Goal: Task Accomplishment & Management: Manage account settings

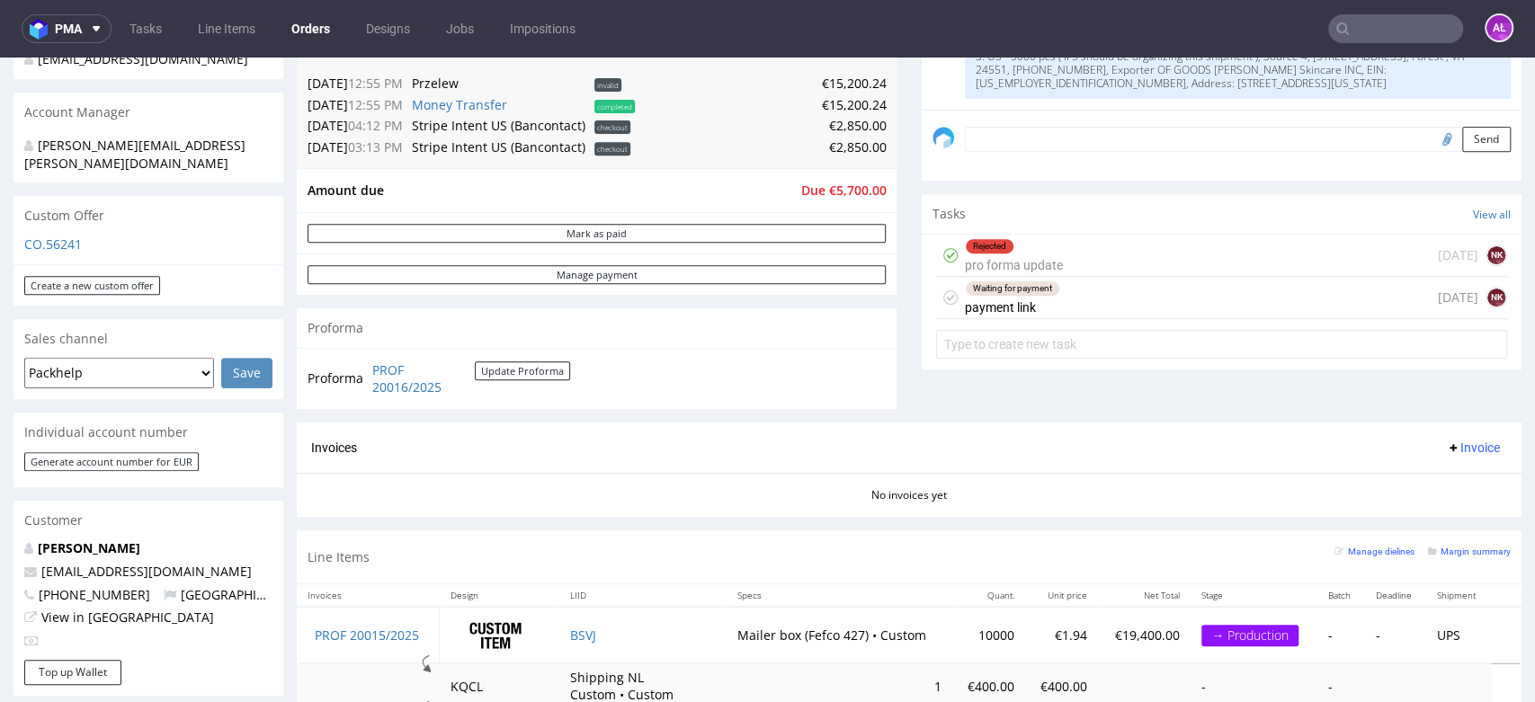
scroll to position [499, 0]
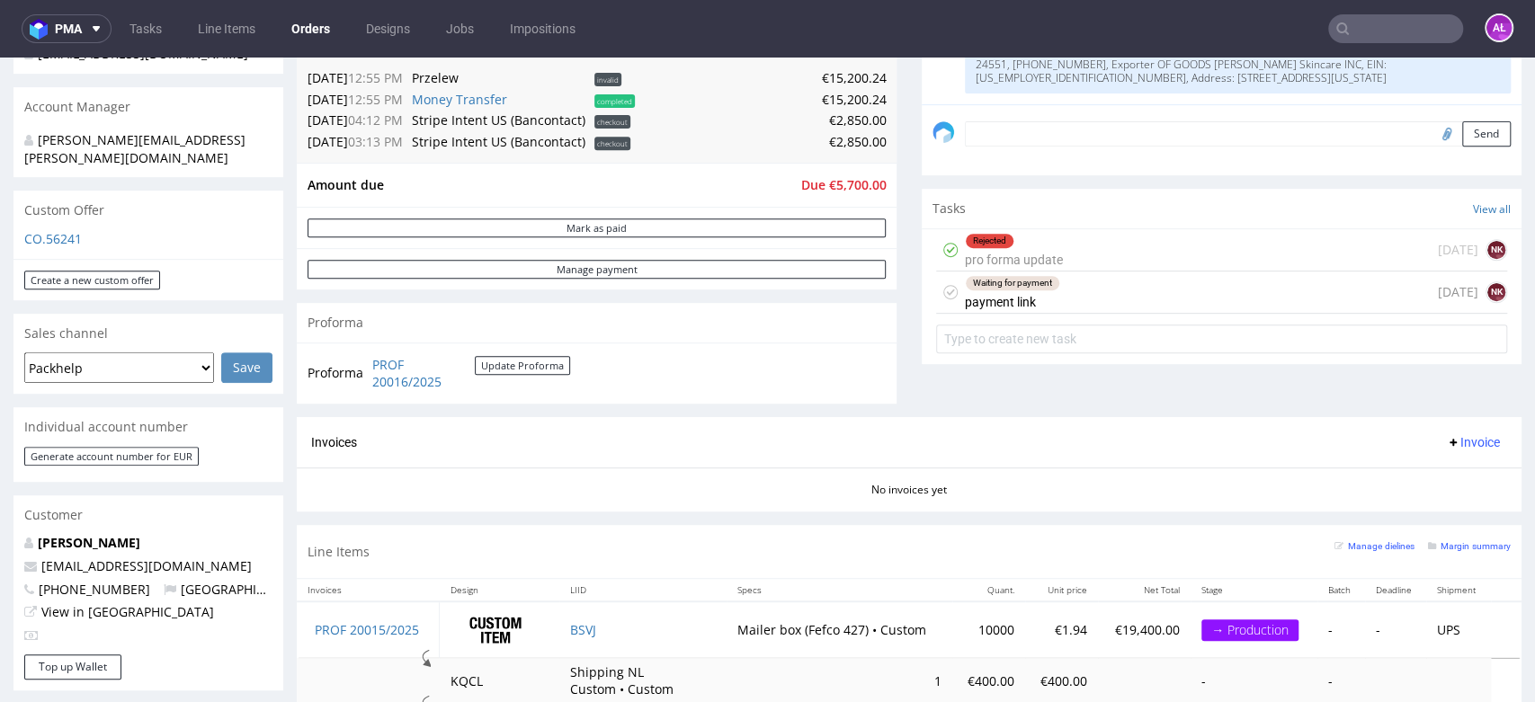
click at [1016, 257] on div "Rejected pro forma update" at bounding box center [1014, 249] width 98 height 41
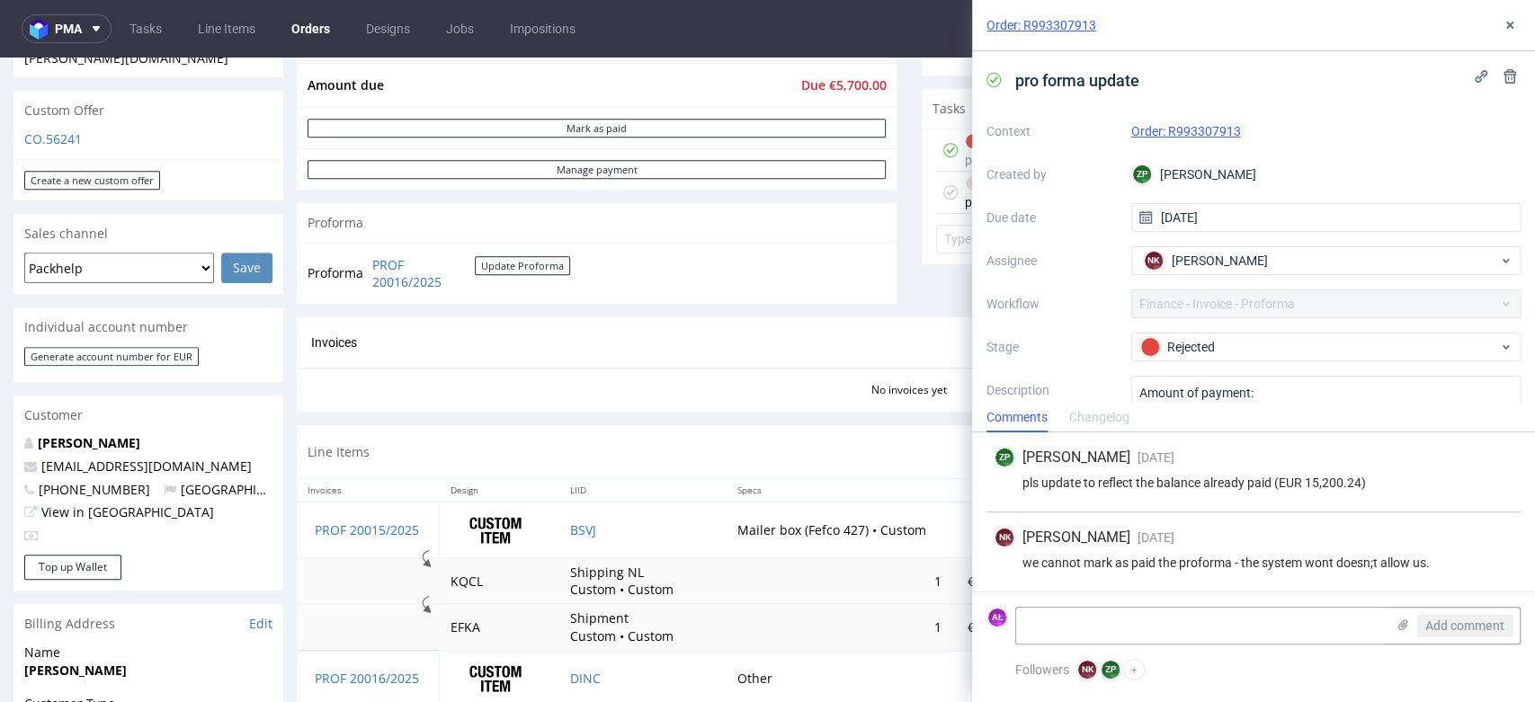
scroll to position [999, 0]
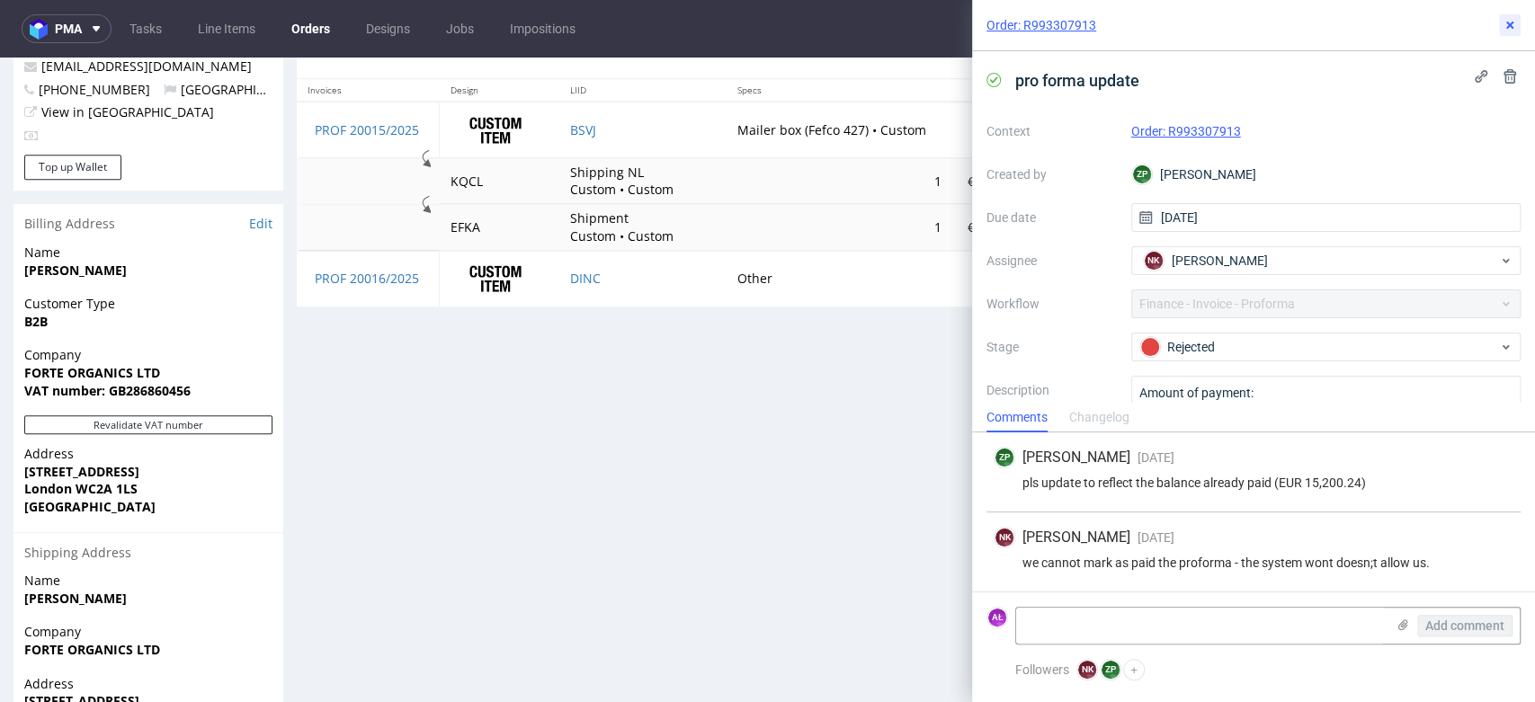
drag, startPoint x: 1506, startPoint y: 21, endPoint x: 1475, endPoint y: 49, distance: 42.0
click at [1506, 21] on icon at bounding box center [1510, 25] width 14 height 14
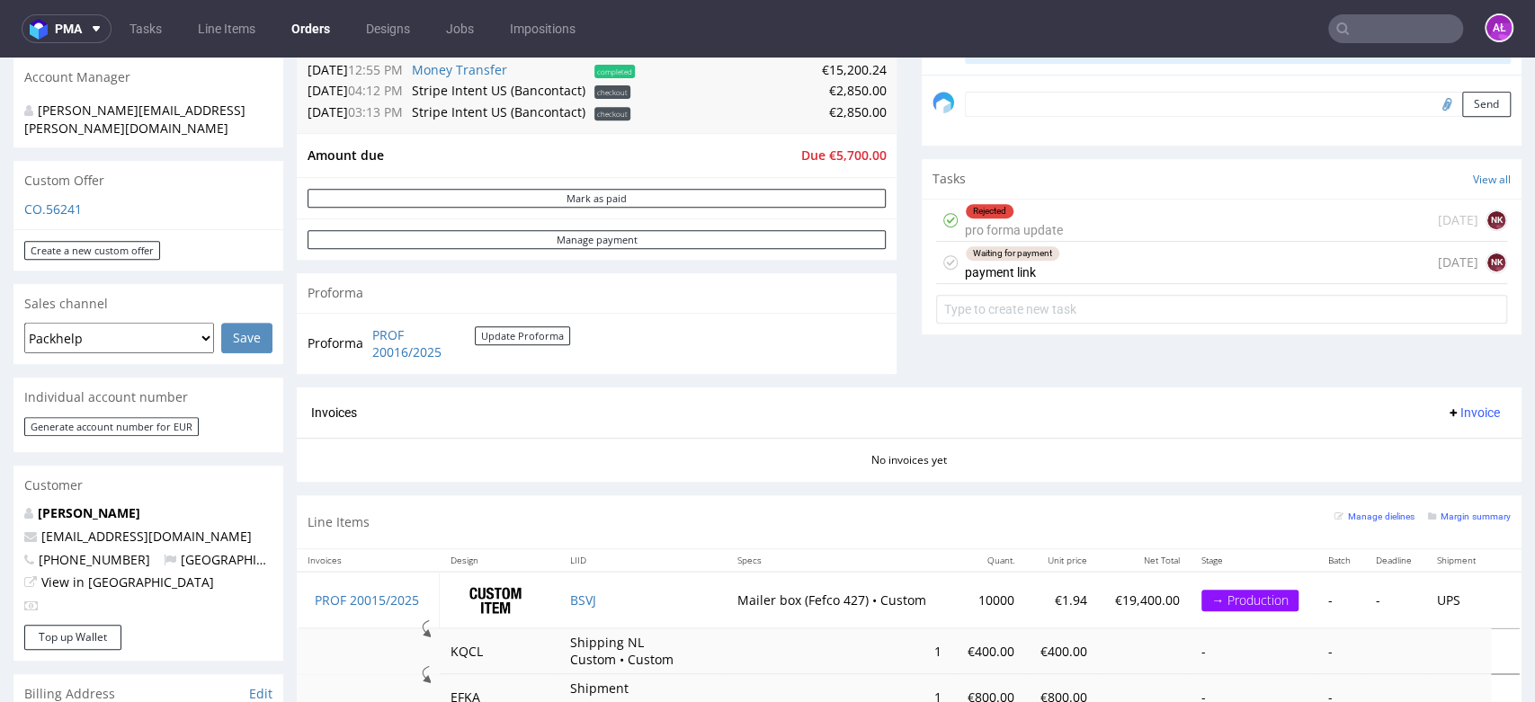
scroll to position [361, 0]
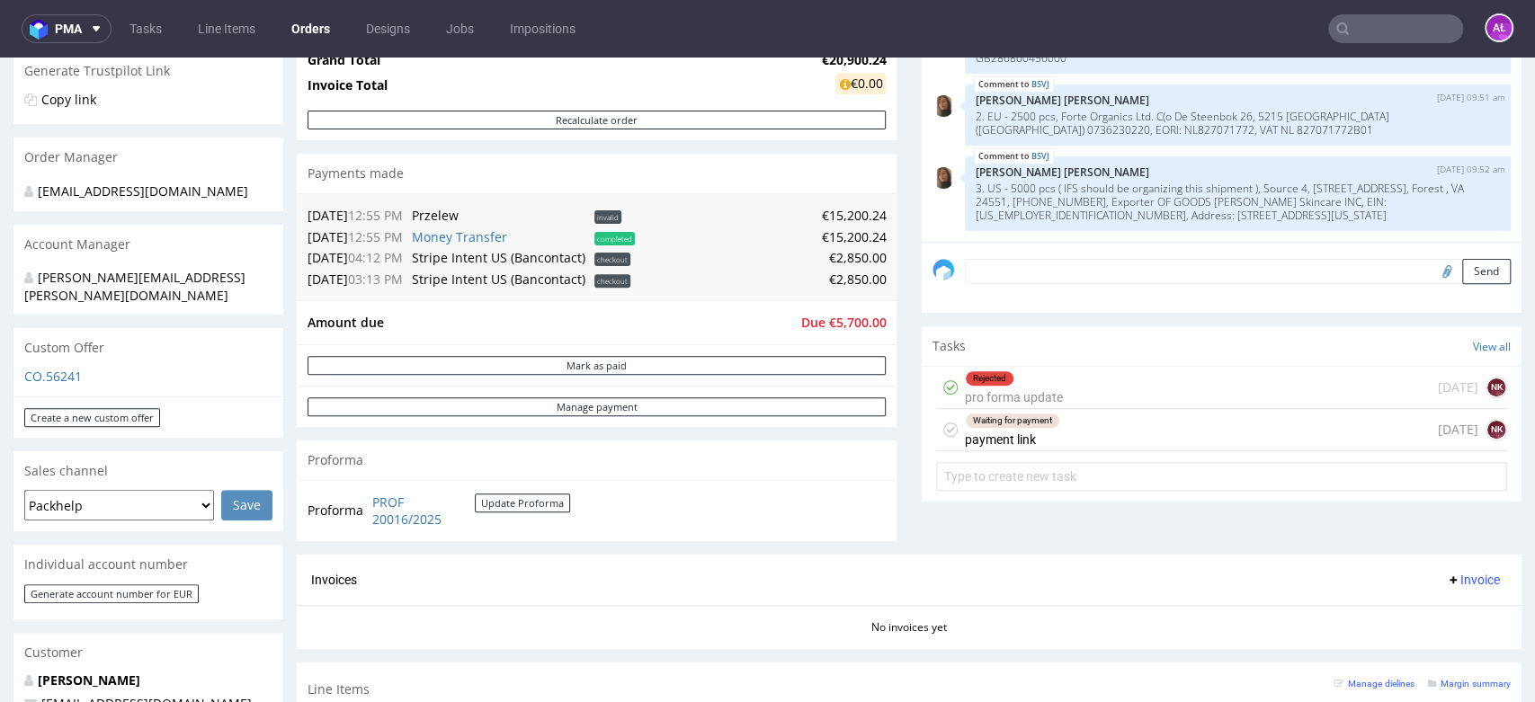
click at [991, 429] on div "Waiting for payment payment link" at bounding box center [1012, 429] width 95 height 41
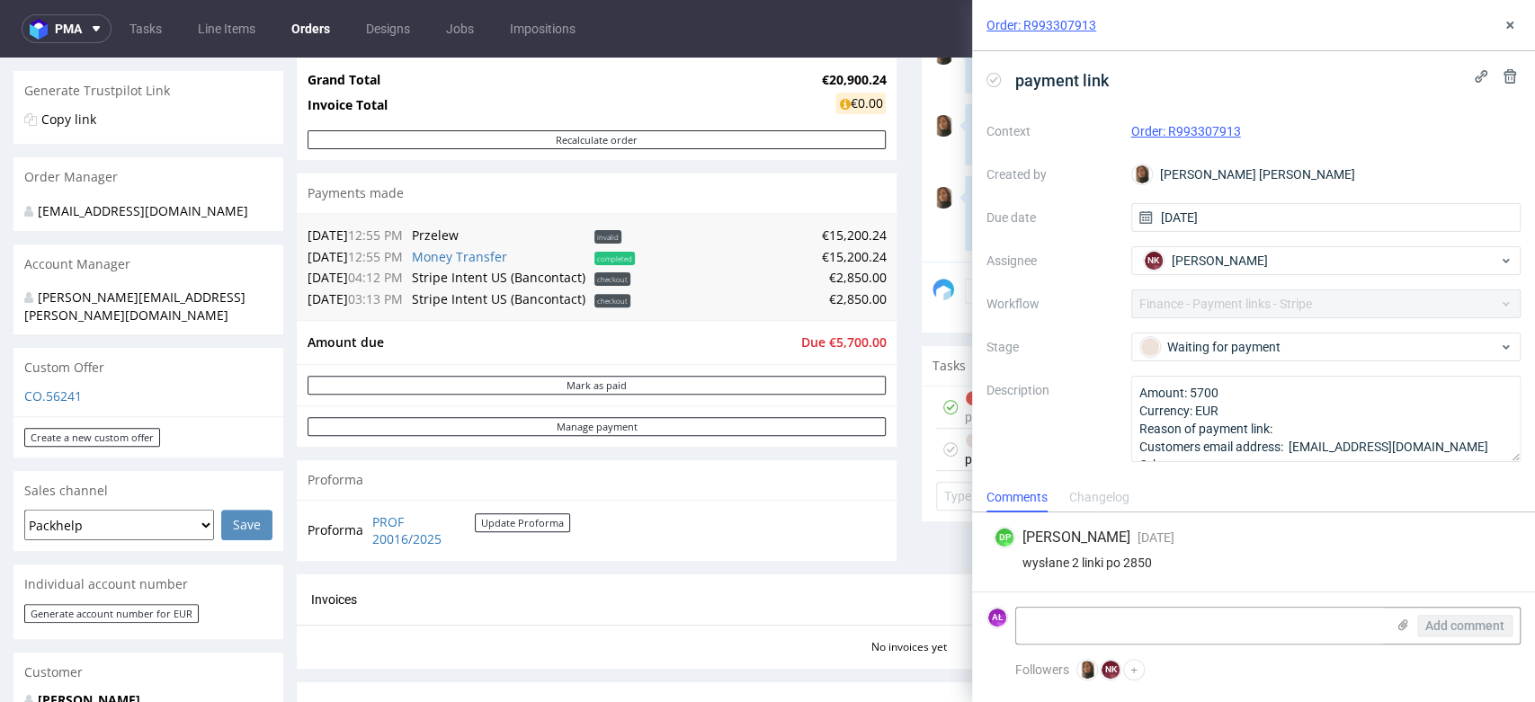
scroll to position [662, 0]
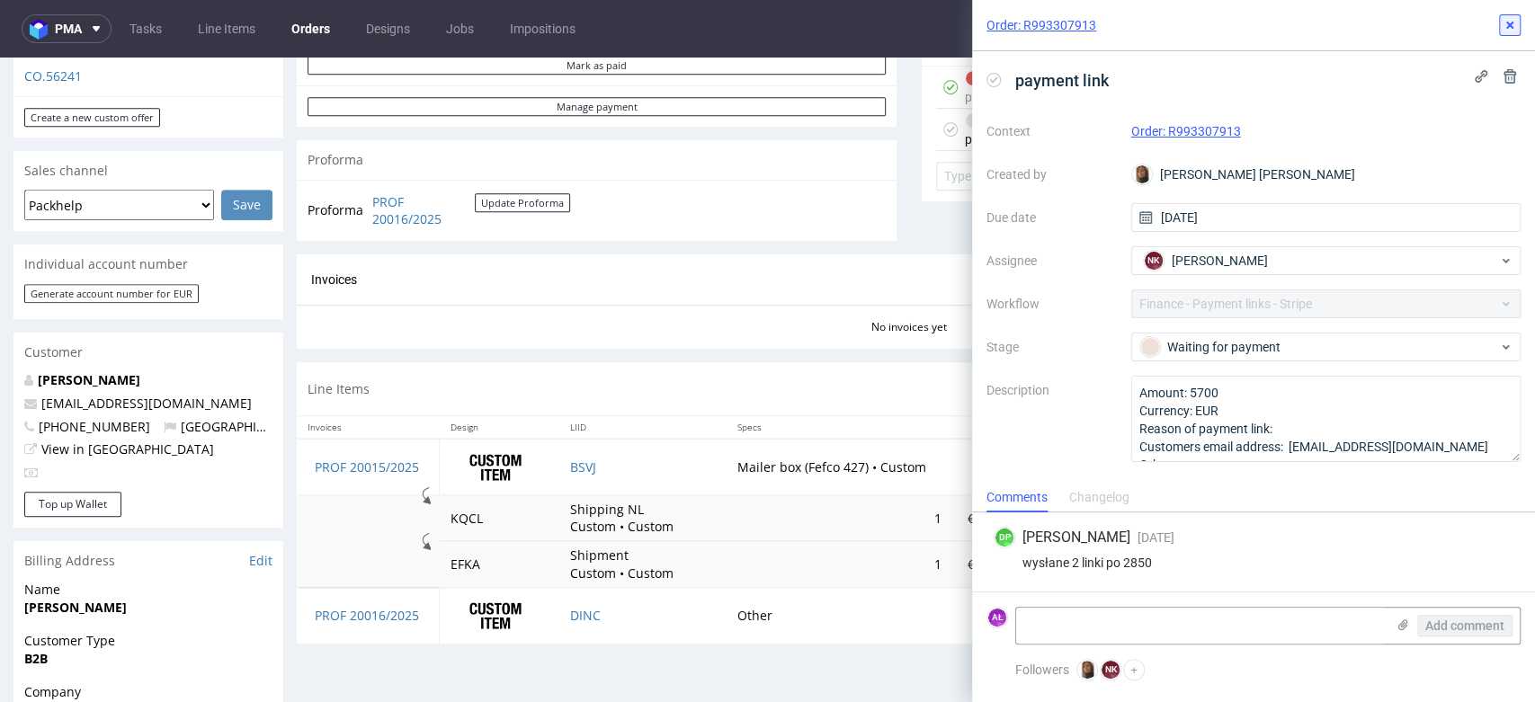
click at [1514, 14] on button at bounding box center [1510, 25] width 22 height 22
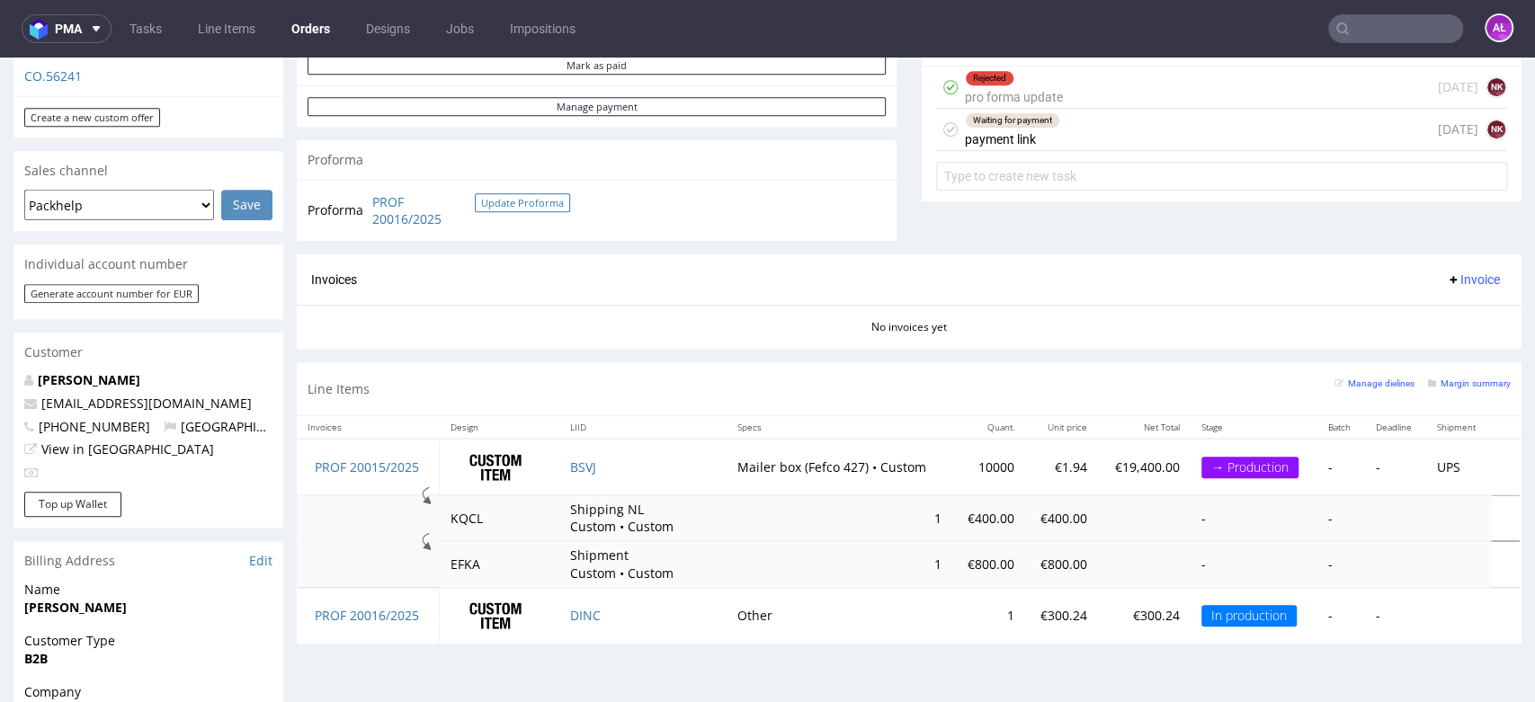
click at [517, 207] on button "Update Proforma" at bounding box center [522, 202] width 95 height 19
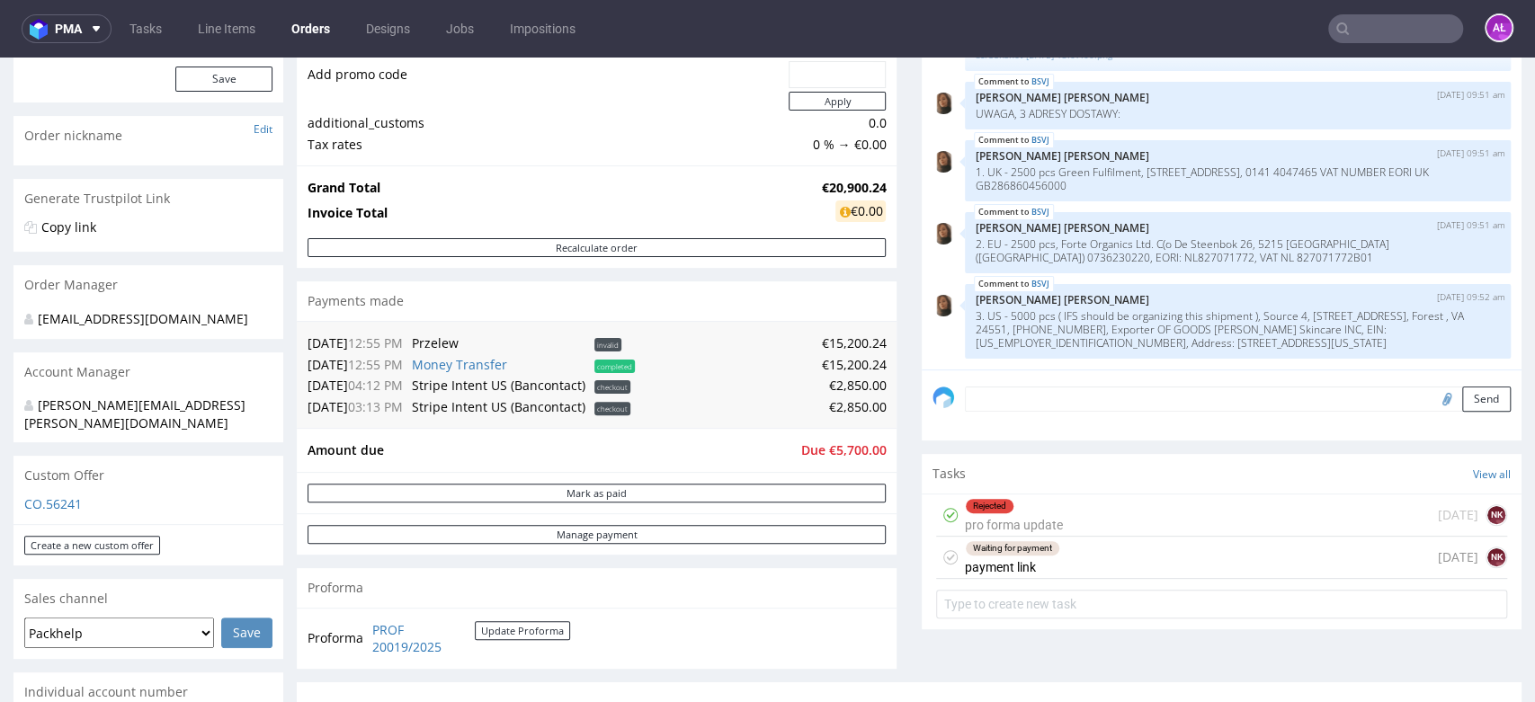
scroll to position [280, 0]
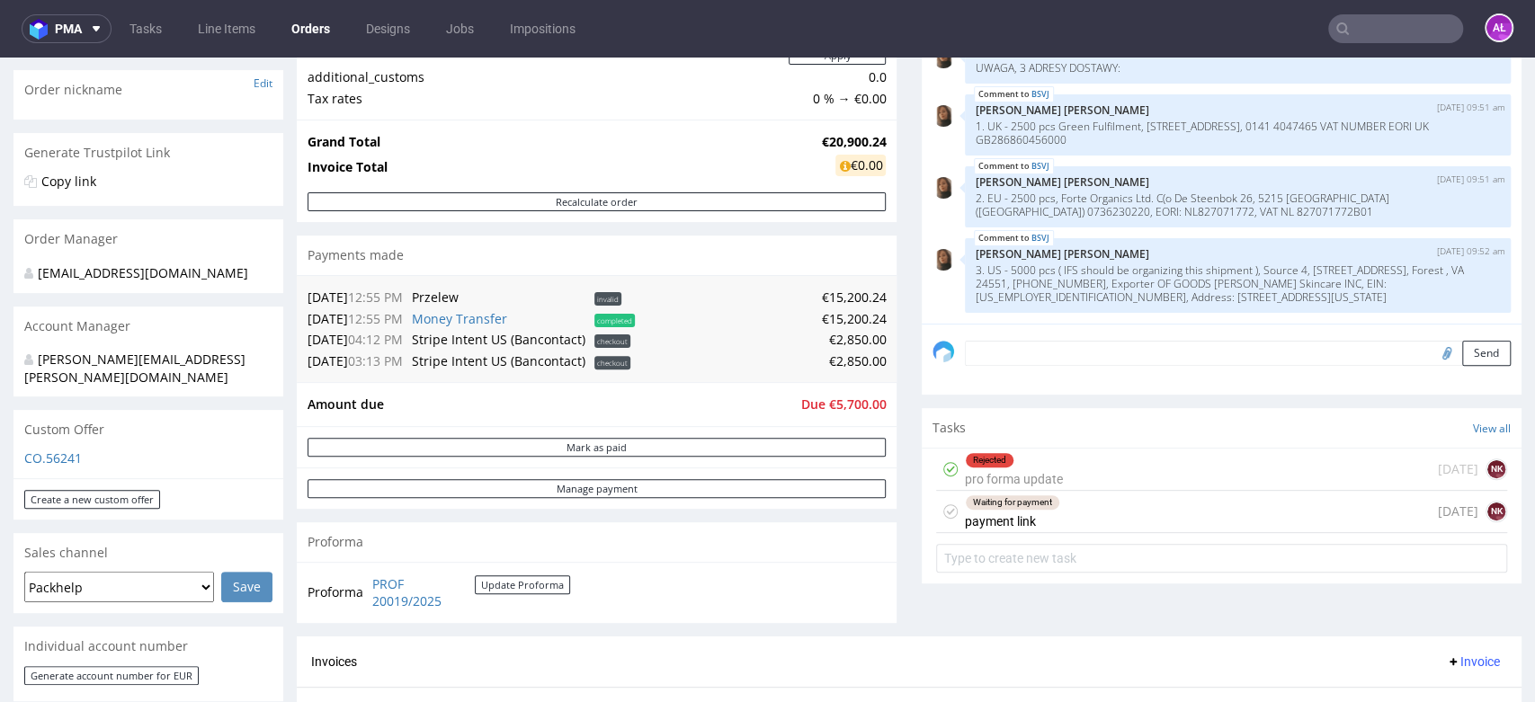
click at [993, 477] on div "Rejected pro forma update" at bounding box center [1014, 469] width 98 height 41
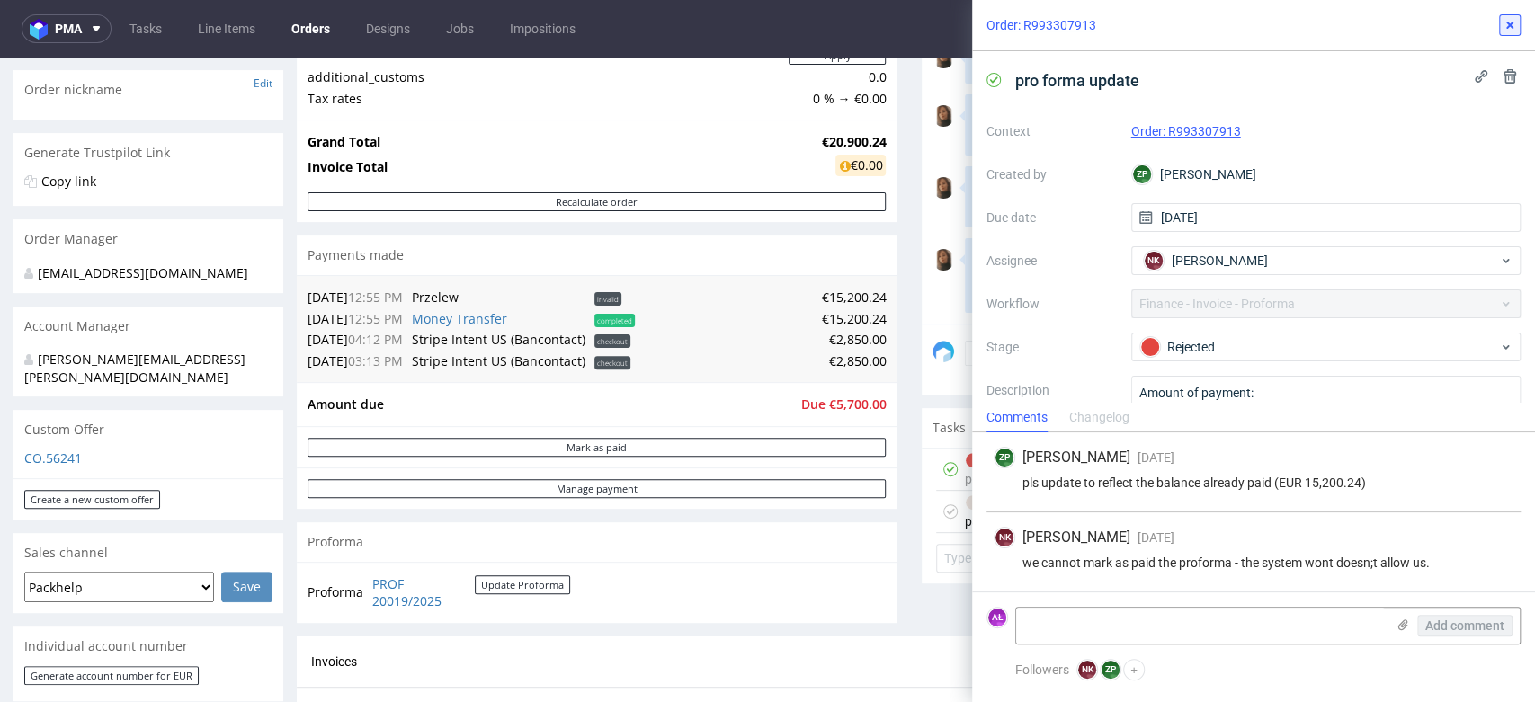
click at [1511, 23] on use at bounding box center [1509, 25] width 7 height 7
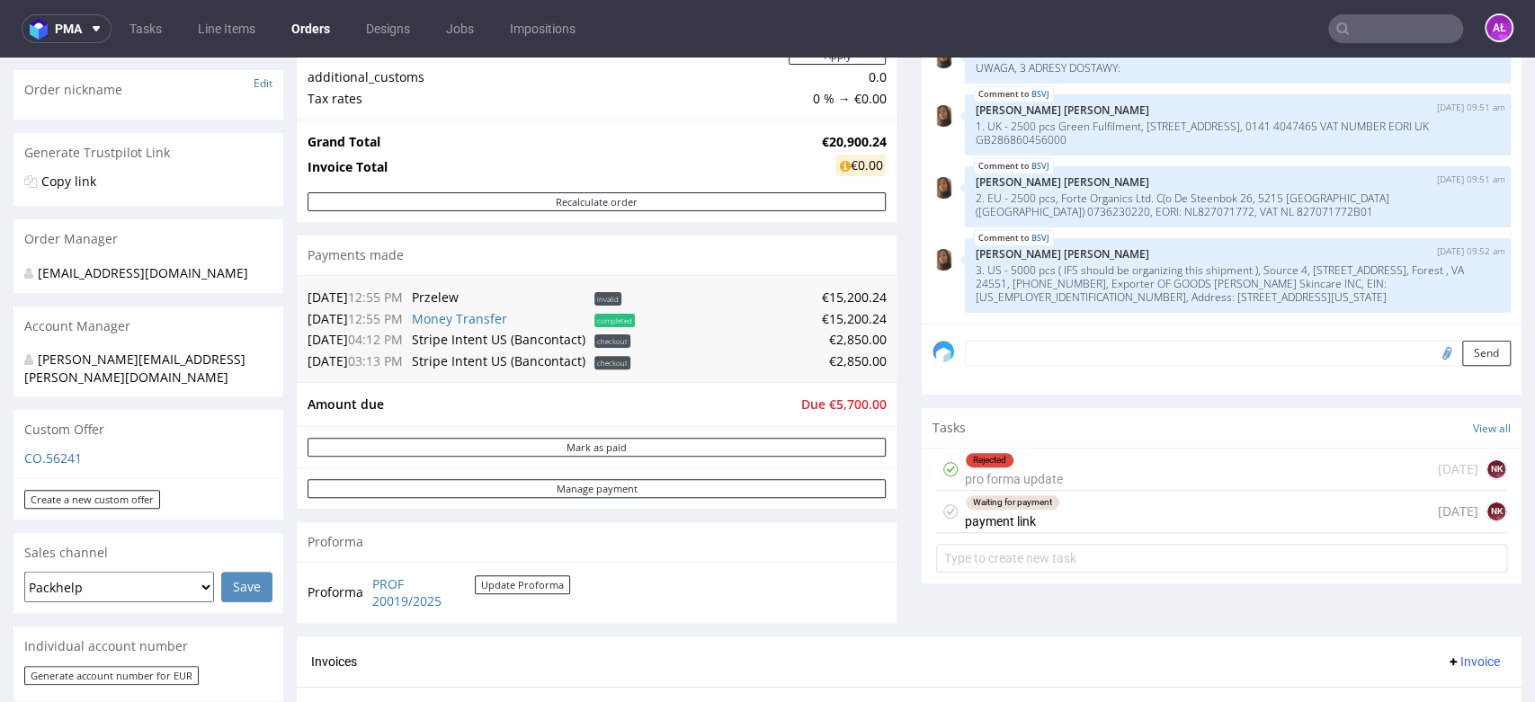
click at [1020, 516] on div "Waiting for payment payment link" at bounding box center [1012, 511] width 95 height 41
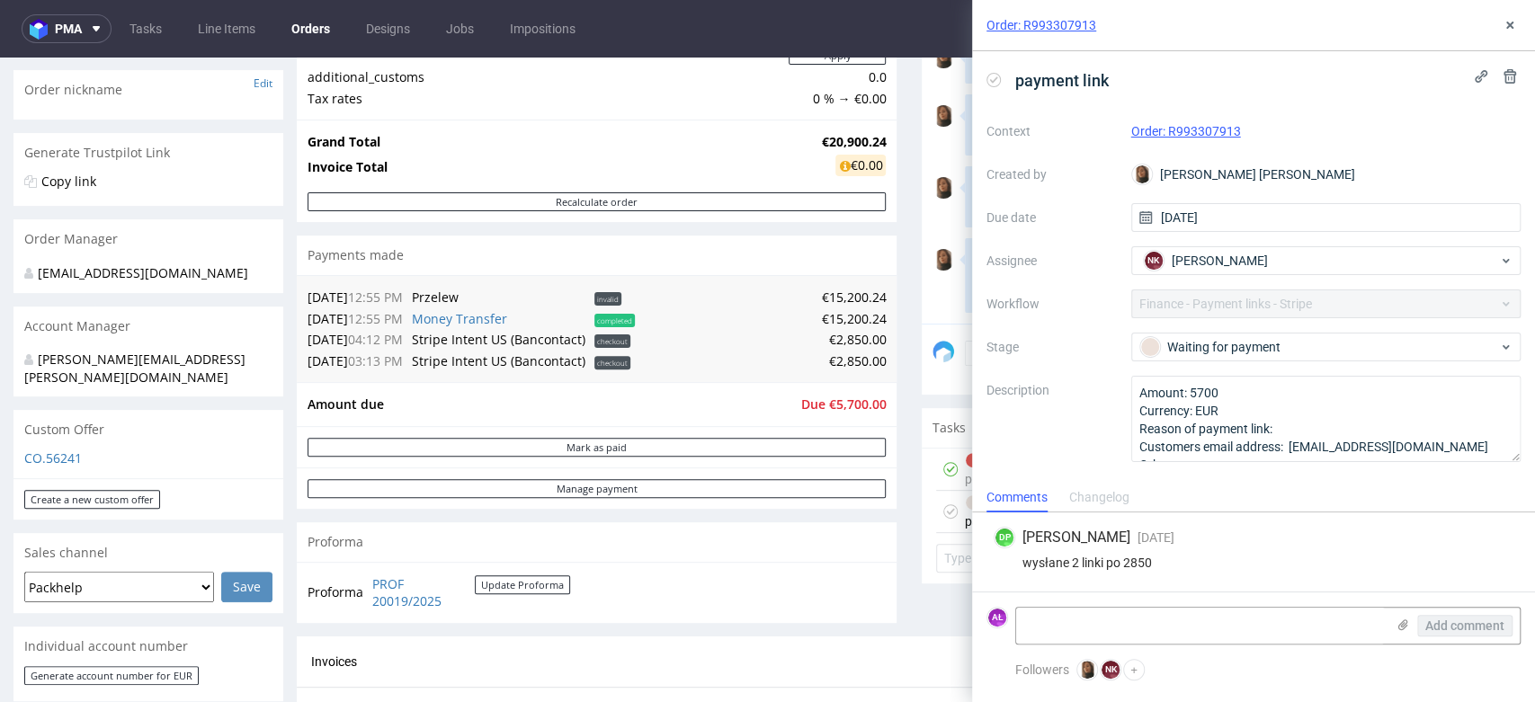
click at [957, 469] on div "Order: R993307913 payment link Context Order: R993307913 Created by Angelina Ma…" at bounding box center [1242, 351] width 584 height 702
drag, startPoint x: 1512, startPoint y: 21, endPoint x: 1458, endPoint y: 19, distance: 54.0
click at [1512, 20] on icon at bounding box center [1510, 25] width 14 height 14
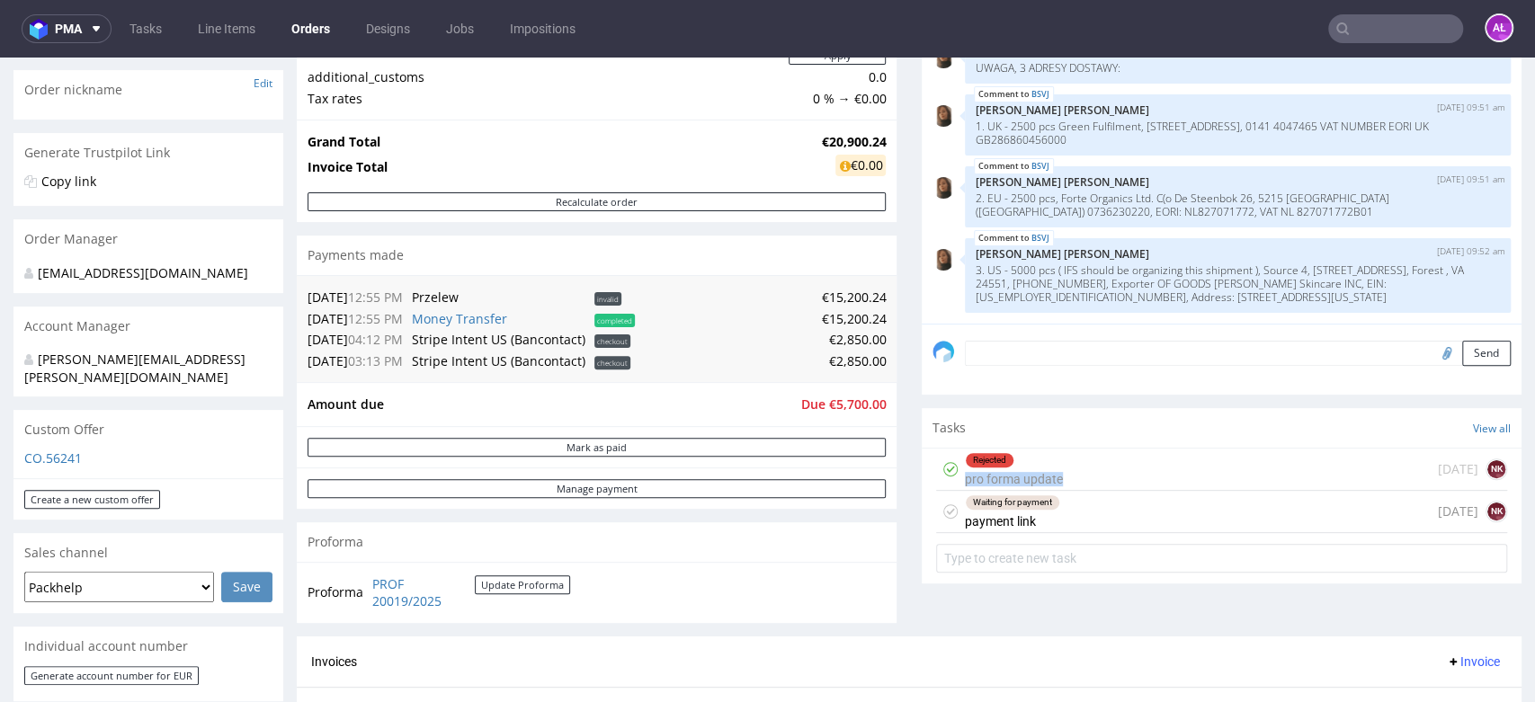
click at [1111, 466] on div "Rejected pro forma update 27 days ago NK" at bounding box center [1221, 470] width 571 height 42
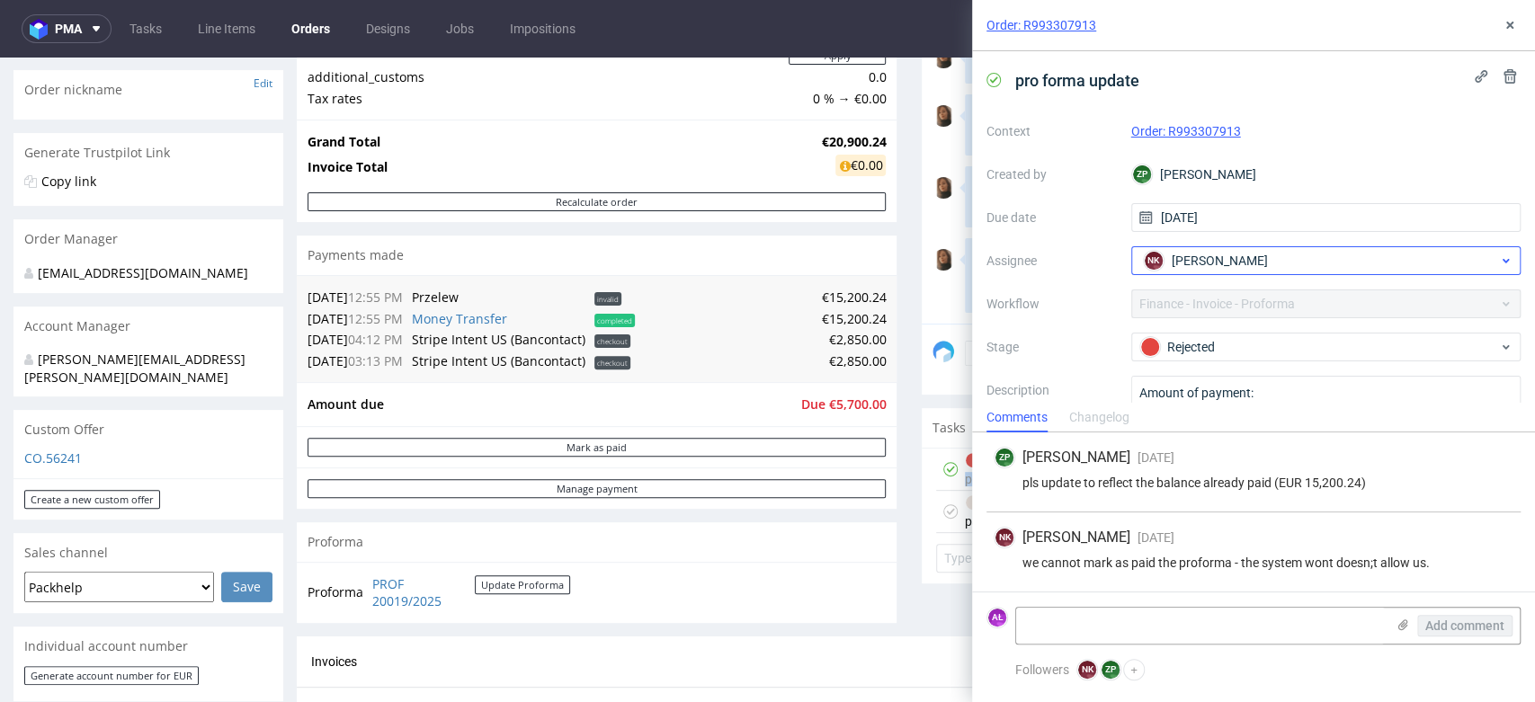
scroll to position [73, 0]
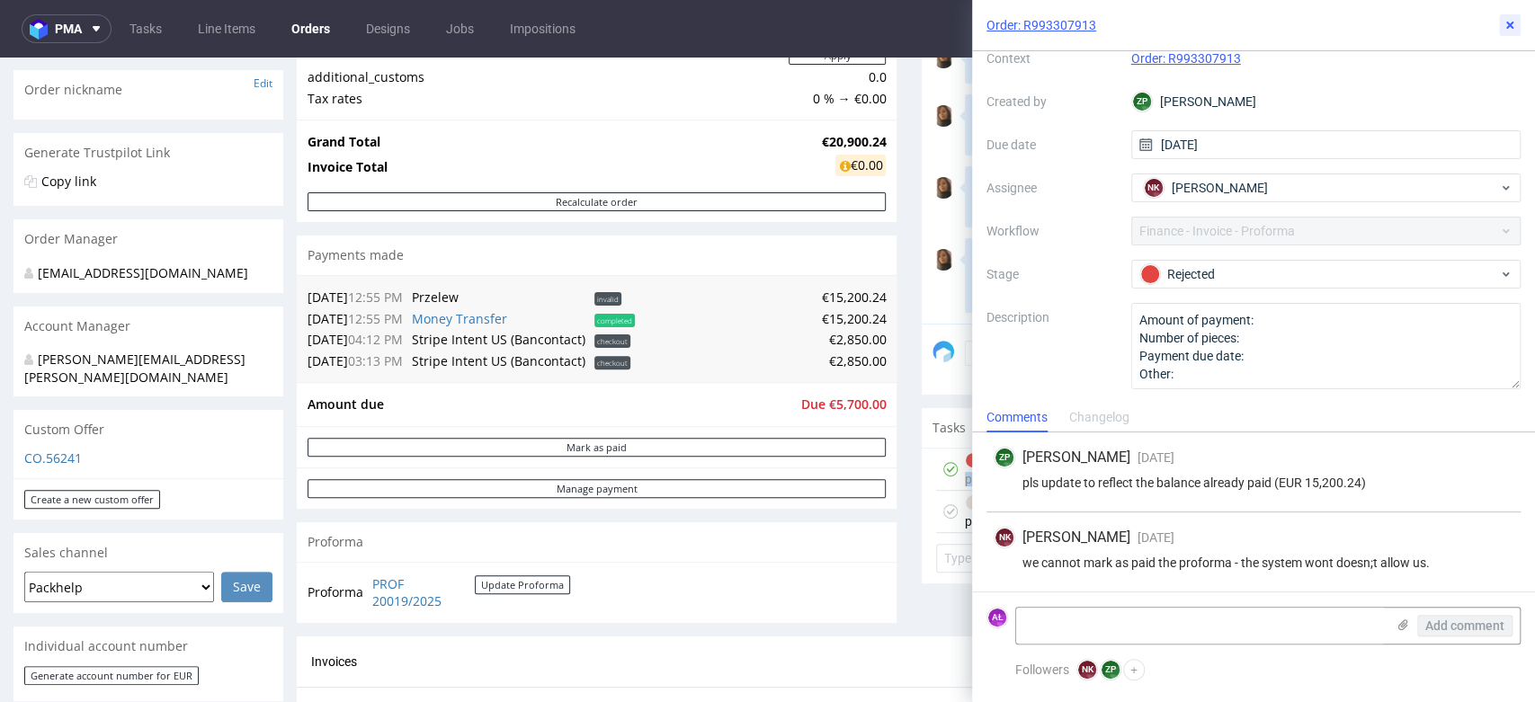
click at [1509, 20] on icon at bounding box center [1510, 25] width 14 height 14
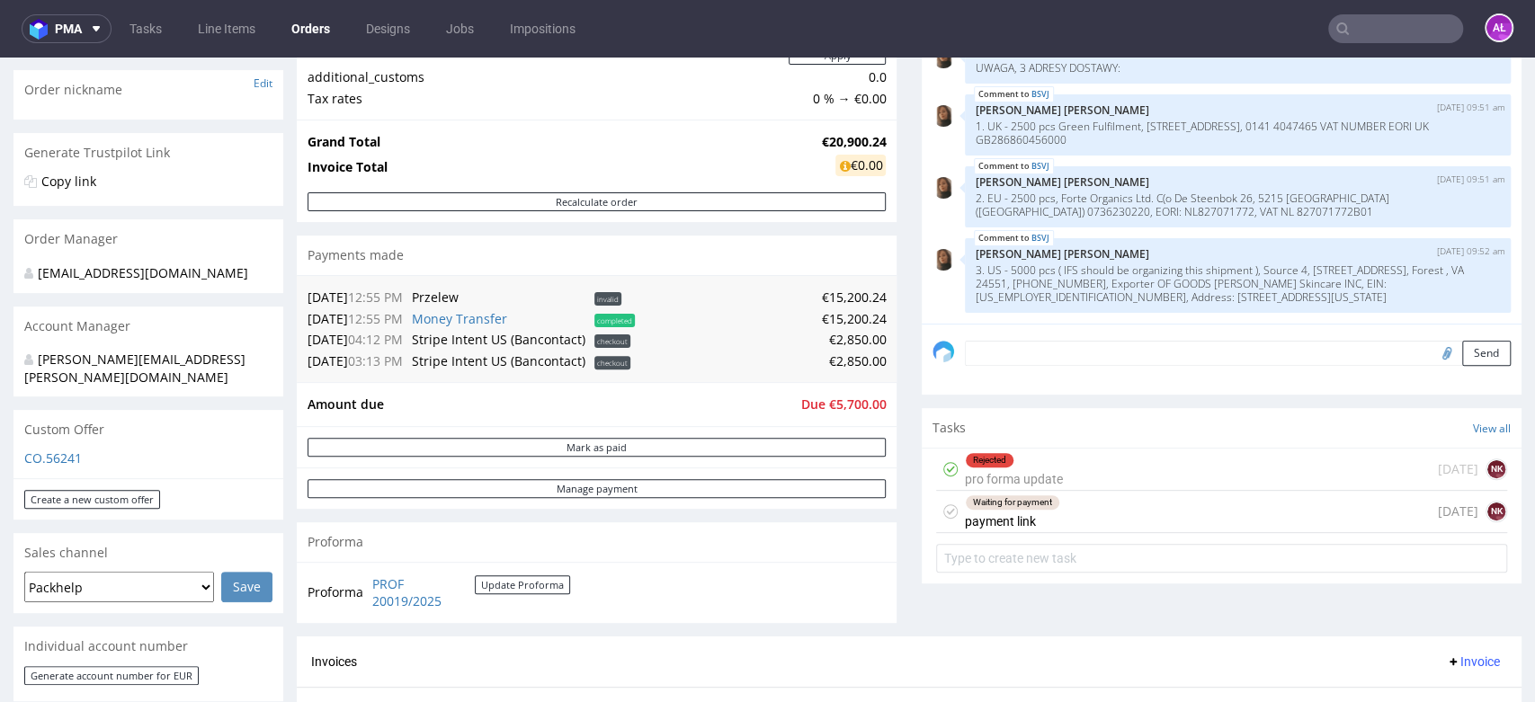
click at [1102, 515] on div "Waiting for payment payment link 6 days ago NK" at bounding box center [1221, 512] width 571 height 42
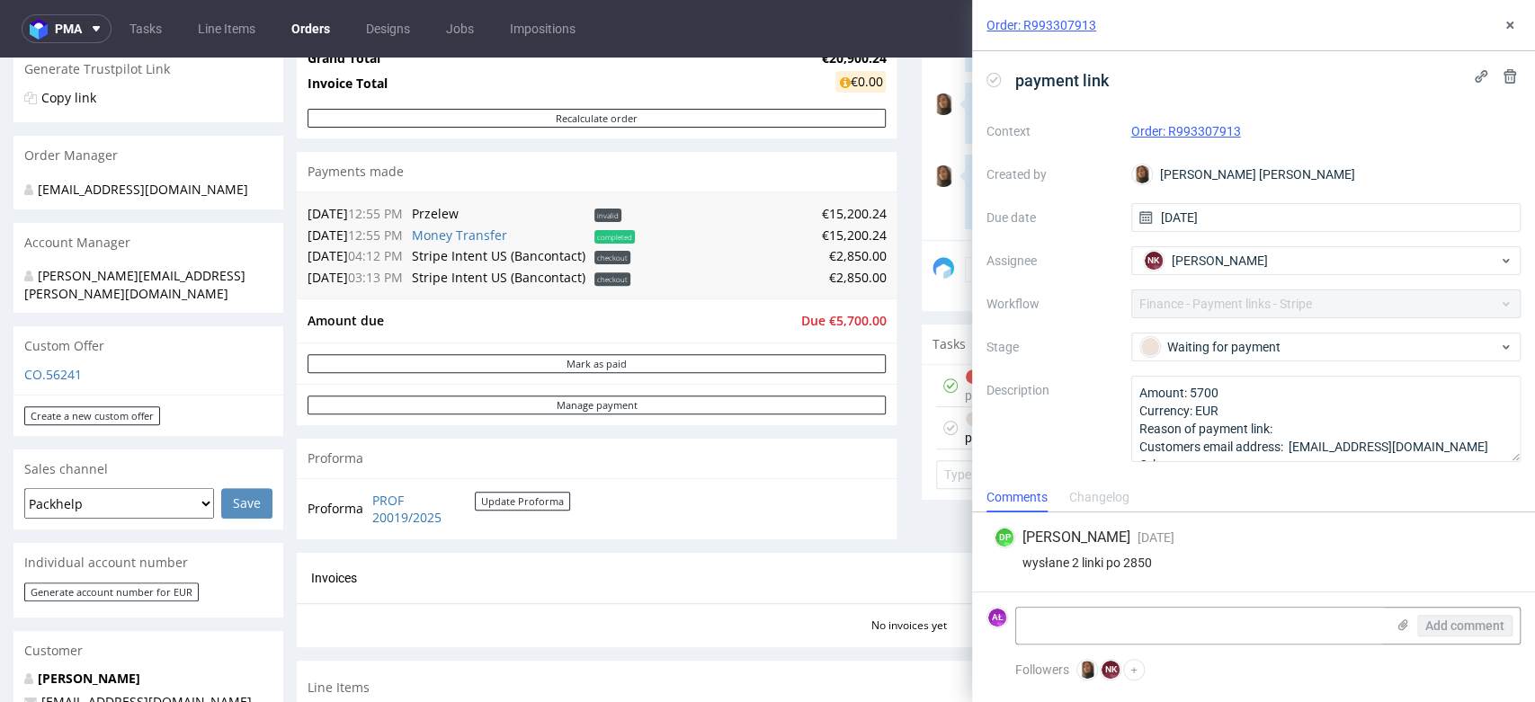
scroll to position [479, 0]
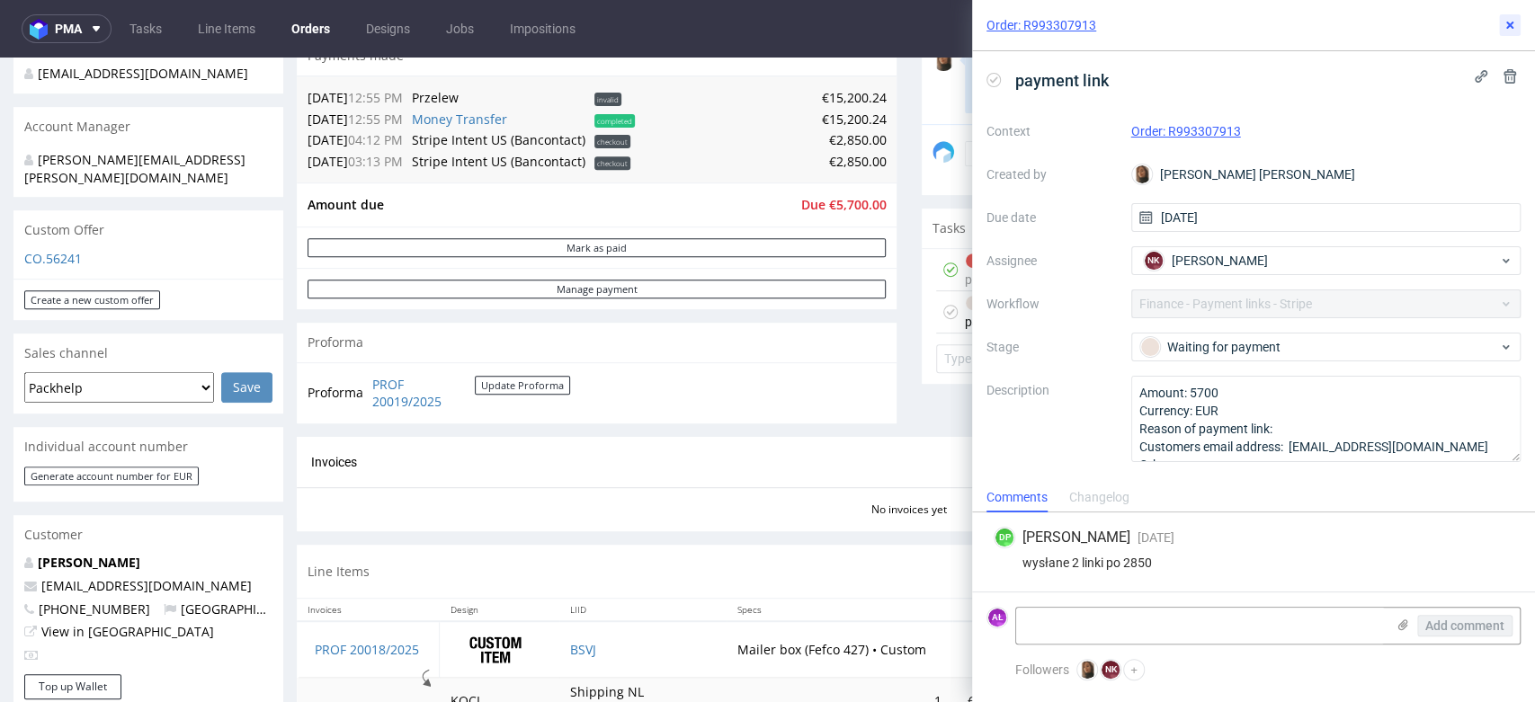
drag, startPoint x: 1517, startPoint y: 22, endPoint x: 1476, endPoint y: 44, distance: 46.3
click at [1517, 22] on button at bounding box center [1510, 25] width 22 height 22
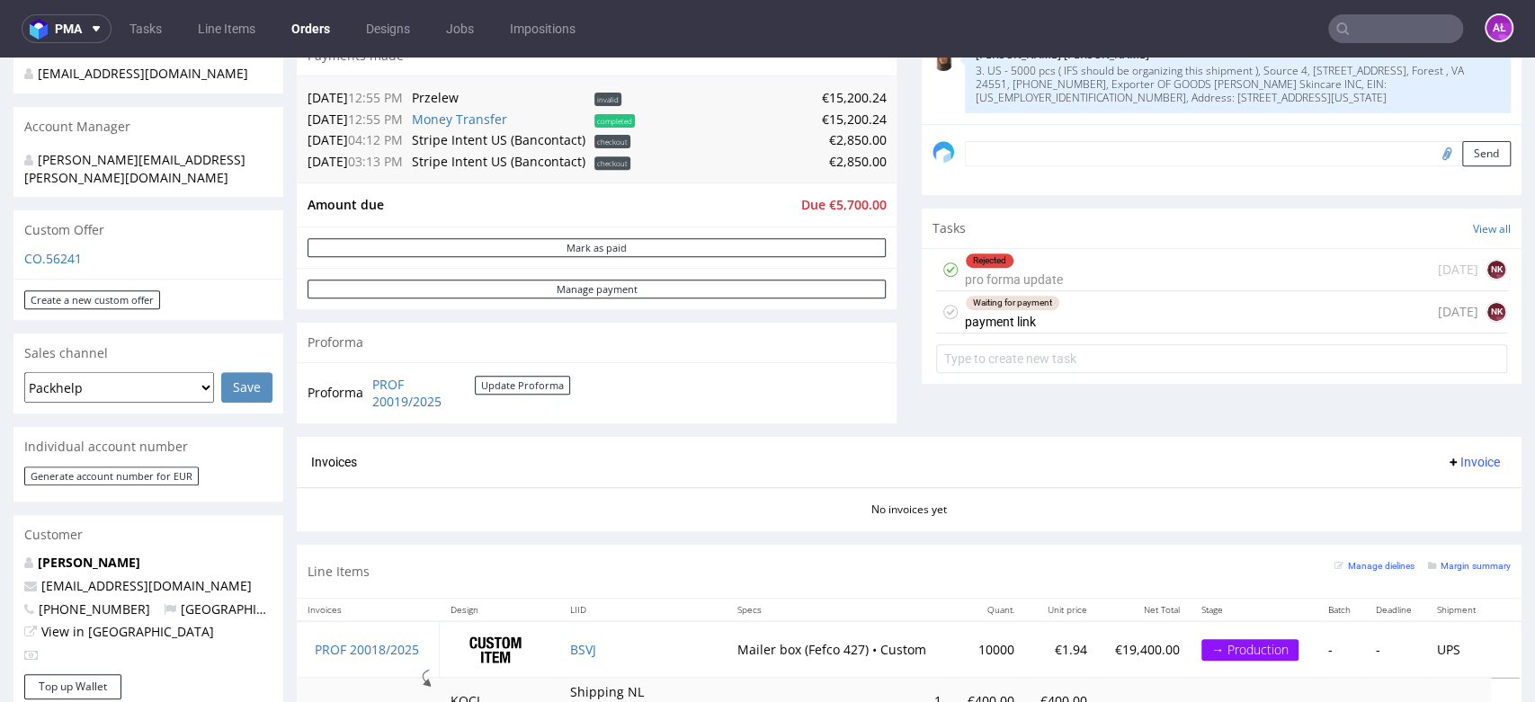
click at [1112, 261] on div "Rejected pro forma update 27 days ago NK" at bounding box center [1221, 270] width 571 height 42
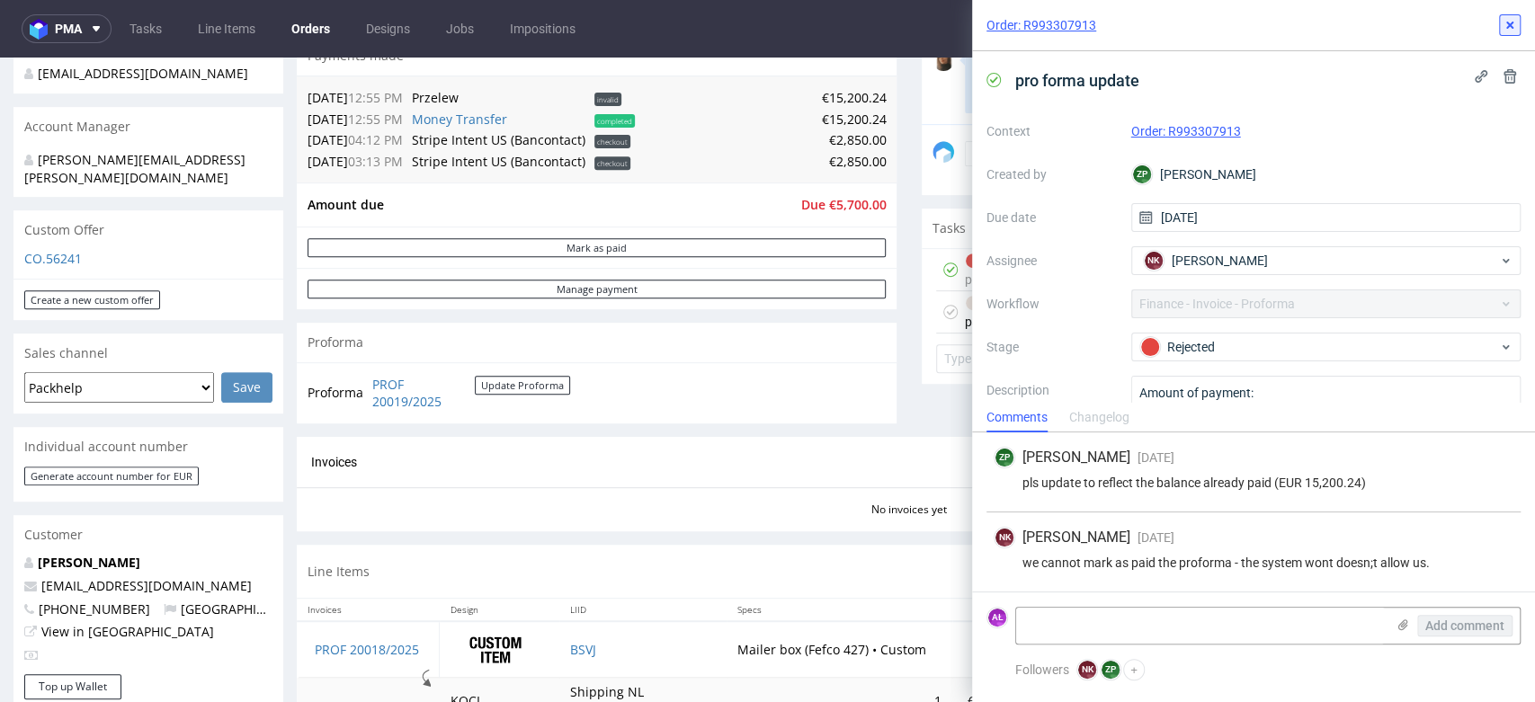
click at [1509, 30] on icon at bounding box center [1510, 25] width 14 height 14
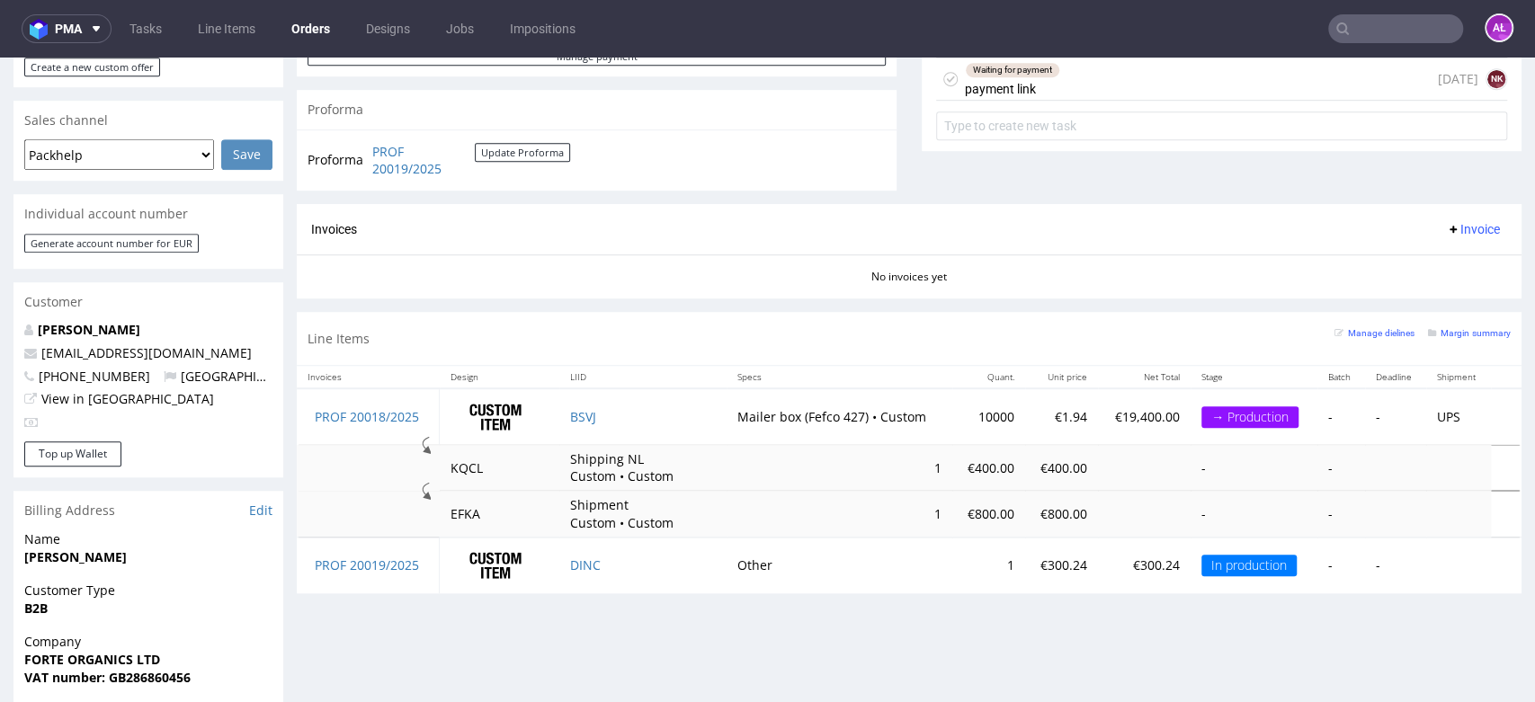
scroll to position [679, 0]
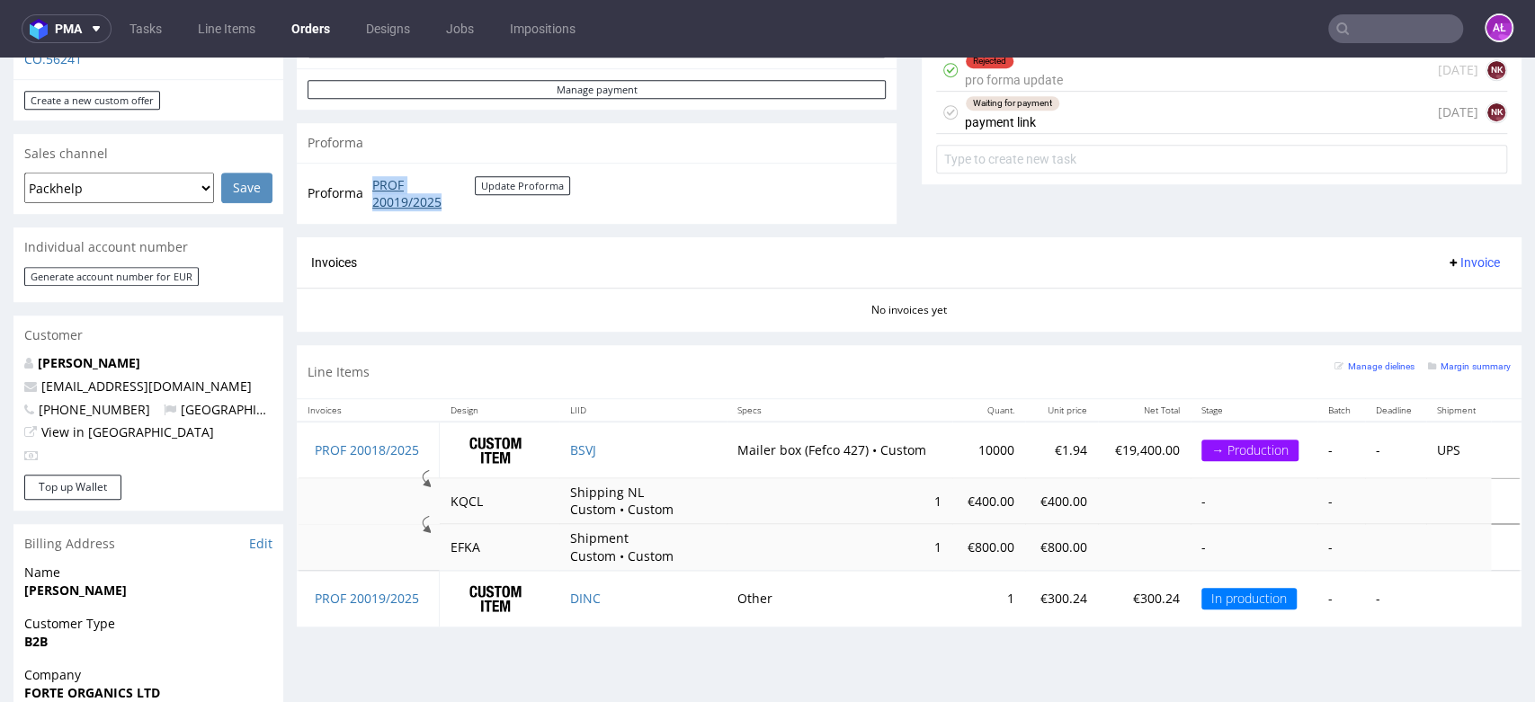
drag, startPoint x: 398, startPoint y: 192, endPoint x: 447, endPoint y: 197, distance: 48.9
click at [447, 197] on td "PROF 20019/2025 Update Proforma" at bounding box center [469, 193] width 202 height 39
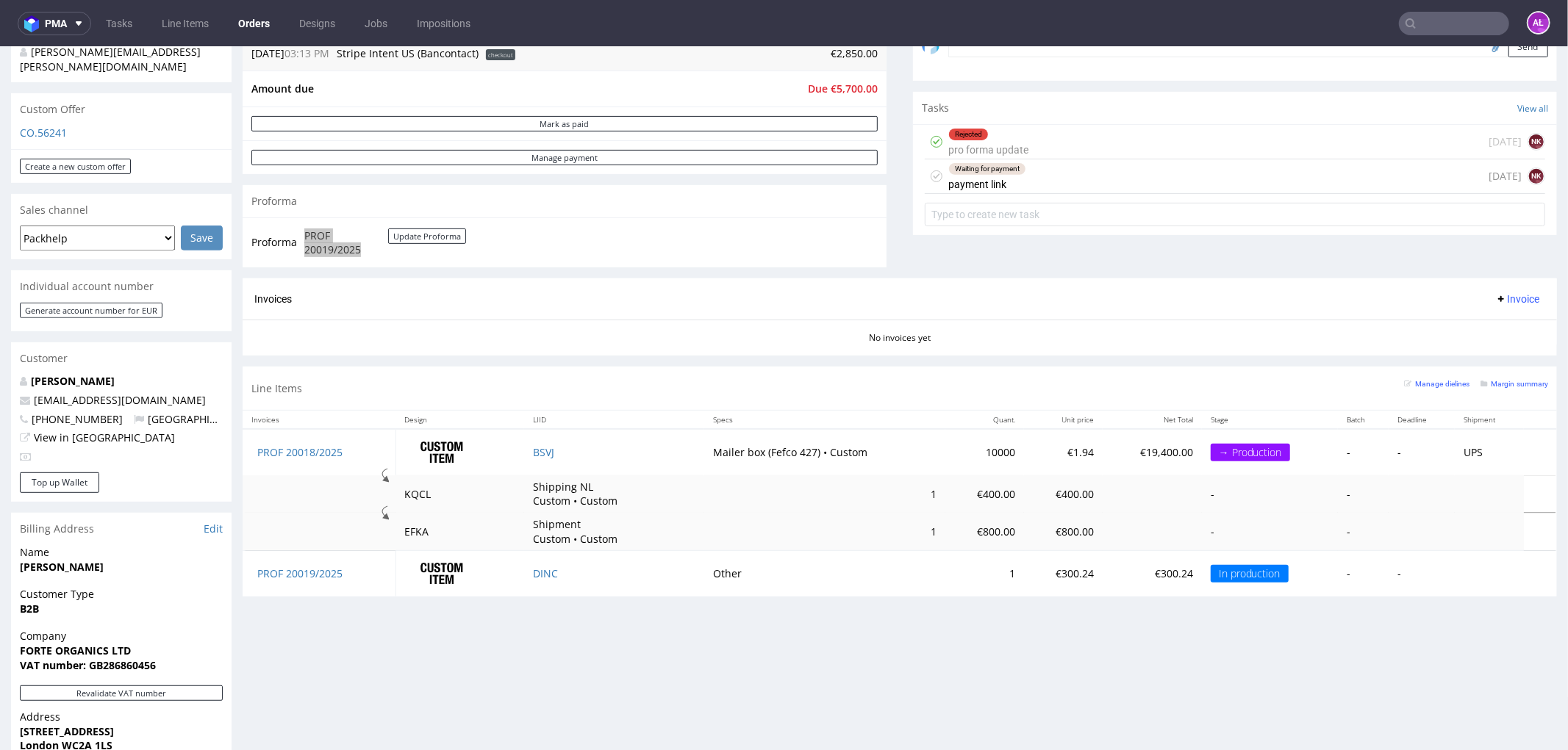
scroll to position [310, 0]
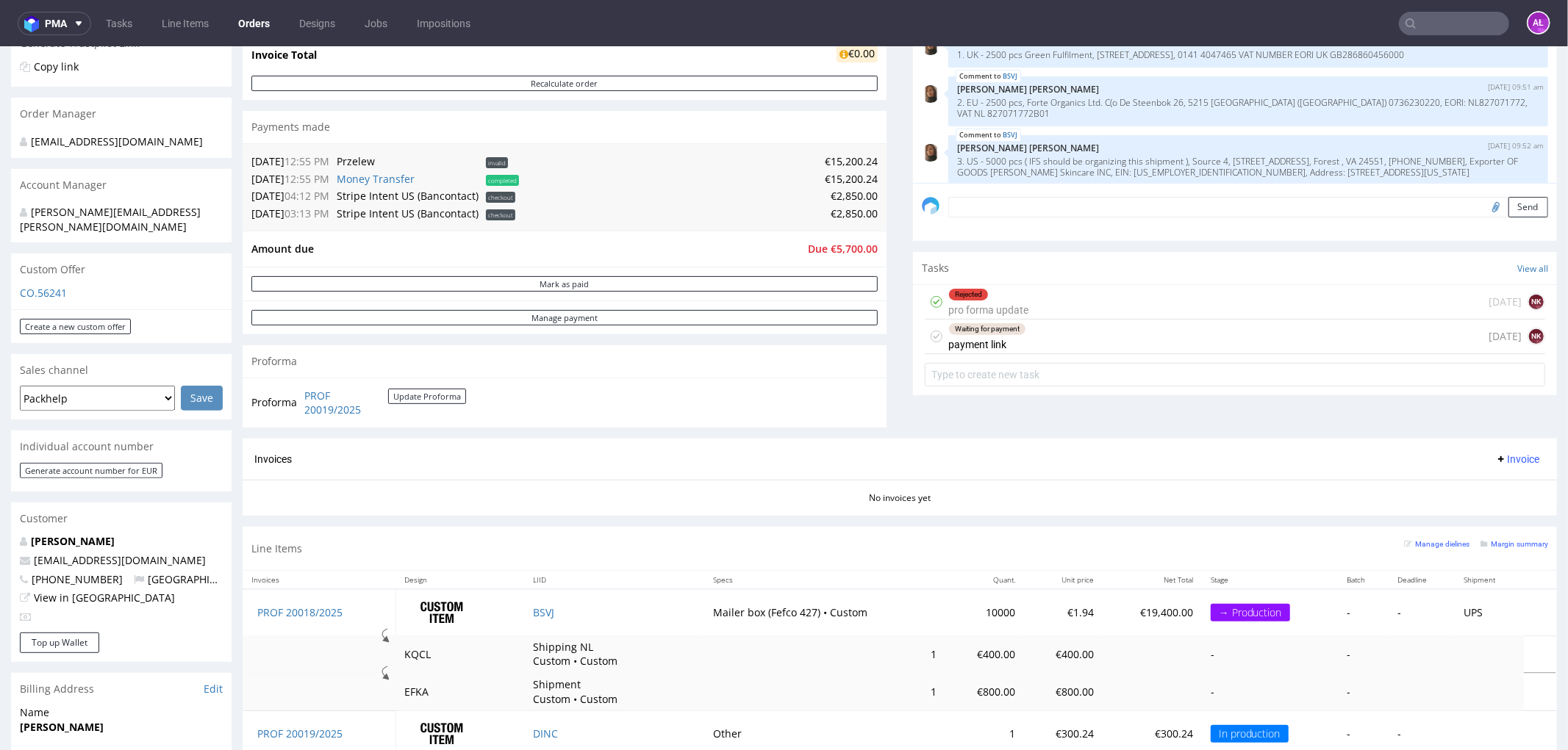
click at [1005, 343] on div "Waiting for payment payment link" at bounding box center [987, 335] width 78 height 33
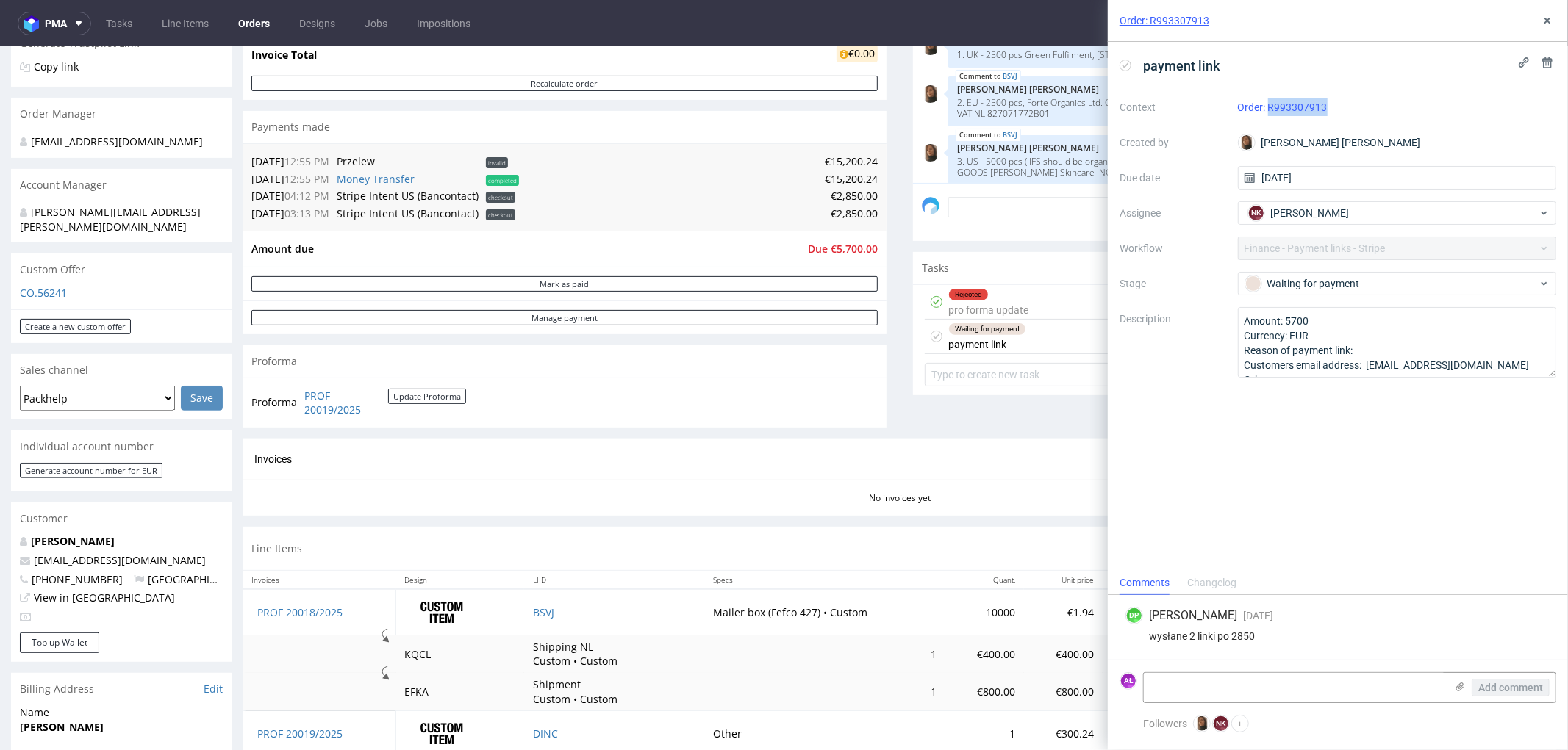
drag, startPoint x: 1337, startPoint y: 108, endPoint x: 1268, endPoint y: 113, distance: 69.2
click at [1254, 113] on div "Order: R993307913" at bounding box center [1397, 107] width 319 height 18
copy link "R993307913"
click at [1254, 573] on icon at bounding box center [1460, 687] width 11 height 11
click at [0, 0] on input "file" at bounding box center [0, 0] width 0 height 0
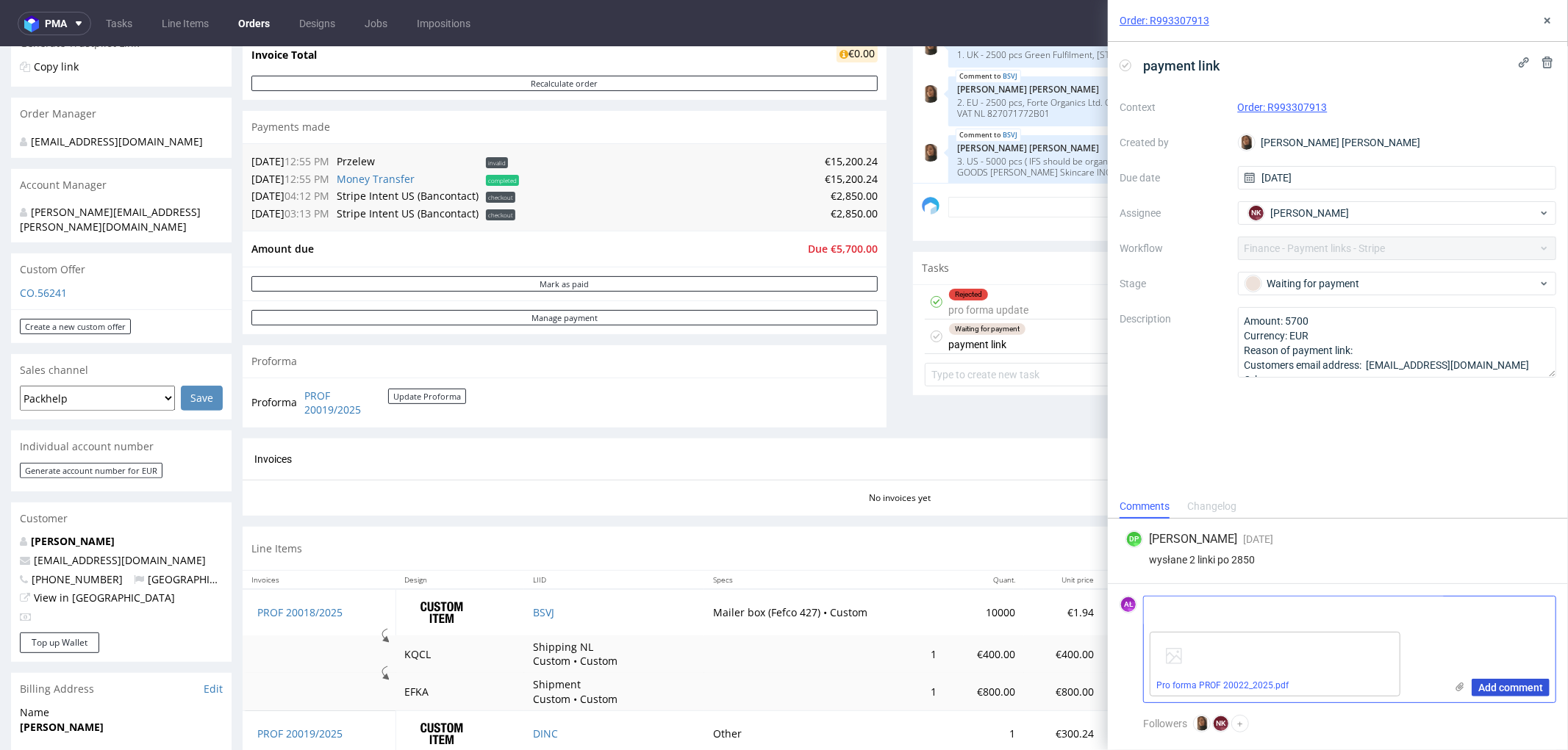
click at [1254, 573] on span "Add comment" at bounding box center [1510, 687] width 65 height 11
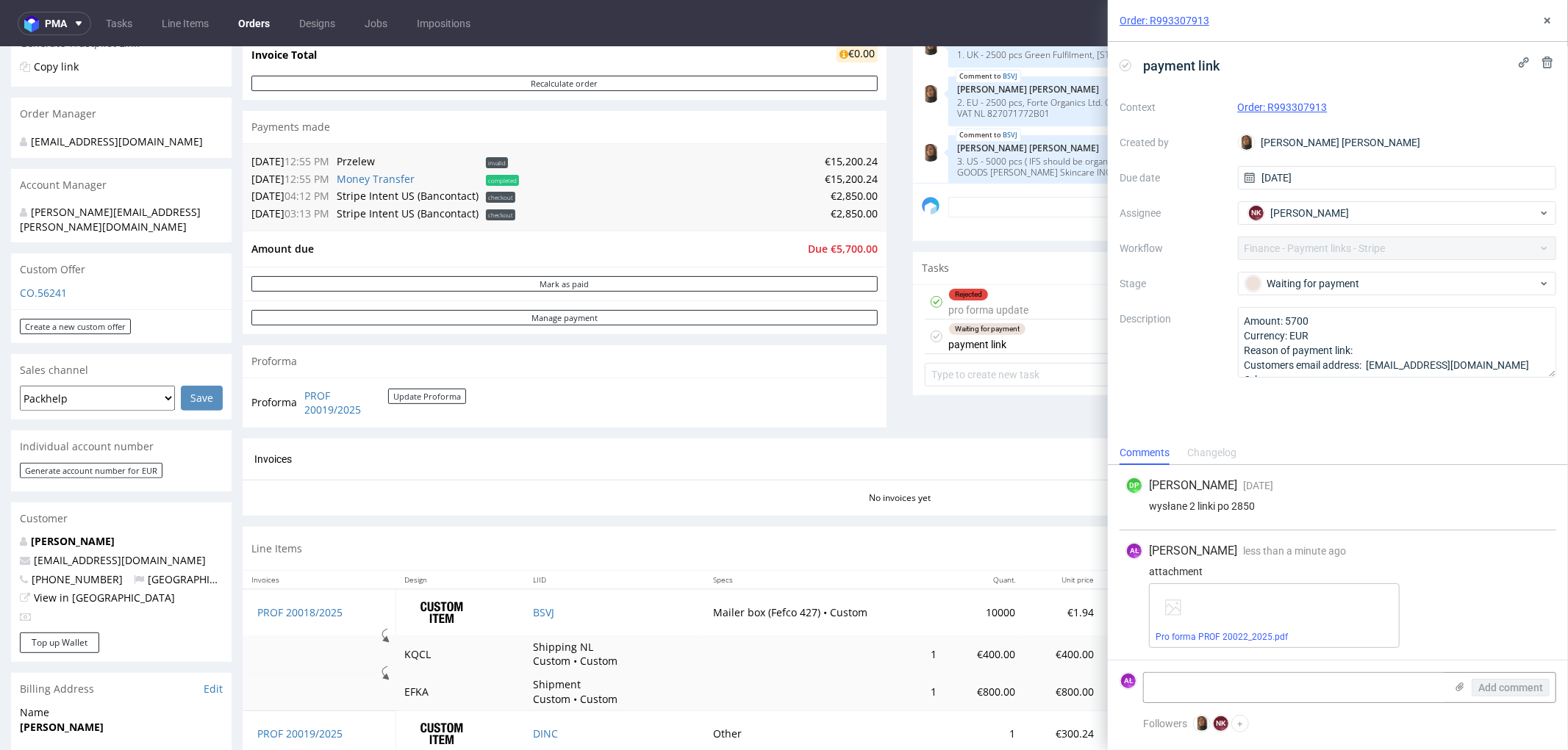
click at [1127, 62] on icon at bounding box center [1125, 65] width 11 height 11
click at [1254, 18] on icon at bounding box center [1548, 20] width 11 height 11
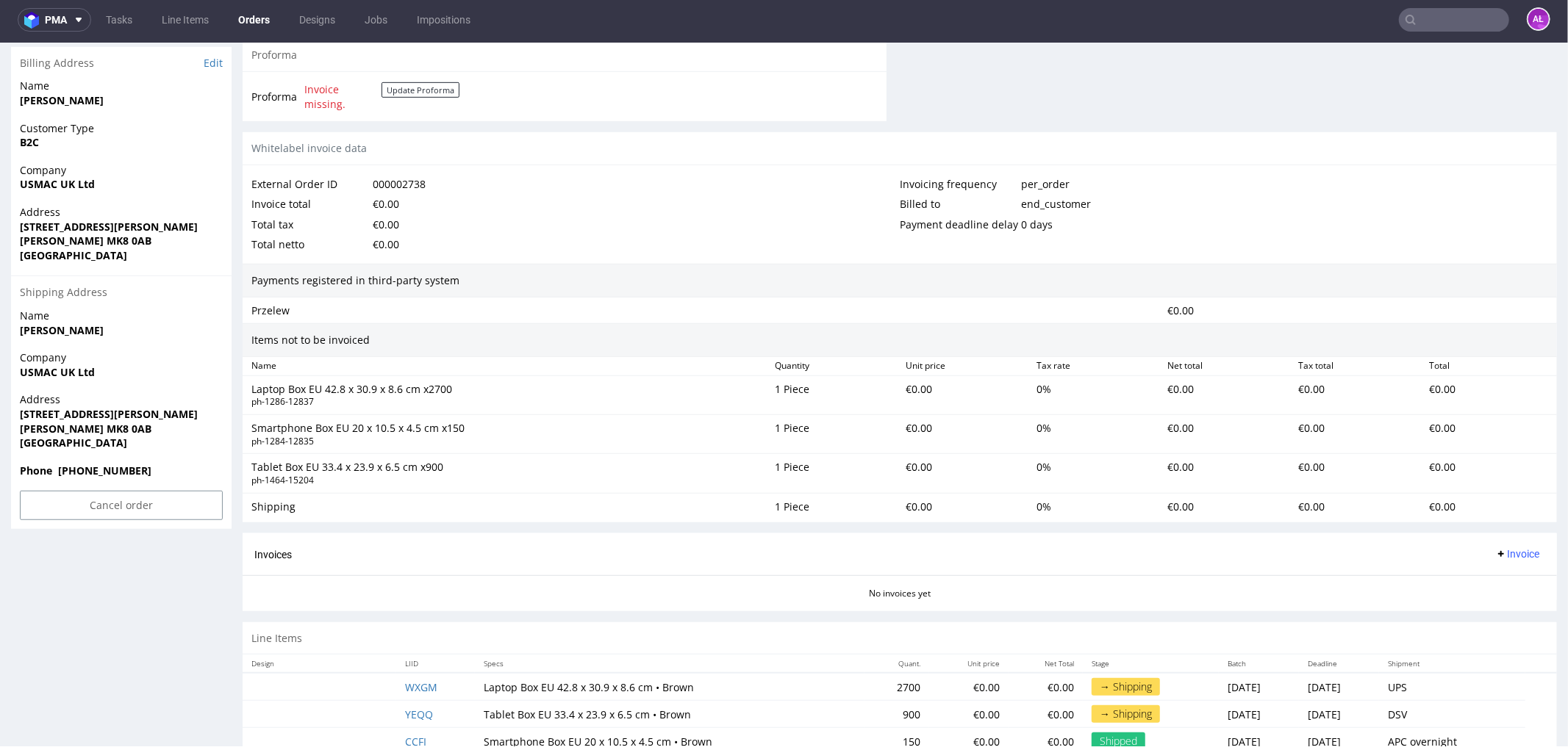
scroll to position [734, 0]
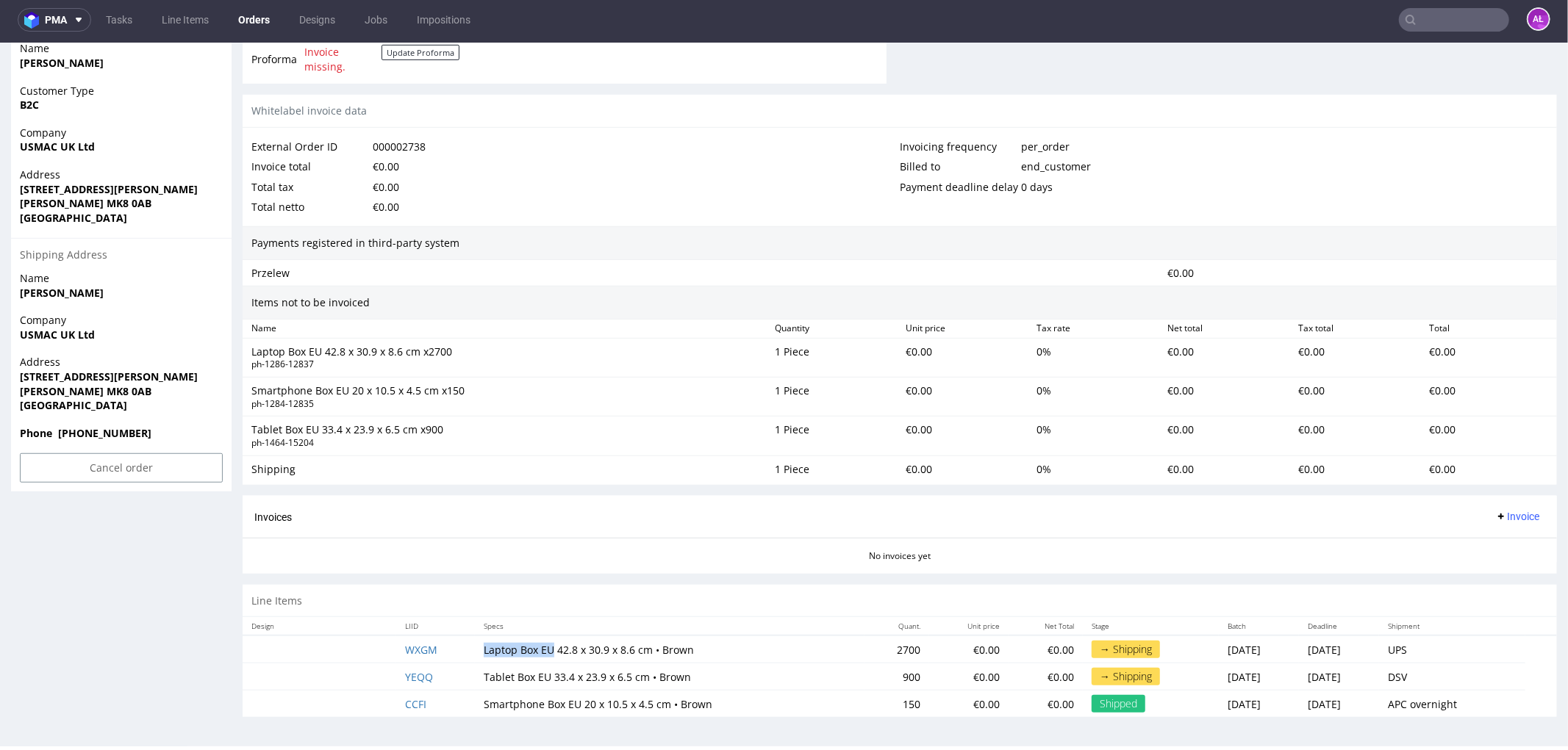
drag, startPoint x: 518, startPoint y: 646, endPoint x: 540, endPoint y: 648, distance: 22.1
click at [540, 573] on td "Laptop Box EU 42.8 x 30.9 x 8.6 cm • Brown" at bounding box center [670, 649] width 390 height 28
copy td "Laptop Box EU"
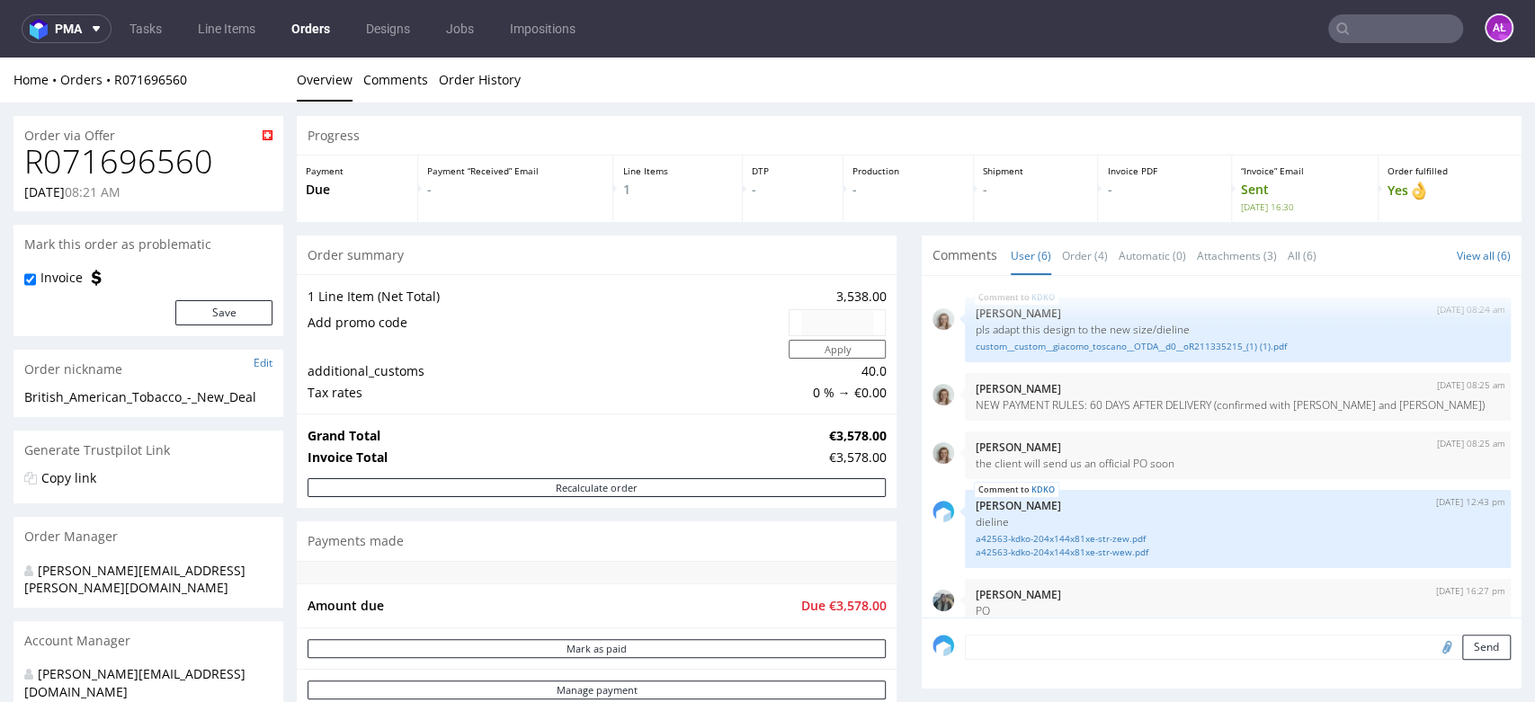
scroll to position [94, 0]
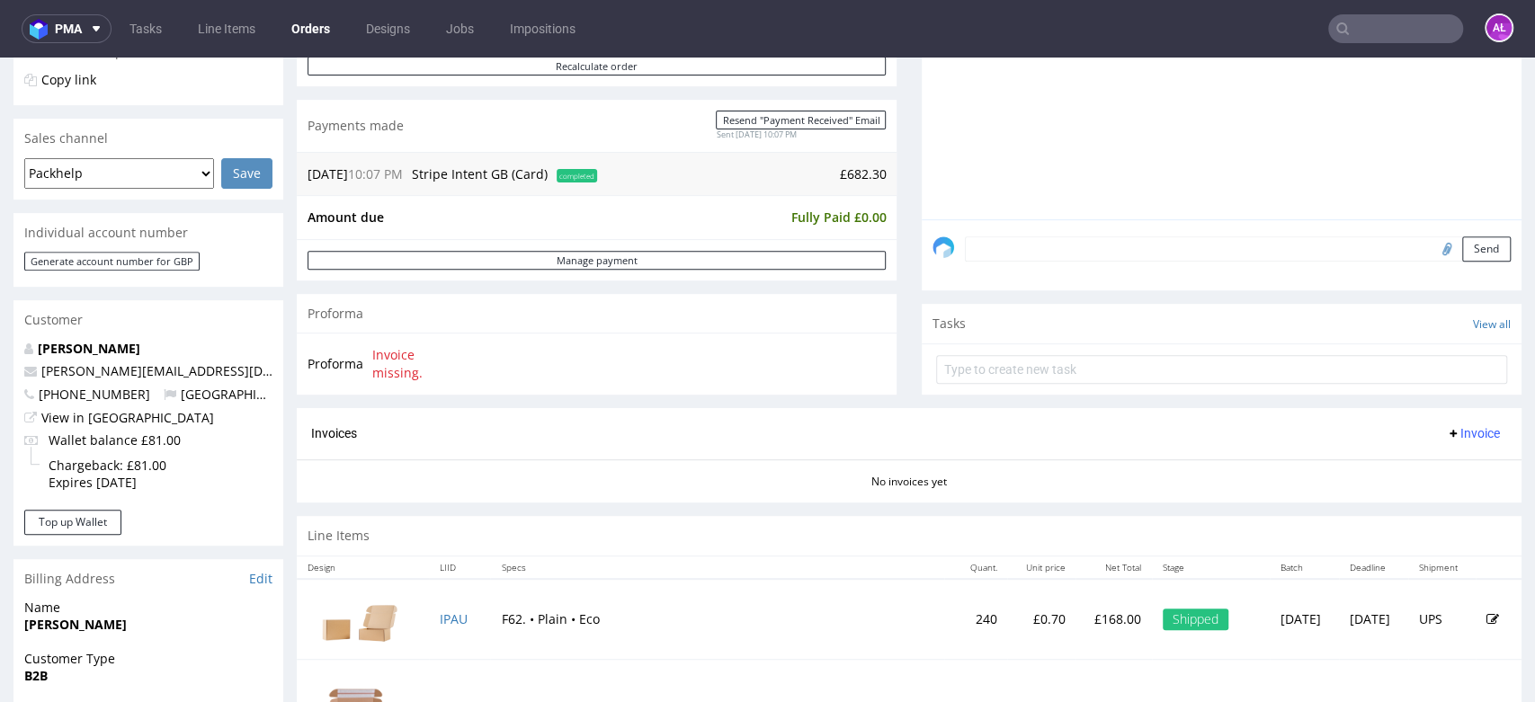
scroll to position [399, 0]
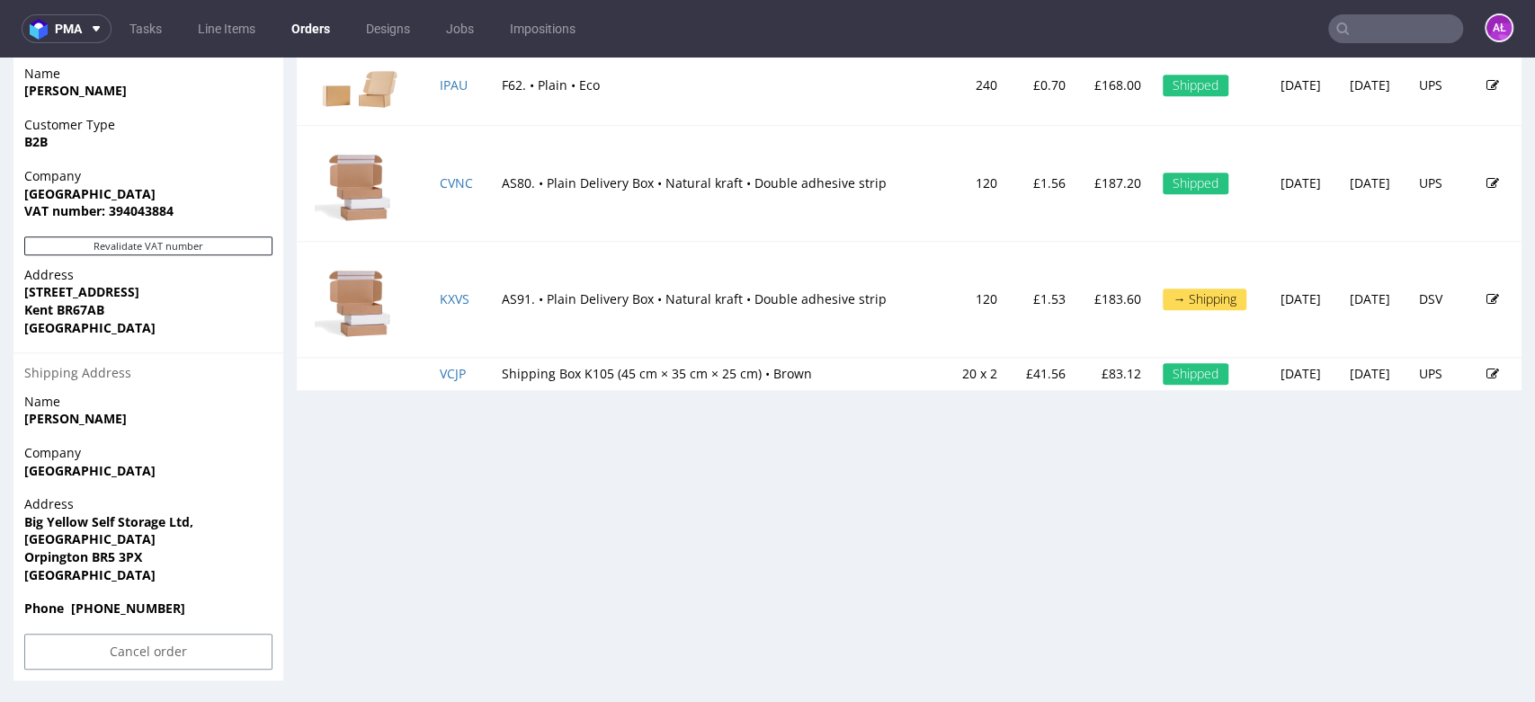
scroll to position [933, 0]
drag, startPoint x: 173, startPoint y: 480, endPoint x: 23, endPoint y: 477, distance: 149.3
click at [23, 477] on div "Company Little Prince London" at bounding box center [148, 468] width 270 height 51
copy strong "Little Prince London"
drag, startPoint x: 10, startPoint y: 528, endPoint x: 183, endPoint y: 539, distance: 173.0
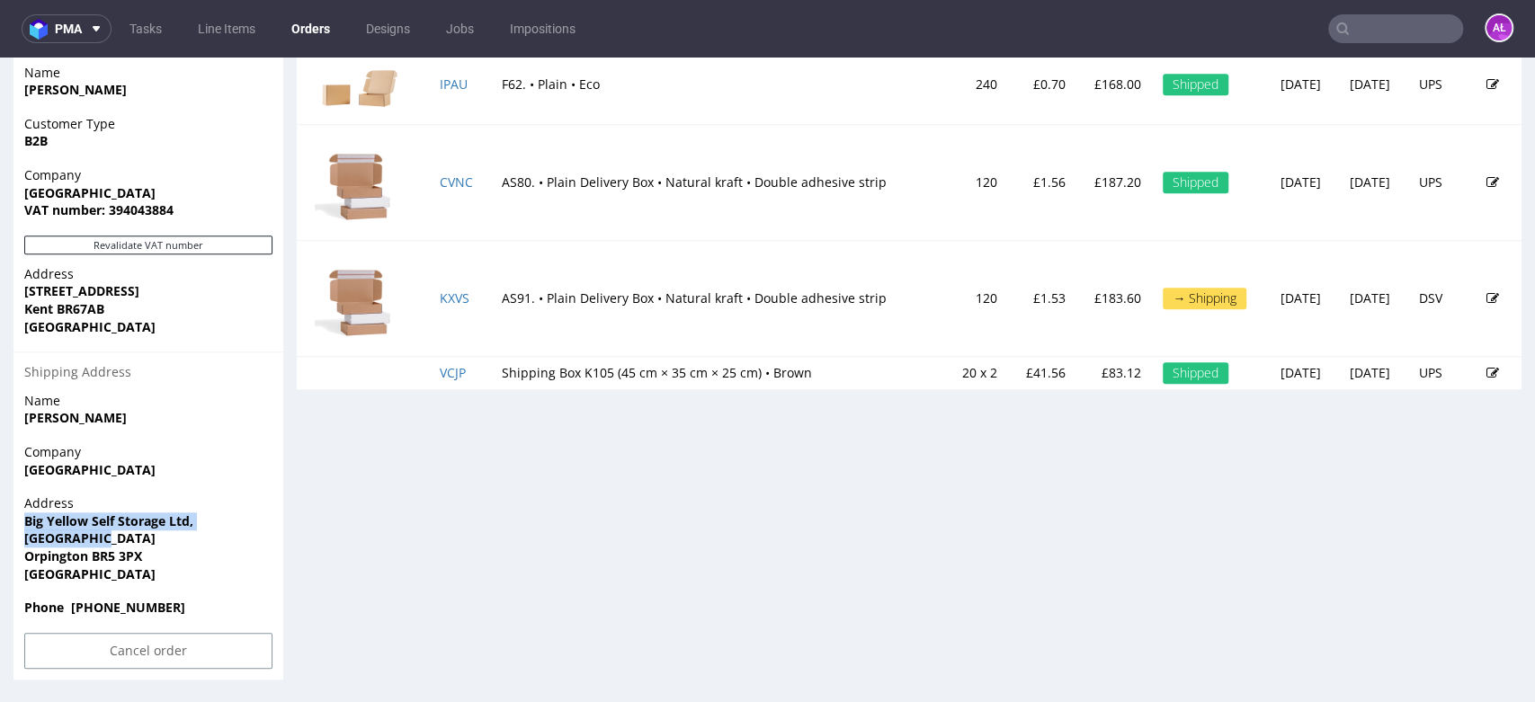
copy p "Big Yellow Self Storage Ltd, Cray Avenue"
drag, startPoint x: 24, startPoint y: 557, endPoint x: 1462, endPoint y: 263, distance: 1467.4
click at [217, 557] on span "Orpington BR5 3PX" at bounding box center [148, 557] width 248 height 18
copy strong "Orpington BR5 3PX"
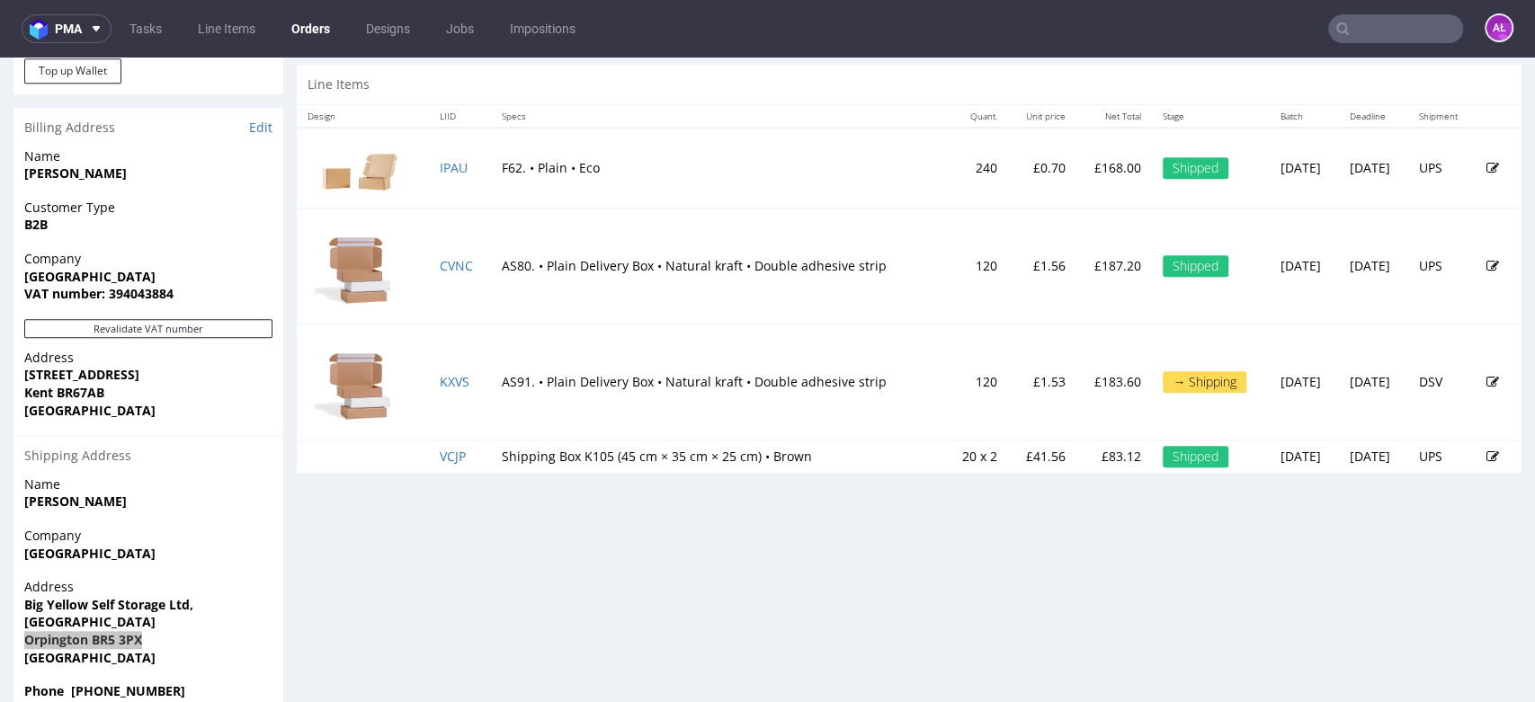
scroll to position [734, 0]
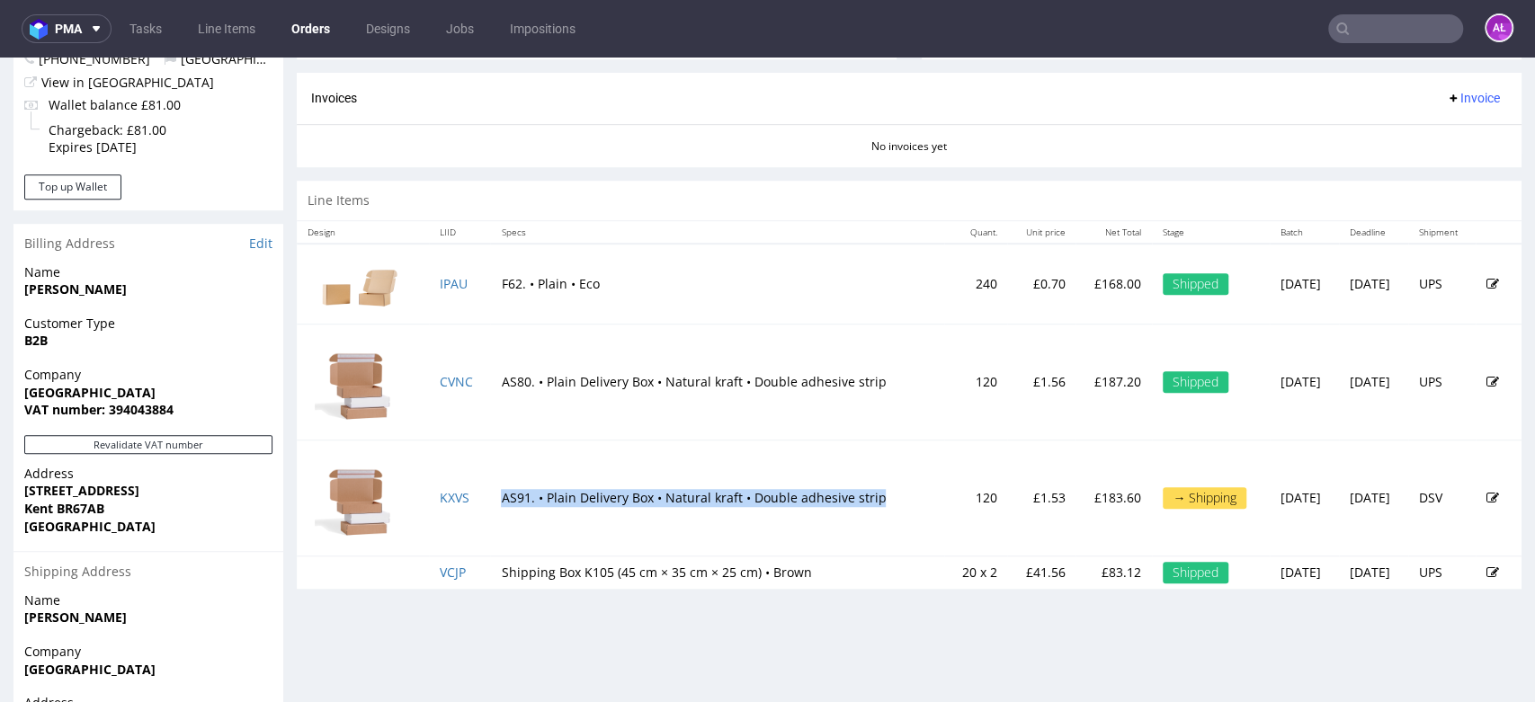
drag, startPoint x: 485, startPoint y: 504, endPoint x: 864, endPoint y: 504, distance: 379.5
click at [864, 504] on td "AS91. • Plain Delivery Box • Natural kraft • Double adhesive strip" at bounding box center [717, 498] width 454 height 116
copy td "AS91. • Plain Delivery Box • Natural kraft • Double adhesive strip"
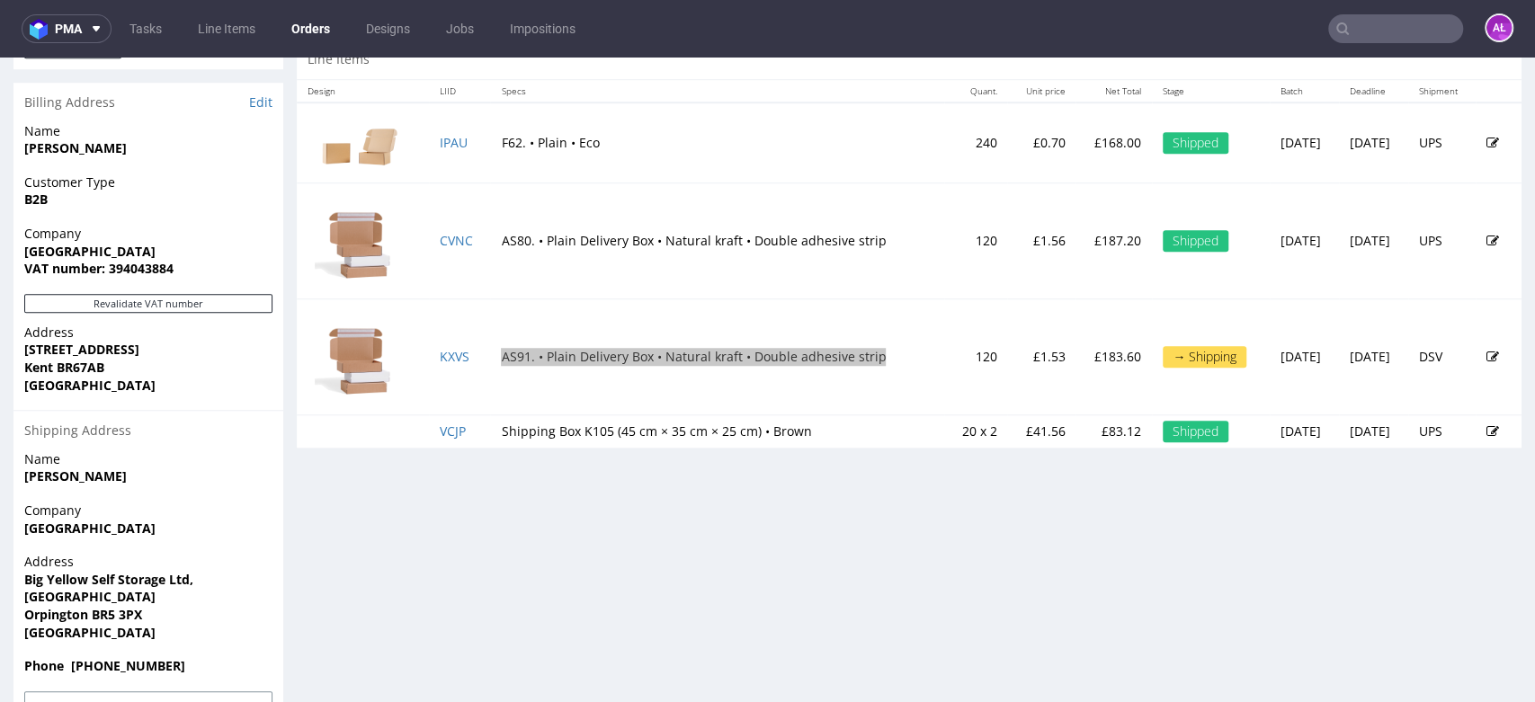
scroll to position [933, 0]
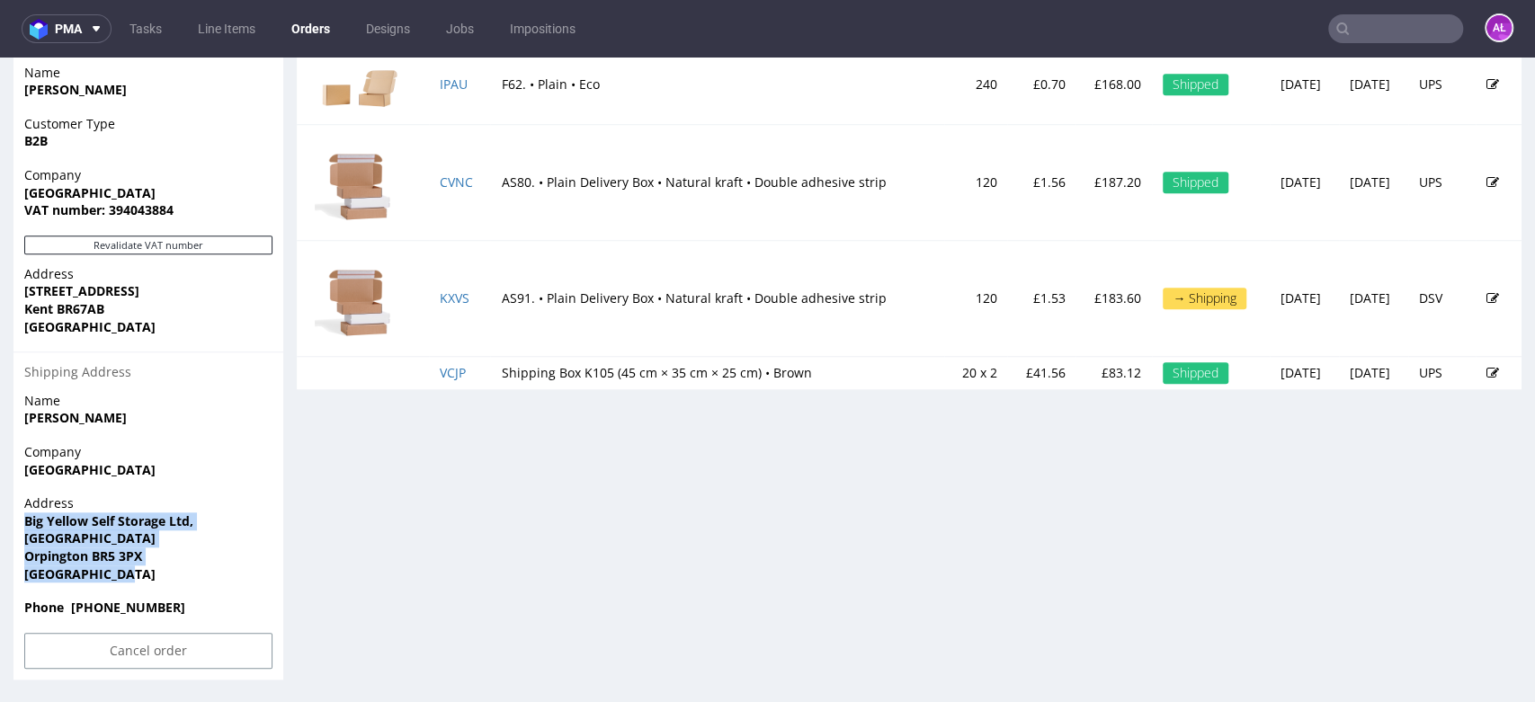
drag, startPoint x: 135, startPoint y: 574, endPoint x: 0, endPoint y: 520, distance: 145.3
copy p "Big Yellow Self Storage Ltd, Cray Avenue Orpington BR5 3PX United Kingdom"
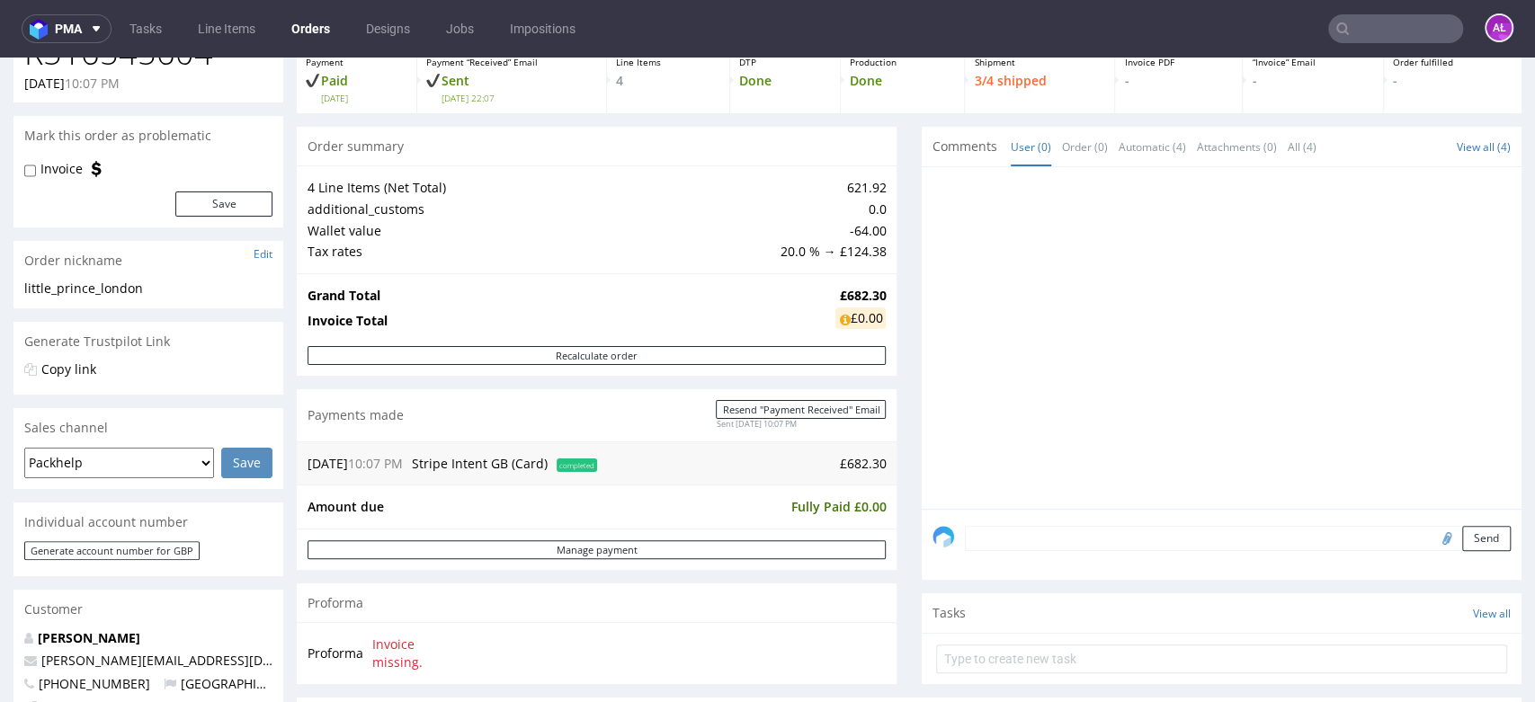
scroll to position [0, 0]
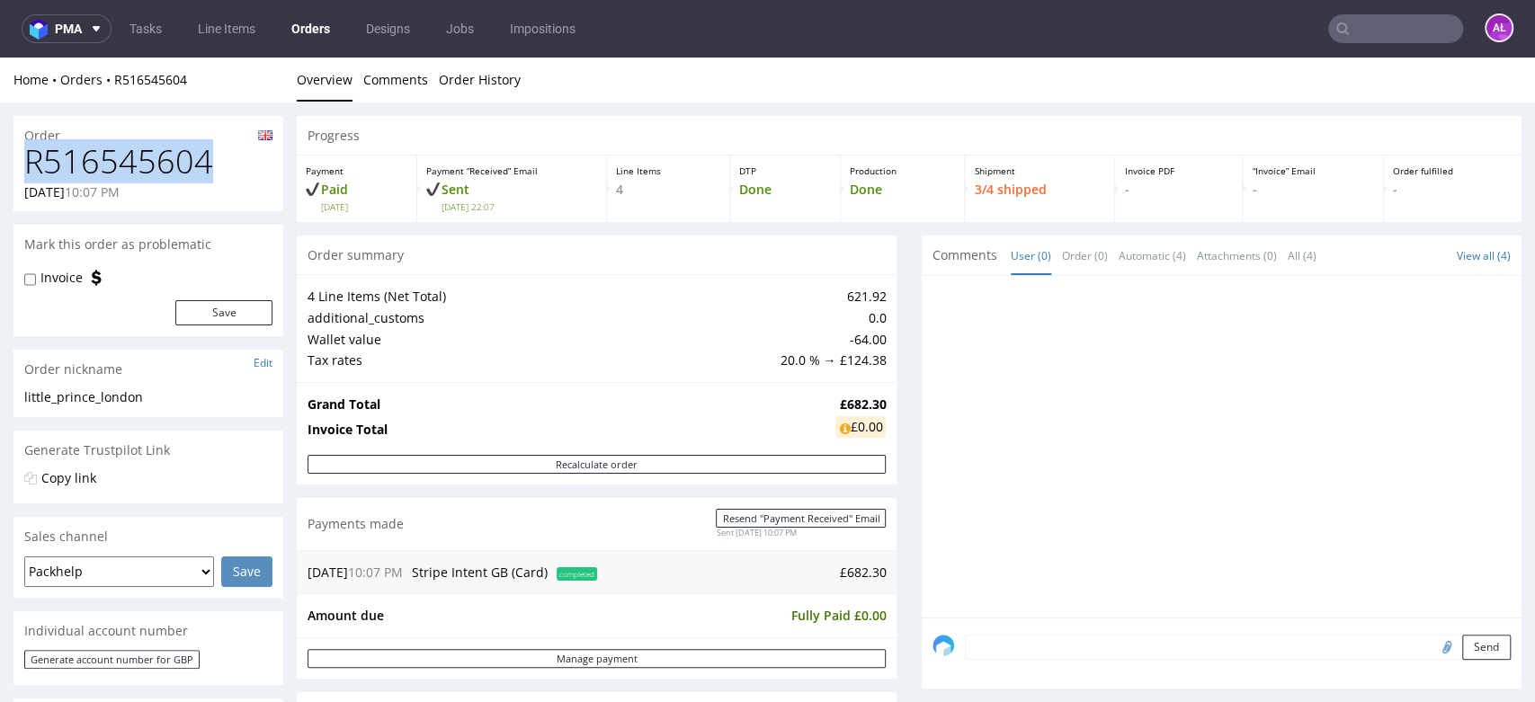
drag, startPoint x: 225, startPoint y: 154, endPoint x: 0, endPoint y: 159, distance: 224.9
copy h1 "R516545604"
click at [1086, 646] on textarea at bounding box center [1238, 647] width 546 height 25
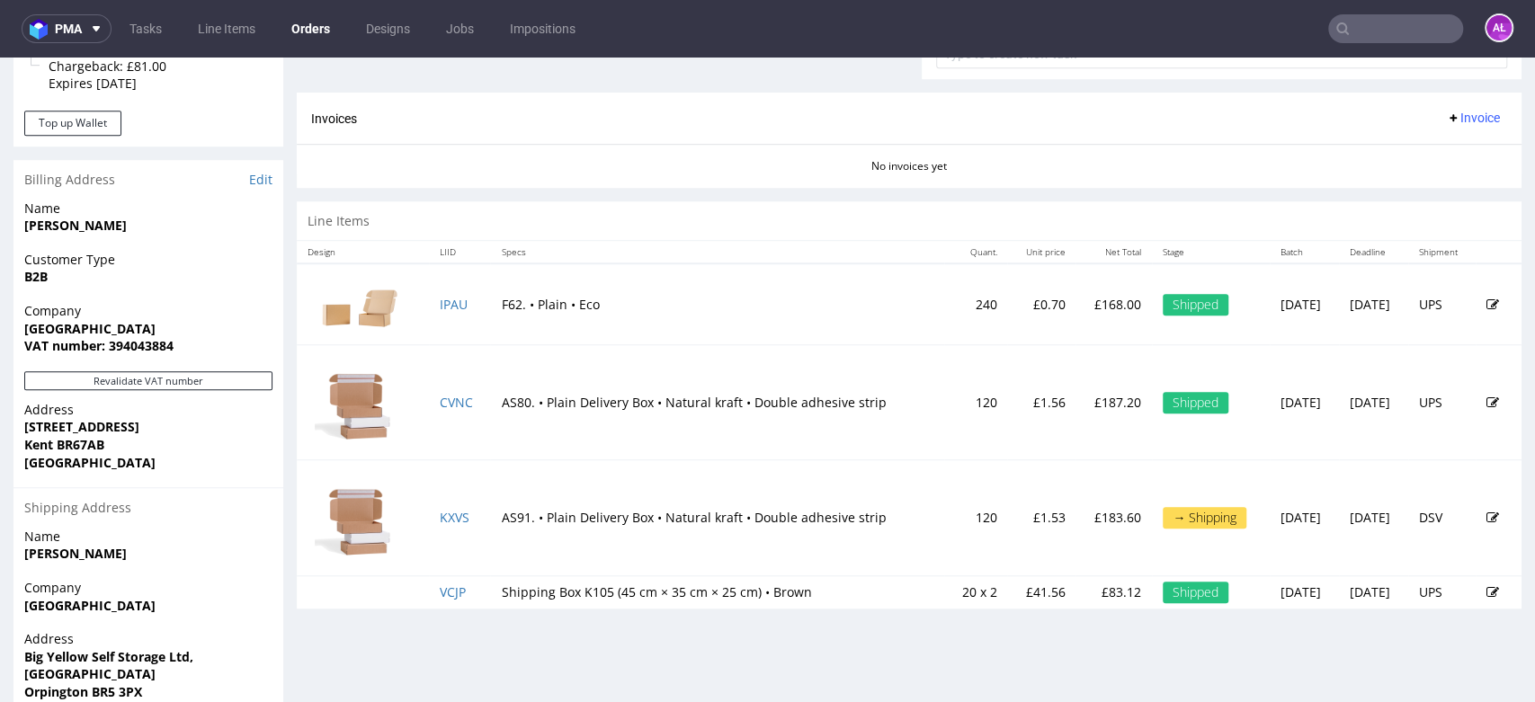
scroll to position [798, 0]
click at [471, 509] on td "KXVS" at bounding box center [459, 517] width 61 height 116
copy link "KXVS"
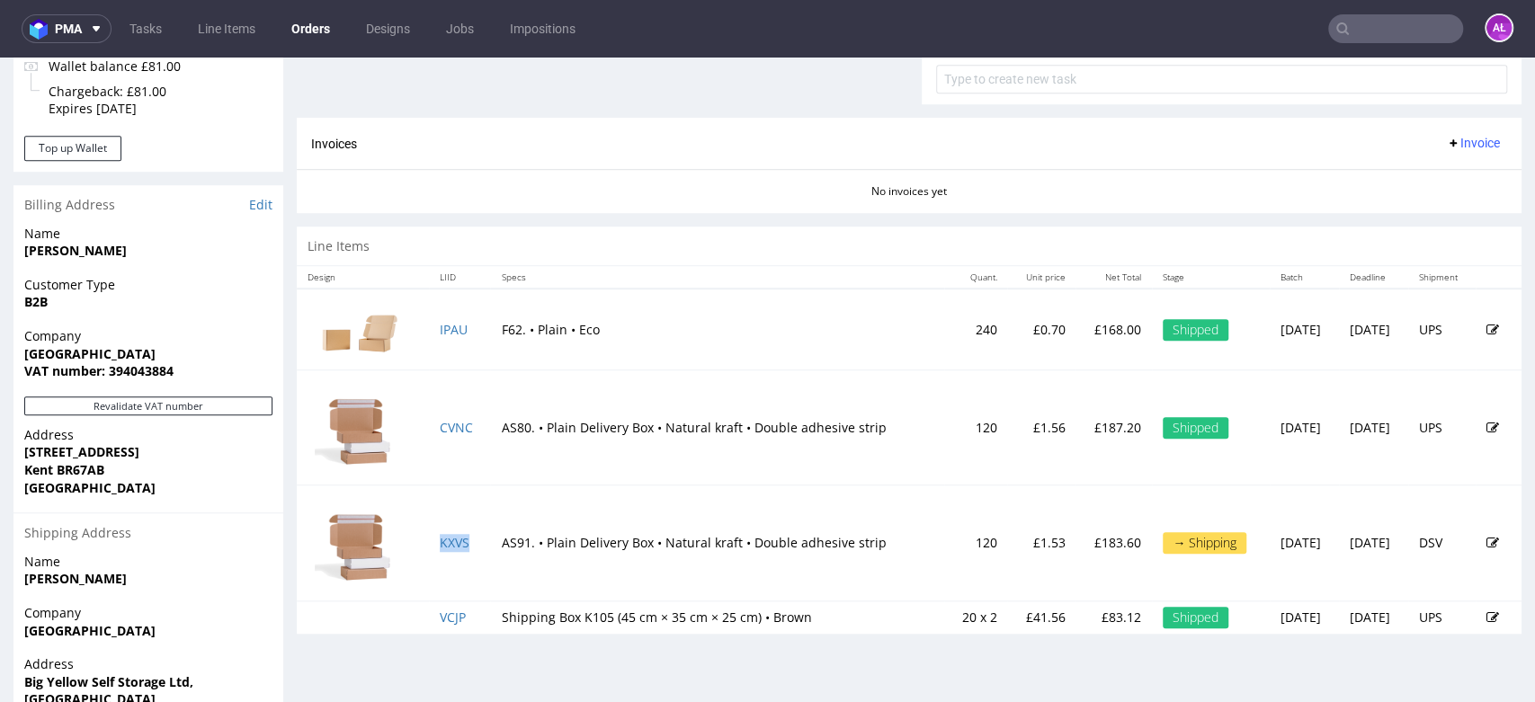
scroll to position [299, 0]
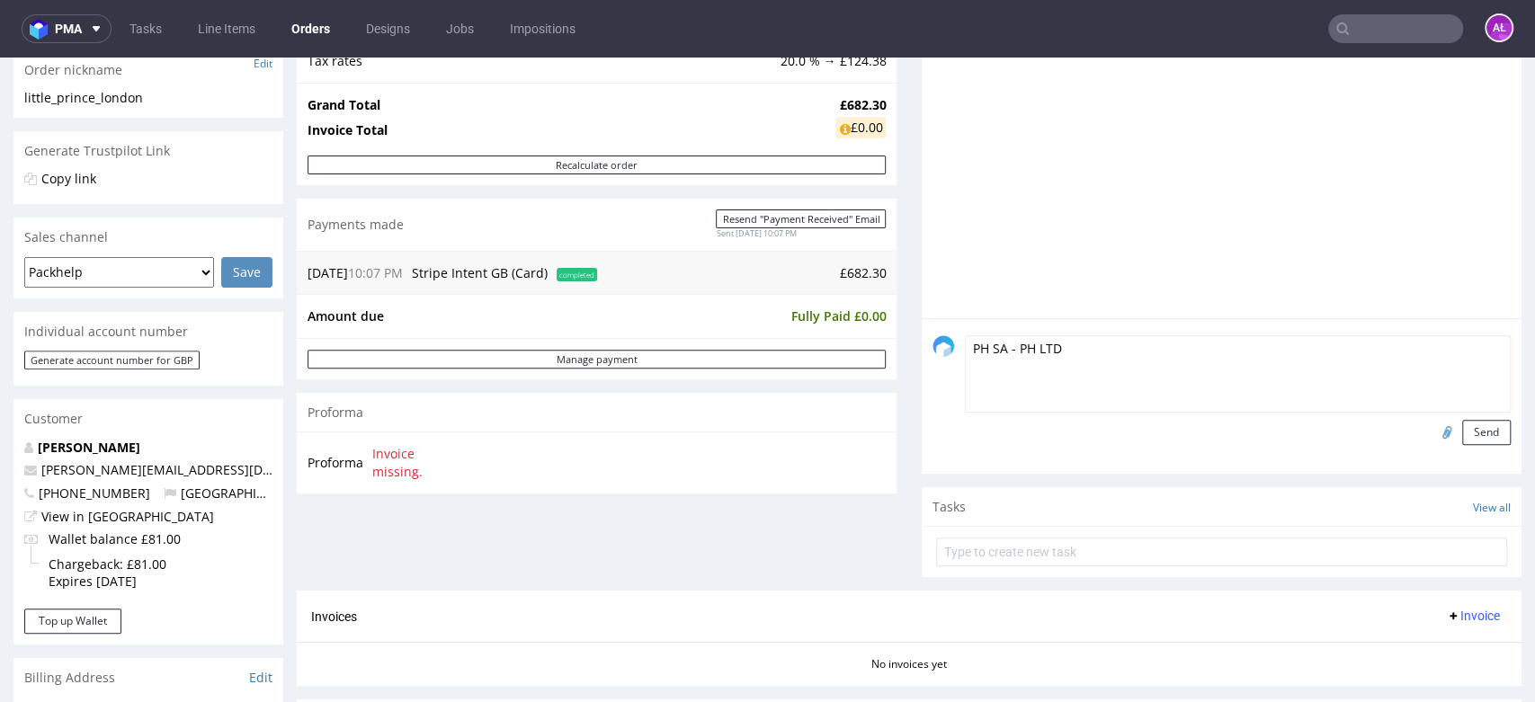
click at [1109, 358] on textarea "PH SA - PH LTD" at bounding box center [1238, 373] width 546 height 77
paste textarea "KXVS"
type textarea "PH SA - PH LTD (KXVS)"
click at [1432, 433] on input "file" at bounding box center [1444, 431] width 25 height 23
type input "C:\fakepath\Faktura FV 1029_9_2025.pdf"
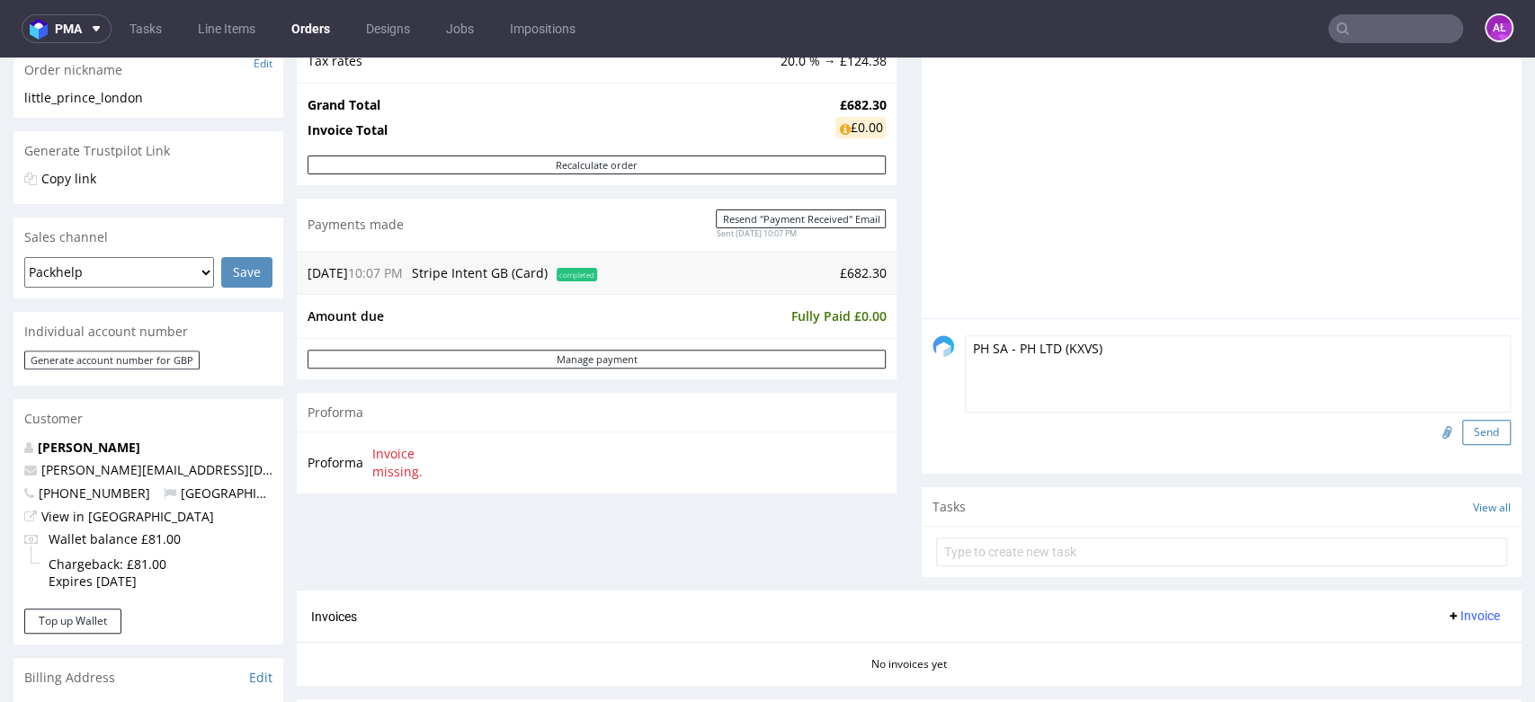
click at [1462, 432] on button "Send" at bounding box center [1486, 432] width 49 height 25
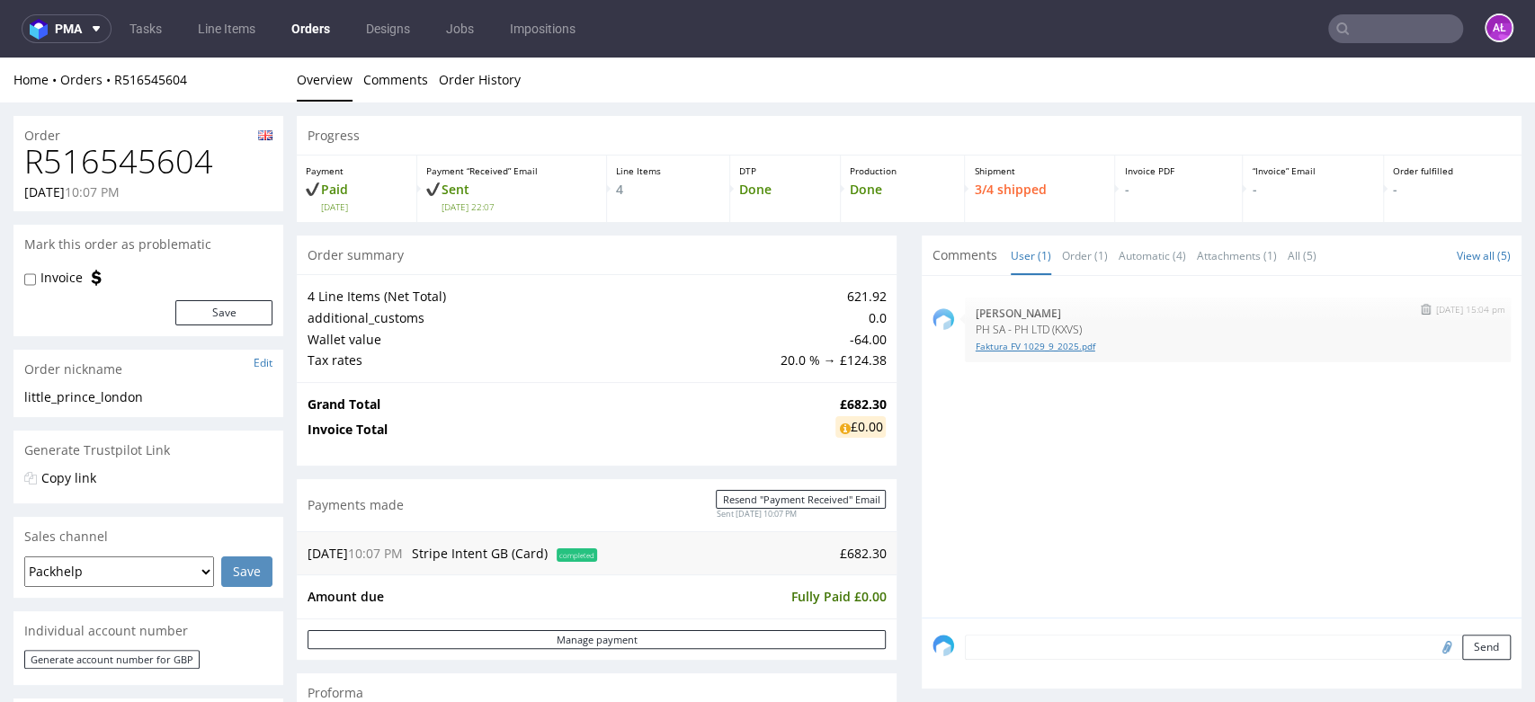
scroll to position [0, 0]
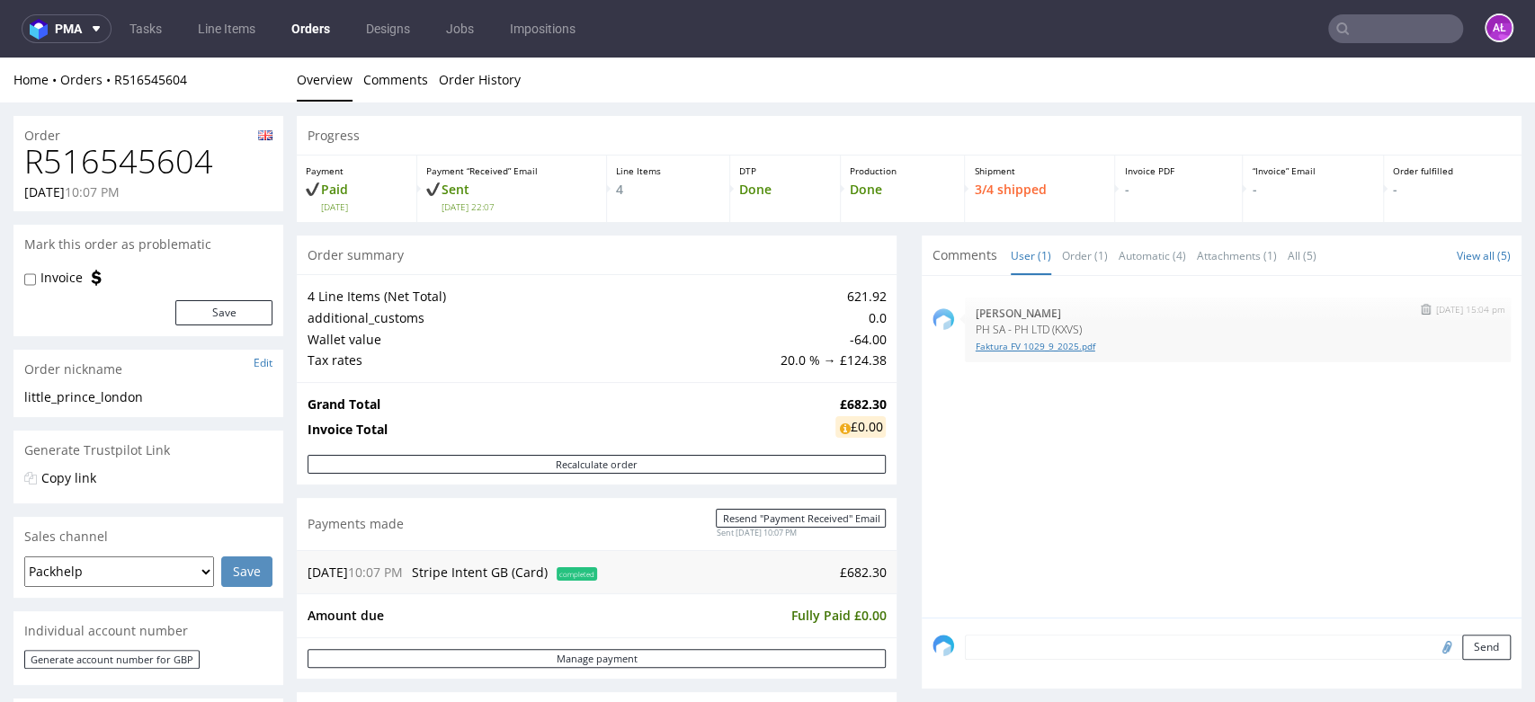
click at [1037, 345] on link "Faktura FV 1029_9_2025.pdf" at bounding box center [1238, 346] width 524 height 13
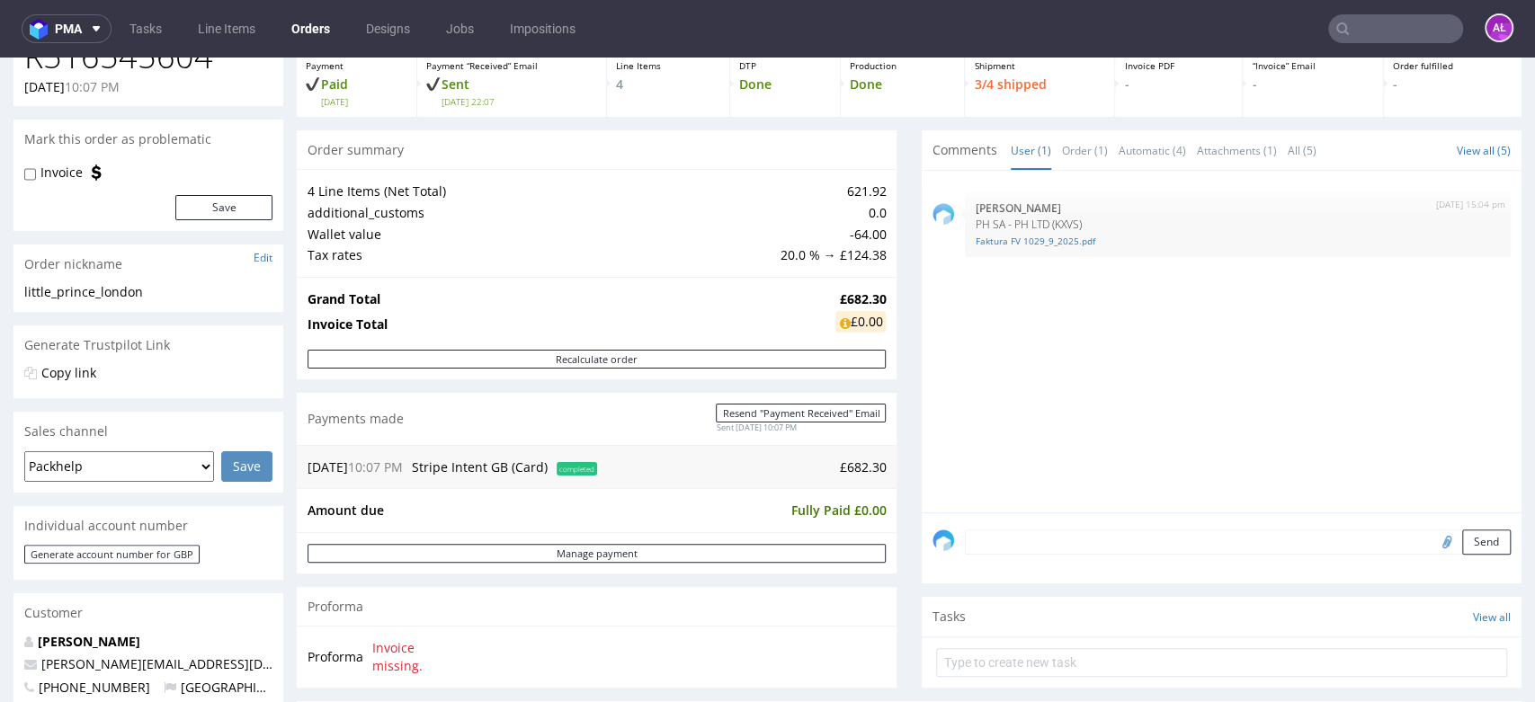
scroll to position [200, 0]
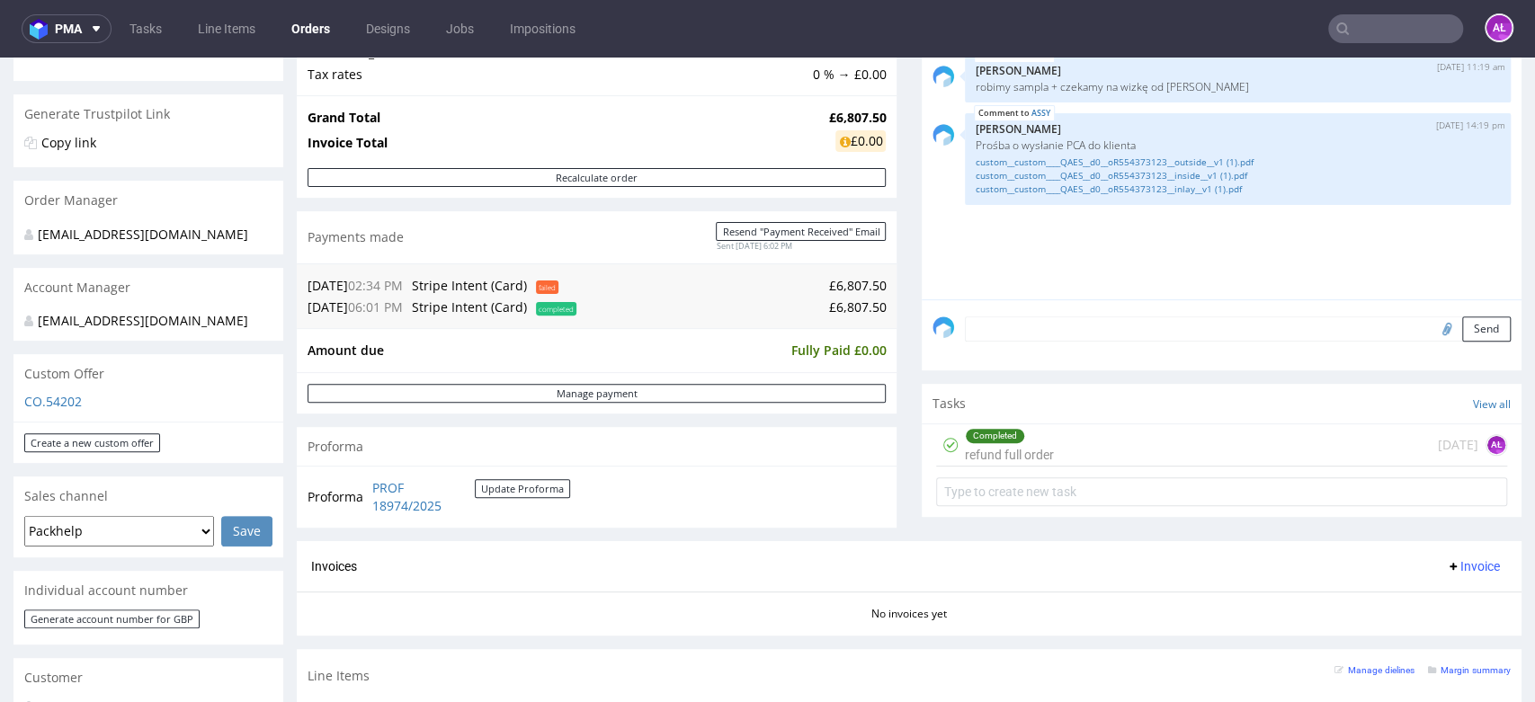
scroll to position [299, 0]
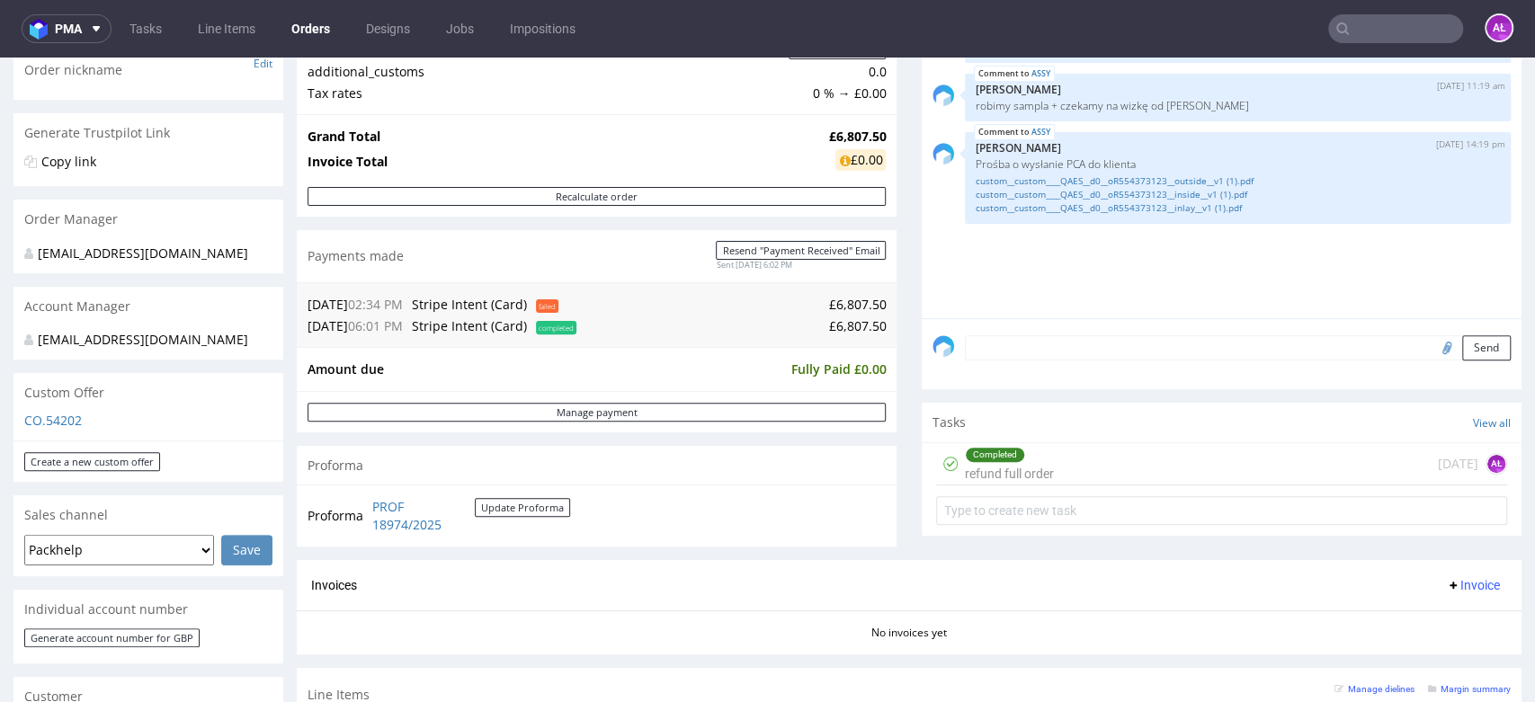
click at [1051, 466] on div "Completed refund full order today AŁ" at bounding box center [1221, 464] width 571 height 42
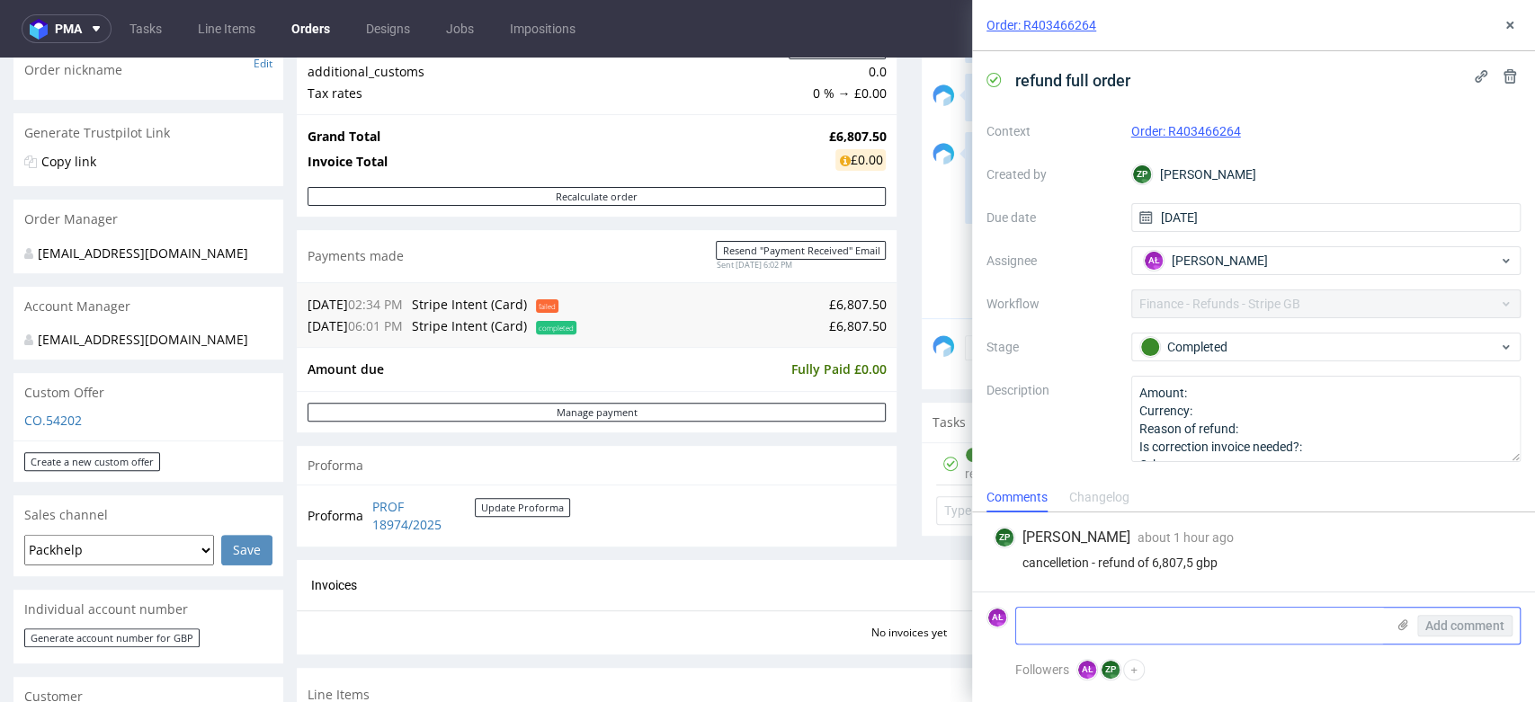
click at [1194, 617] on textarea at bounding box center [1200, 626] width 369 height 36
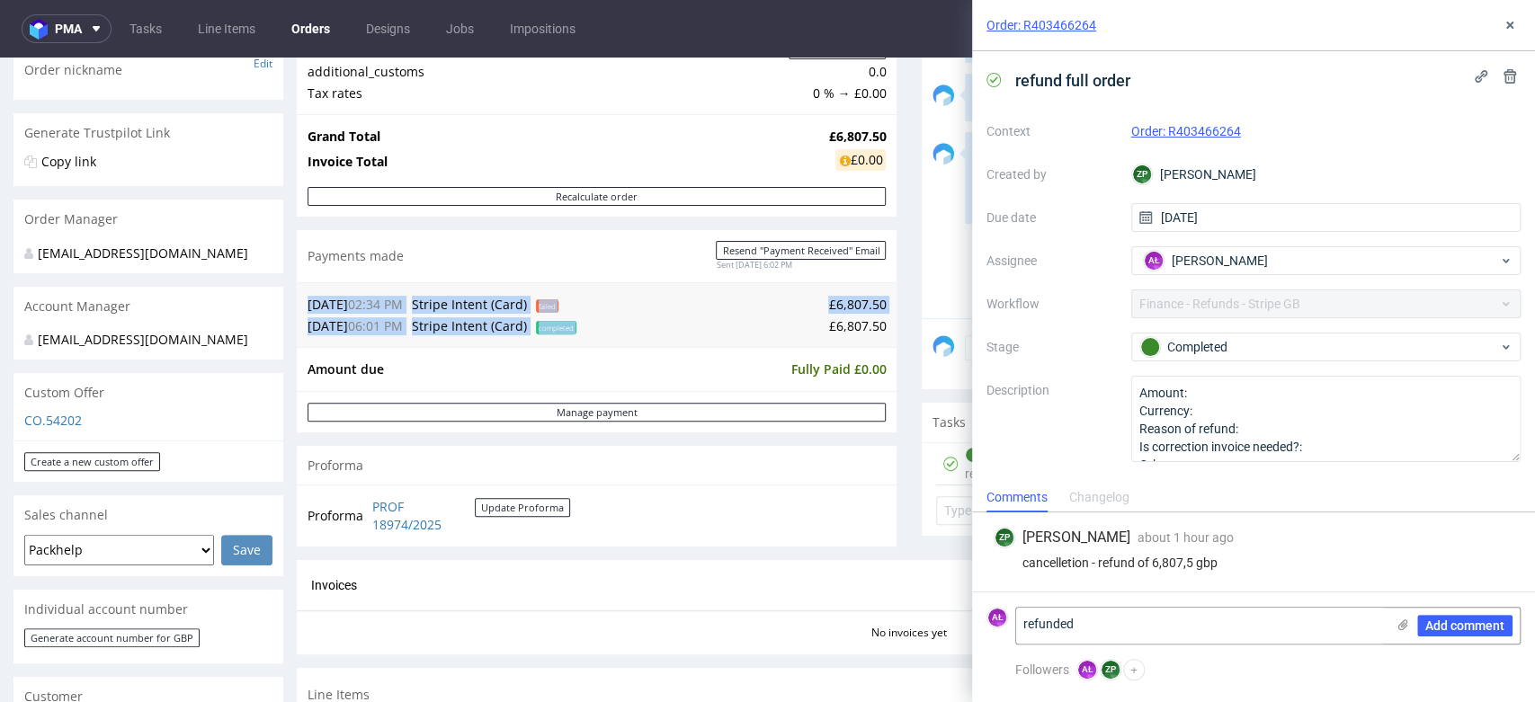
drag, startPoint x: 807, startPoint y: 322, endPoint x: 887, endPoint y: 341, distance: 81.4
click at [883, 326] on div "Progress Payment Paid Sun 07 Sep Payment “Received” Email Sent Sun 7 Sep 18:02 …" at bounding box center [909, 339] width 1225 height 1044
copy table "07.09.25 02:34 PM Stripe Intent (Card) failed £6,807.50 07.09.25 06:01 PM Strip…"
click at [1134, 628] on textarea "refunded" at bounding box center [1200, 626] width 369 height 36
paste textarea "£6,807.50"
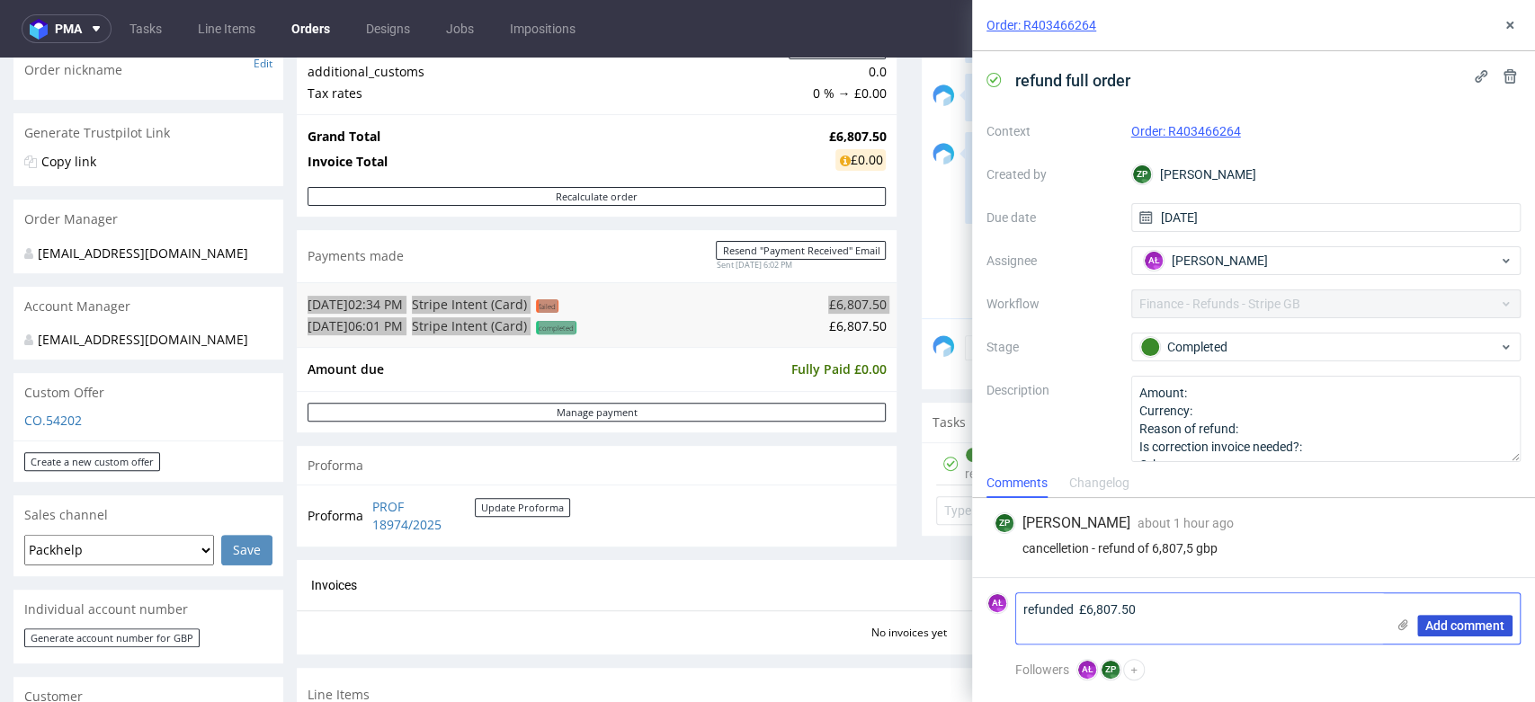
type textarea "refunded £6,807.50"
click at [1441, 628] on span "Add comment" at bounding box center [1464, 626] width 79 height 13
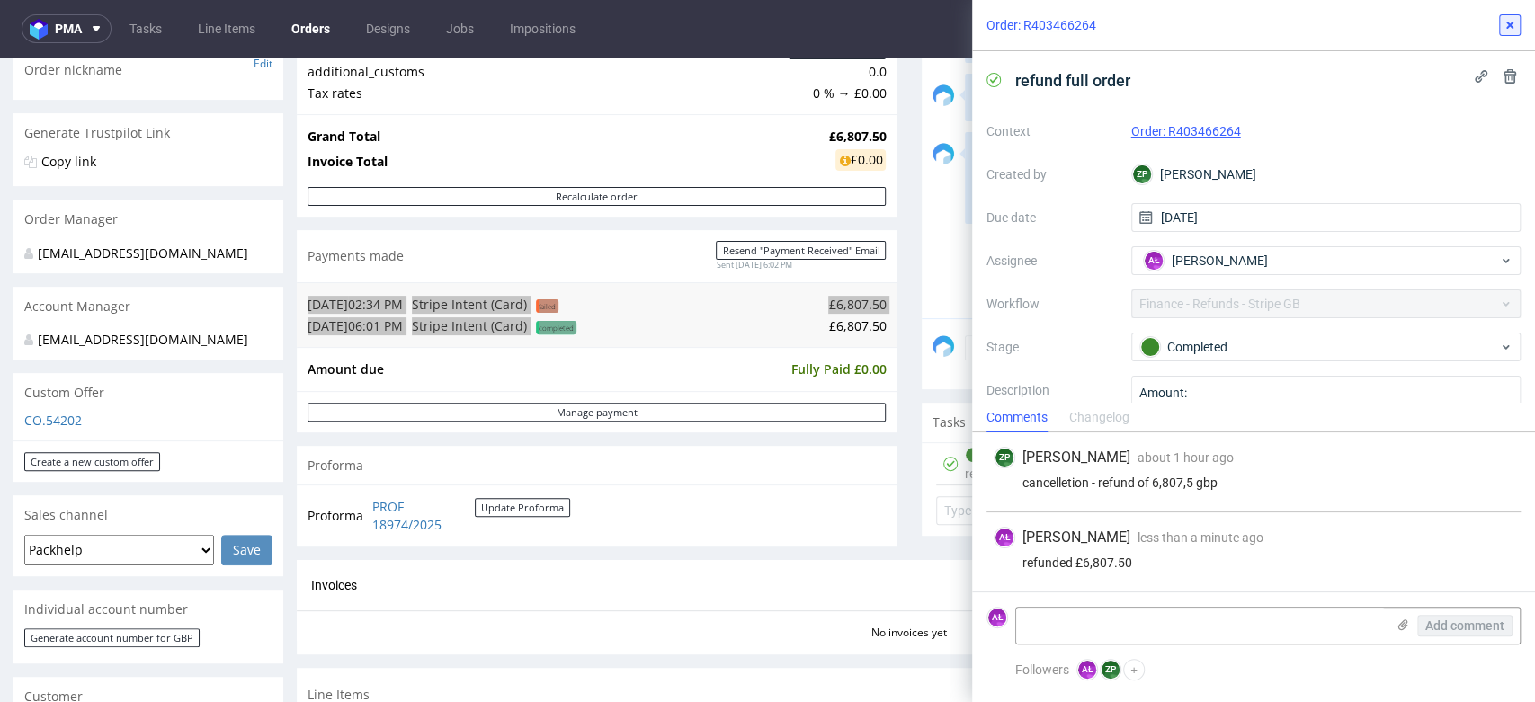
click at [1513, 21] on icon at bounding box center [1510, 25] width 14 height 14
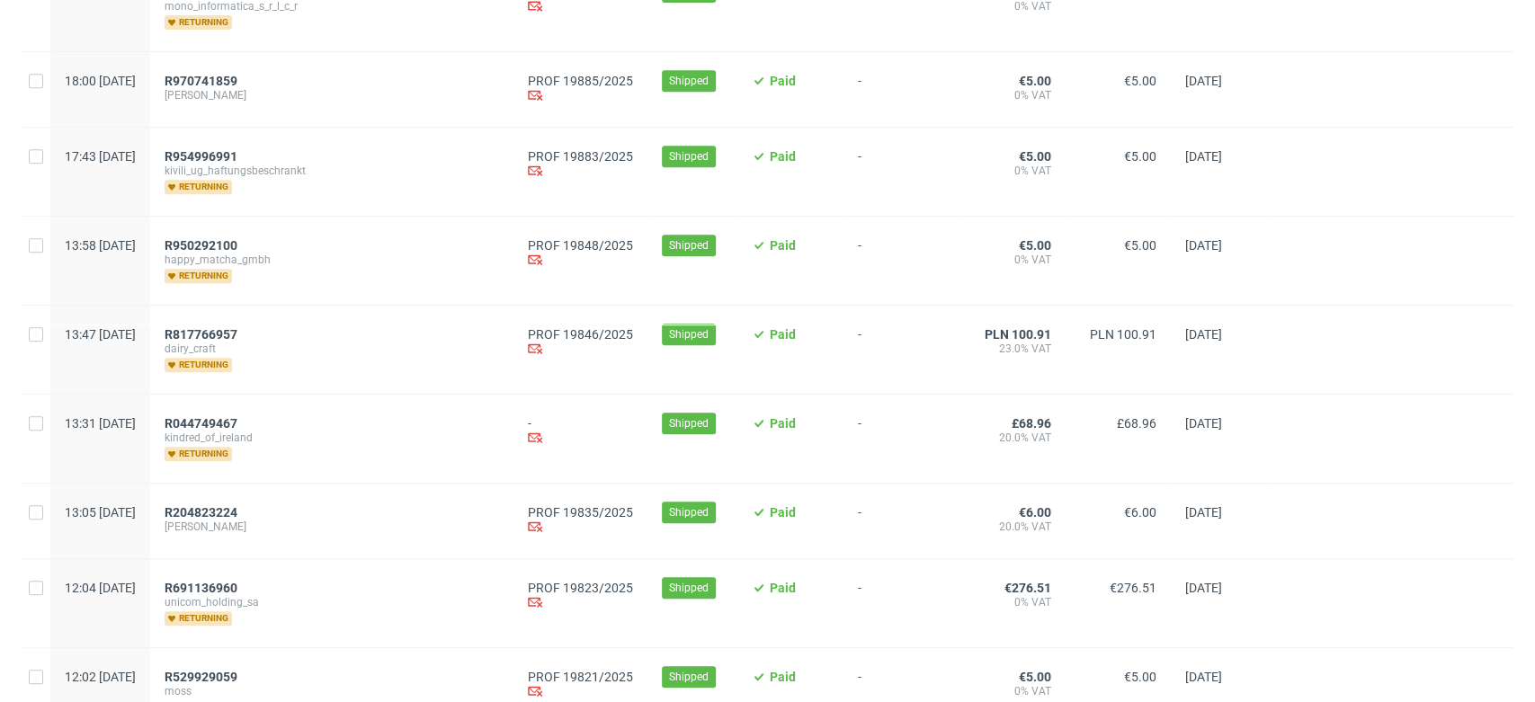
scroll to position [699, 0]
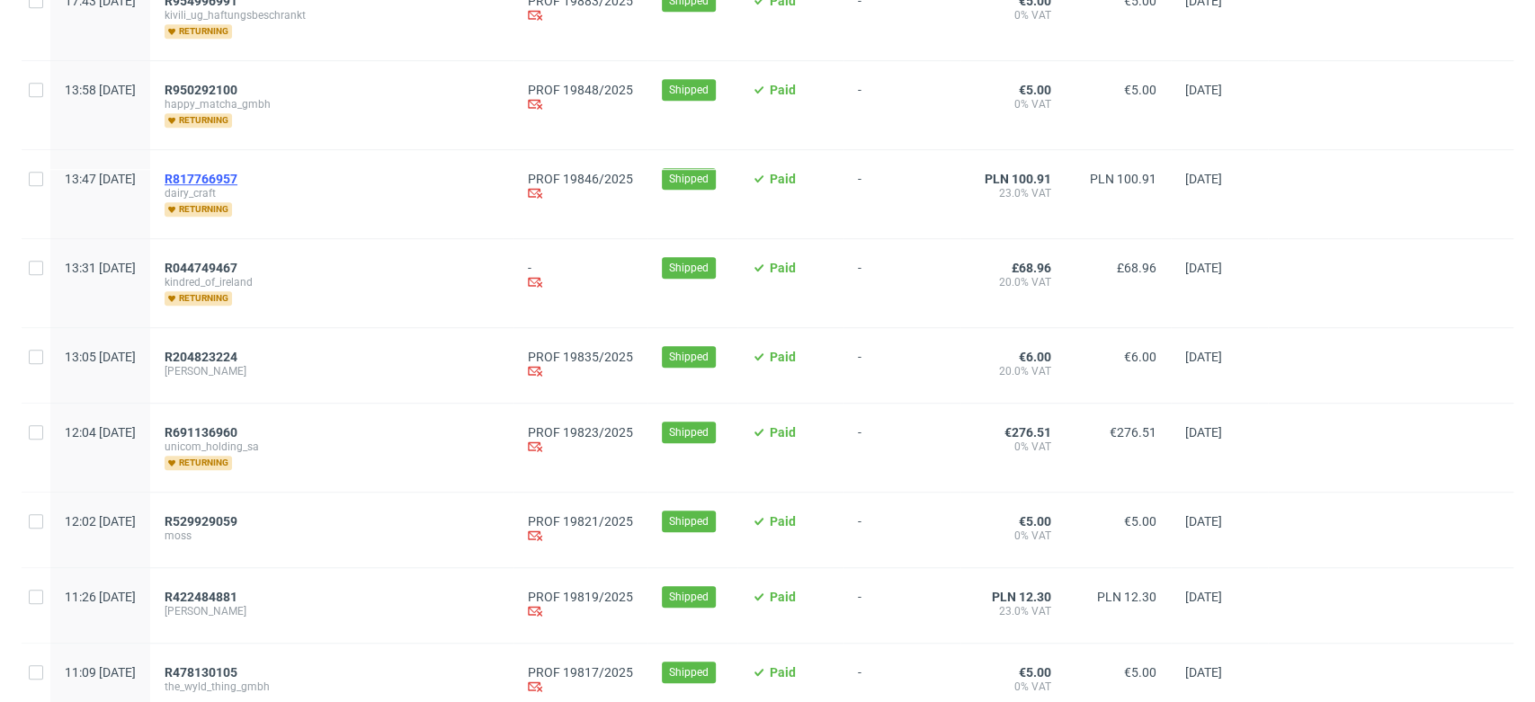
click at [237, 179] on span "R817766957" at bounding box center [201, 179] width 73 height 14
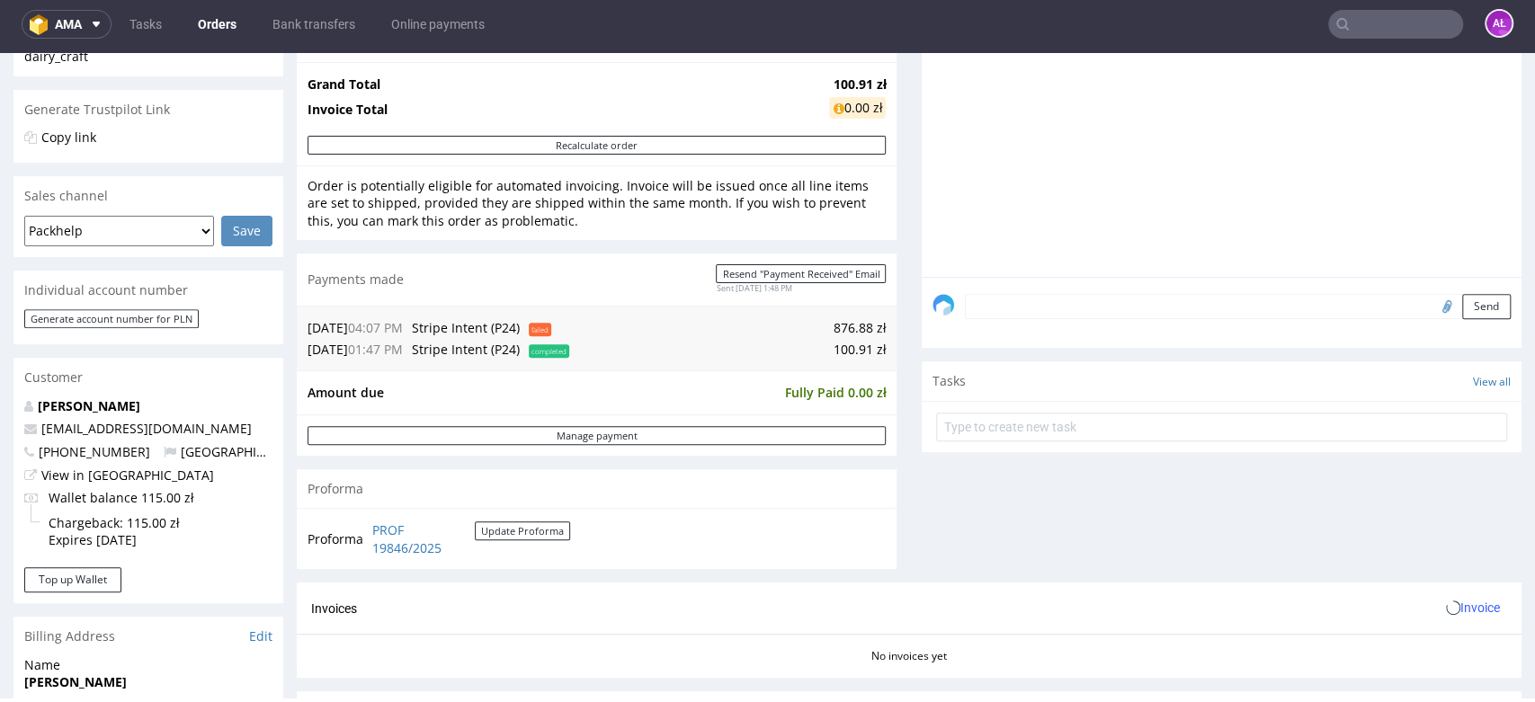
scroll to position [499, 0]
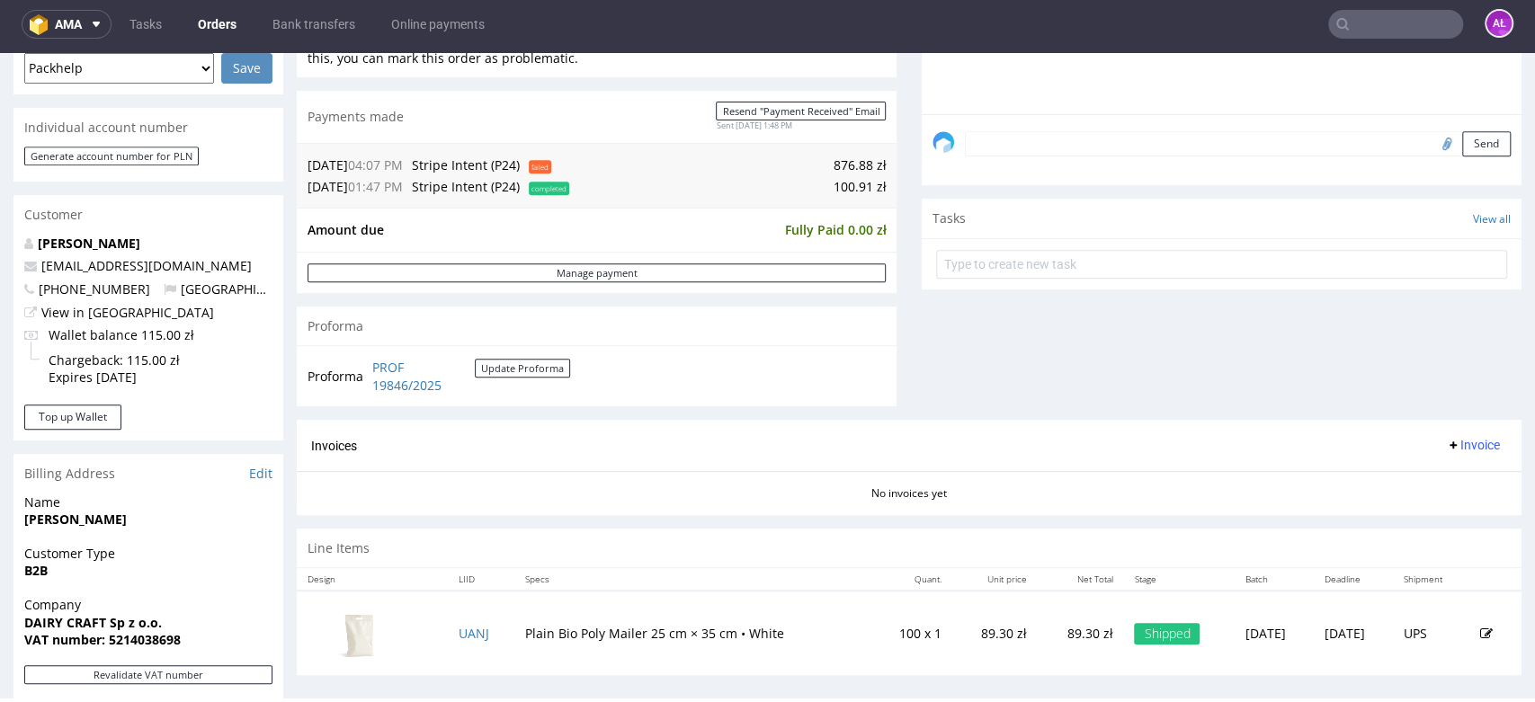
click at [1452, 442] on span "Invoice" at bounding box center [1473, 445] width 54 height 14
click at [1456, 468] on li "Generate" at bounding box center [1435, 484] width 116 height 32
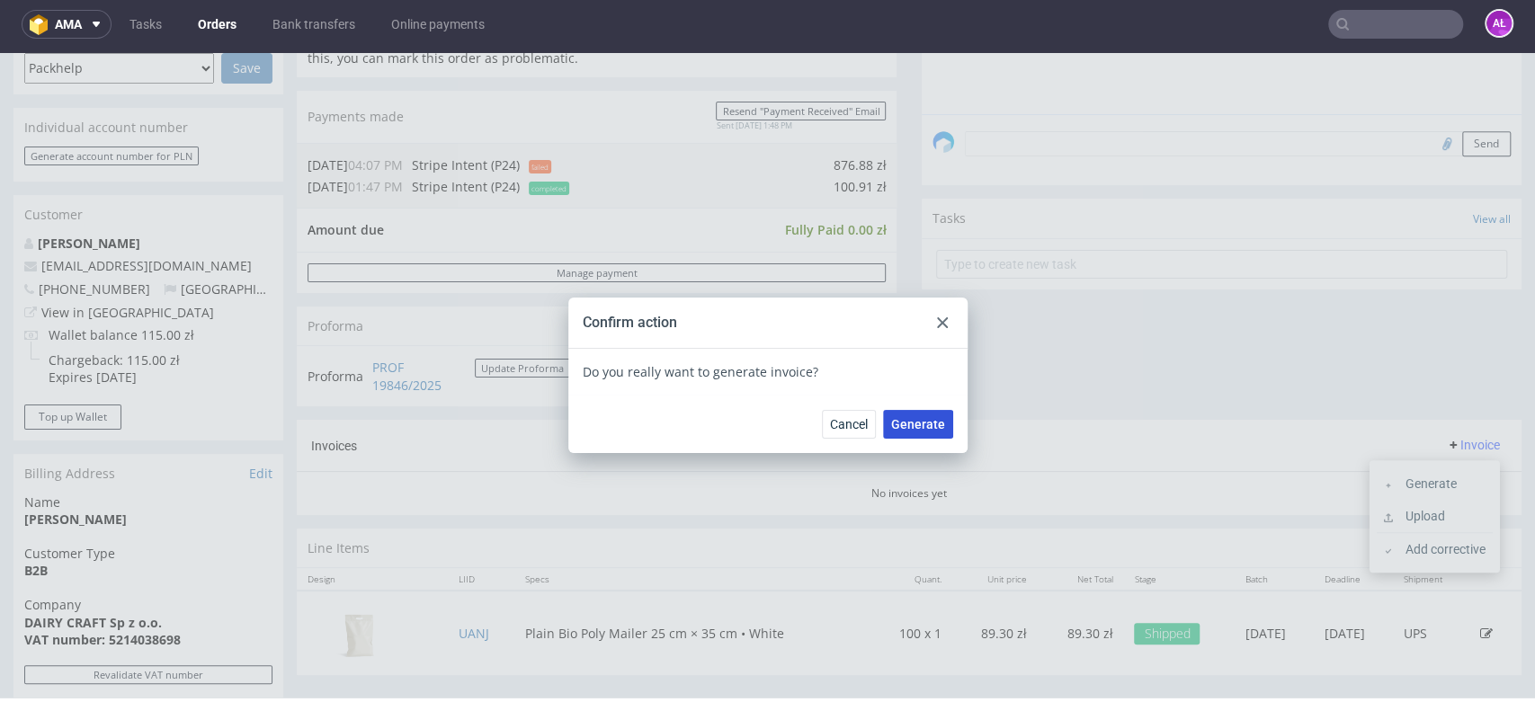
click at [929, 415] on button "Generate" at bounding box center [918, 424] width 70 height 29
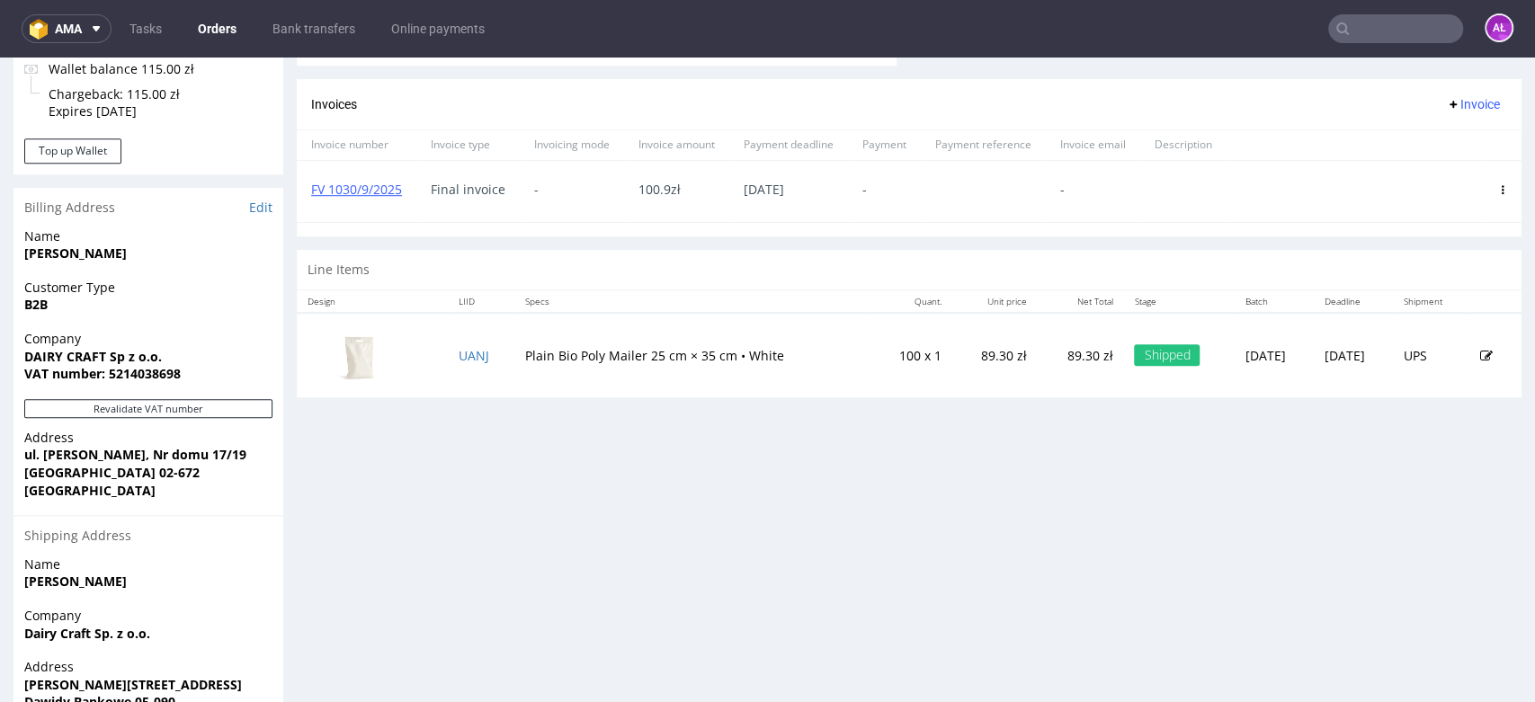
scroll to position [798, 0]
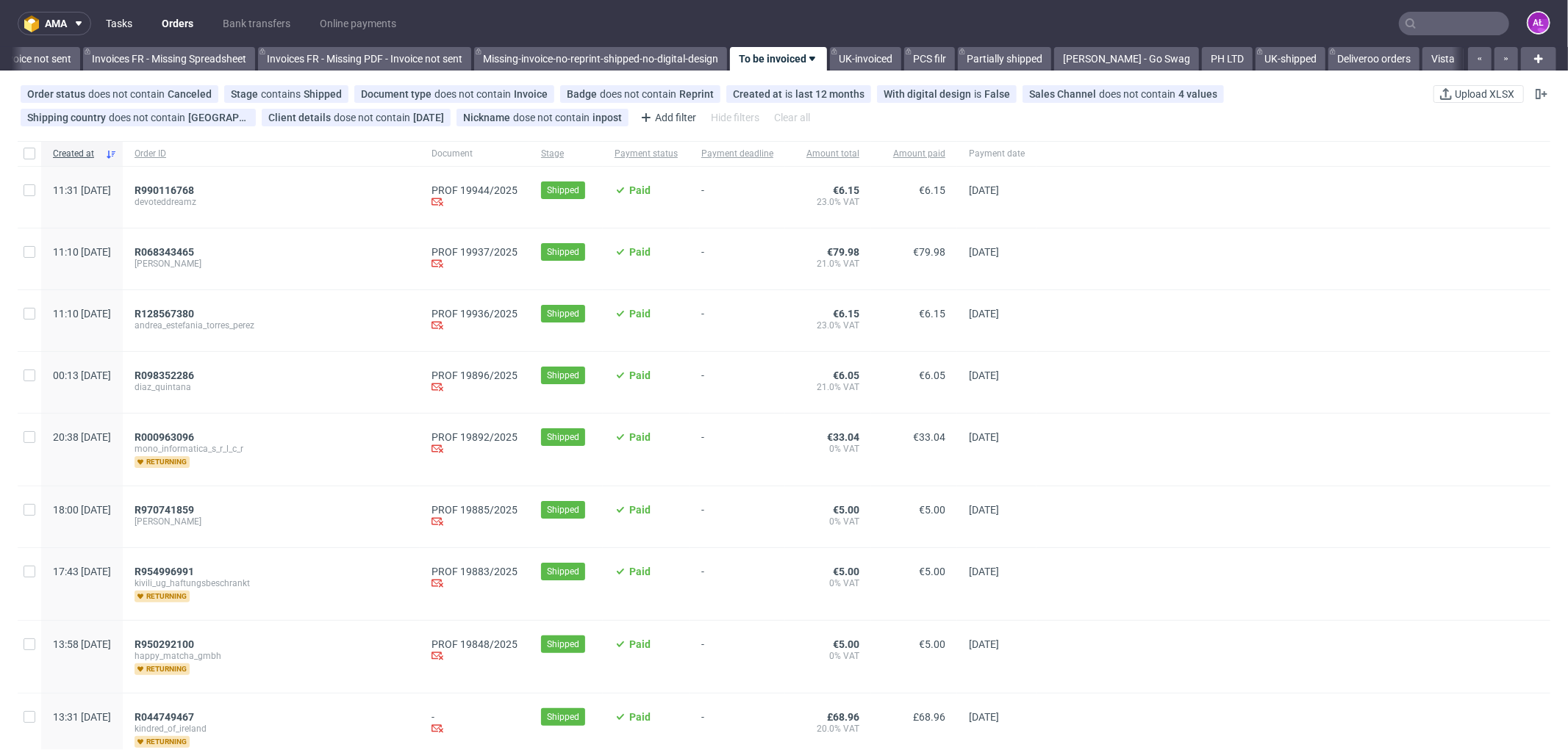
click at [119, 26] on link "Tasks" at bounding box center [119, 23] width 44 height 24
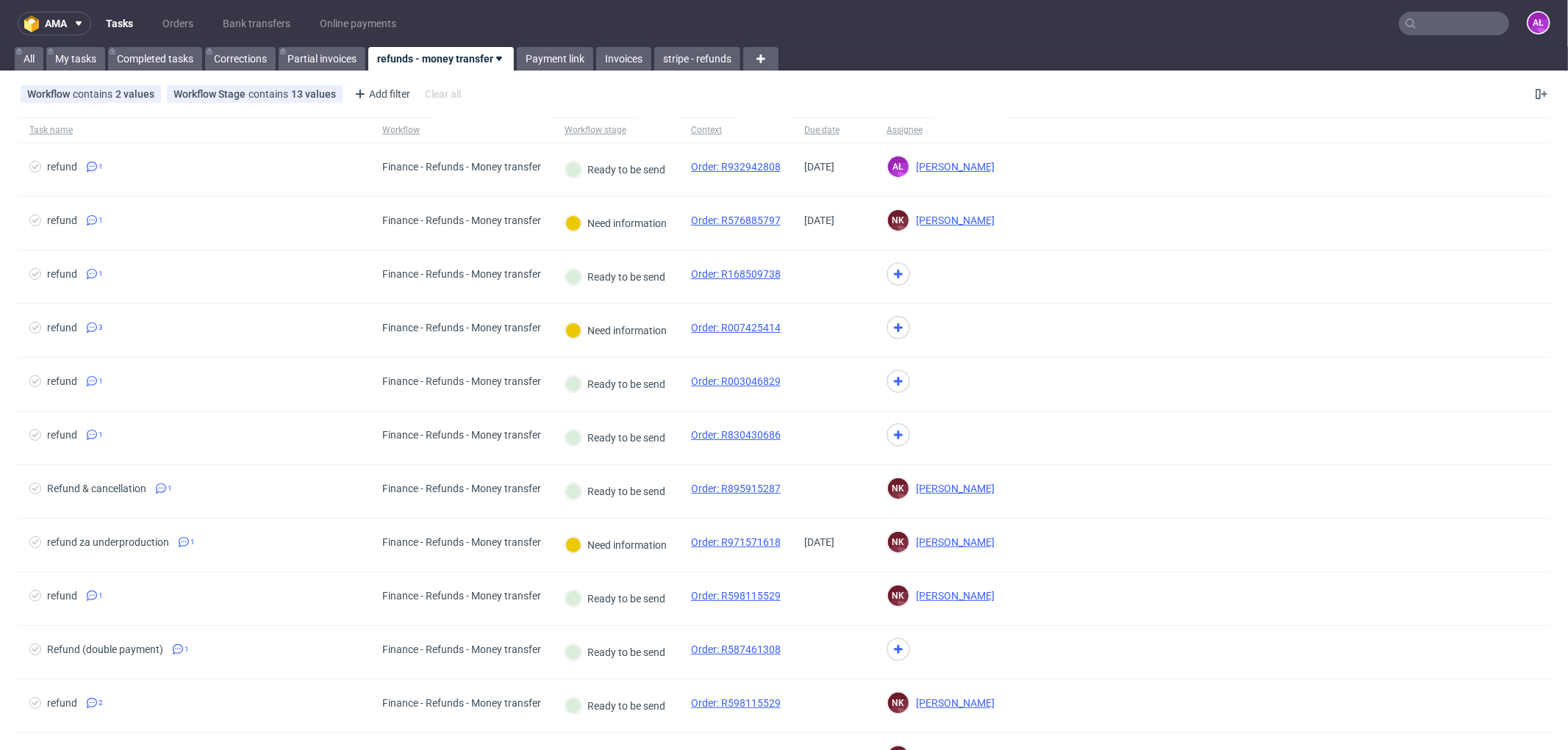
click at [464, 60] on link "refunds - money transfer" at bounding box center [441, 59] width 146 height 24
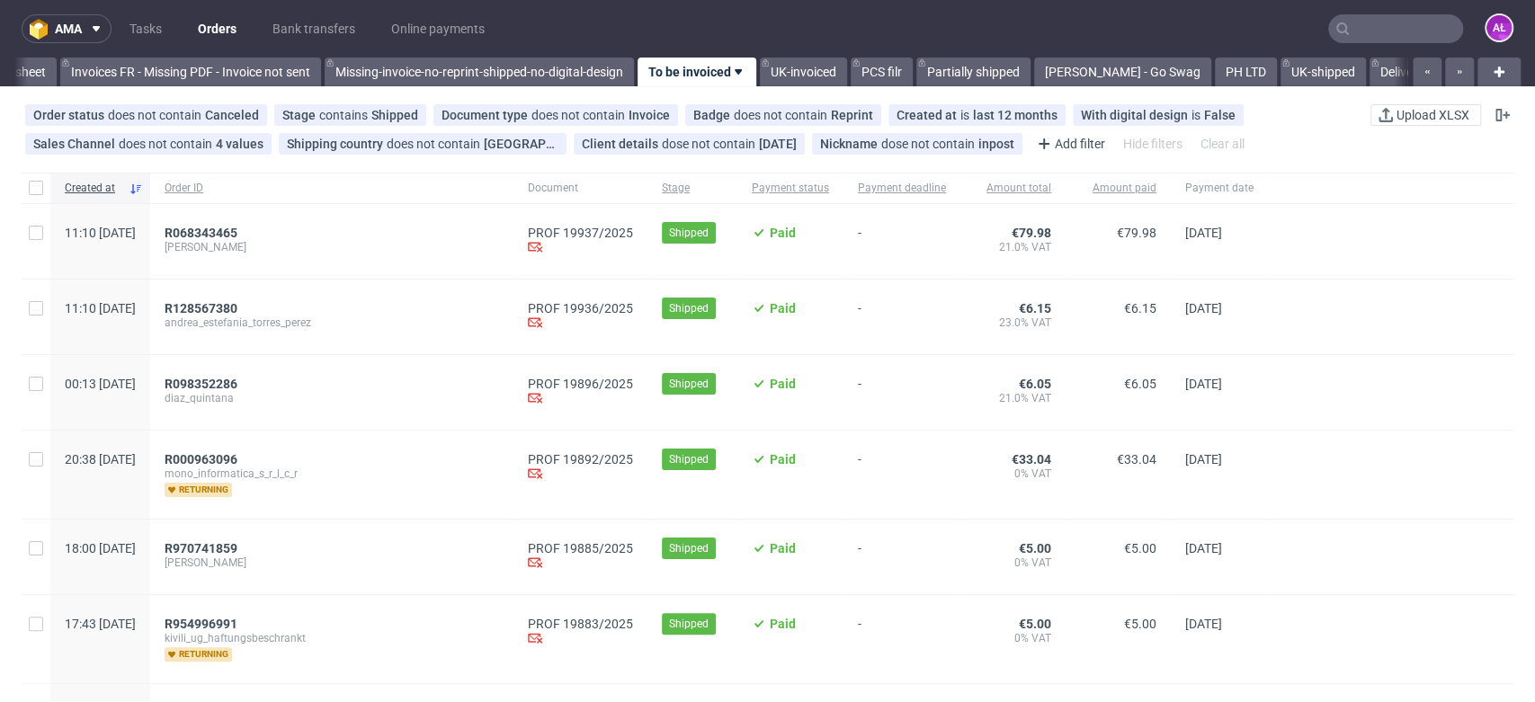
scroll to position [0, 3013]
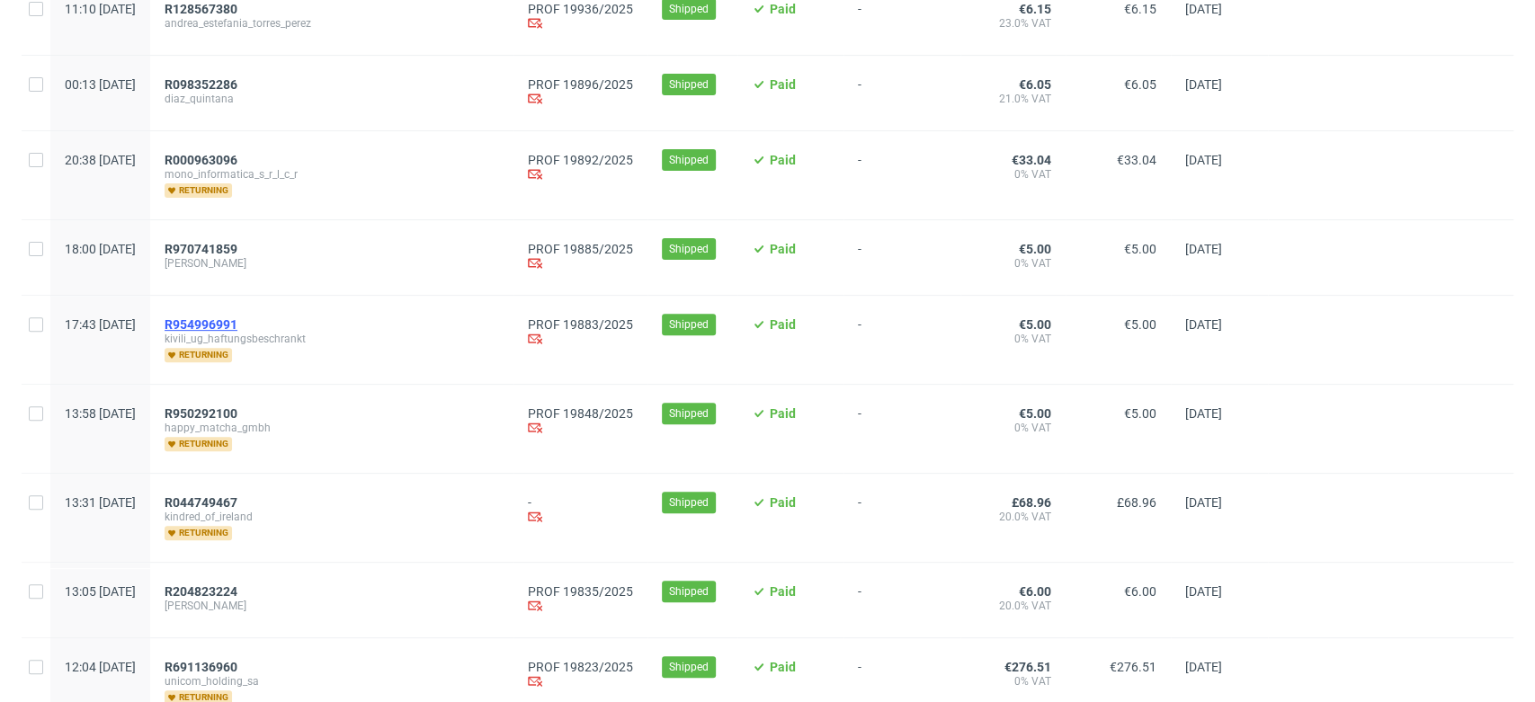
click at [237, 318] on span "R954996991" at bounding box center [201, 324] width 73 height 14
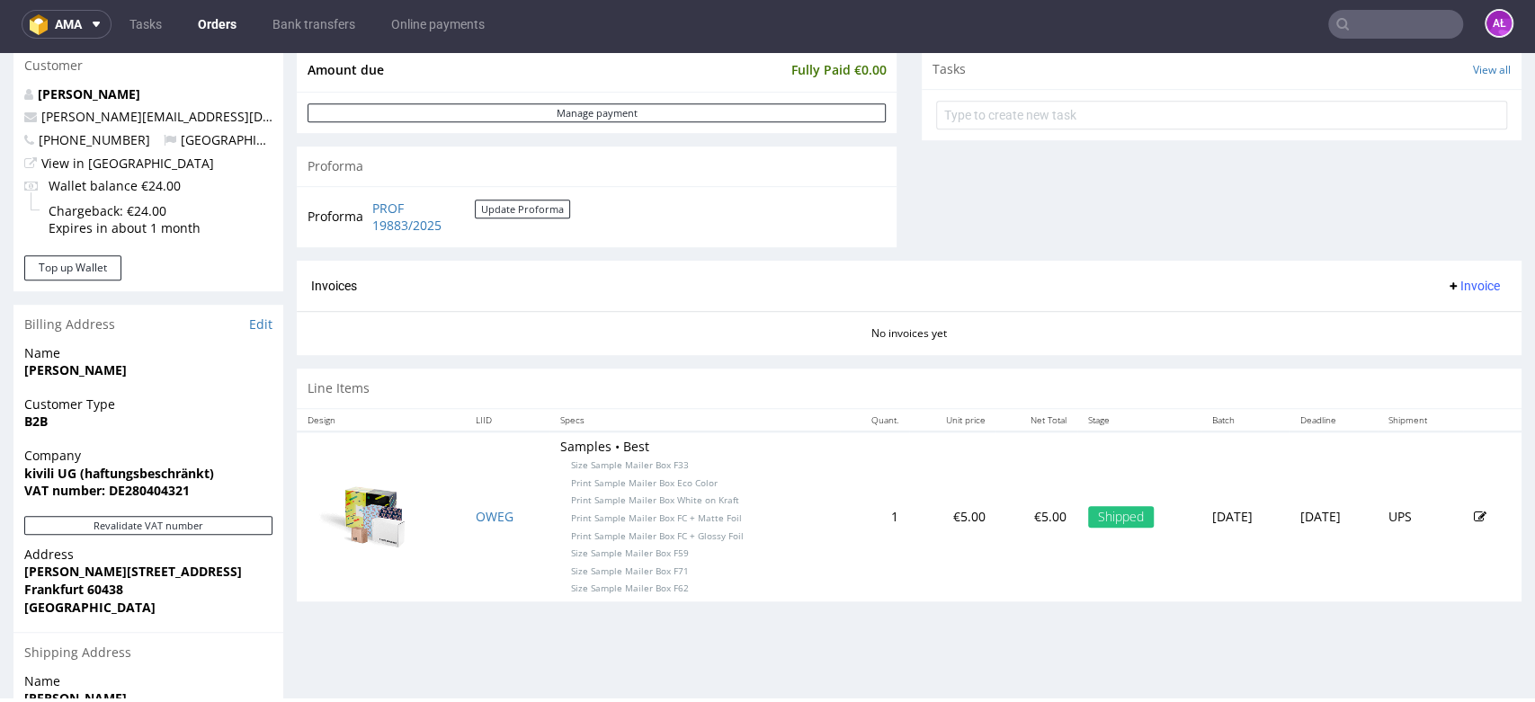
scroll to position [899, 0]
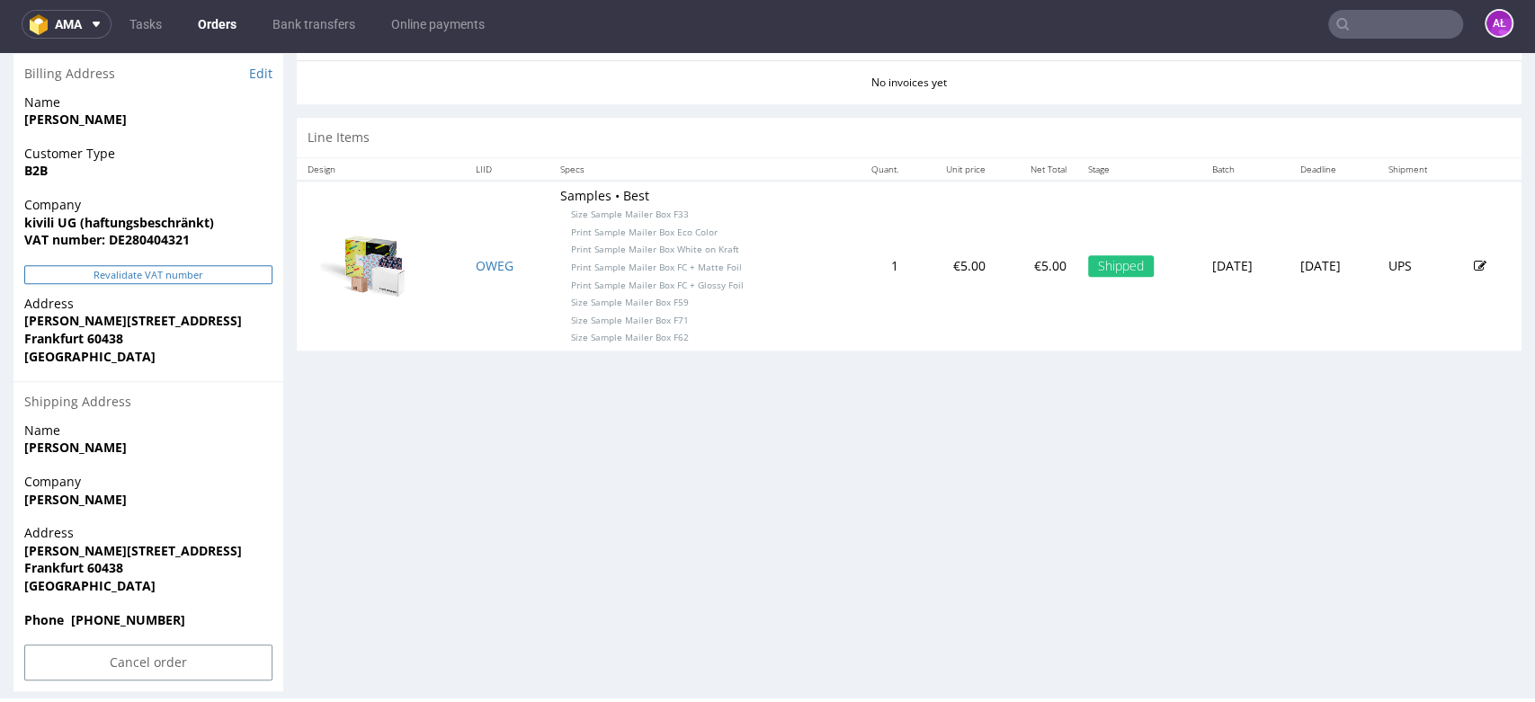
click at [235, 276] on button "Revalidate VAT number" at bounding box center [148, 274] width 248 height 19
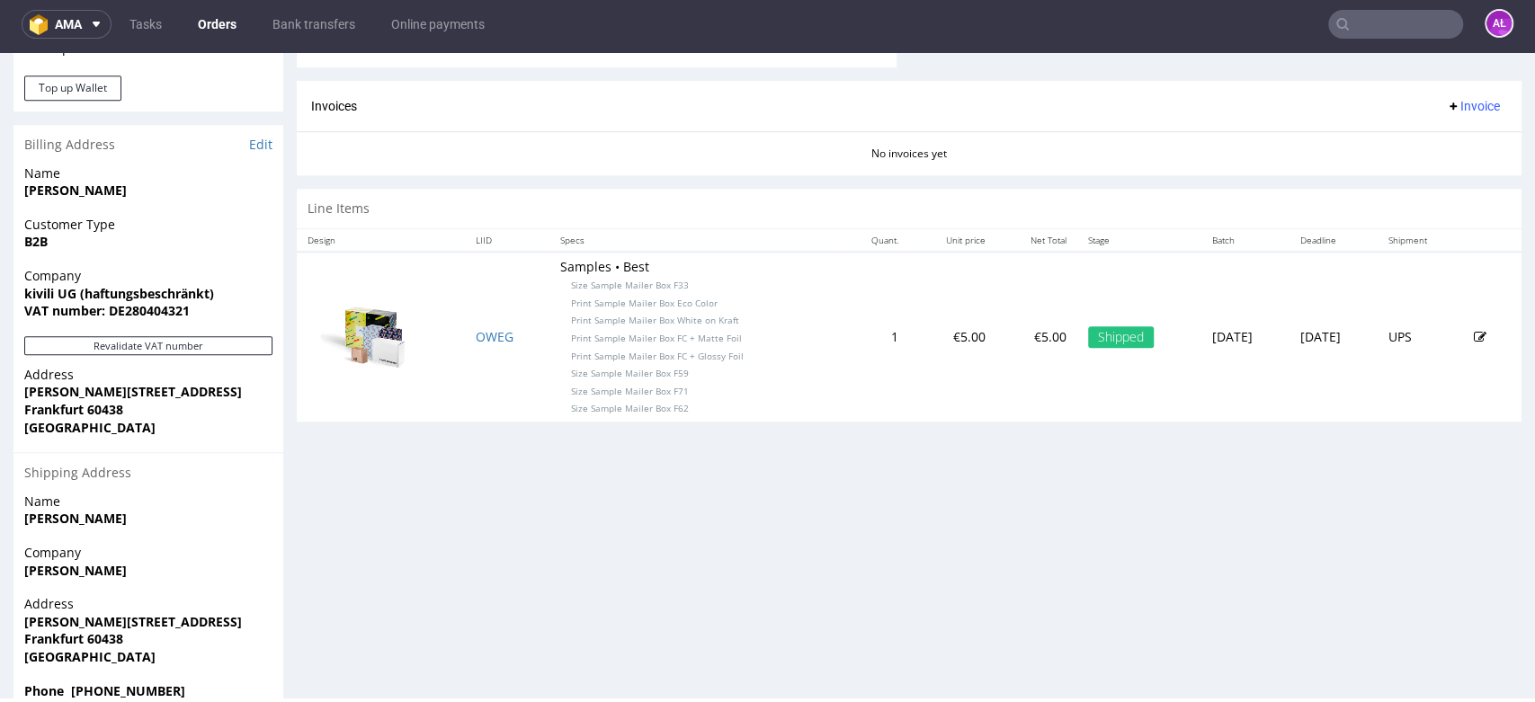
scroll to position [798, 0]
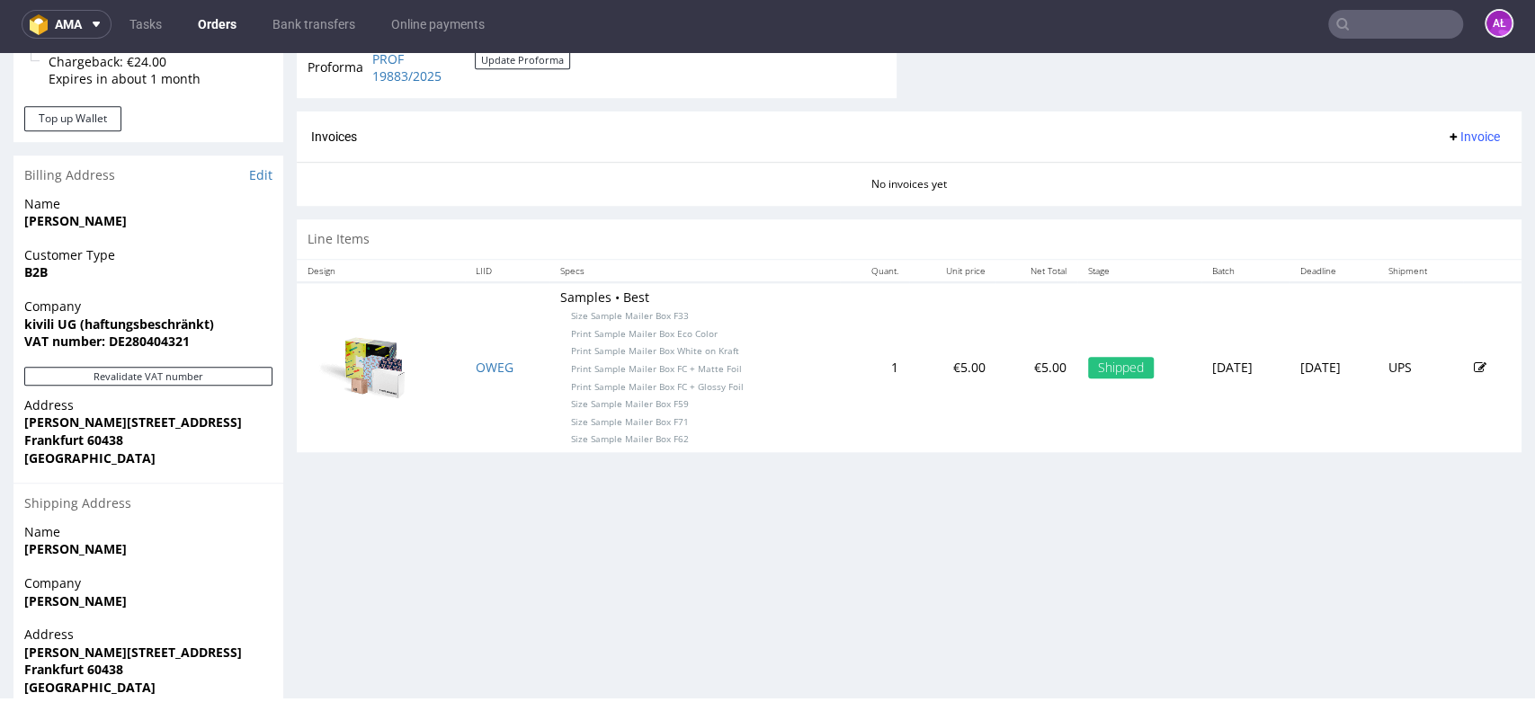
click at [1461, 136] on span "Invoice" at bounding box center [1473, 136] width 54 height 14
click at [1450, 168] on span "Generate" at bounding box center [1441, 174] width 87 height 18
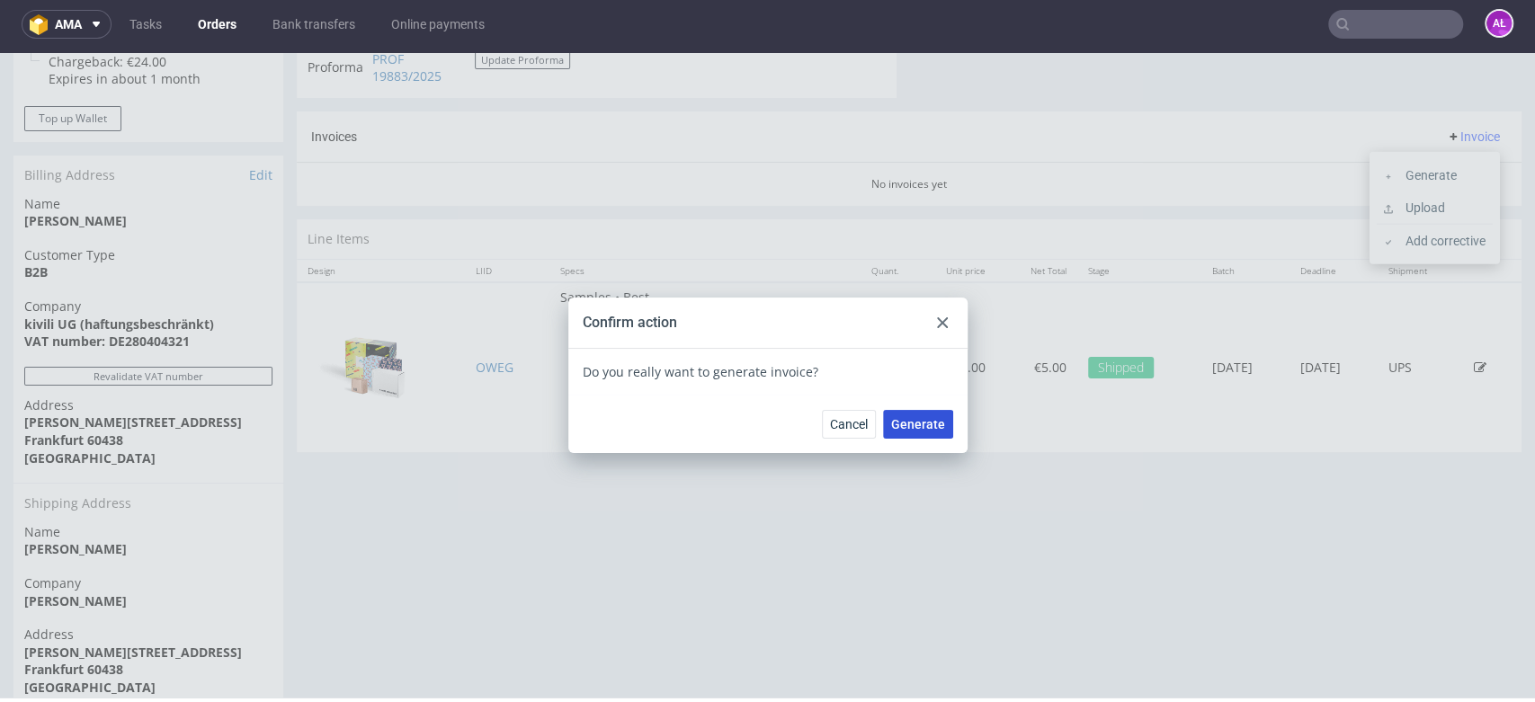
click at [916, 419] on span "Generate" at bounding box center [918, 424] width 54 height 13
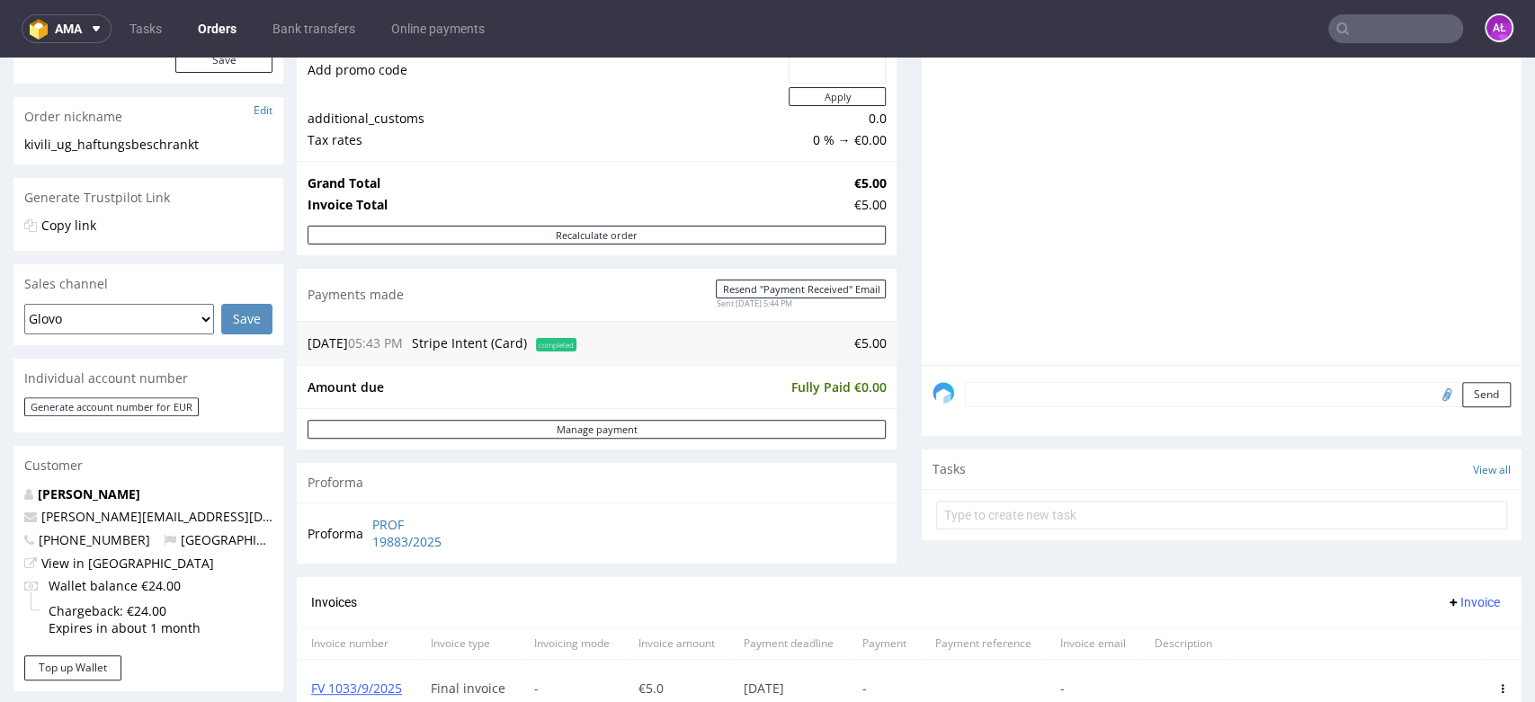
scroll to position [299, 0]
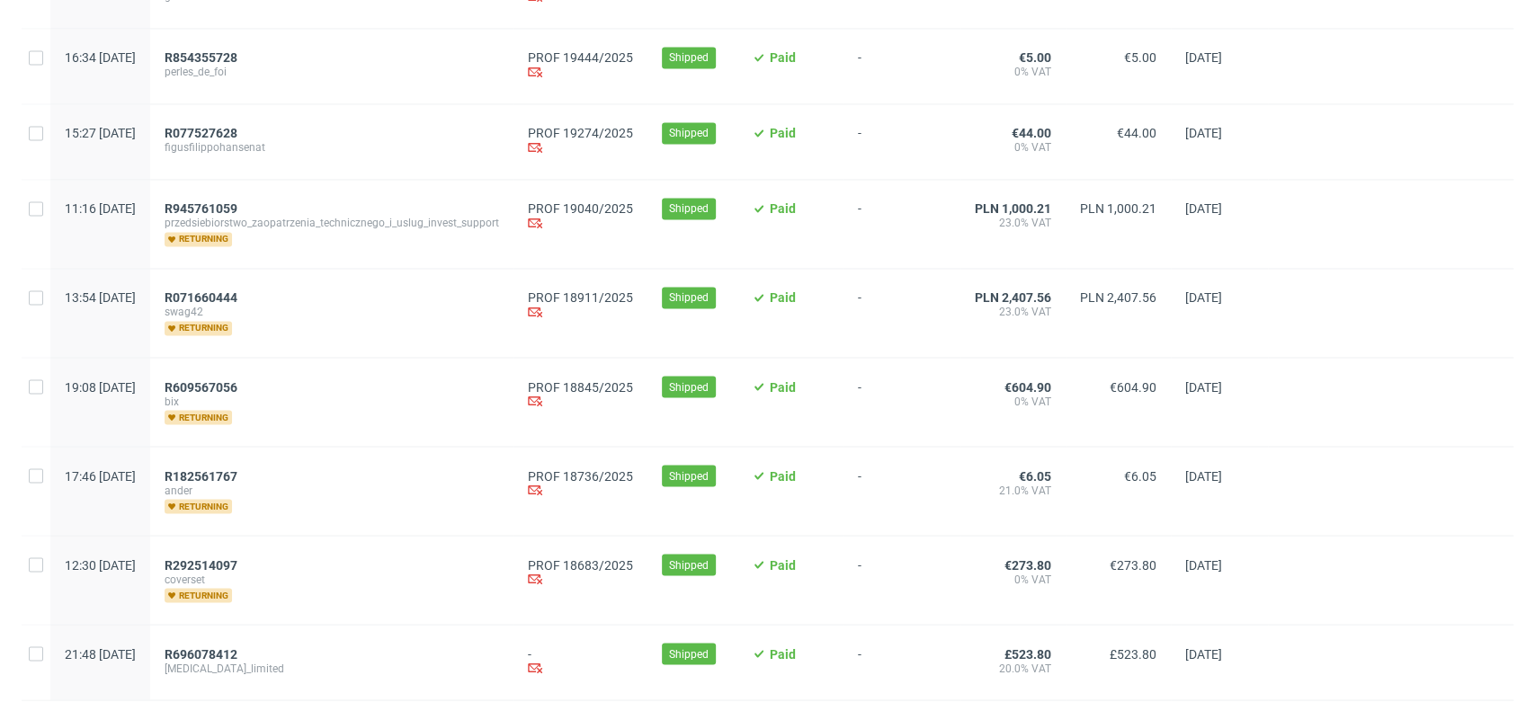
scroll to position [1999, 0]
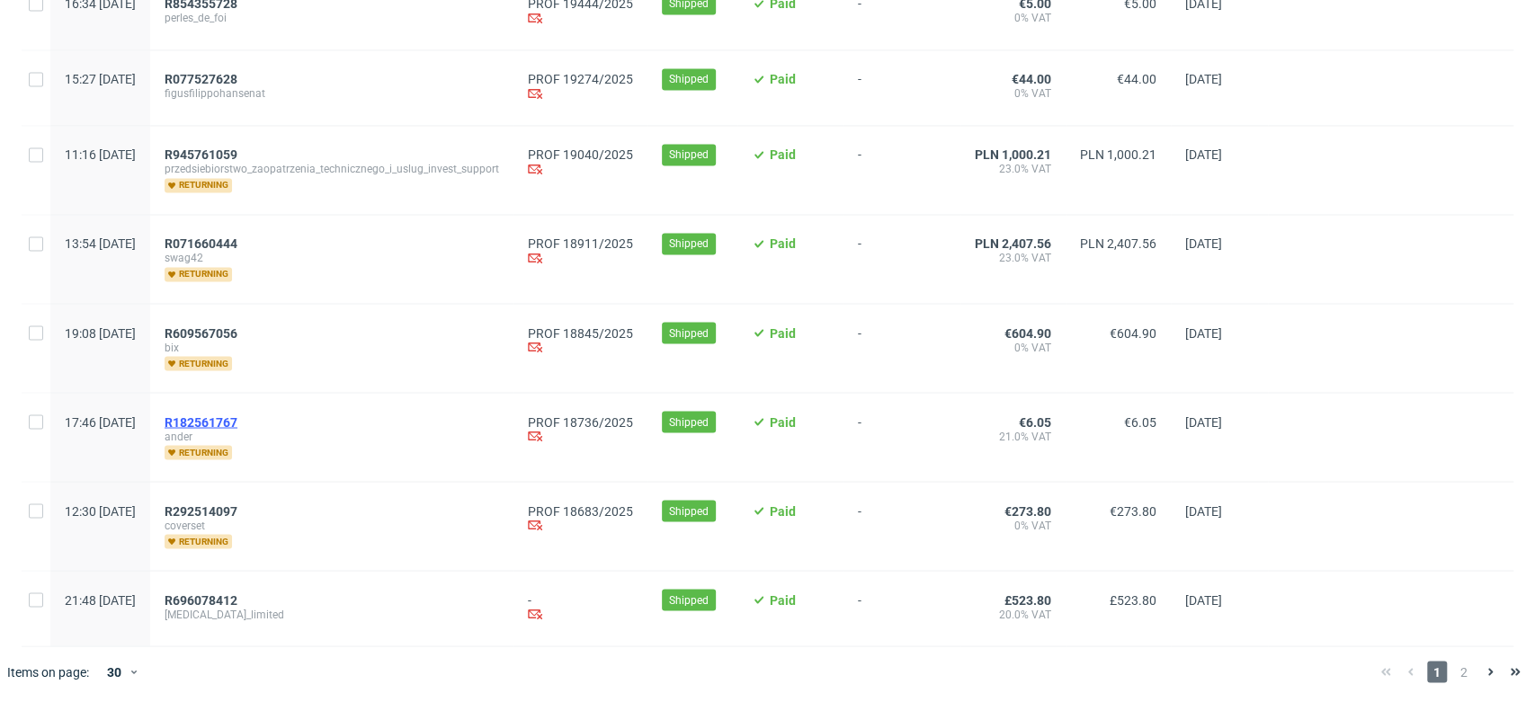
click at [237, 415] on span "R182561767" at bounding box center [201, 422] width 73 height 14
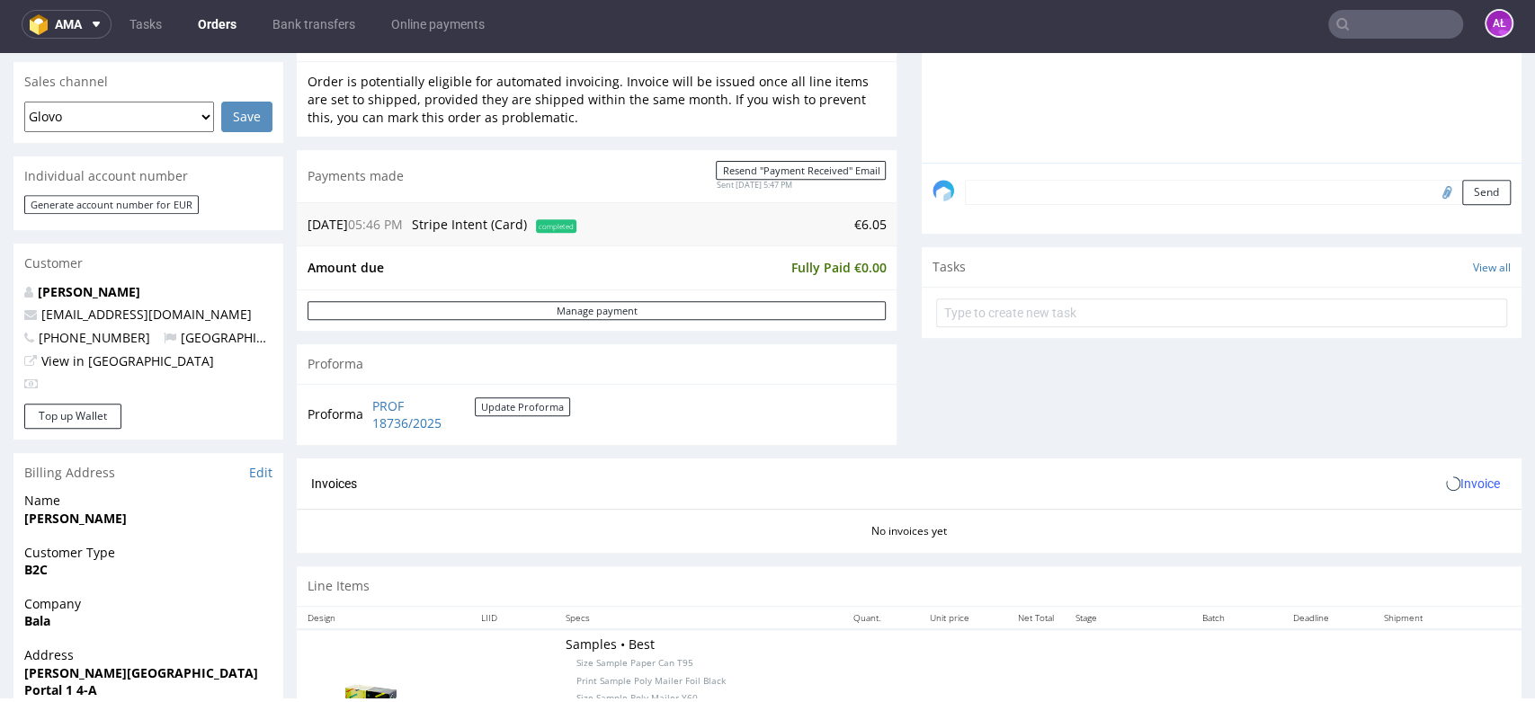
scroll to position [599, 0]
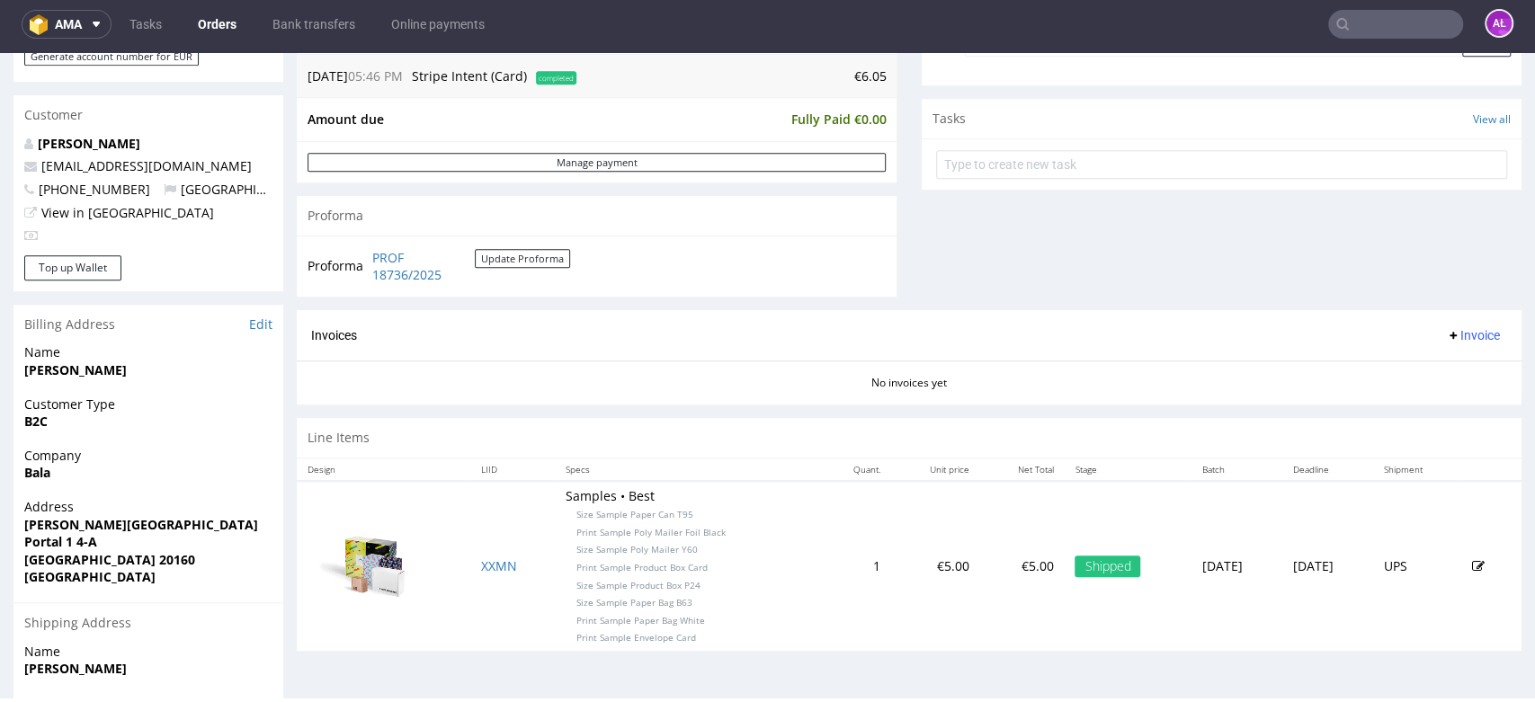
click at [1446, 338] on span "Invoice" at bounding box center [1473, 335] width 54 height 14
click at [1440, 368] on span "Generate" at bounding box center [1441, 373] width 87 height 18
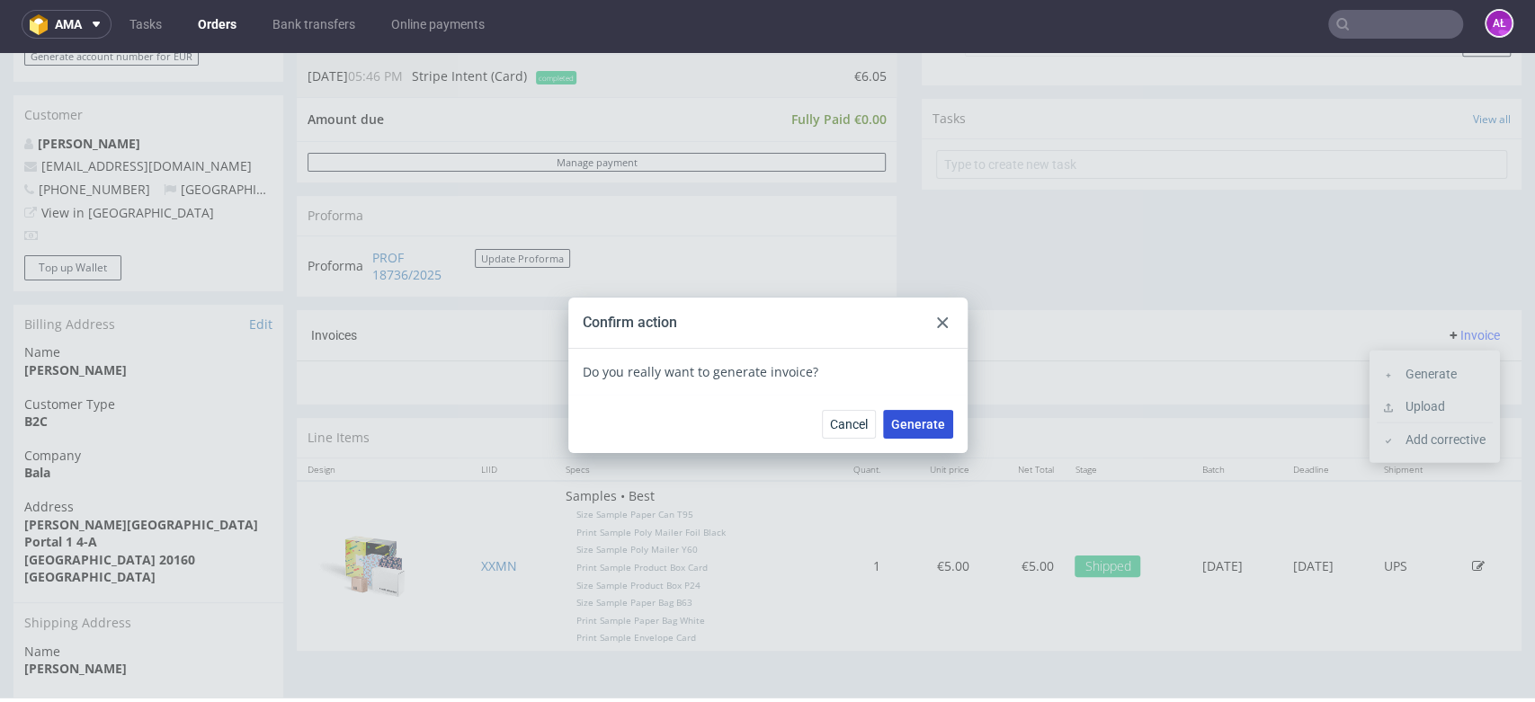
click at [906, 421] on span "Generate" at bounding box center [918, 424] width 54 height 13
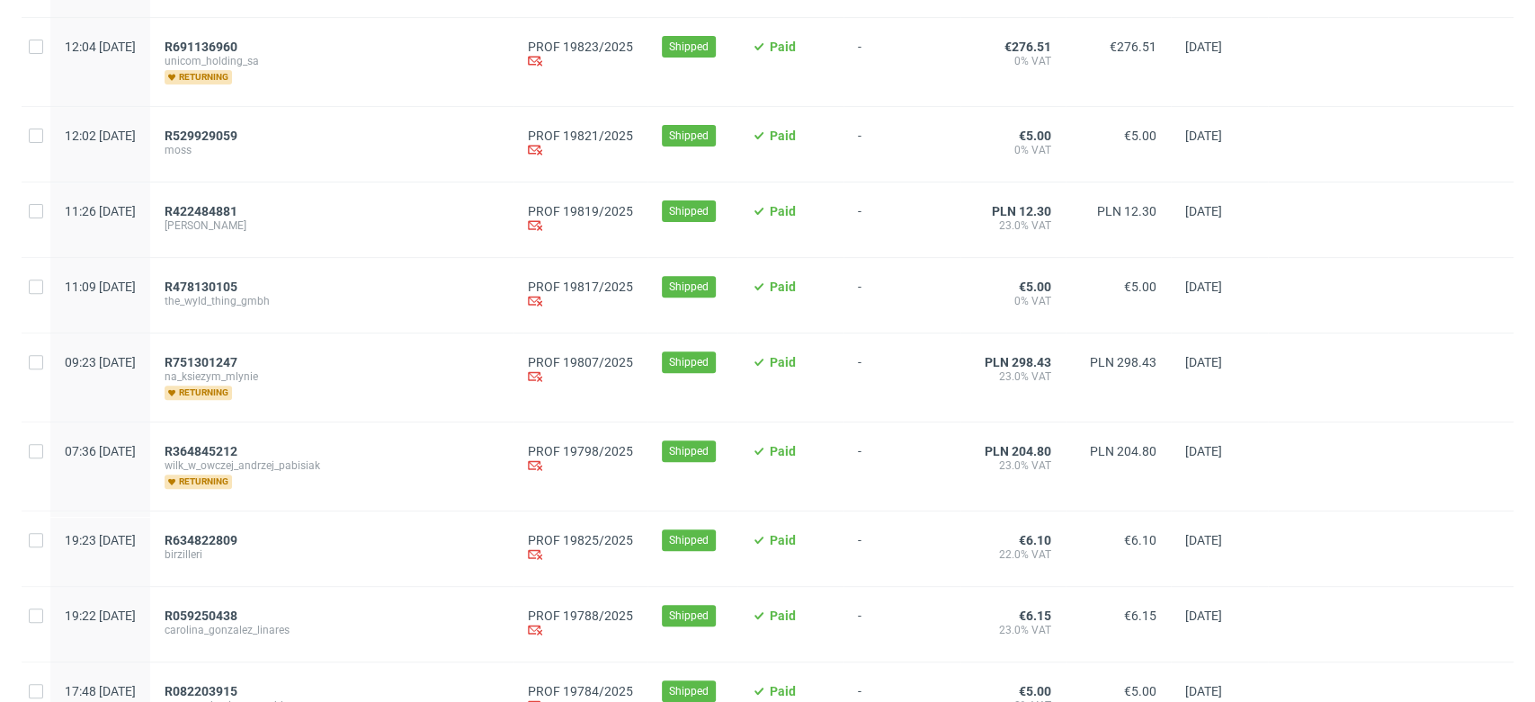
scroll to position [599, 0]
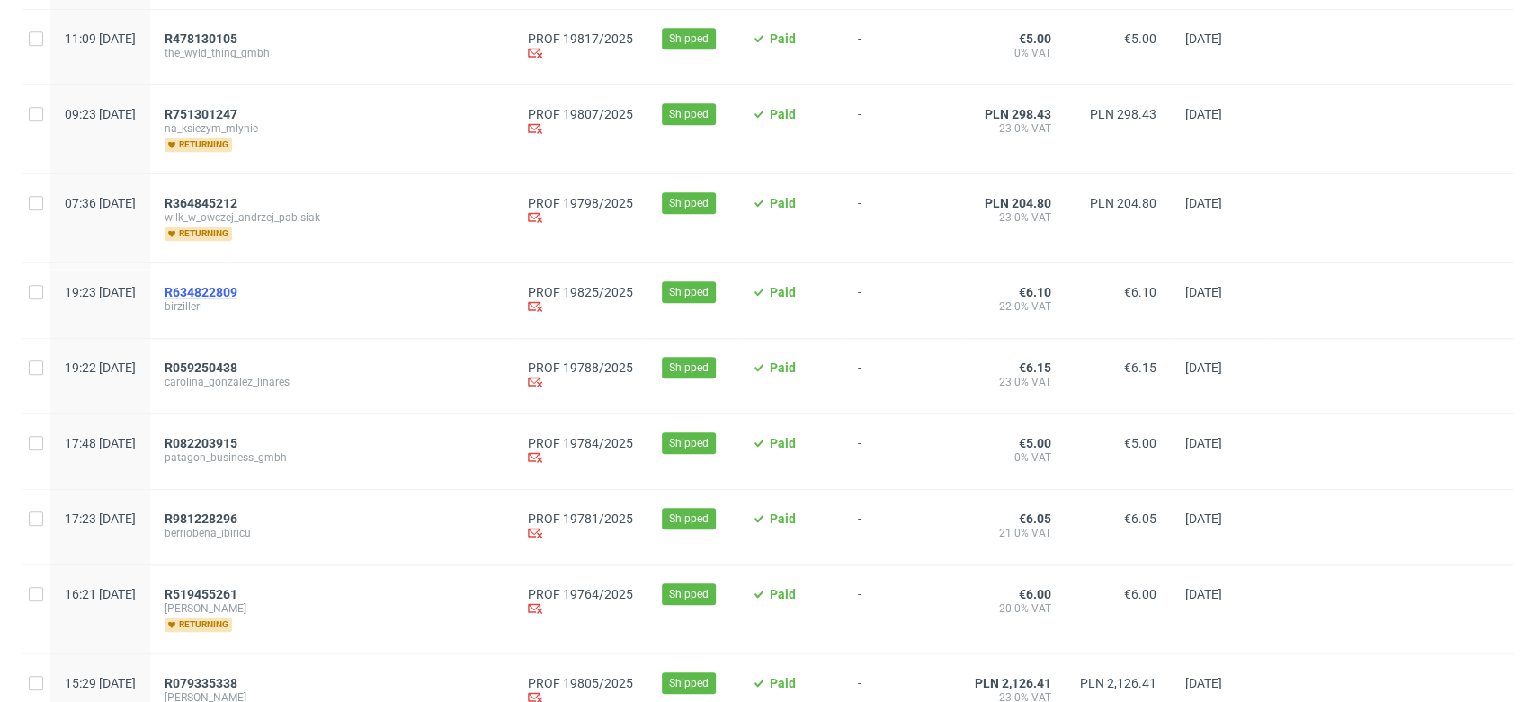
click at [237, 292] on span "R634822809" at bounding box center [201, 292] width 73 height 14
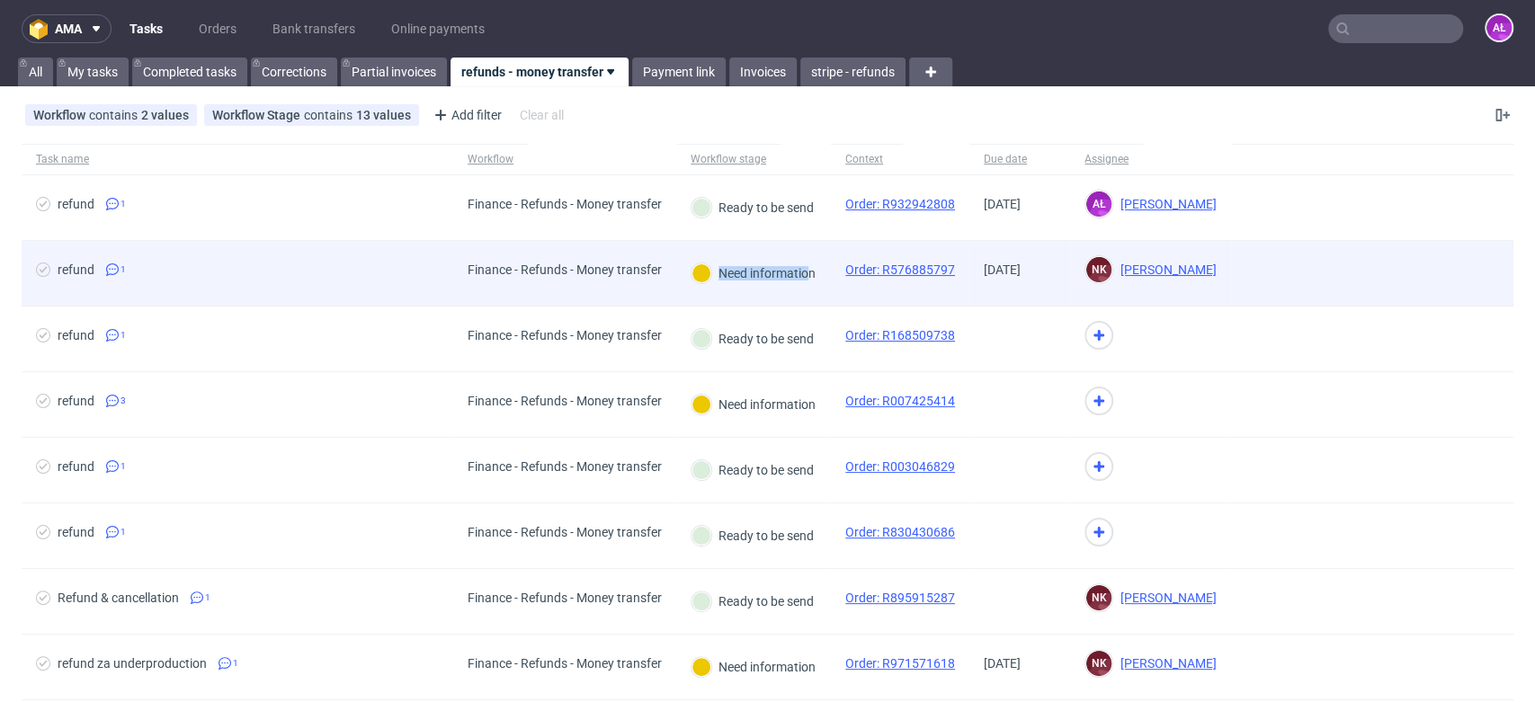
click at [811, 282] on div "Need information" at bounding box center [754, 274] width 126 height 22
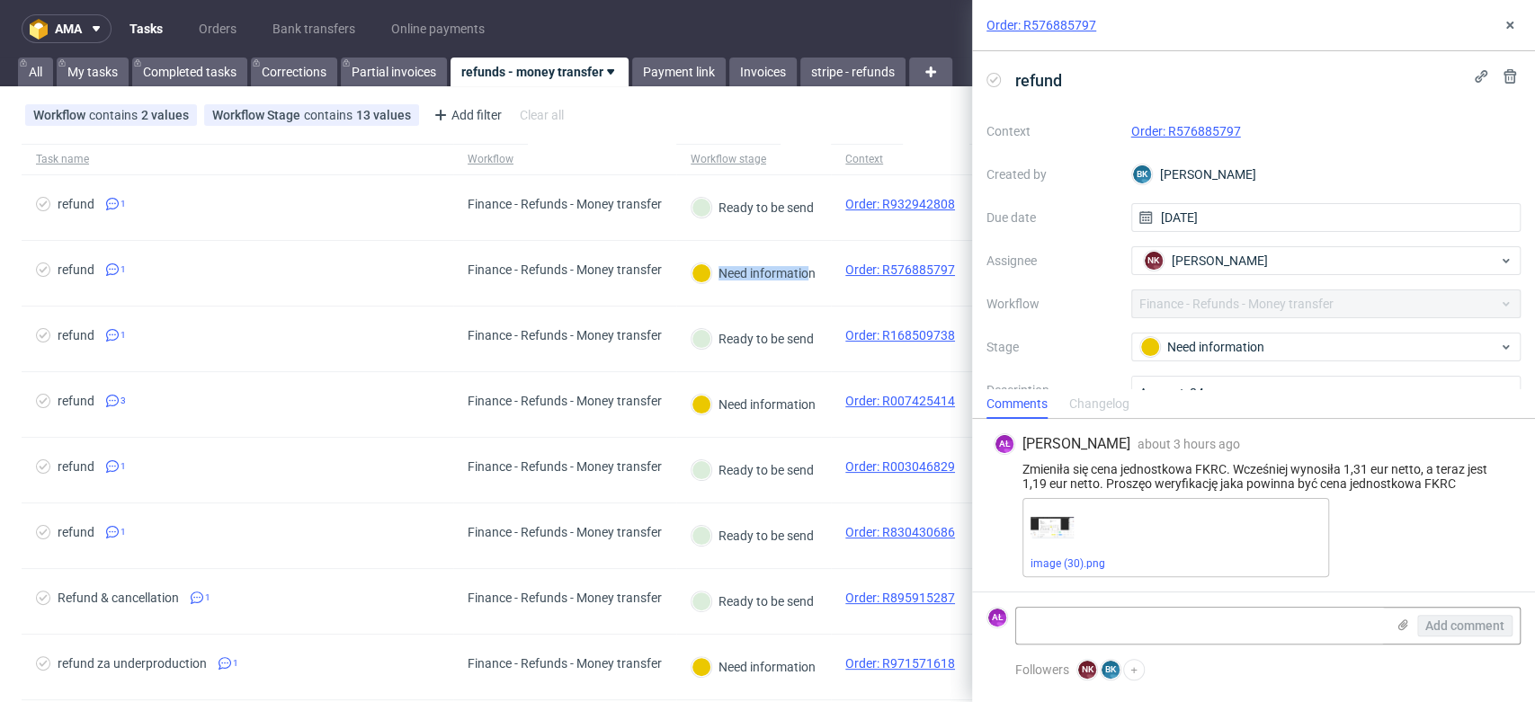
click at [1186, 124] on link "Order: R576885797" at bounding box center [1186, 131] width 110 height 14
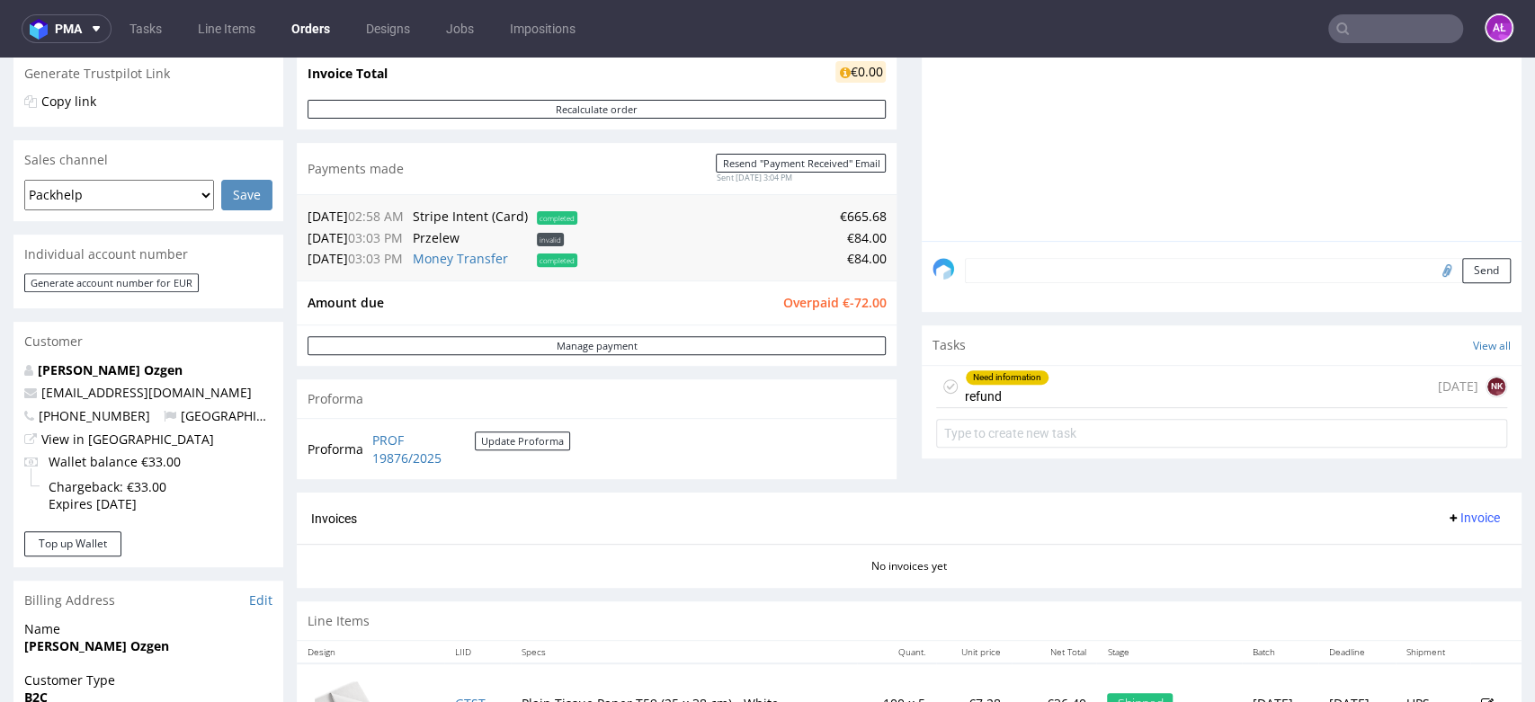
scroll to position [399, 0]
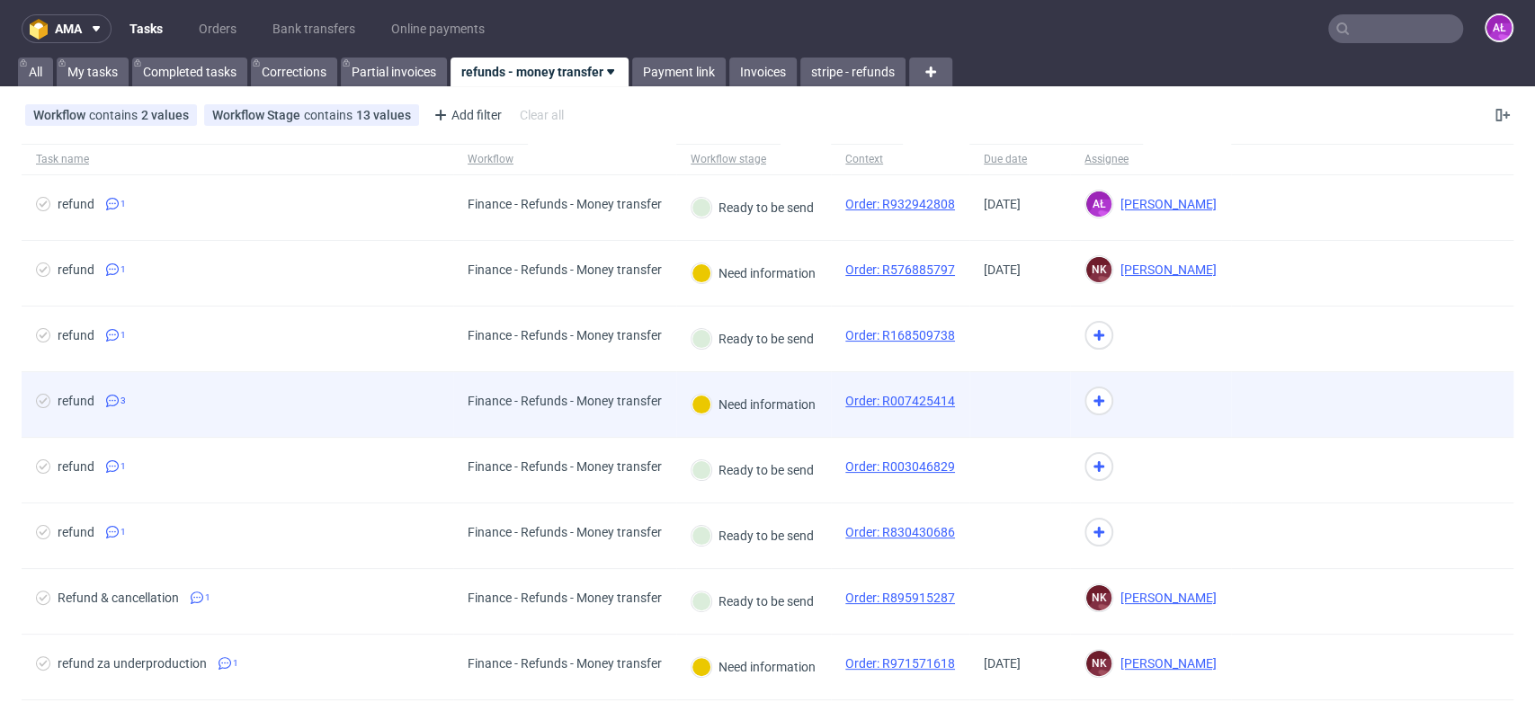
click at [782, 423] on div "Need information" at bounding box center [753, 404] width 155 height 65
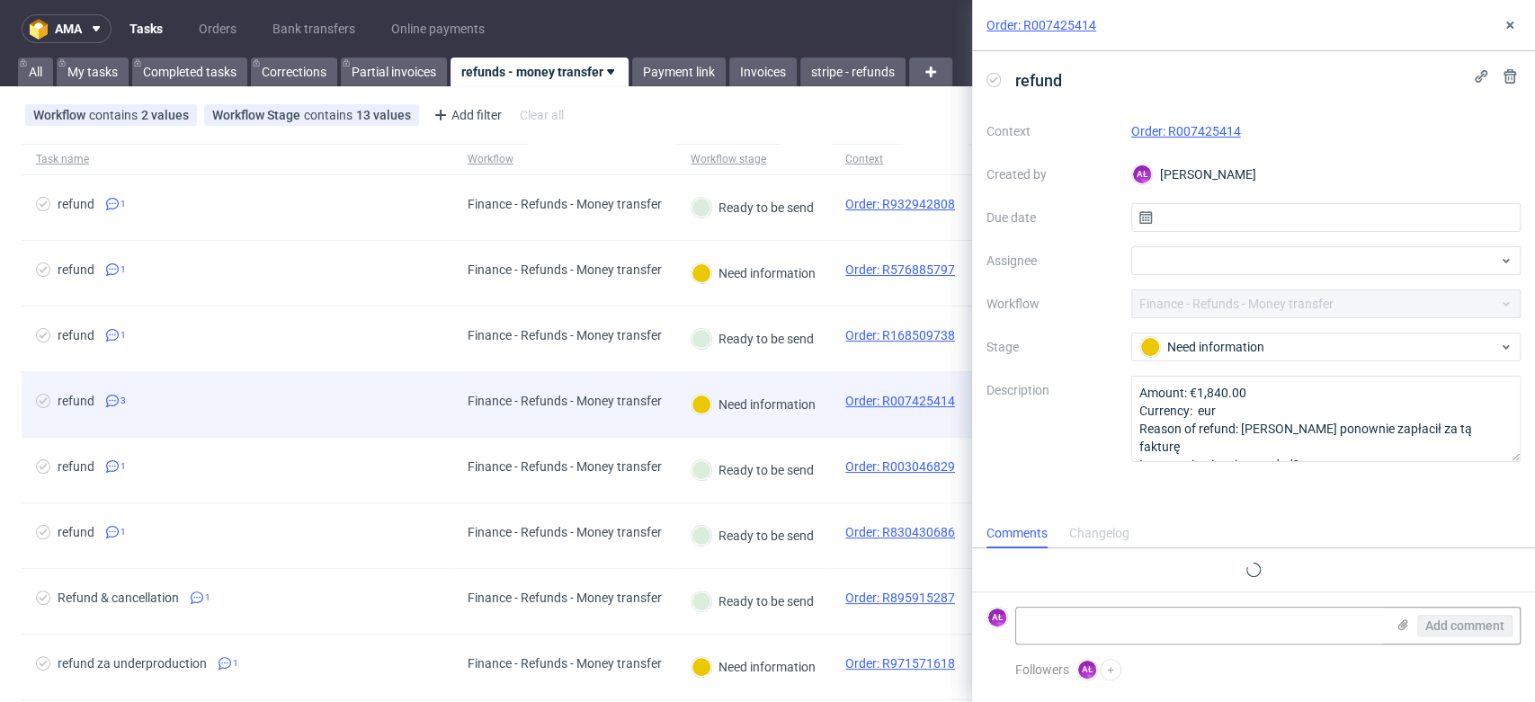
scroll to position [27, 0]
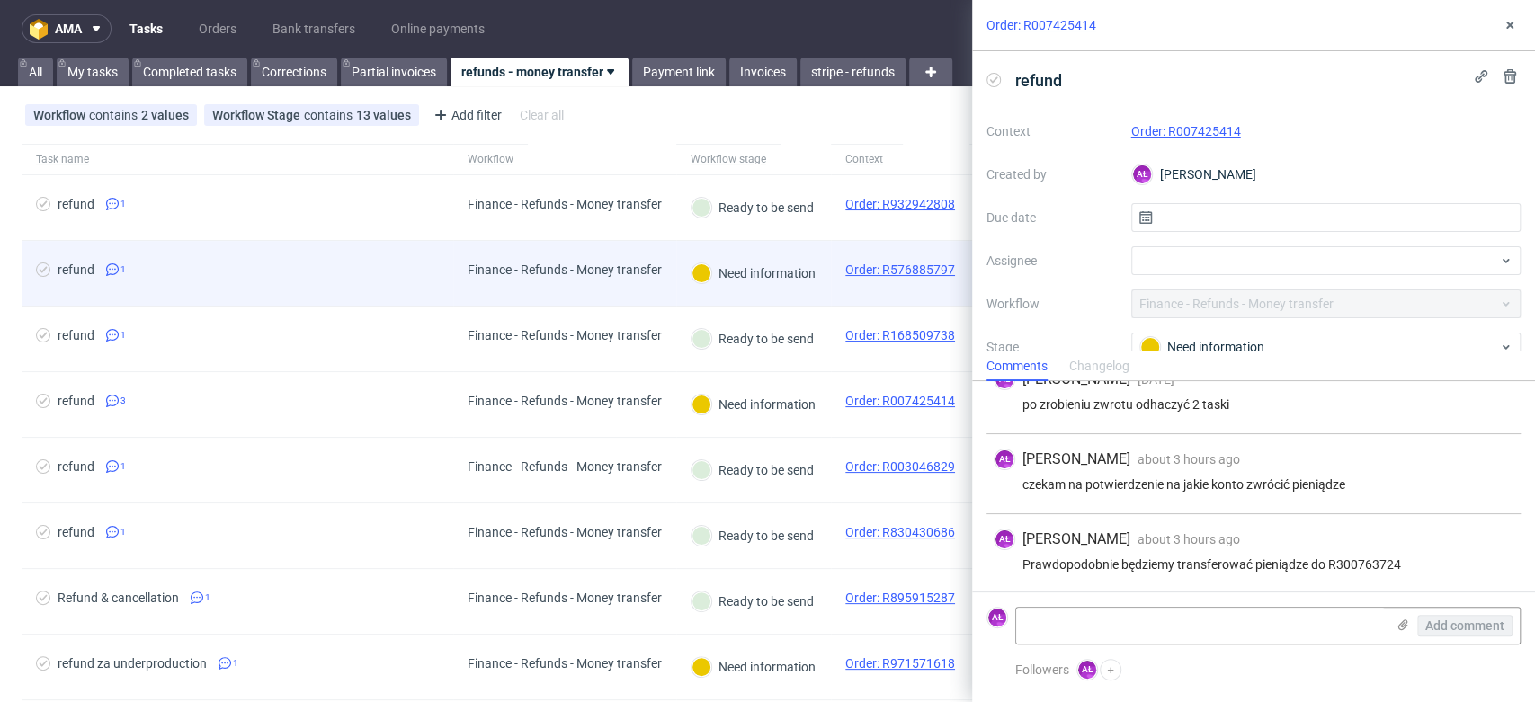
click at [793, 290] on div "Need information" at bounding box center [753, 273] width 155 height 65
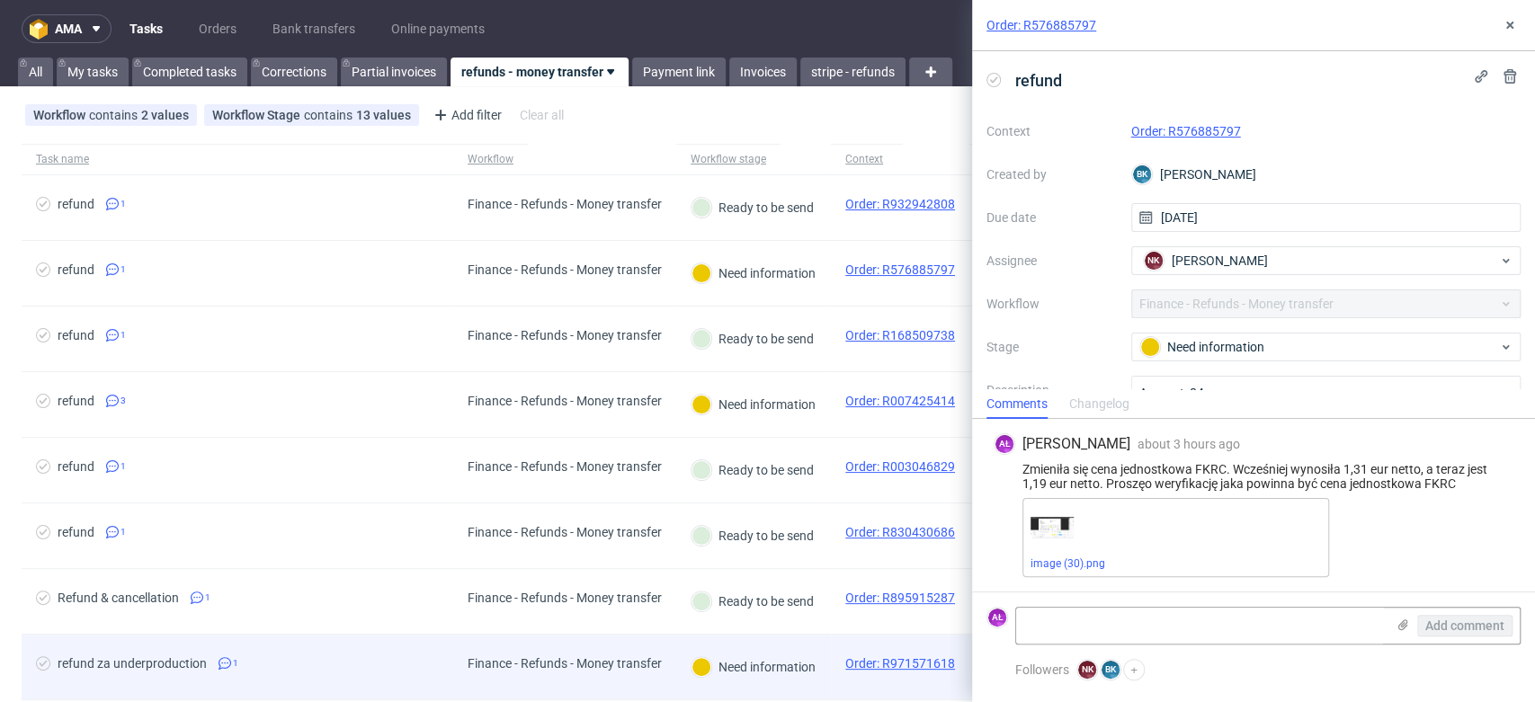
click at [814, 656] on div "Need information" at bounding box center [754, 667] width 126 height 22
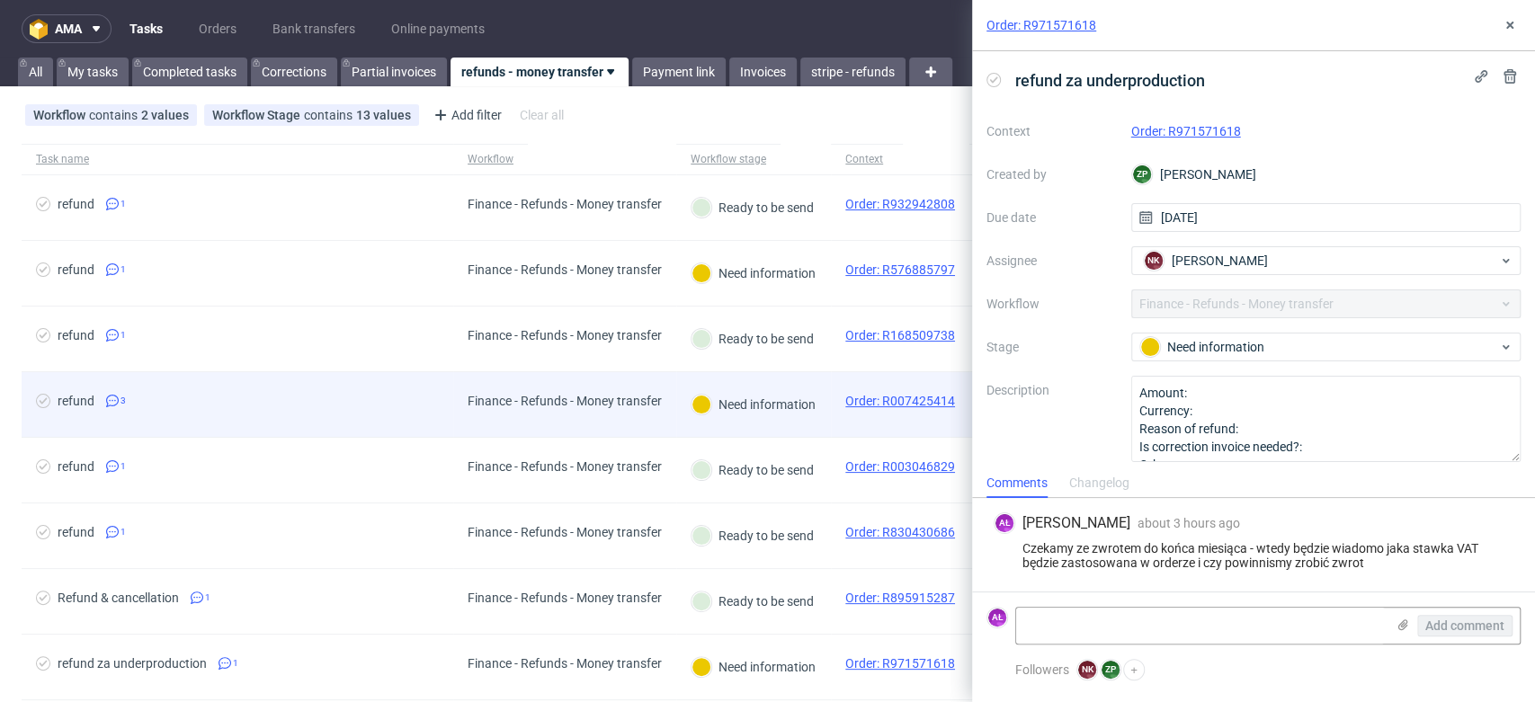
click at [825, 394] on div "Need information" at bounding box center [753, 404] width 155 height 65
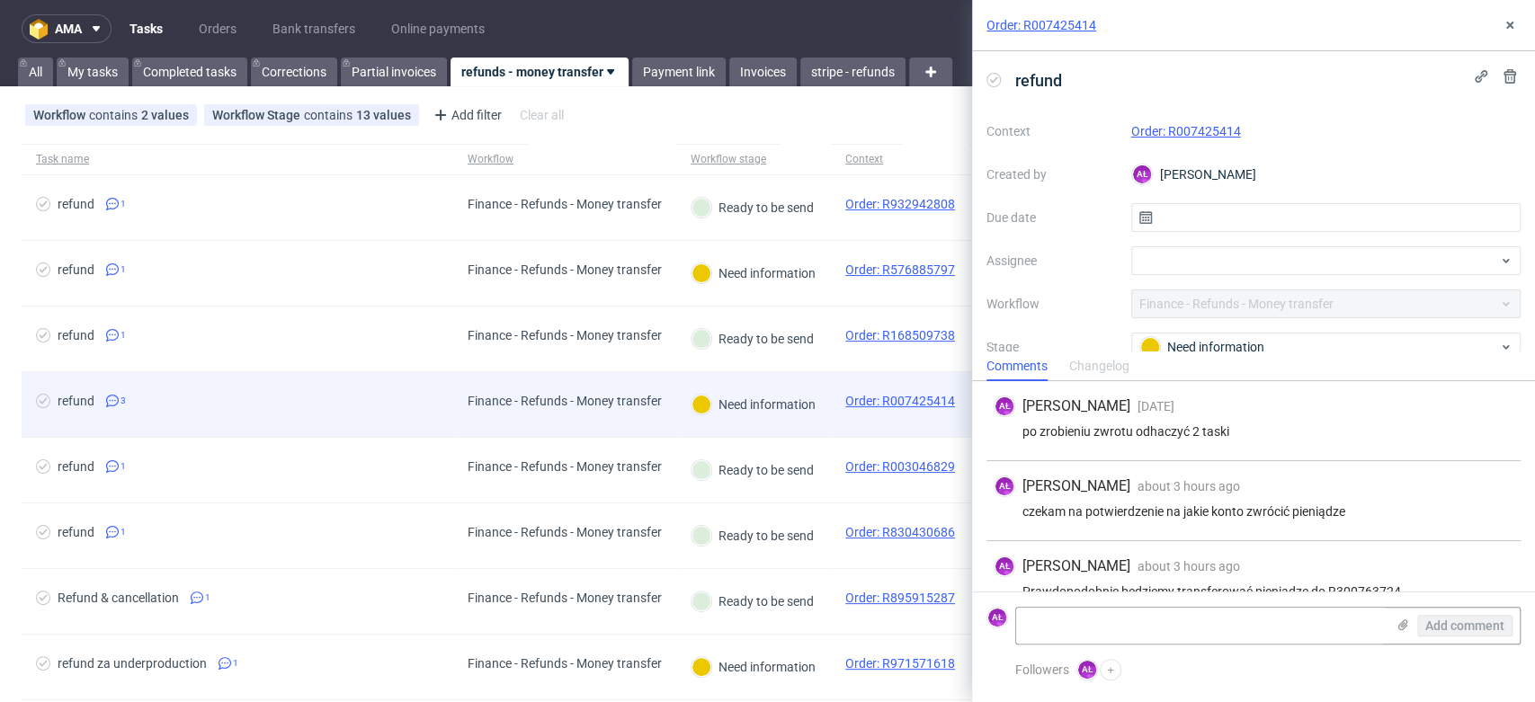
scroll to position [27, 0]
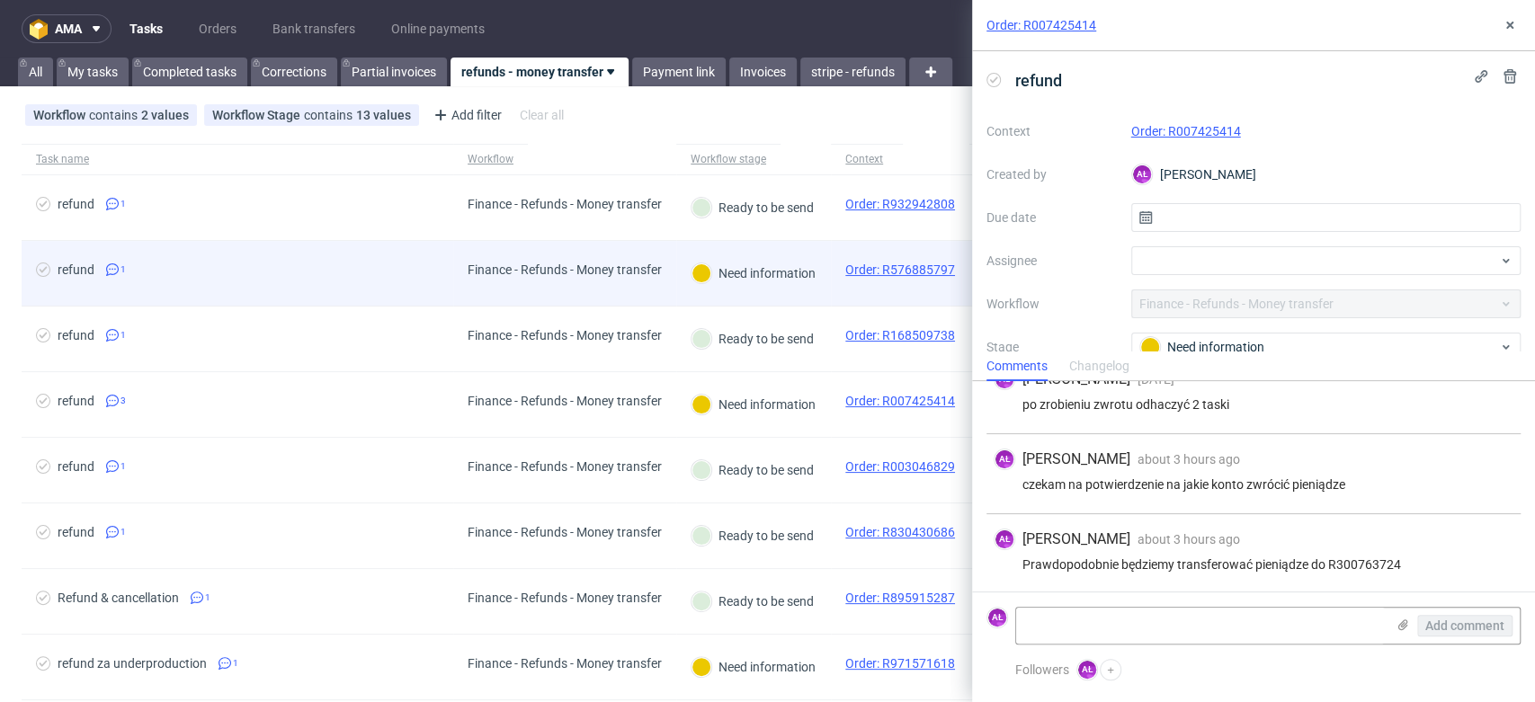
click at [833, 291] on div "Order: R576885797" at bounding box center [900, 273] width 138 height 65
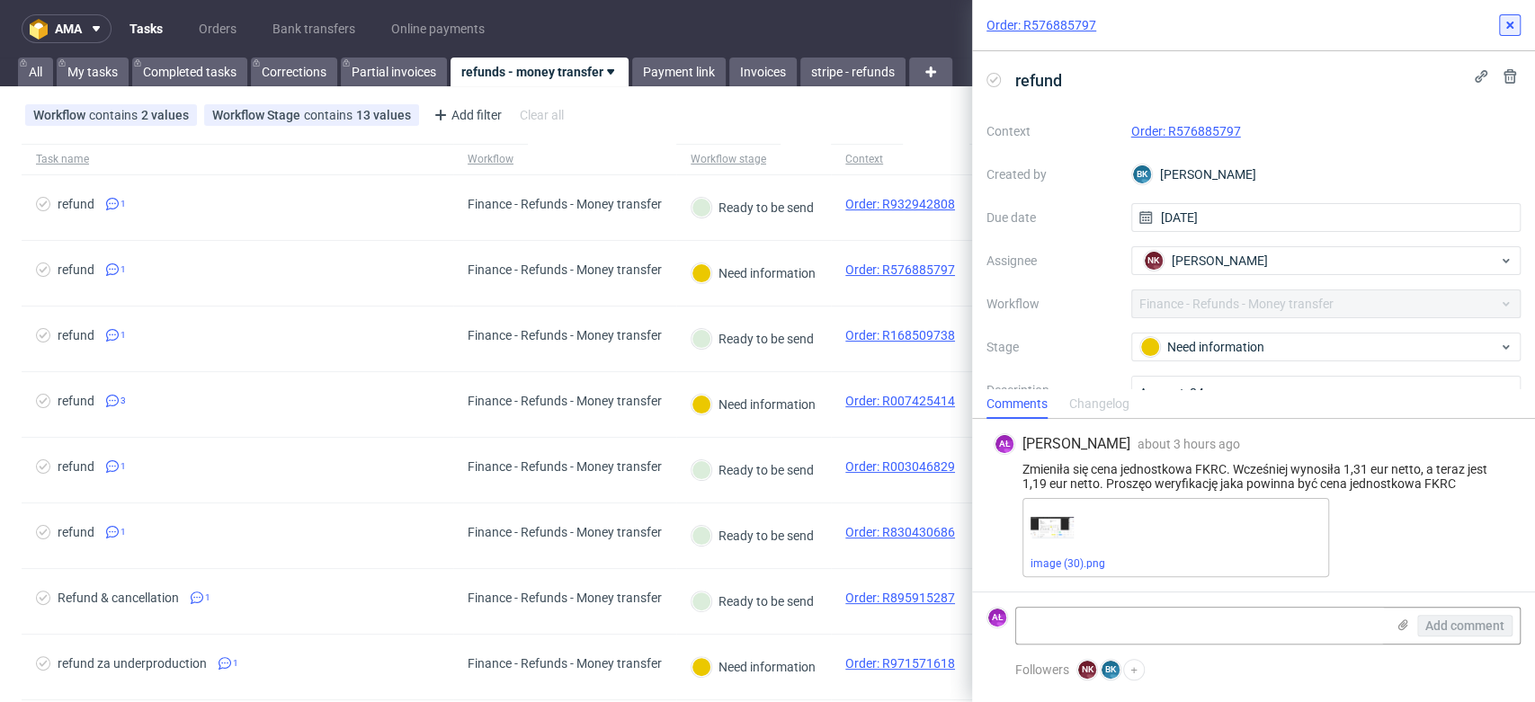
click at [1513, 28] on icon at bounding box center [1510, 25] width 14 height 14
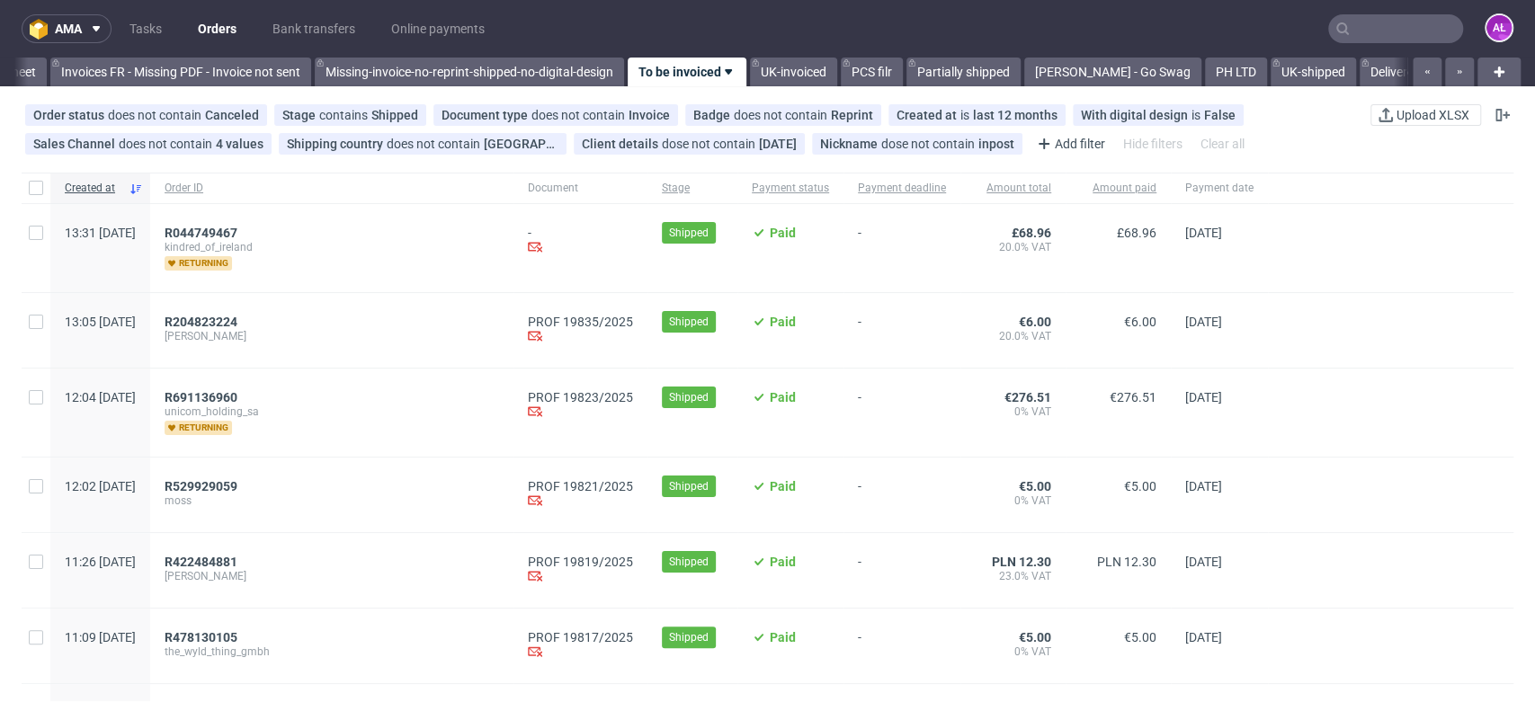
scroll to position [0, 3013]
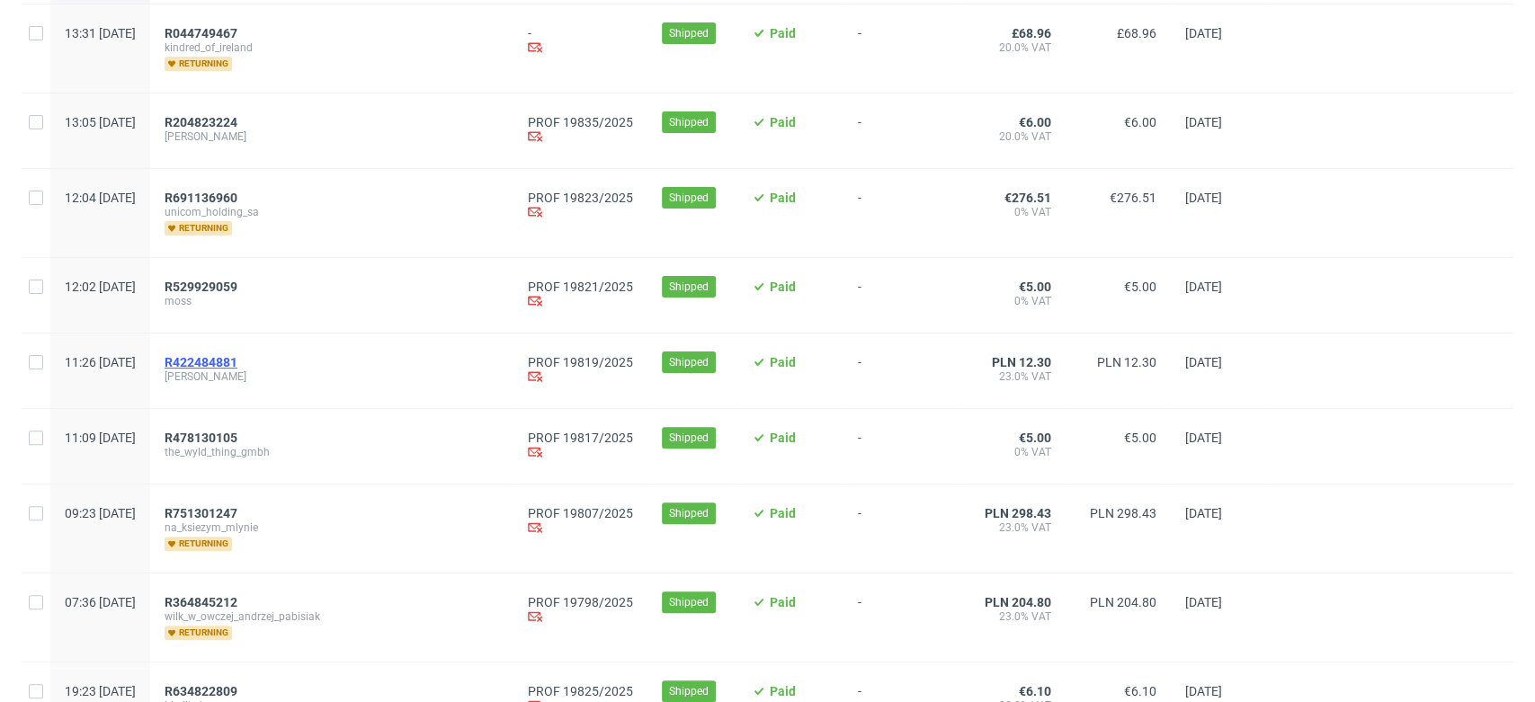
click at [237, 362] on span "R422484881" at bounding box center [201, 362] width 73 height 14
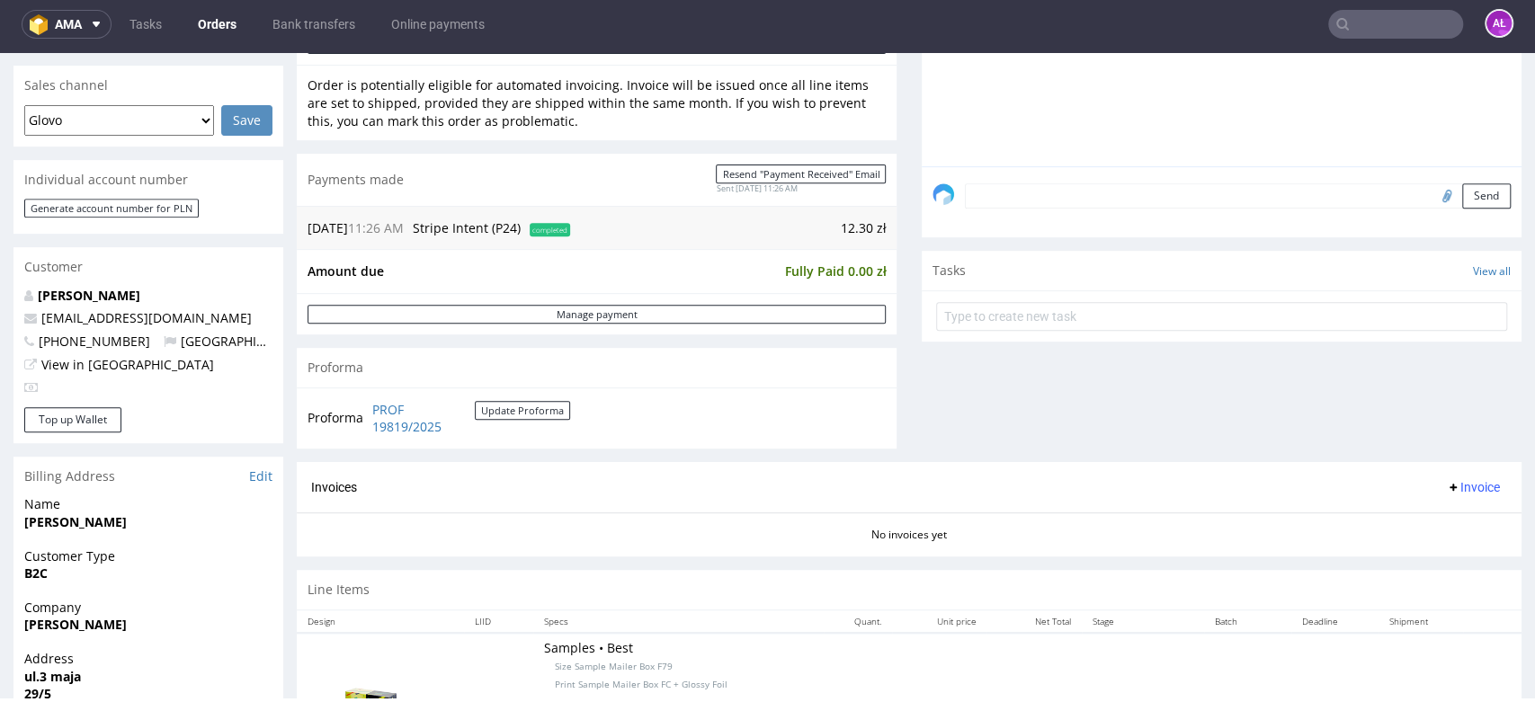
scroll to position [399, 0]
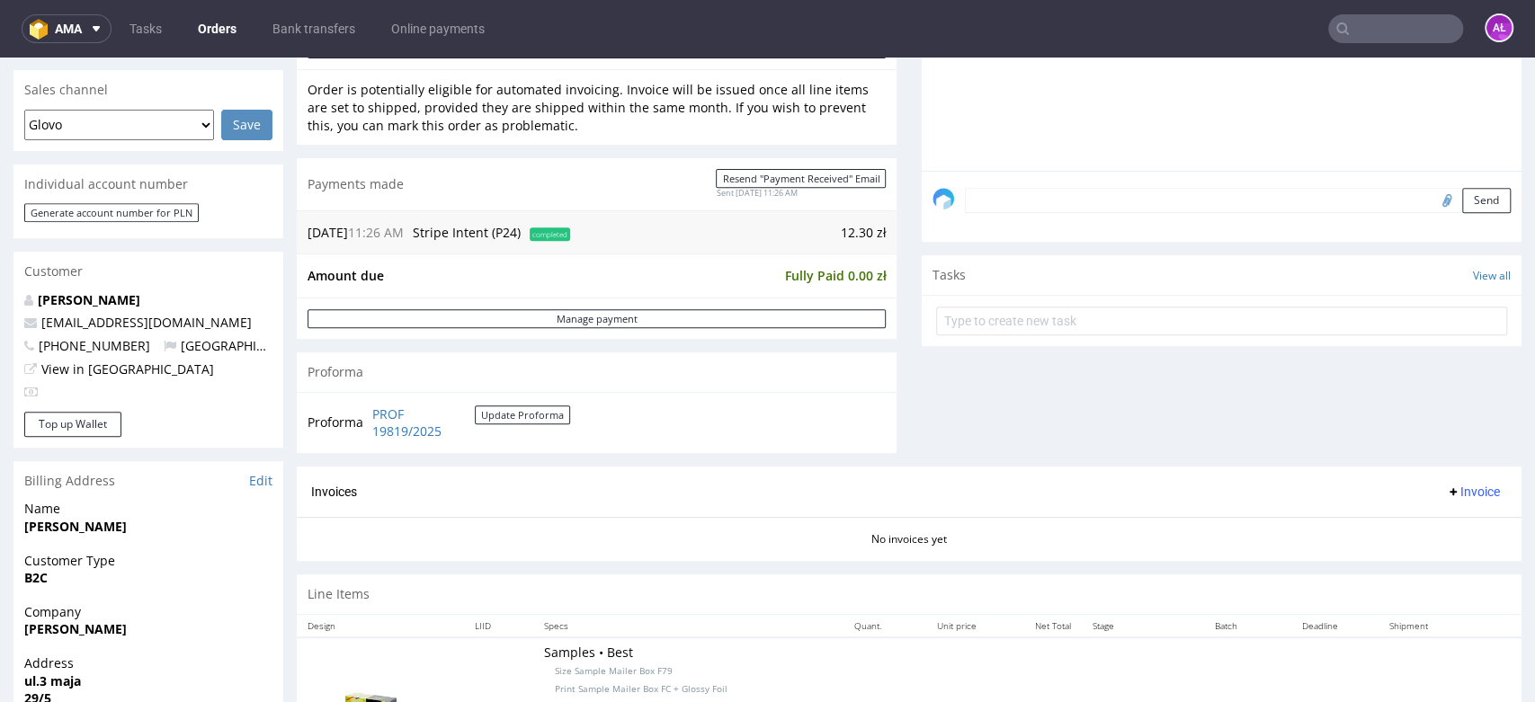
scroll to position [599, 0]
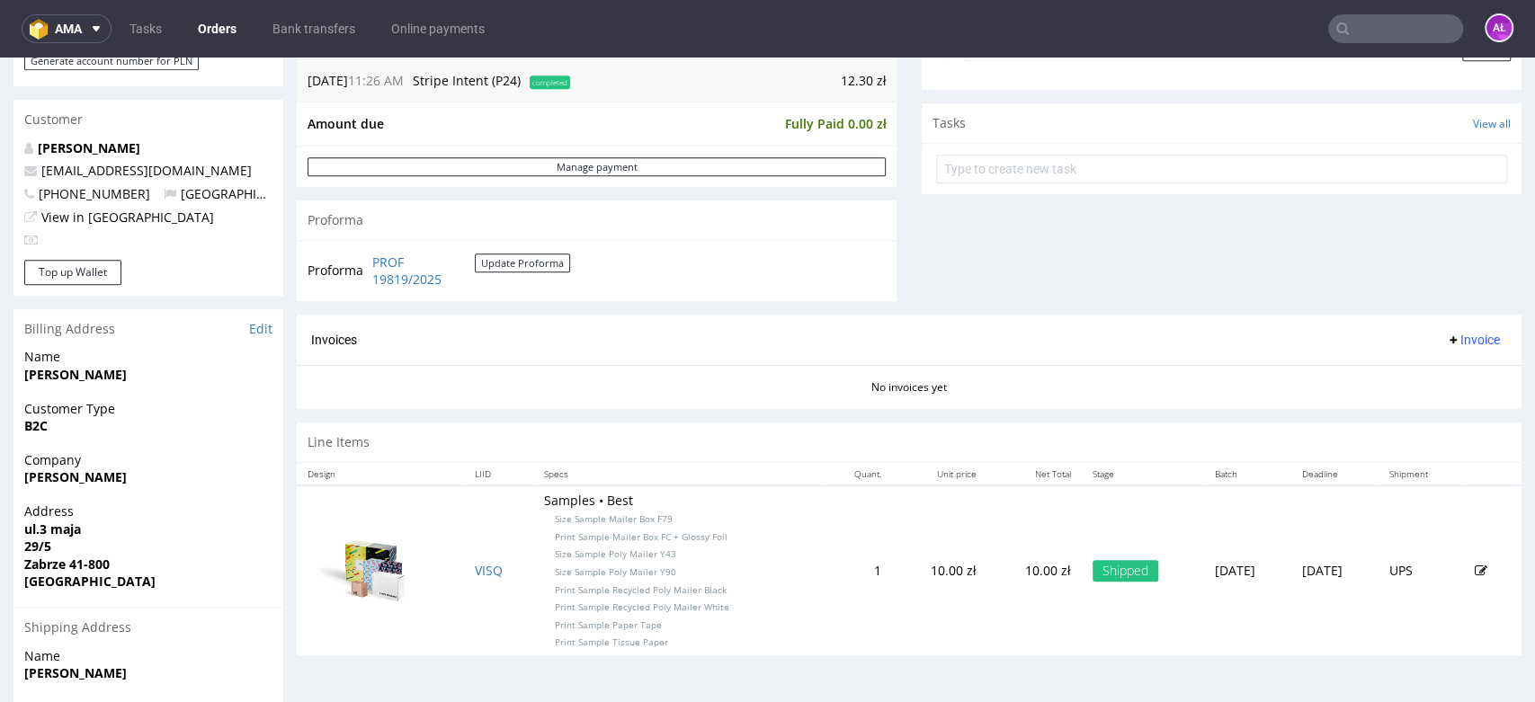
click at [1446, 335] on span "Invoice" at bounding box center [1473, 340] width 54 height 14
click at [1443, 377] on span "Generate" at bounding box center [1441, 378] width 87 height 18
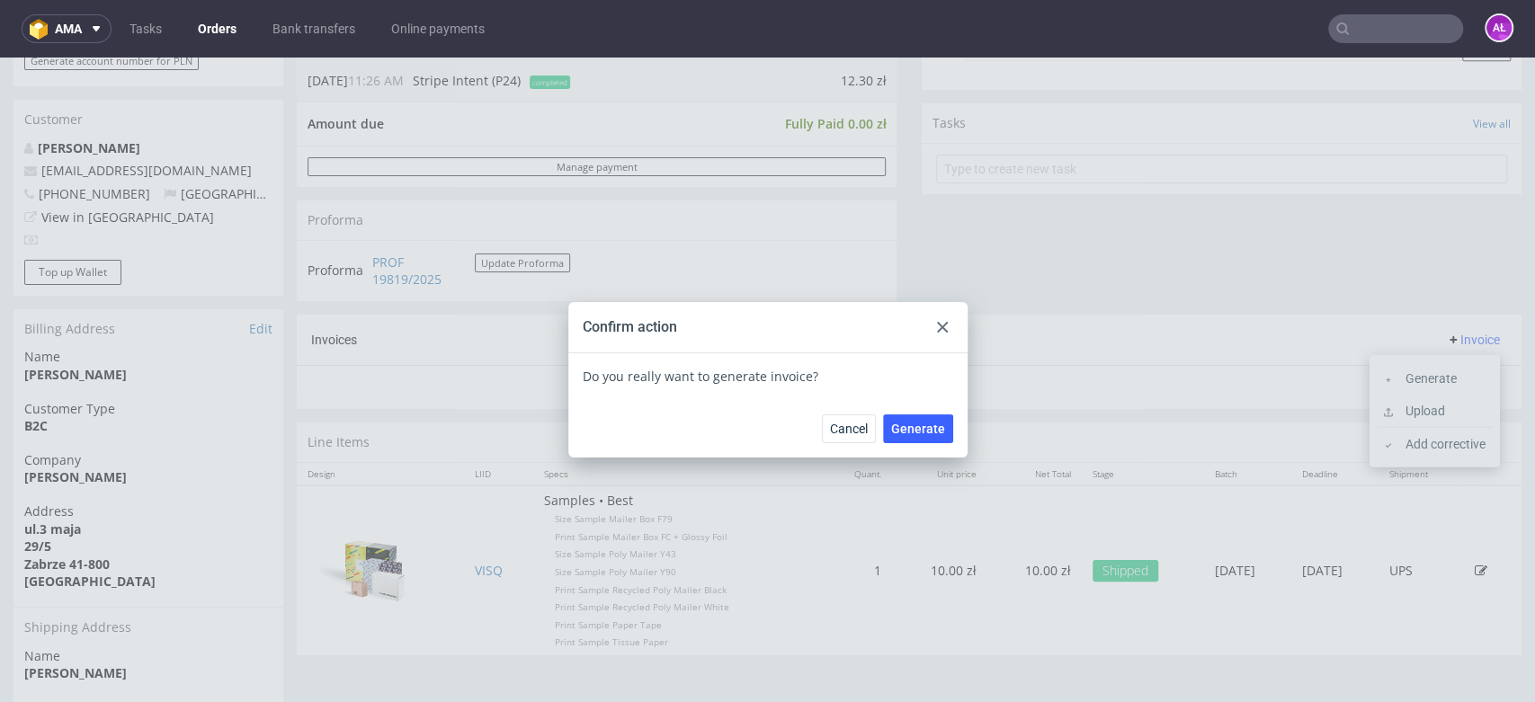
drag, startPoint x: 924, startPoint y: 423, endPoint x: 922, endPoint y: 499, distance: 76.5
click at [924, 423] on span "Generate" at bounding box center [918, 429] width 54 height 13
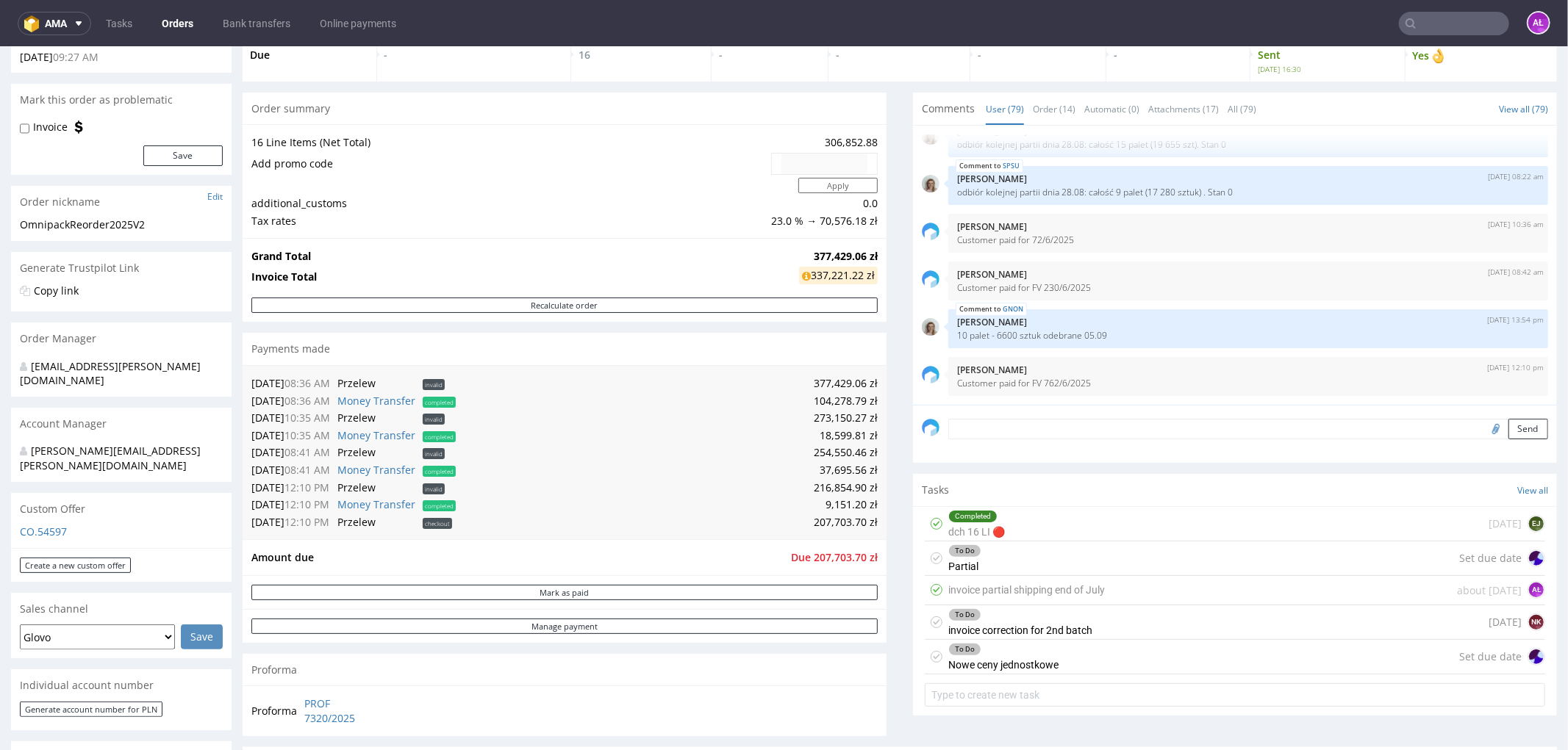
scroll to position [244, 0]
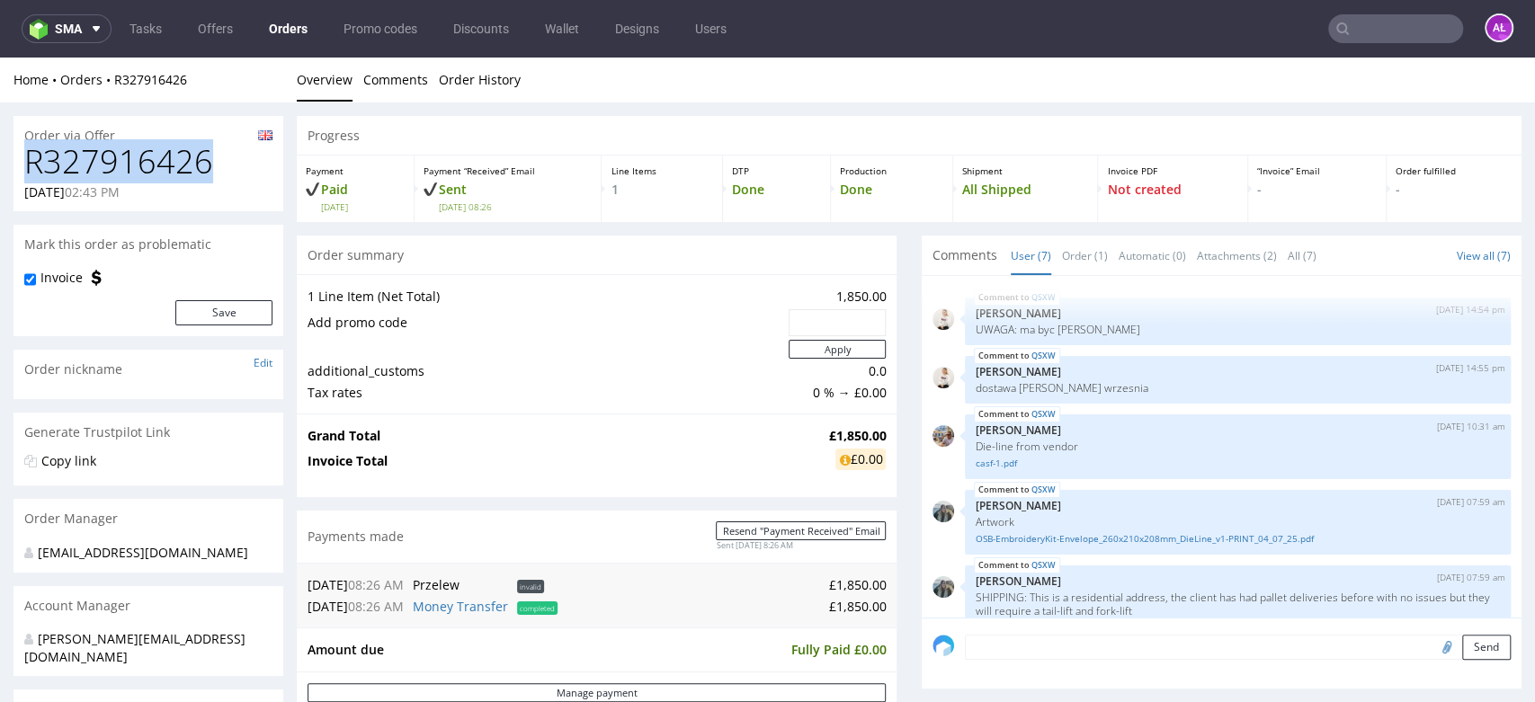
drag, startPoint x: 216, startPoint y: 167, endPoint x: 19, endPoint y: 186, distance: 197.8
click at [21, 151] on div "R327916426 [DATE] 02:43 PM" at bounding box center [148, 177] width 270 height 67
copy h1 "R327916426"
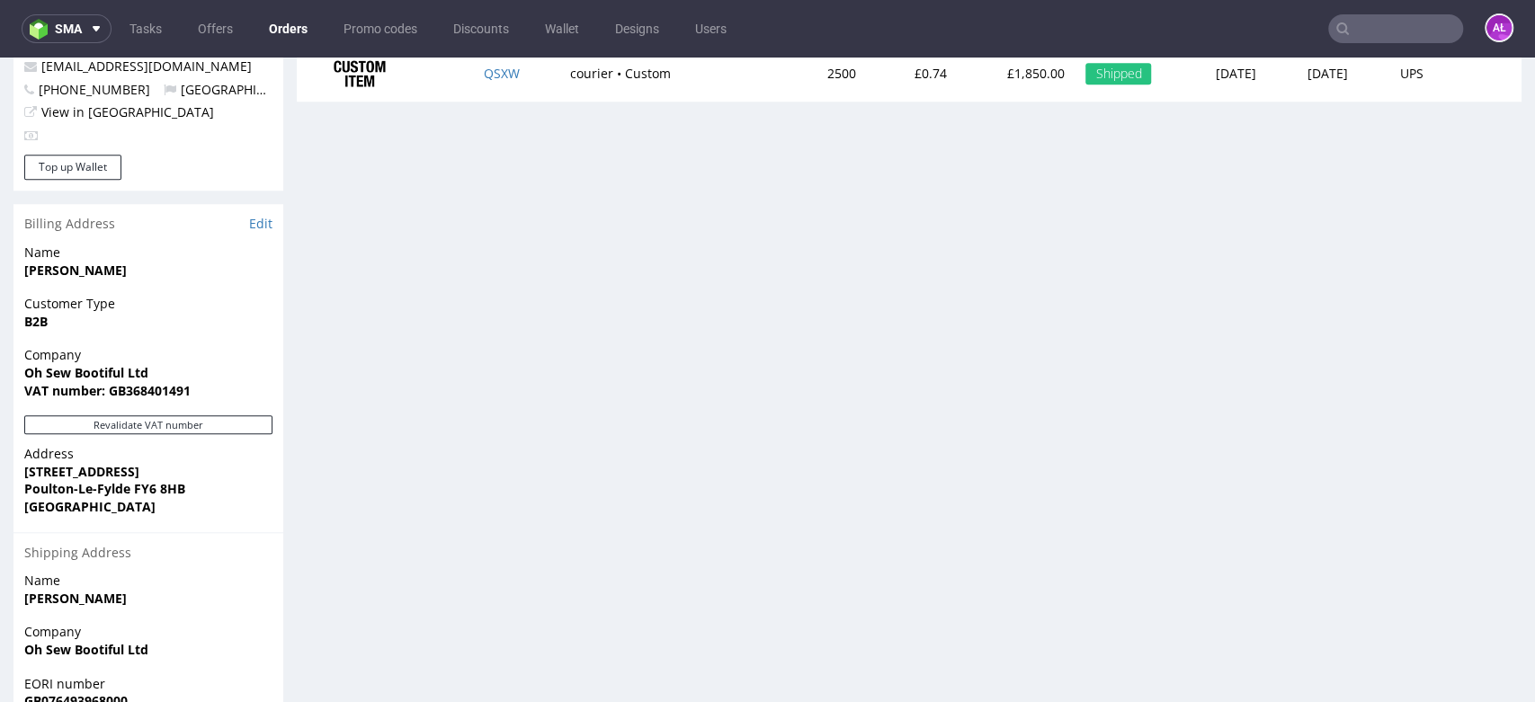
scroll to position [599, 0]
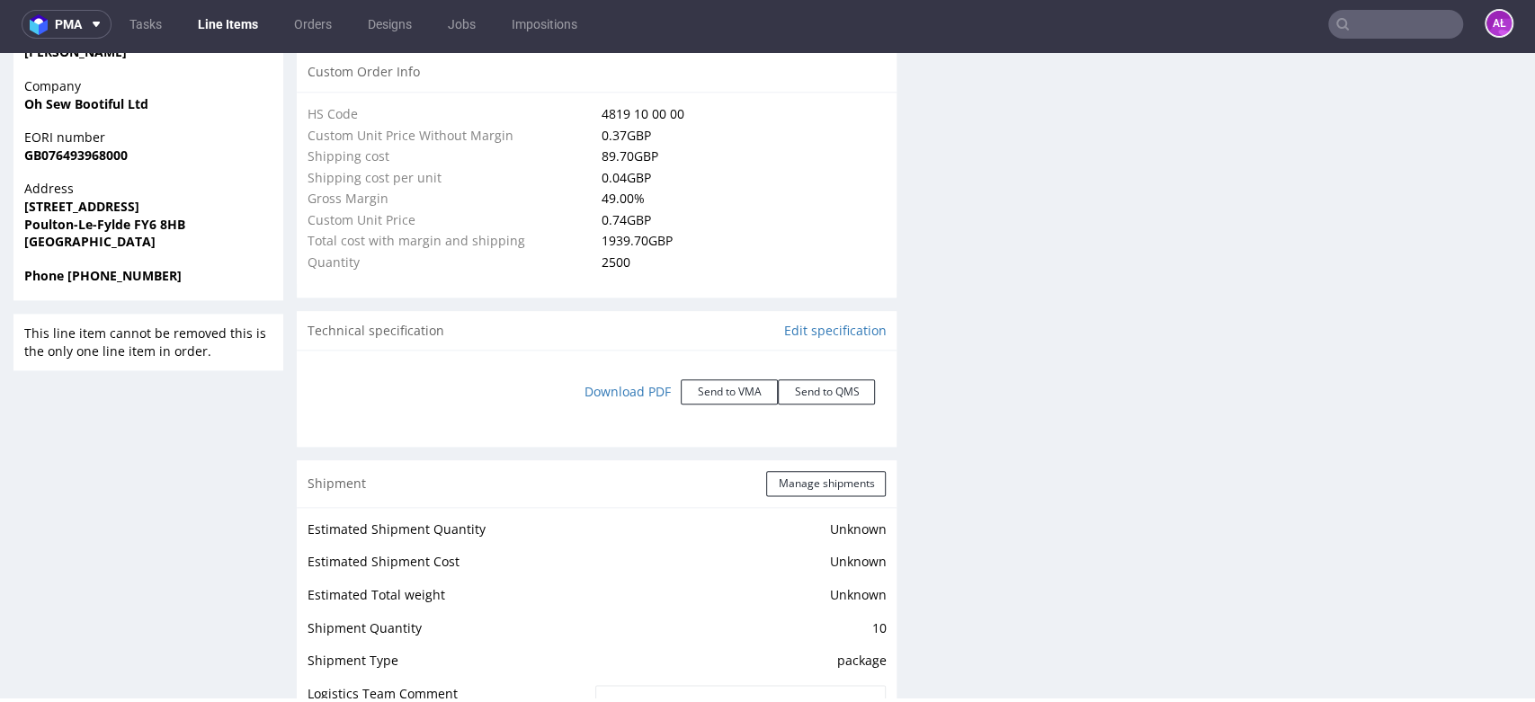
scroll to position [1468, 0]
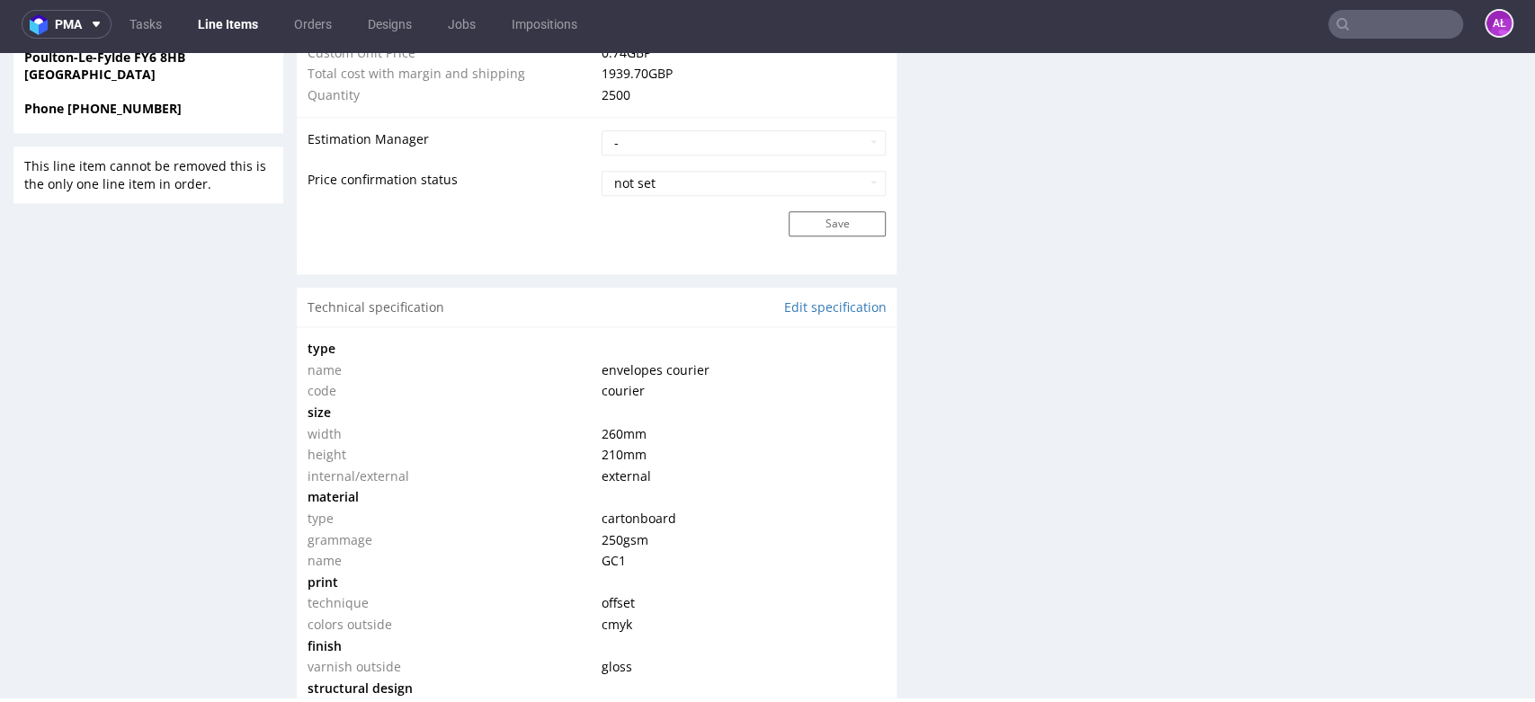
click at [1070, 502] on div "Production Files - Design Spit Spit request impossible Box design not found, un…" at bounding box center [1222, 504] width 600 height 3265
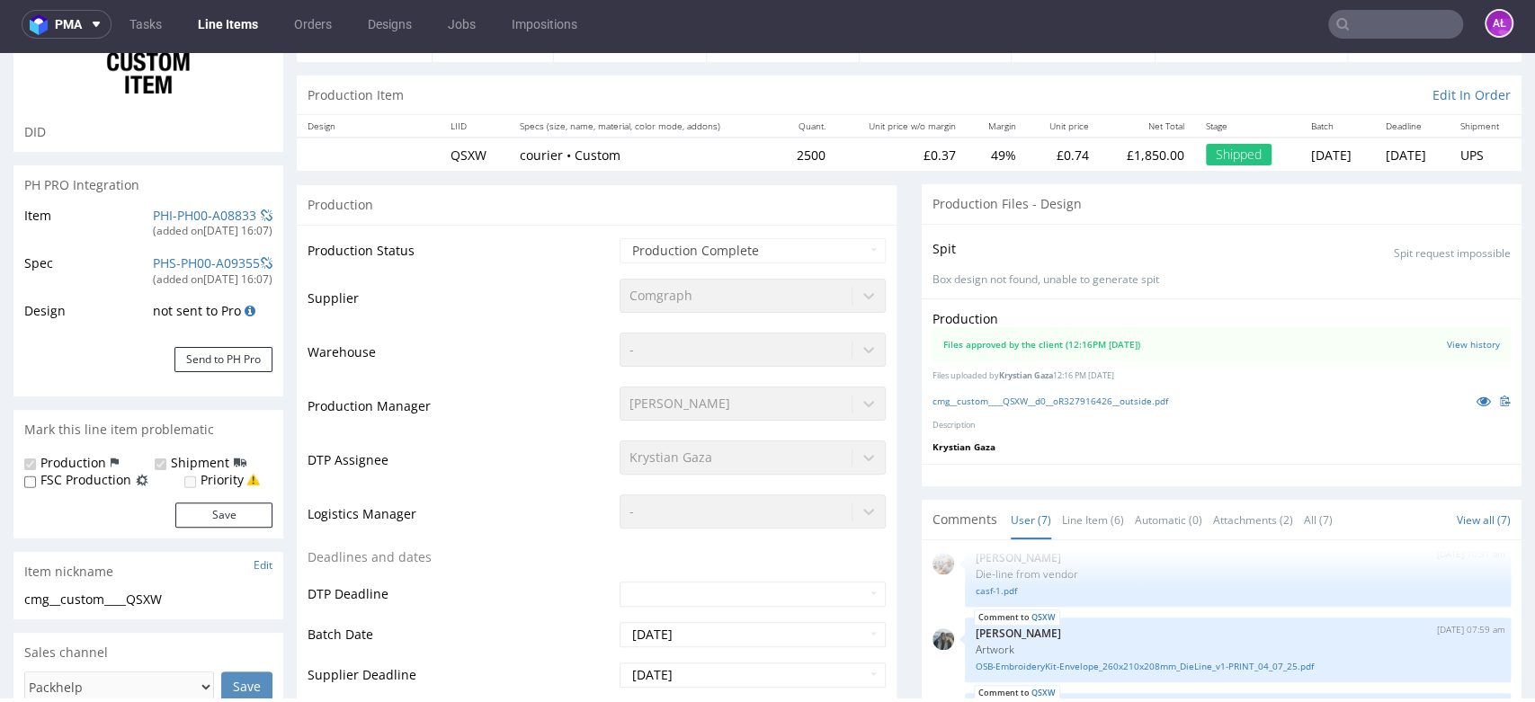
scroll to position [0, 0]
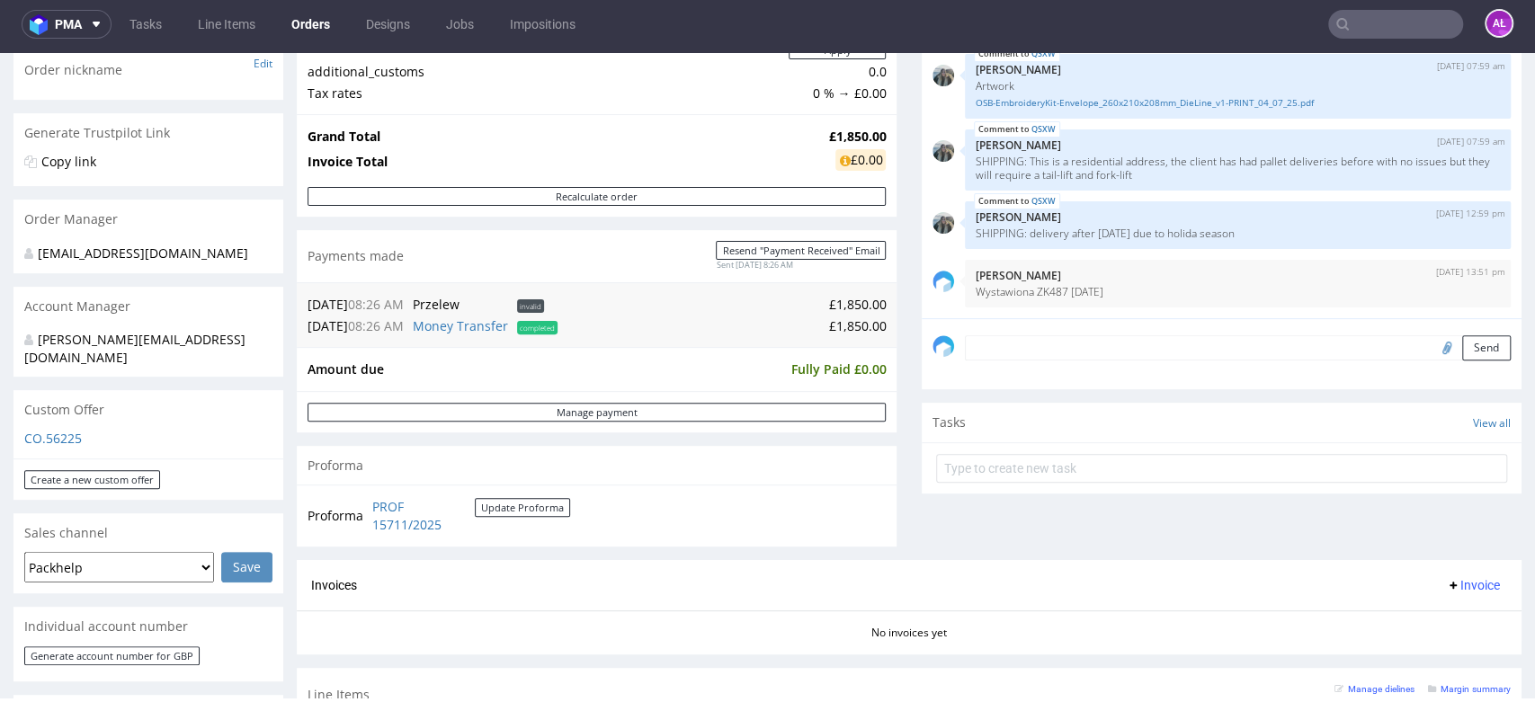
scroll to position [299, 0]
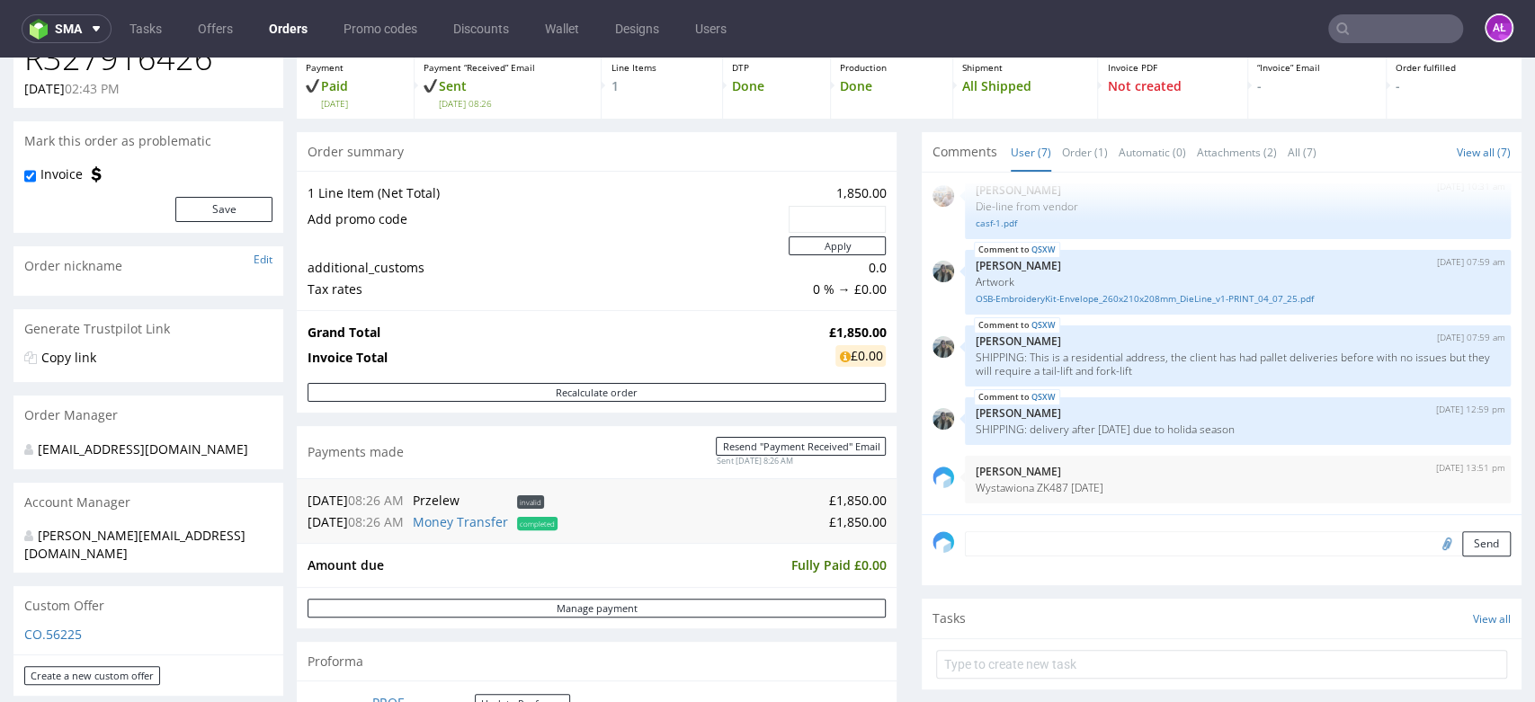
scroll to position [100, 0]
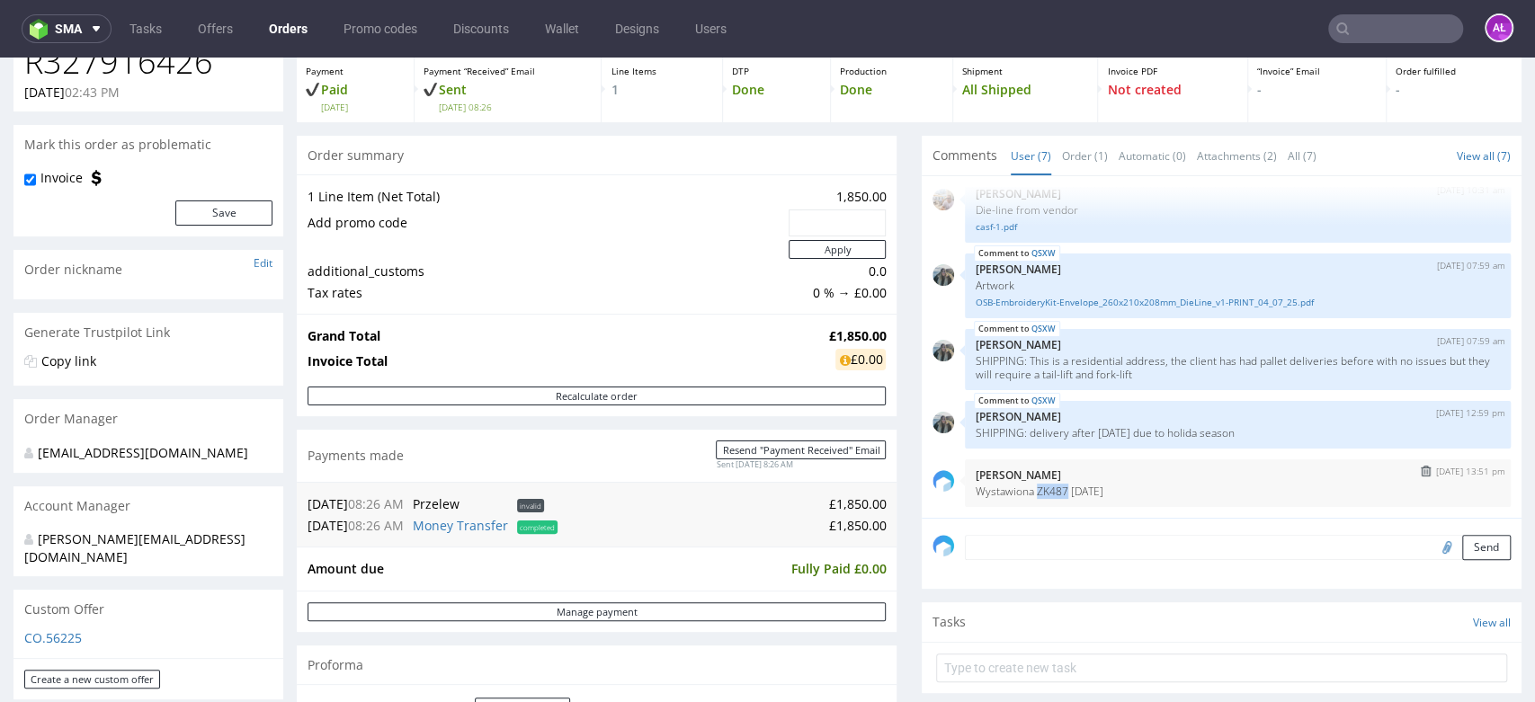
drag, startPoint x: 1021, startPoint y: 494, endPoint x: 1050, endPoint y: 495, distance: 29.7
click at [1050, 495] on p "Wystawiona ZK487 20/08/2025" at bounding box center [1238, 491] width 524 height 13
copy p "ZK487"
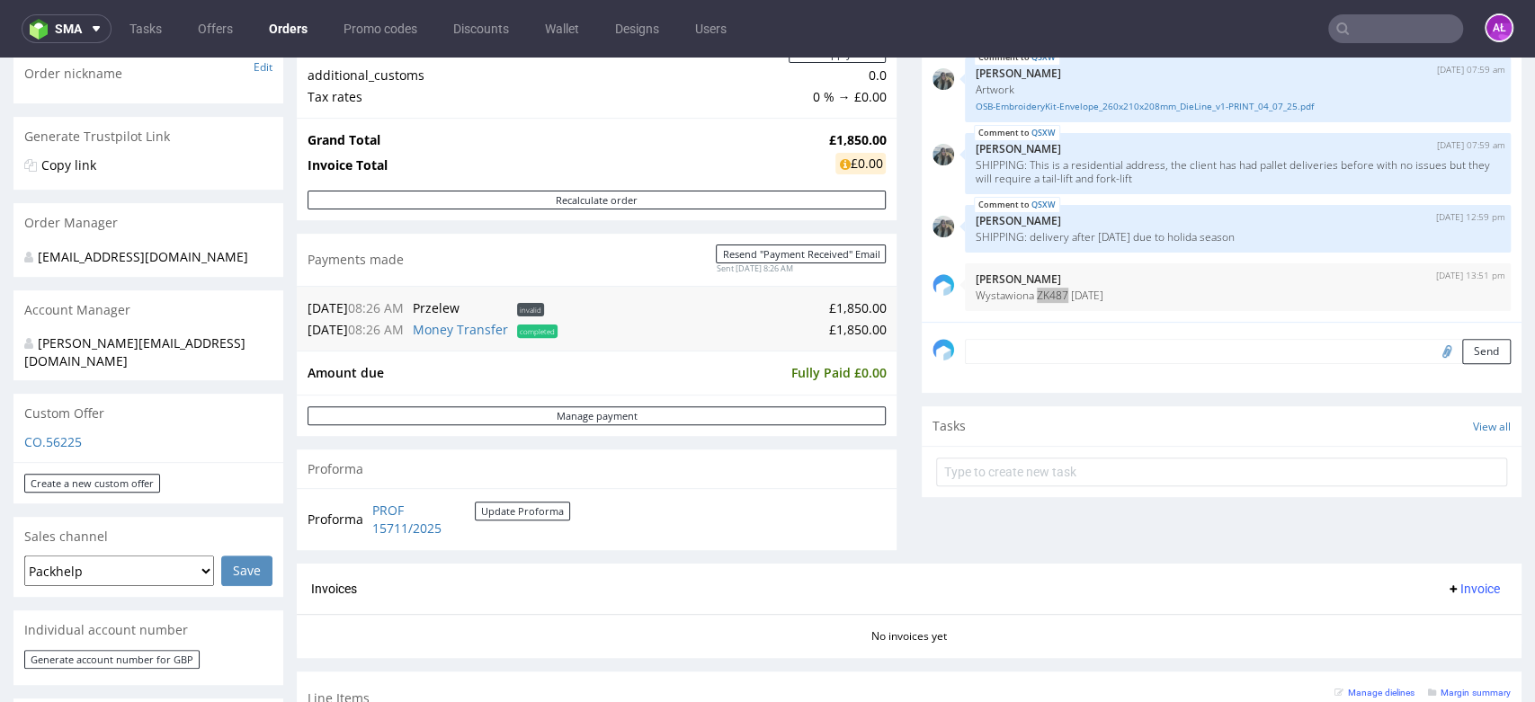
scroll to position [299, 0]
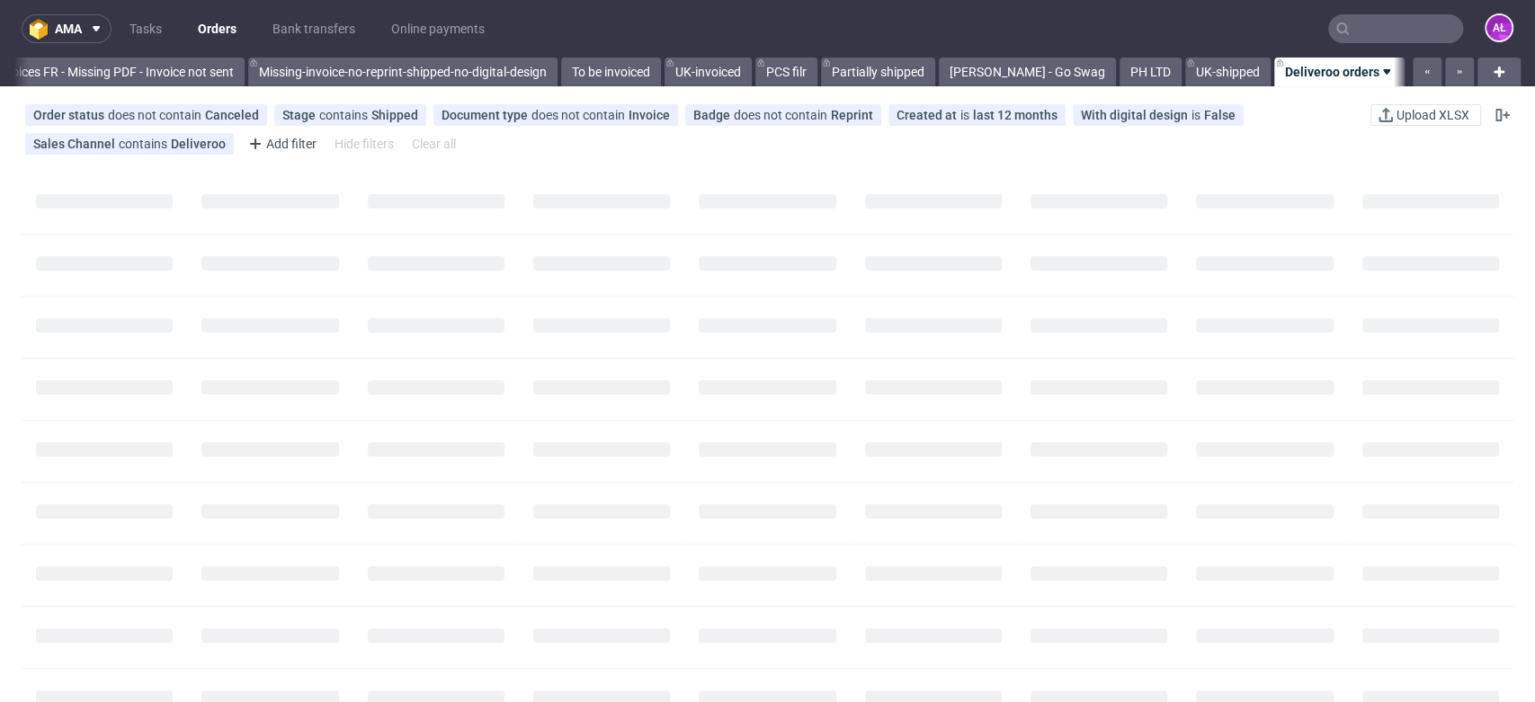
scroll to position [0, 3133]
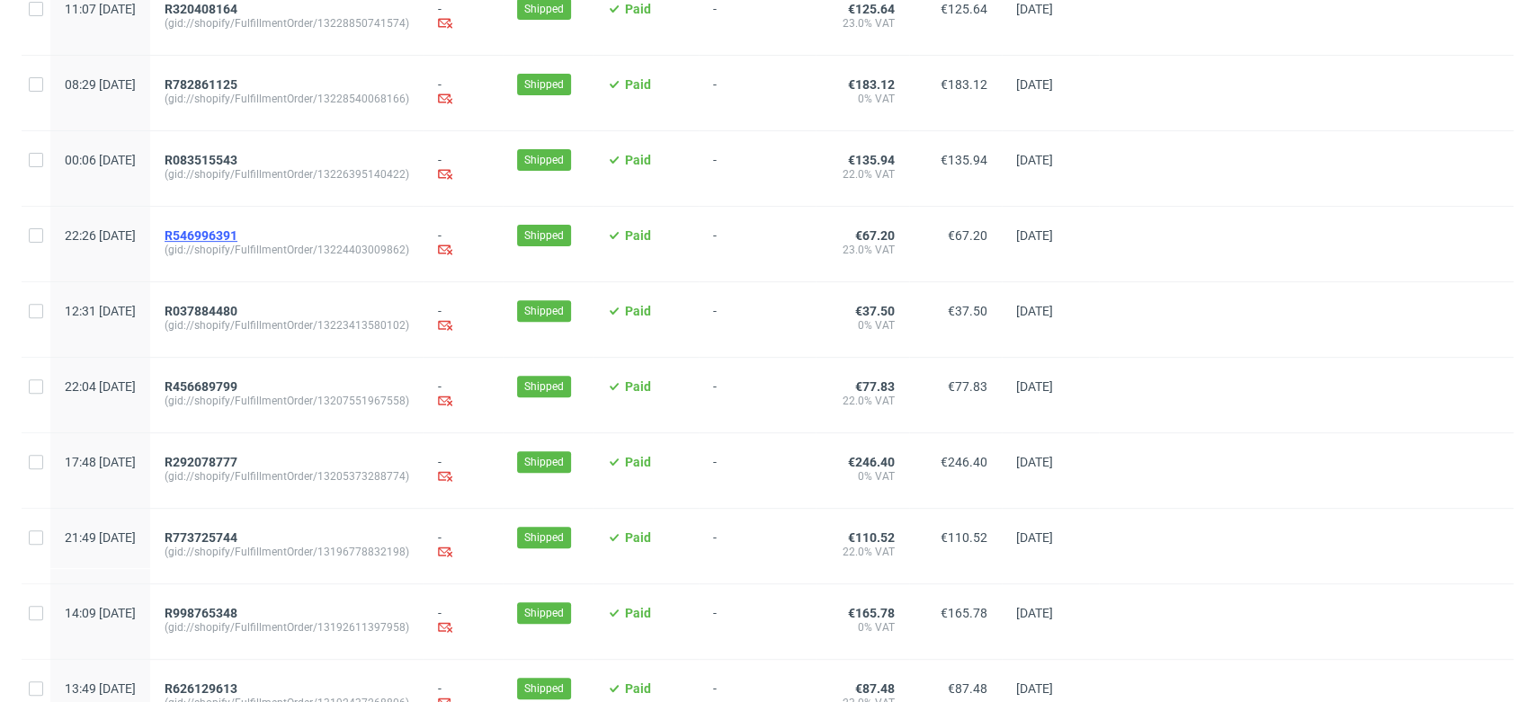
click at [237, 236] on span "R546996391" at bounding box center [201, 235] width 73 height 14
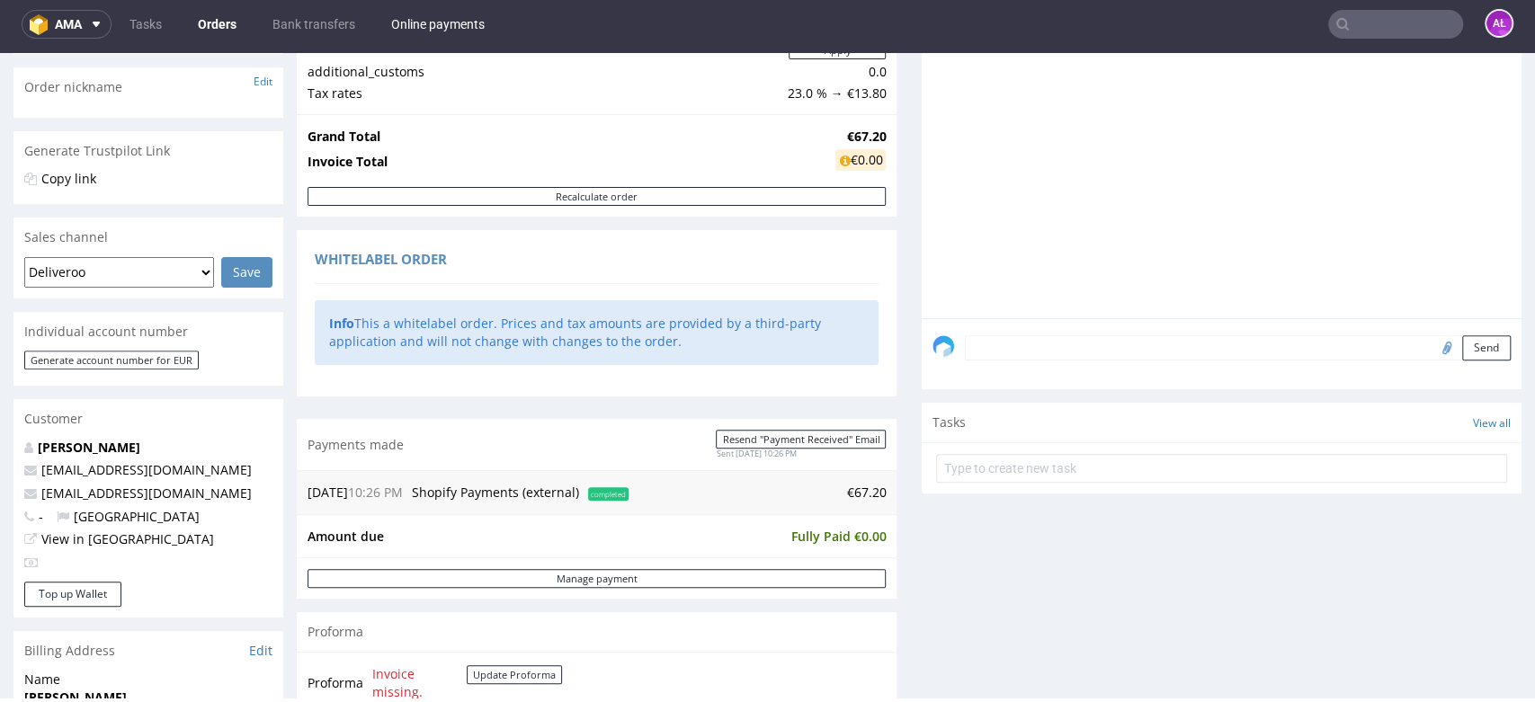
scroll to position [200, 0]
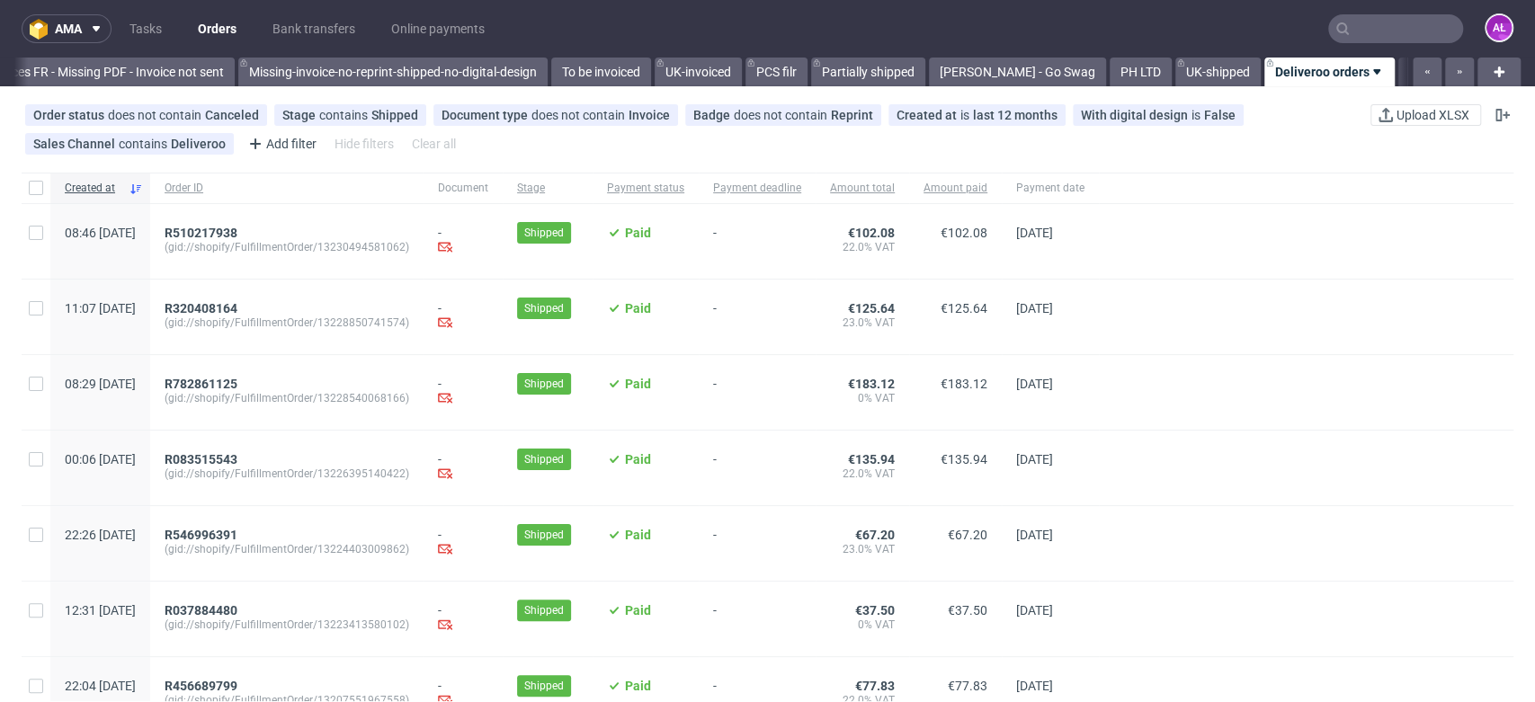
scroll to position [0, 3133]
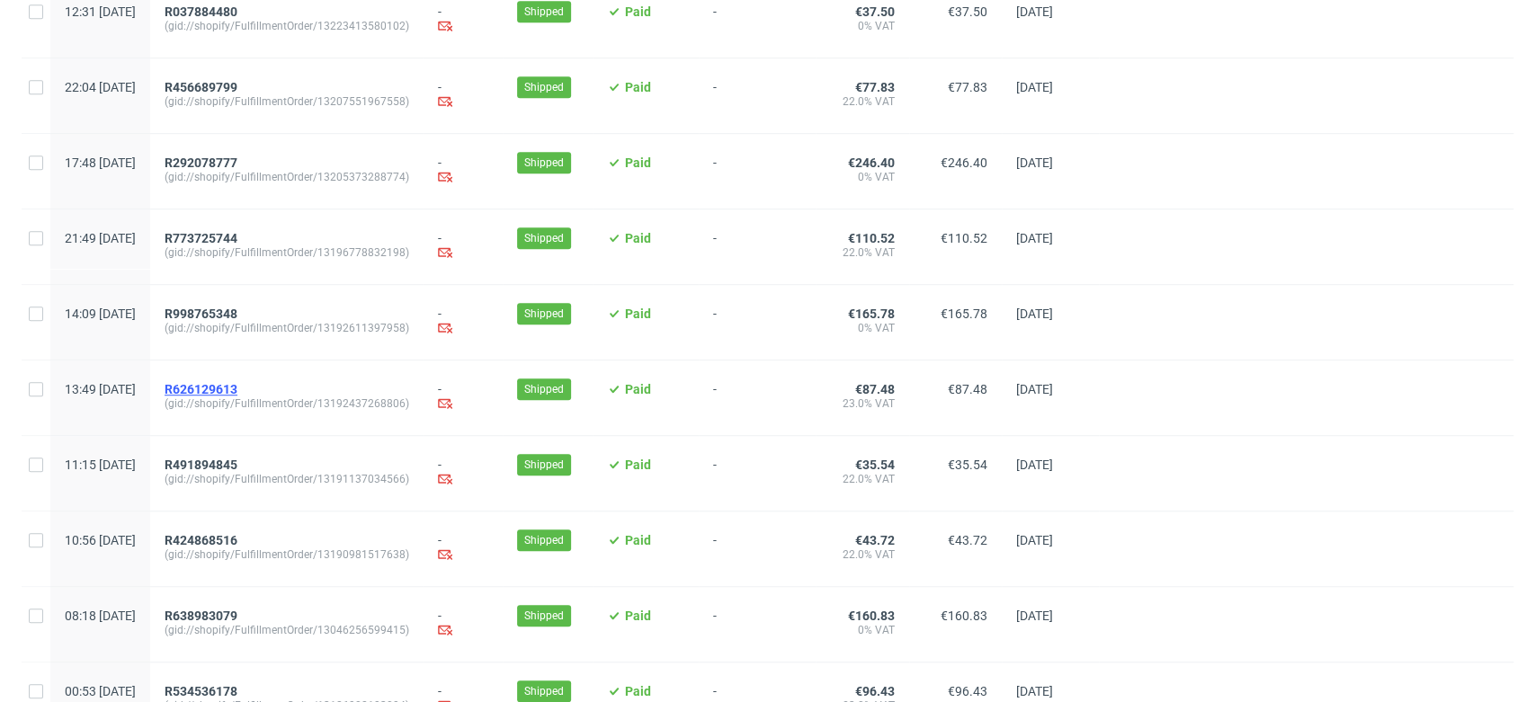
click at [237, 394] on span "R626129613" at bounding box center [201, 389] width 73 height 14
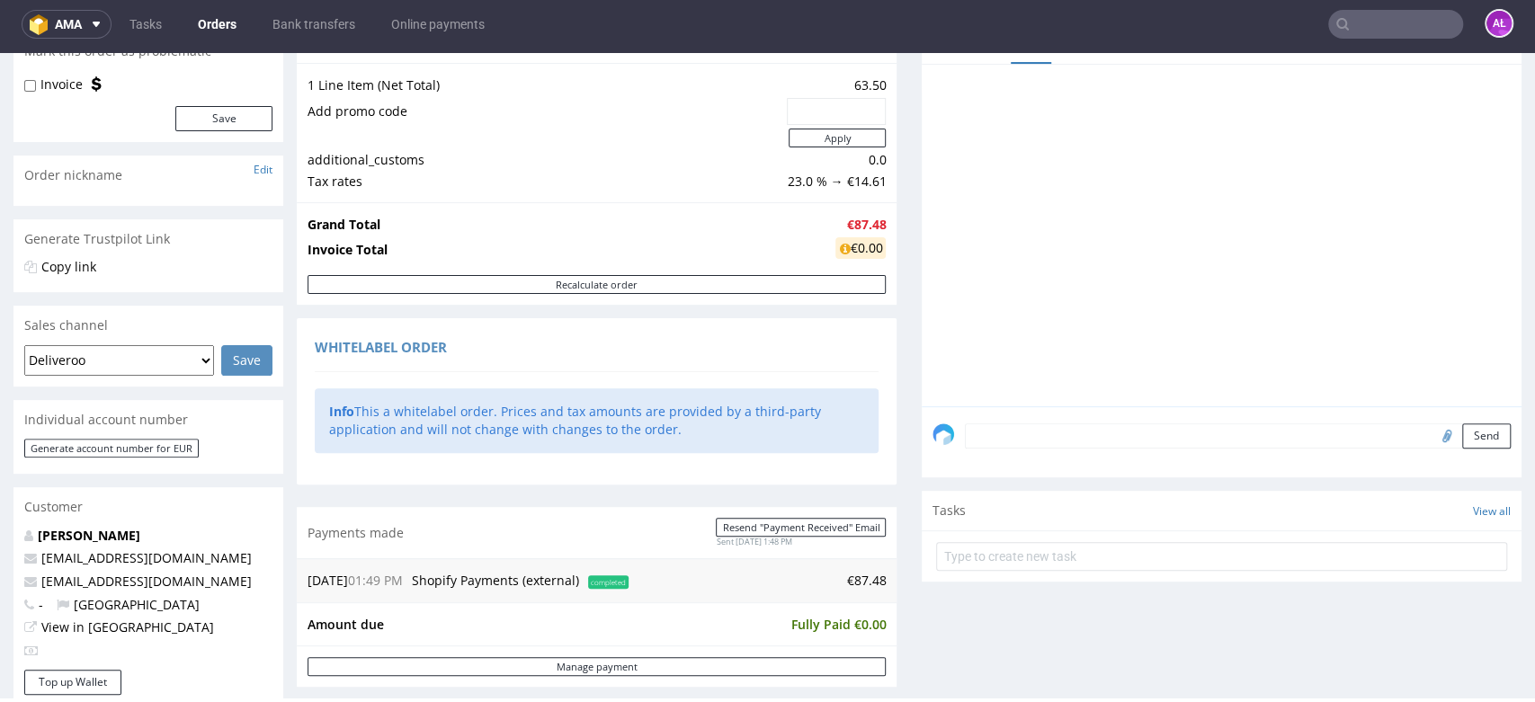
scroll to position [599, 0]
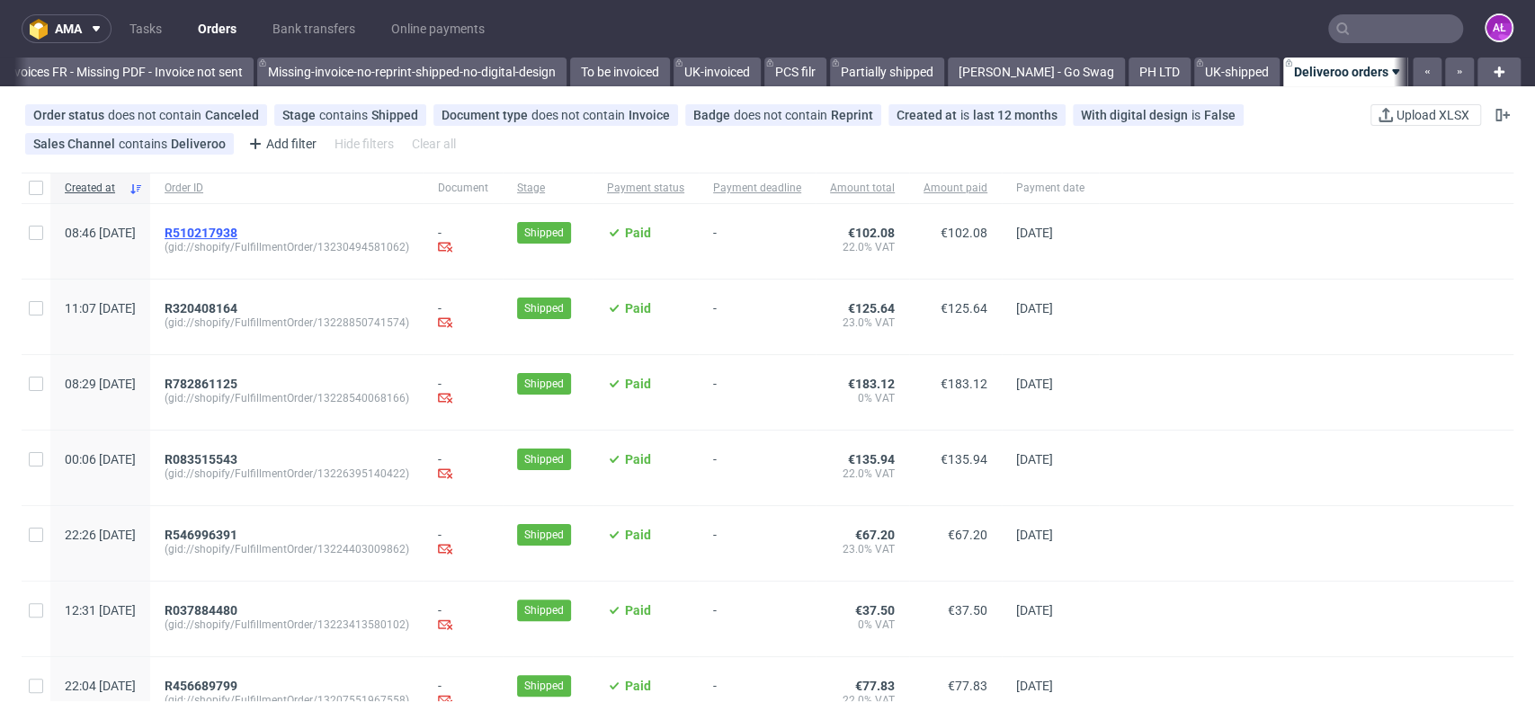
scroll to position [0, 3133]
click at [237, 228] on span "R510217938" at bounding box center [201, 233] width 73 height 14
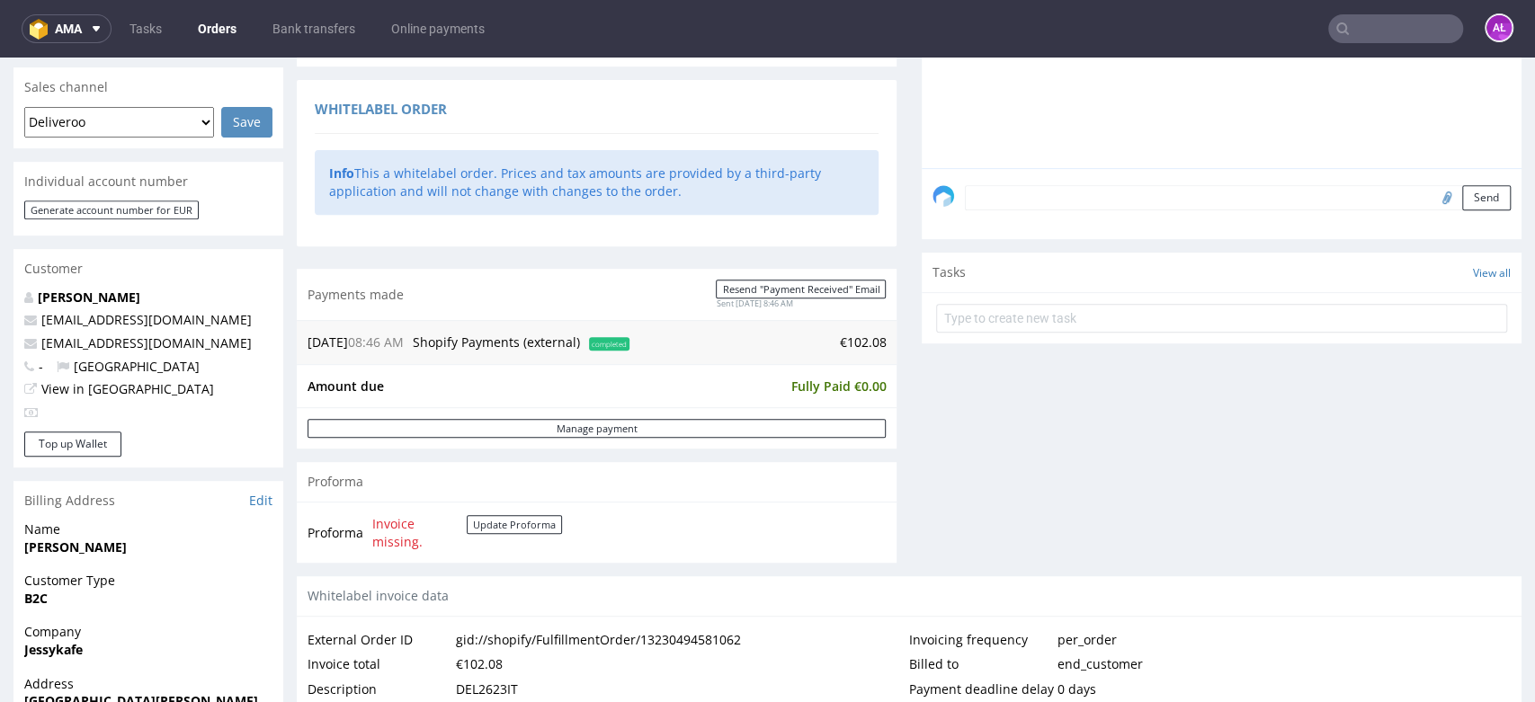
scroll to position [599, 0]
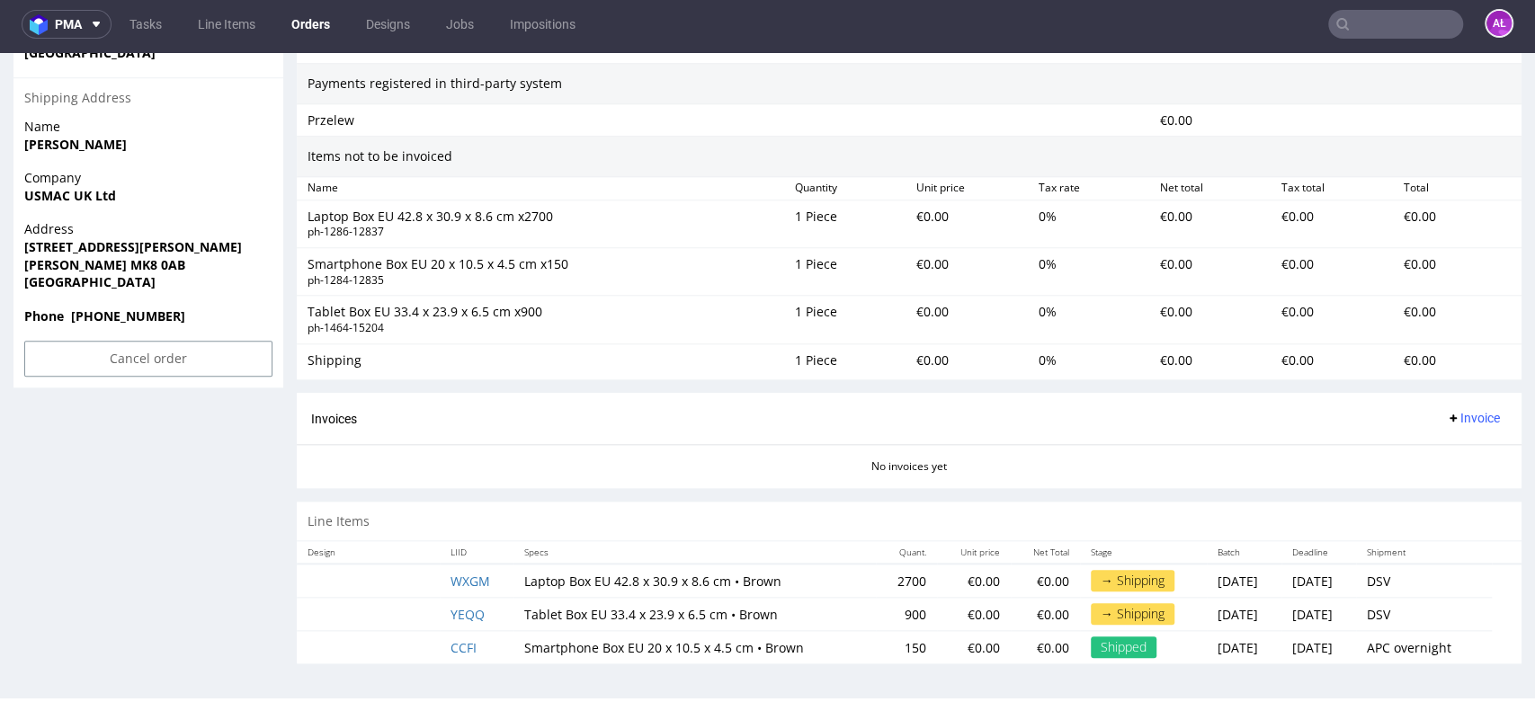
scroll to position [5, 0]
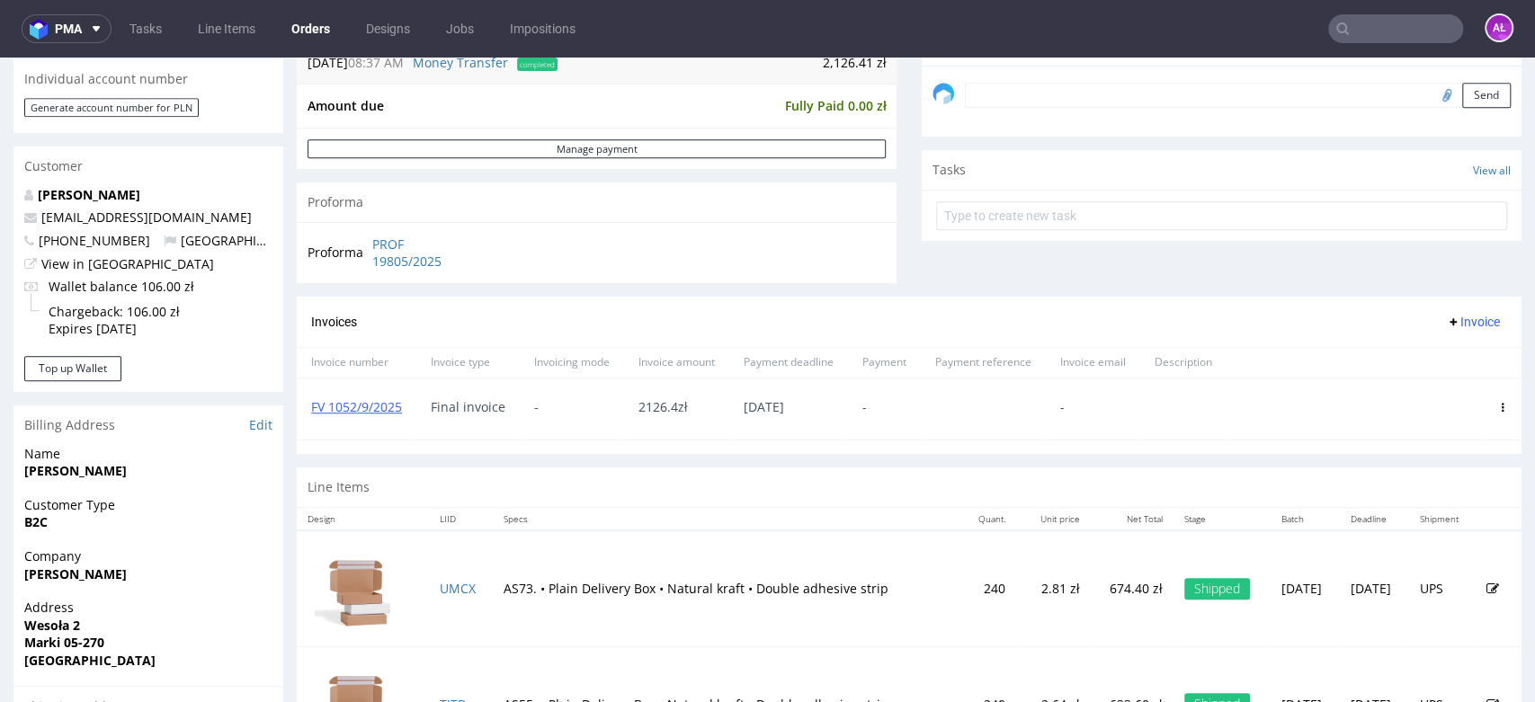
scroll to position [599, 0]
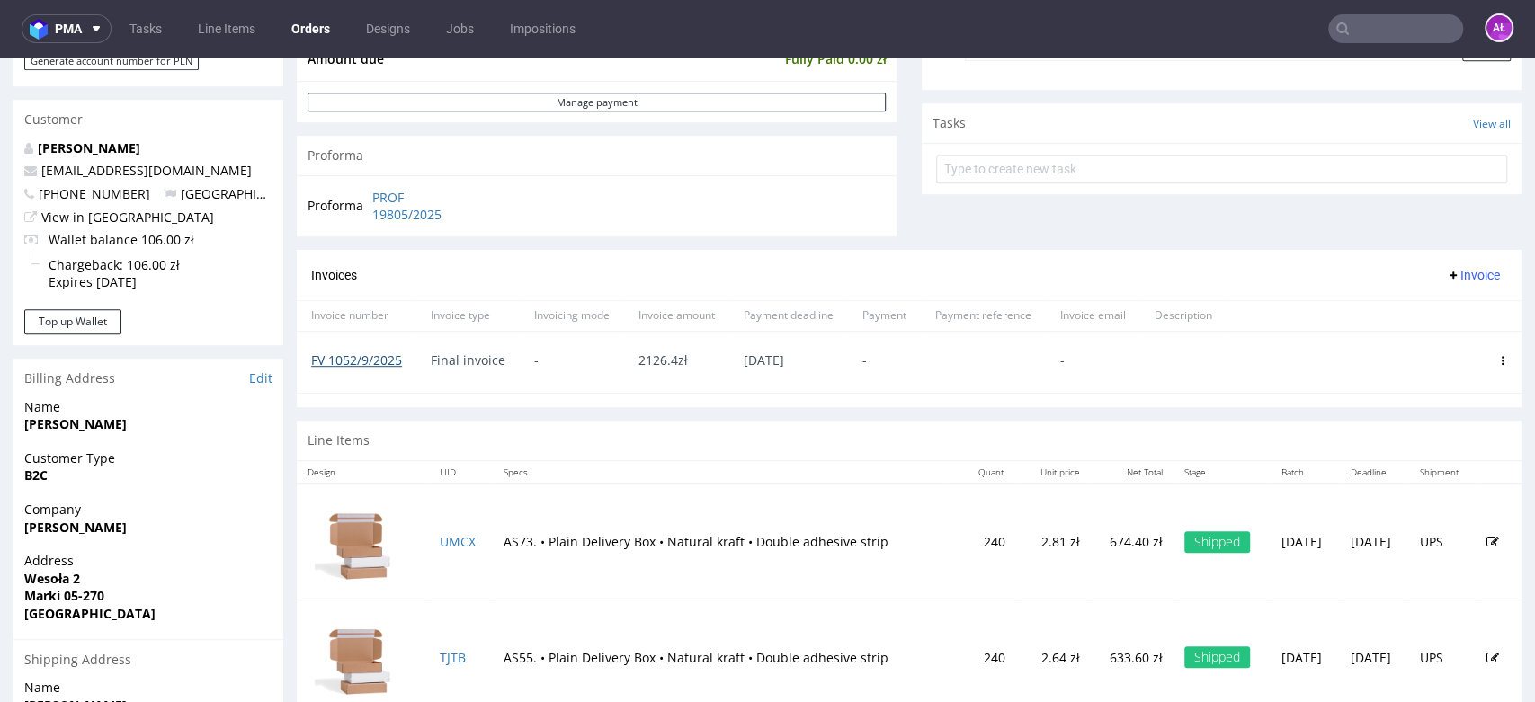
click at [387, 361] on link "FV 1052/9/2025" at bounding box center [356, 360] width 91 height 17
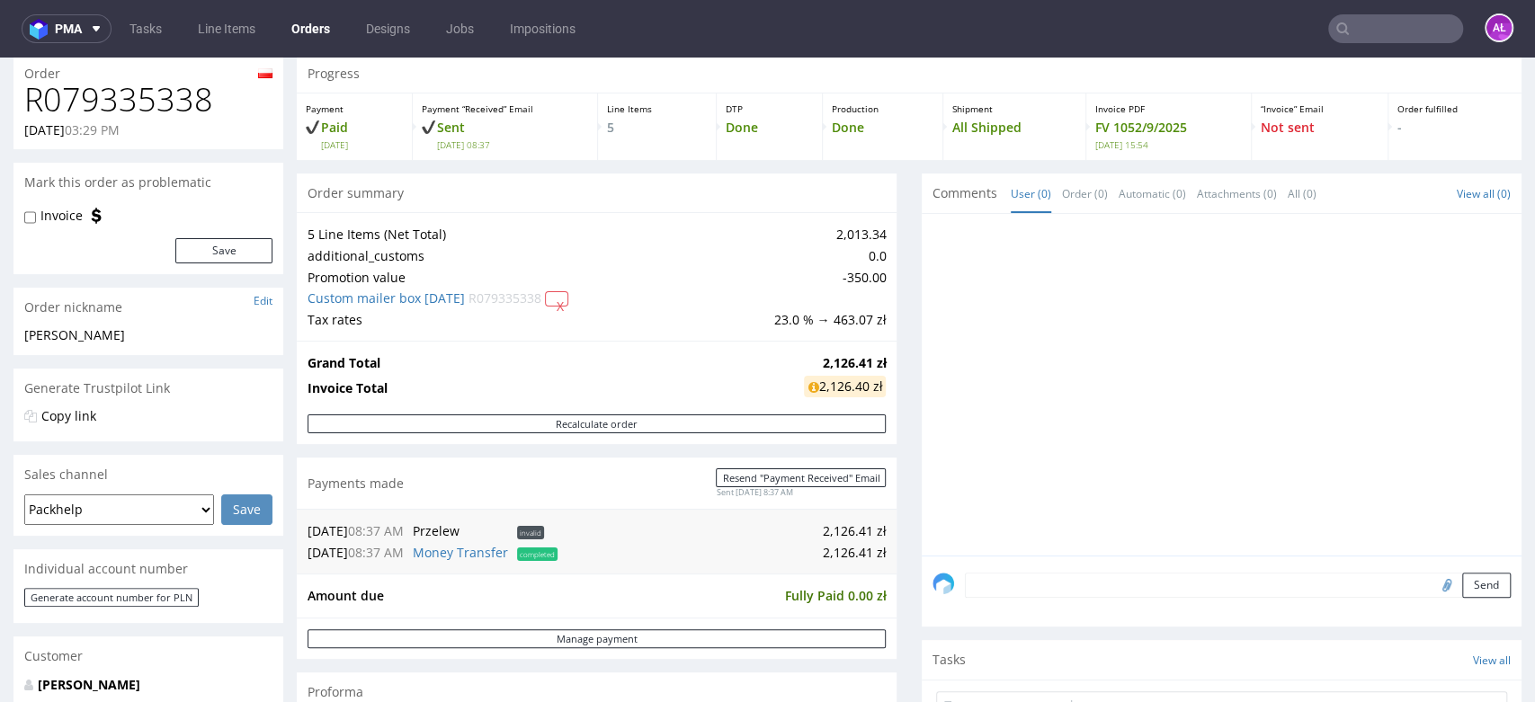
scroll to position [0, 0]
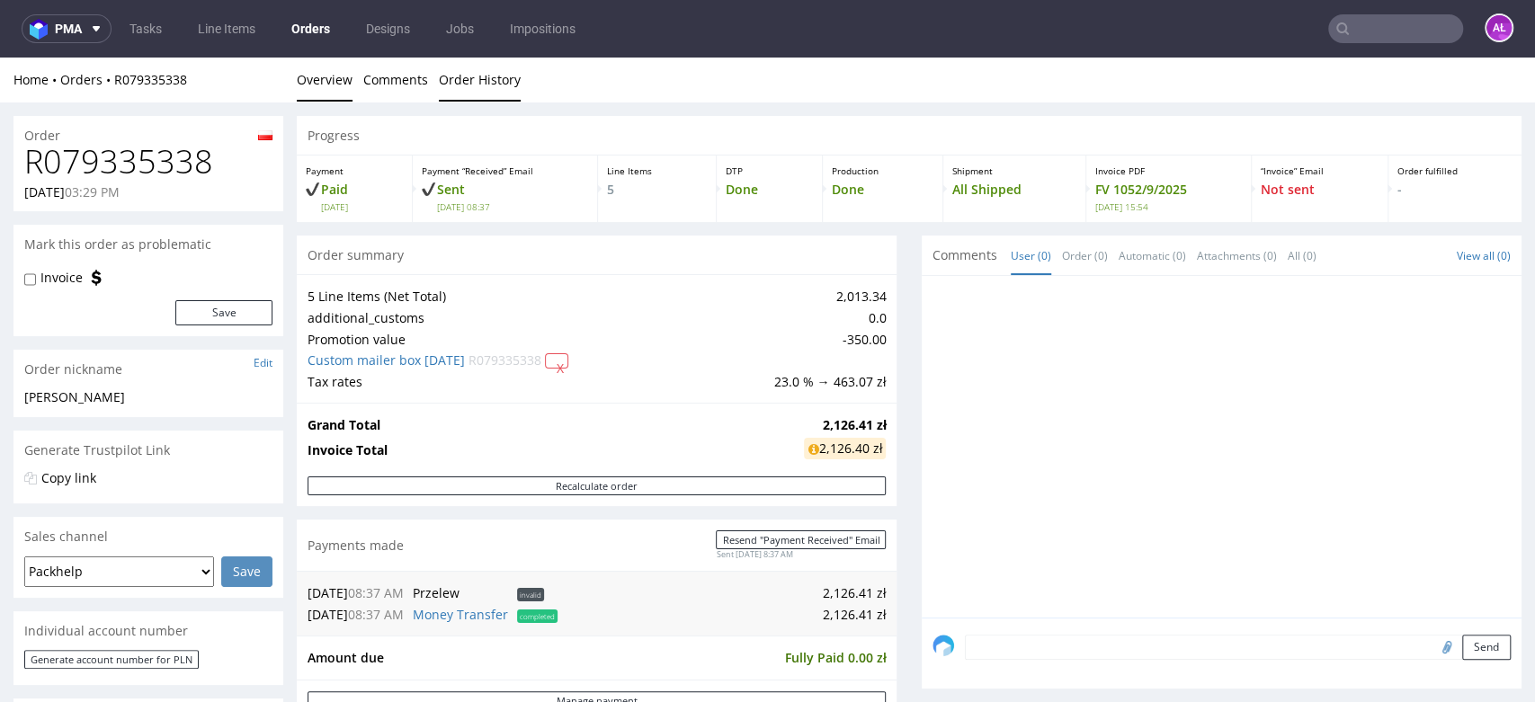
click at [480, 82] on link "Order History" at bounding box center [480, 80] width 82 height 44
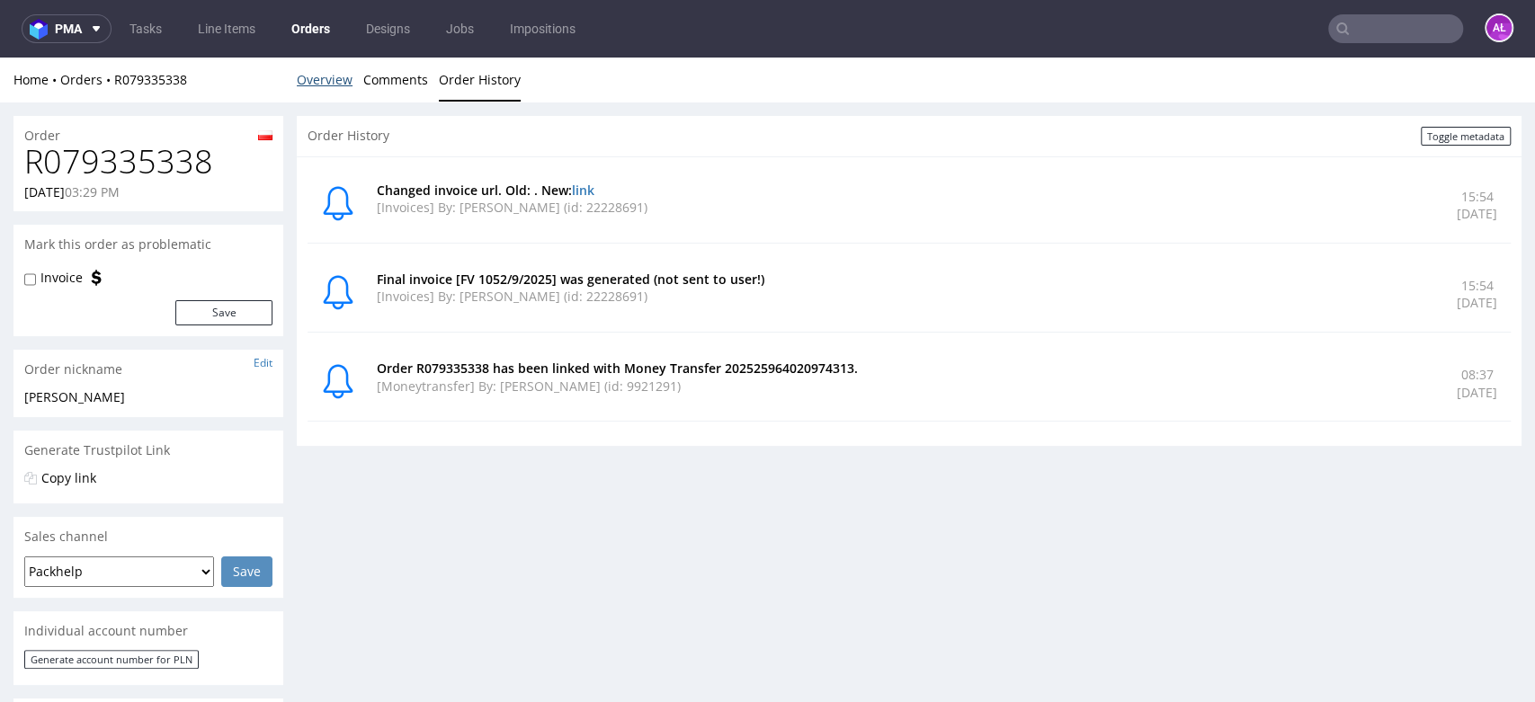
drag, startPoint x: 336, startPoint y: 78, endPoint x: 442, endPoint y: 110, distance: 110.7
click at [336, 77] on link "Overview" at bounding box center [325, 80] width 56 height 44
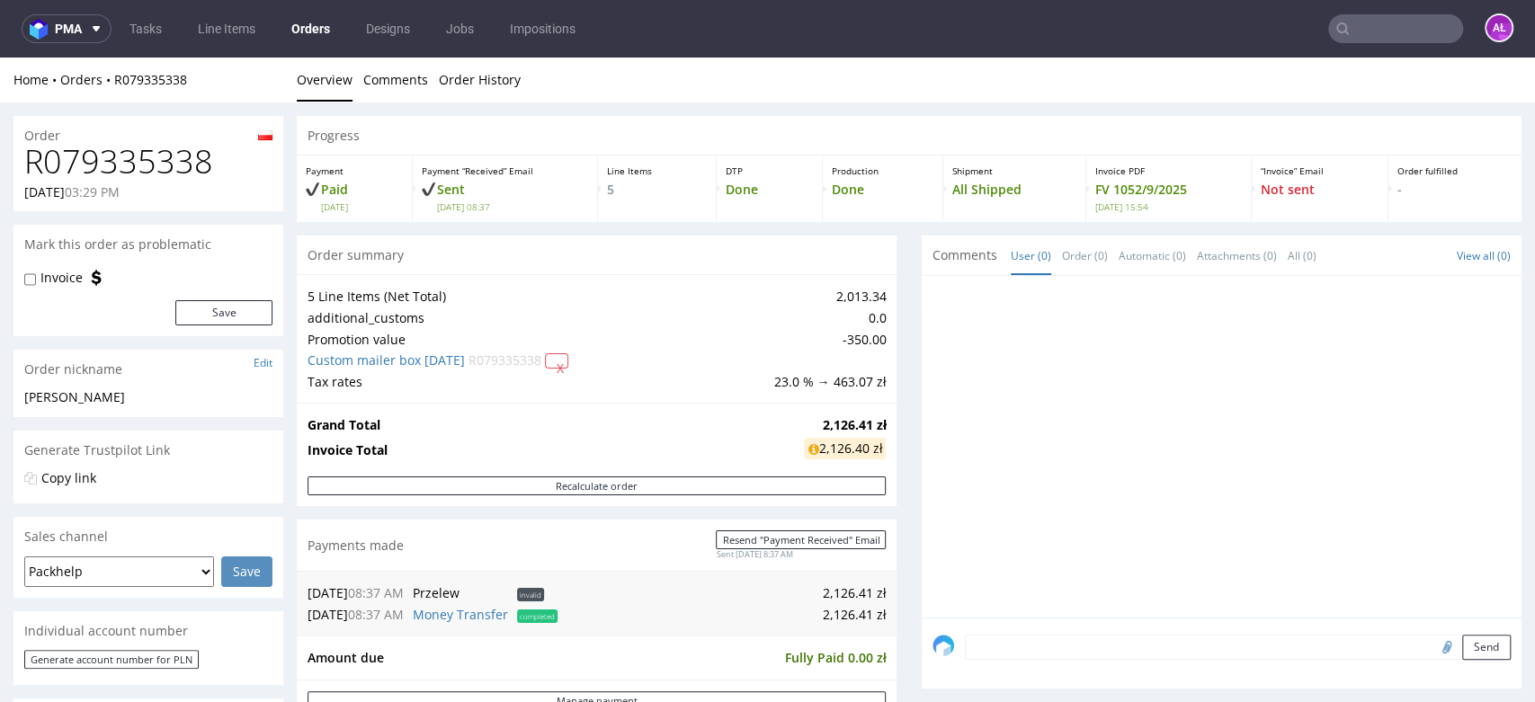
scroll to position [599, 0]
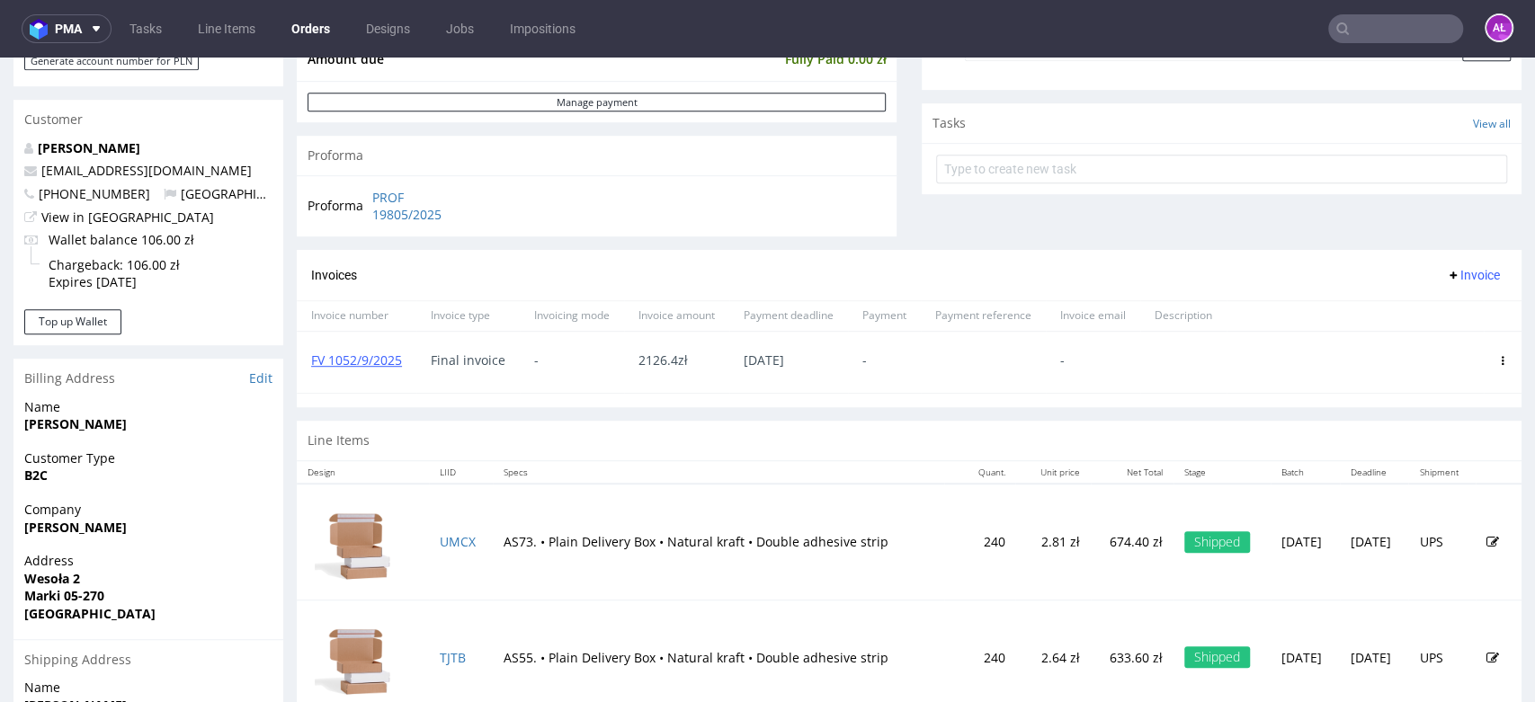
click at [1498, 353] on span at bounding box center [1502, 360] width 9 height 14
drag, startPoint x: 365, startPoint y: 364, endPoint x: 319, endPoint y: 370, distance: 46.2
click at [306, 365] on div "FV 1052/9/2025" at bounding box center [357, 362] width 120 height 61
copy link "FV 1052/9/2025"
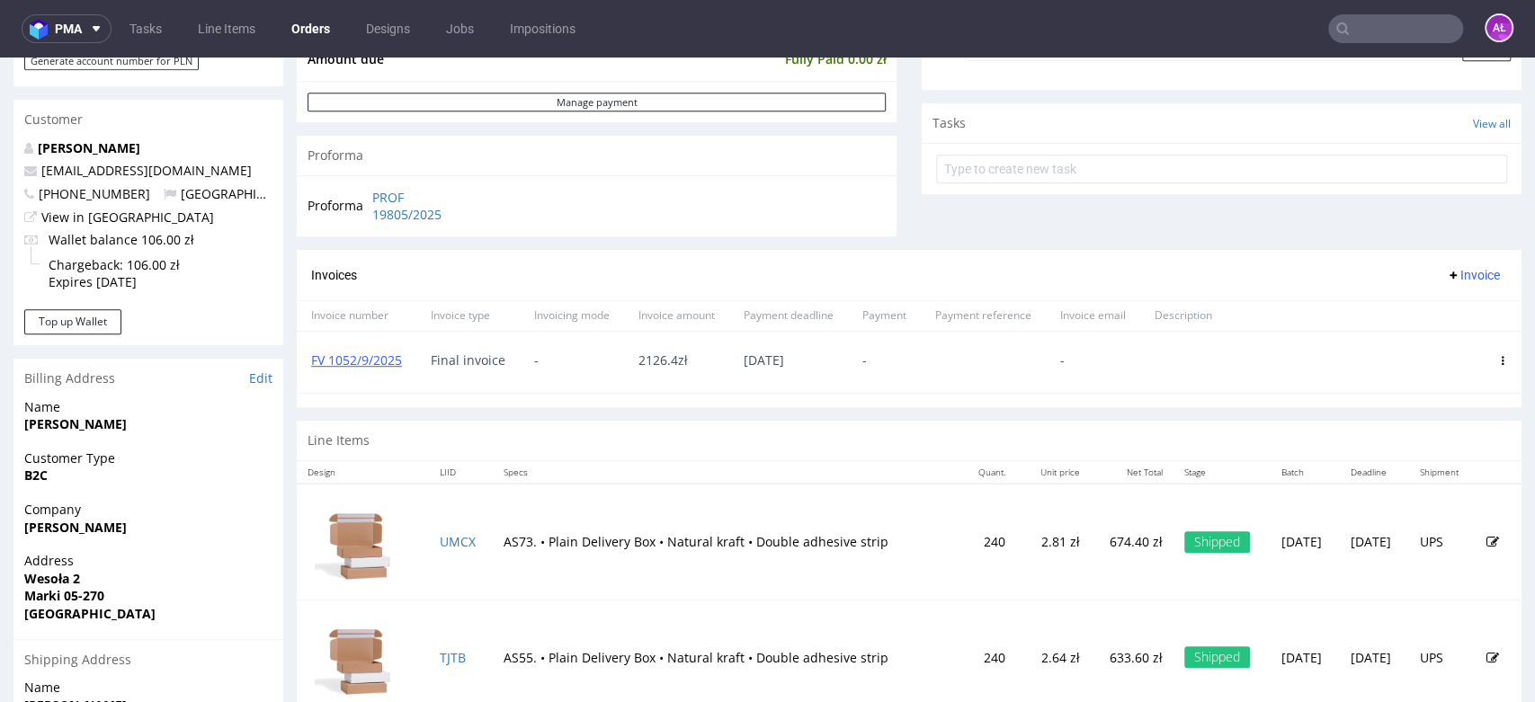
click at [1498, 356] on icon at bounding box center [1502, 360] width 9 height 9
click at [1433, 524] on span "Delete invoice" at bounding box center [1429, 523] width 109 height 18
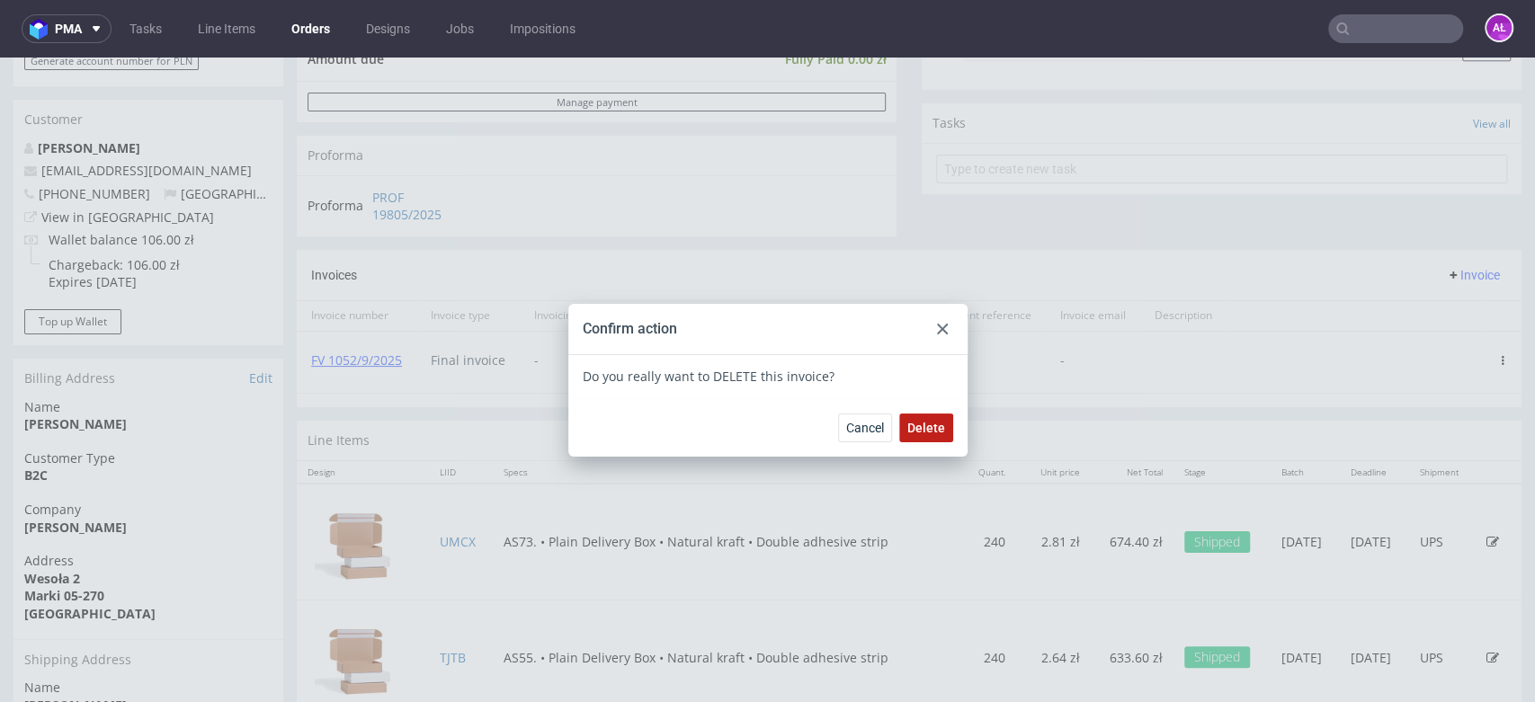
click at [932, 433] on span "Delete" at bounding box center [926, 428] width 38 height 13
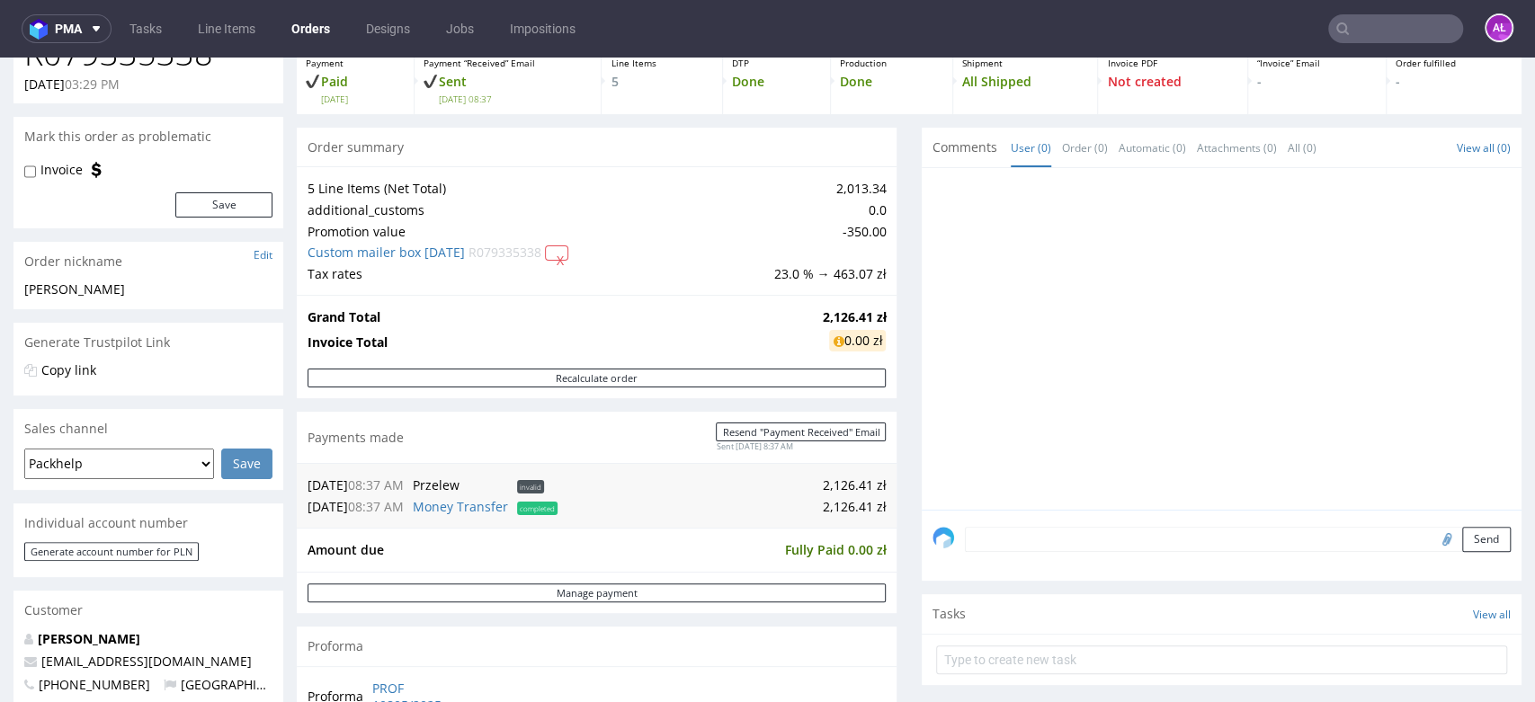
scroll to position [86, 0]
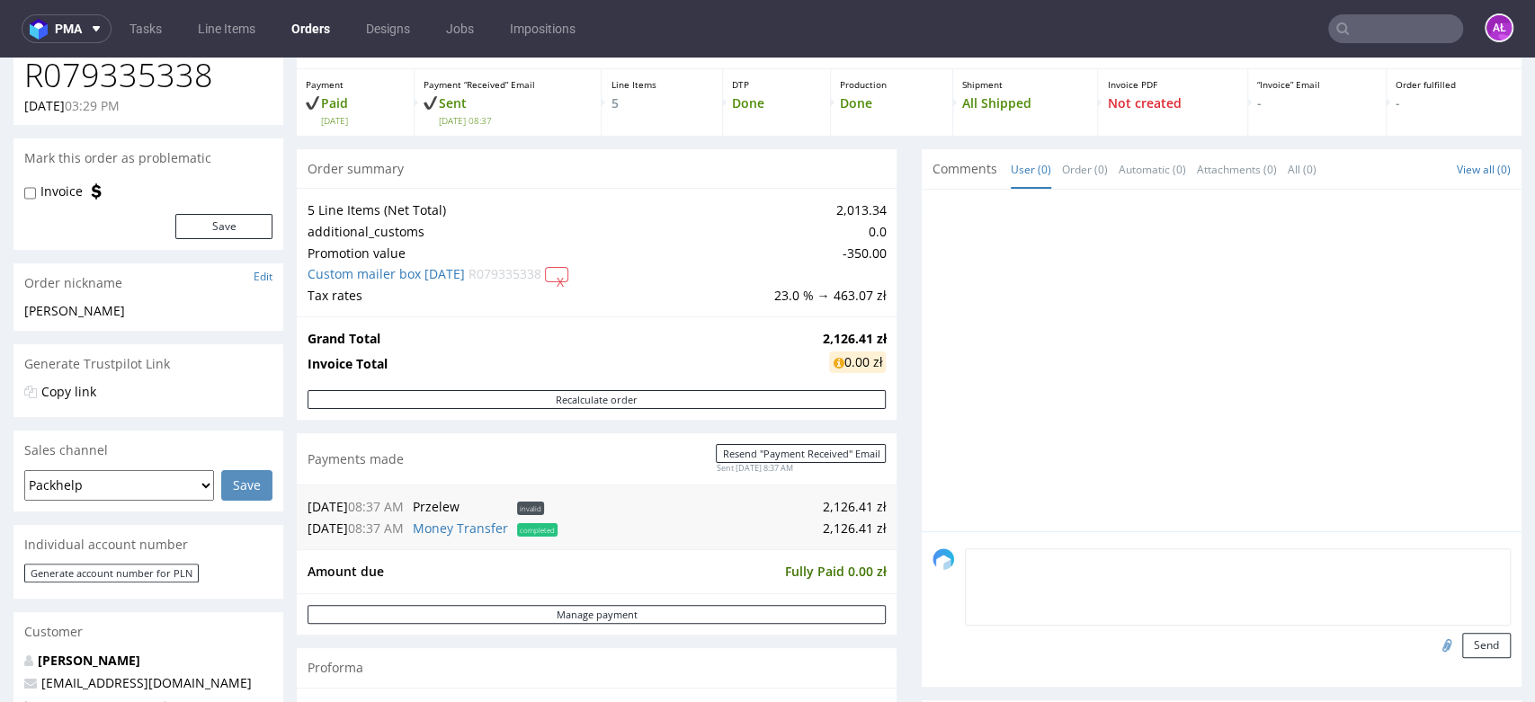
click at [1113, 570] on form "Send" at bounding box center [1238, 604] width 546 height 110
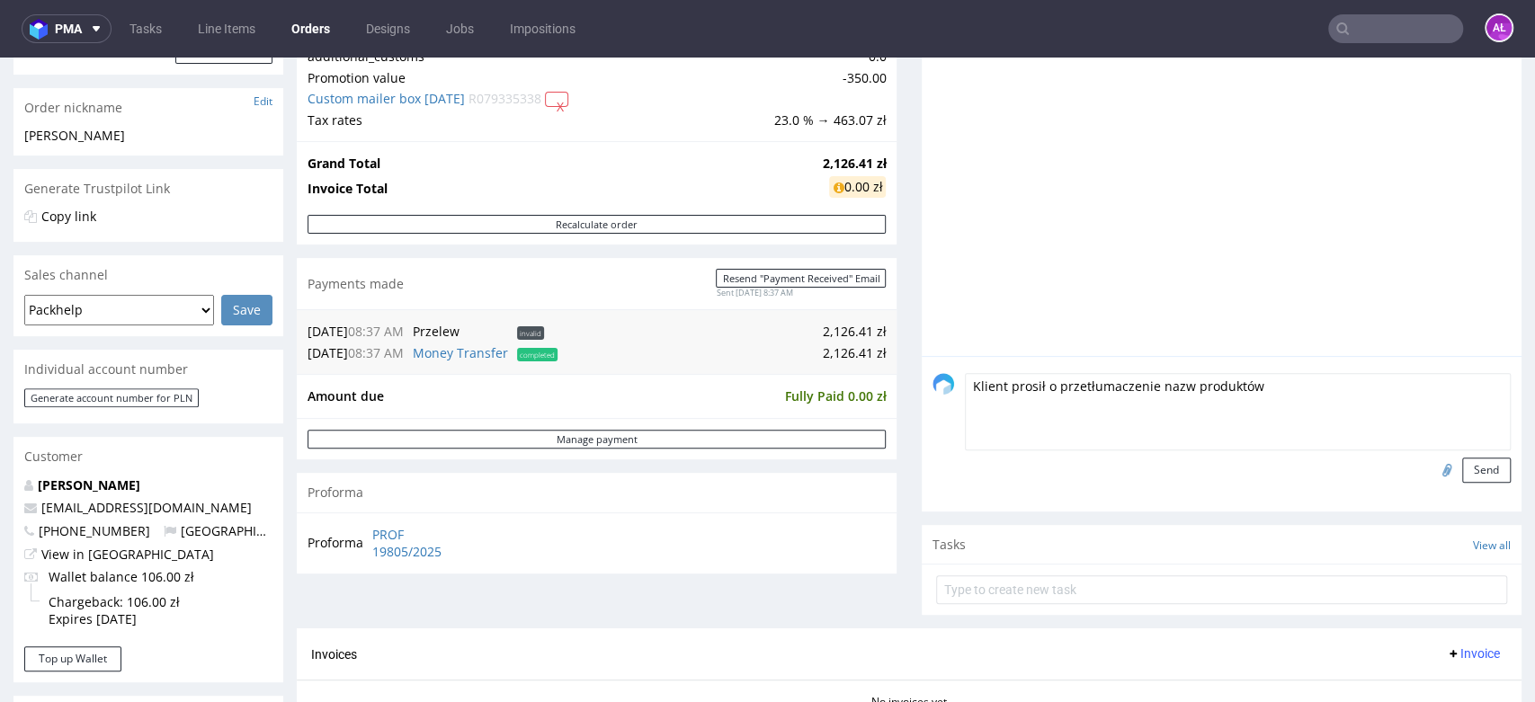
scroll to position [286, 0]
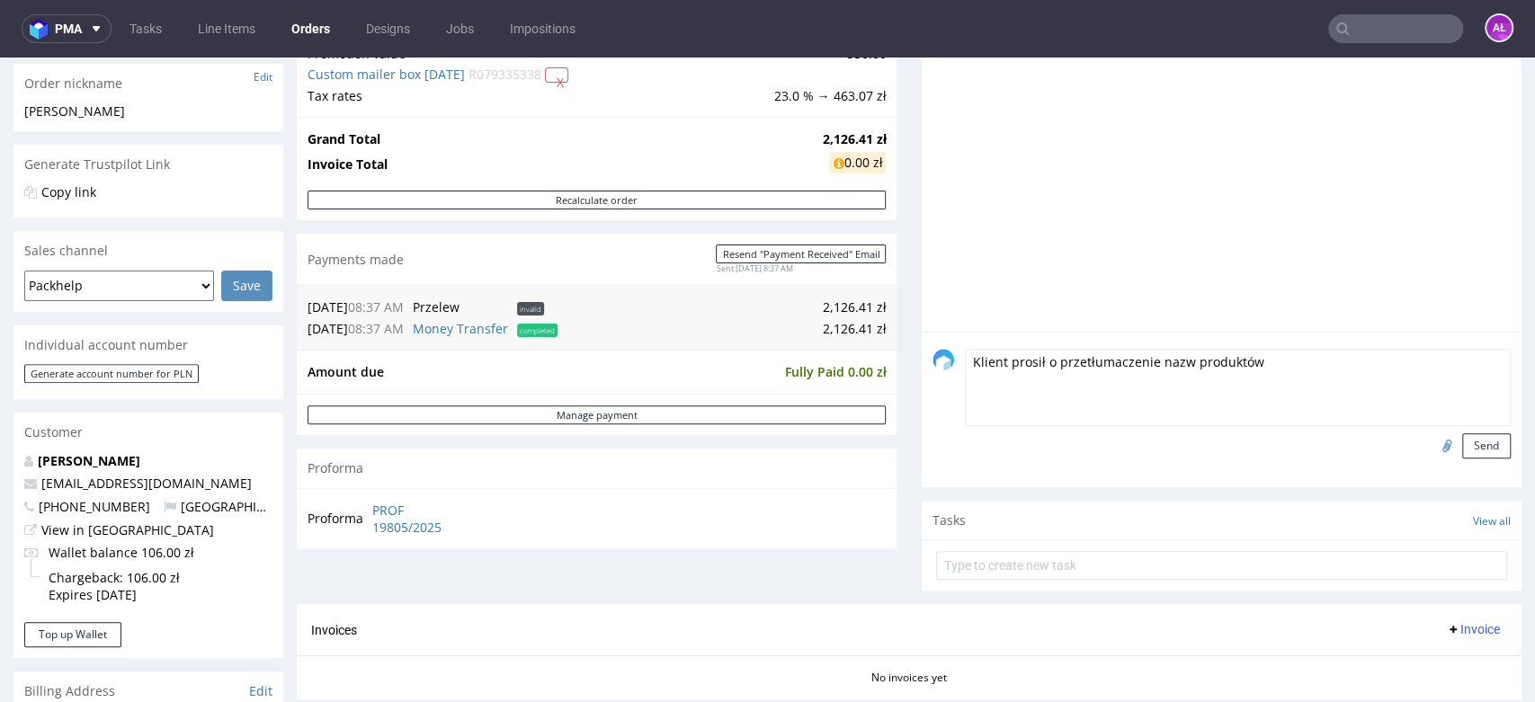
click at [1293, 377] on textarea "Klient prosił o przetłumaczenie nazw produktów" at bounding box center [1238, 387] width 546 height 77
type textarea "Klient prosił o przetłumaczenie nazw produktów na język polski na fakturze"
click at [1463, 444] on button "Send" at bounding box center [1486, 445] width 49 height 25
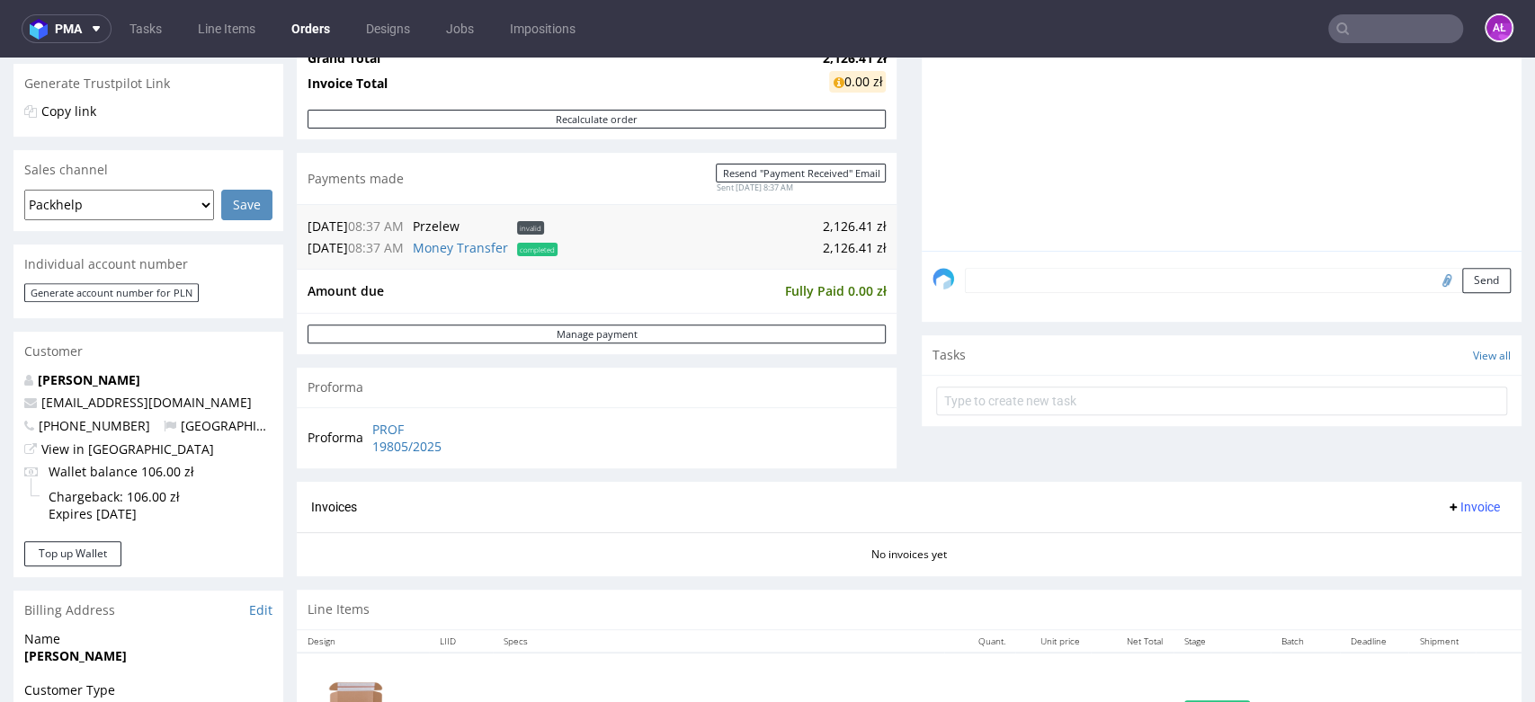
scroll to position [499, 0]
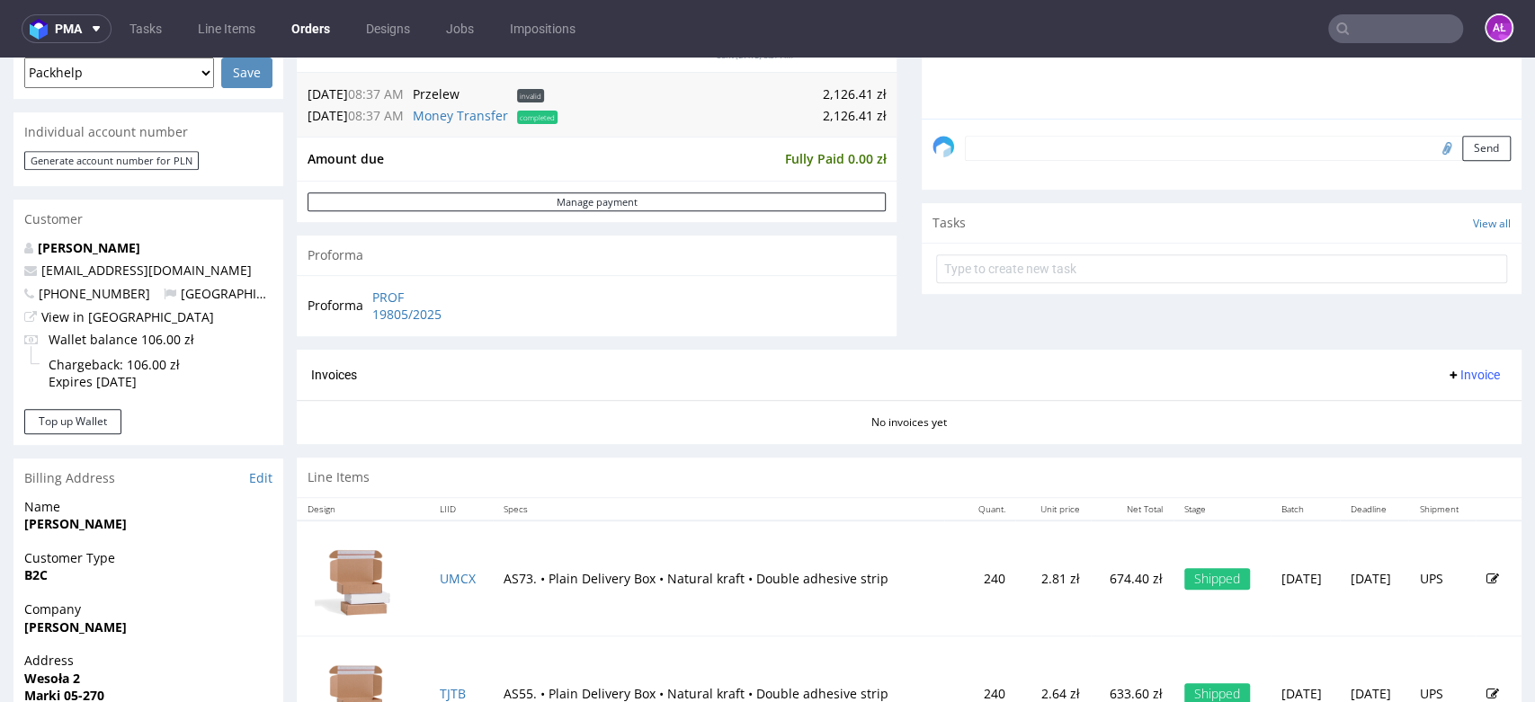
click at [1449, 372] on span "Invoice" at bounding box center [1473, 375] width 54 height 14
click at [1436, 438] on span "Upload" at bounding box center [1441, 445] width 87 height 18
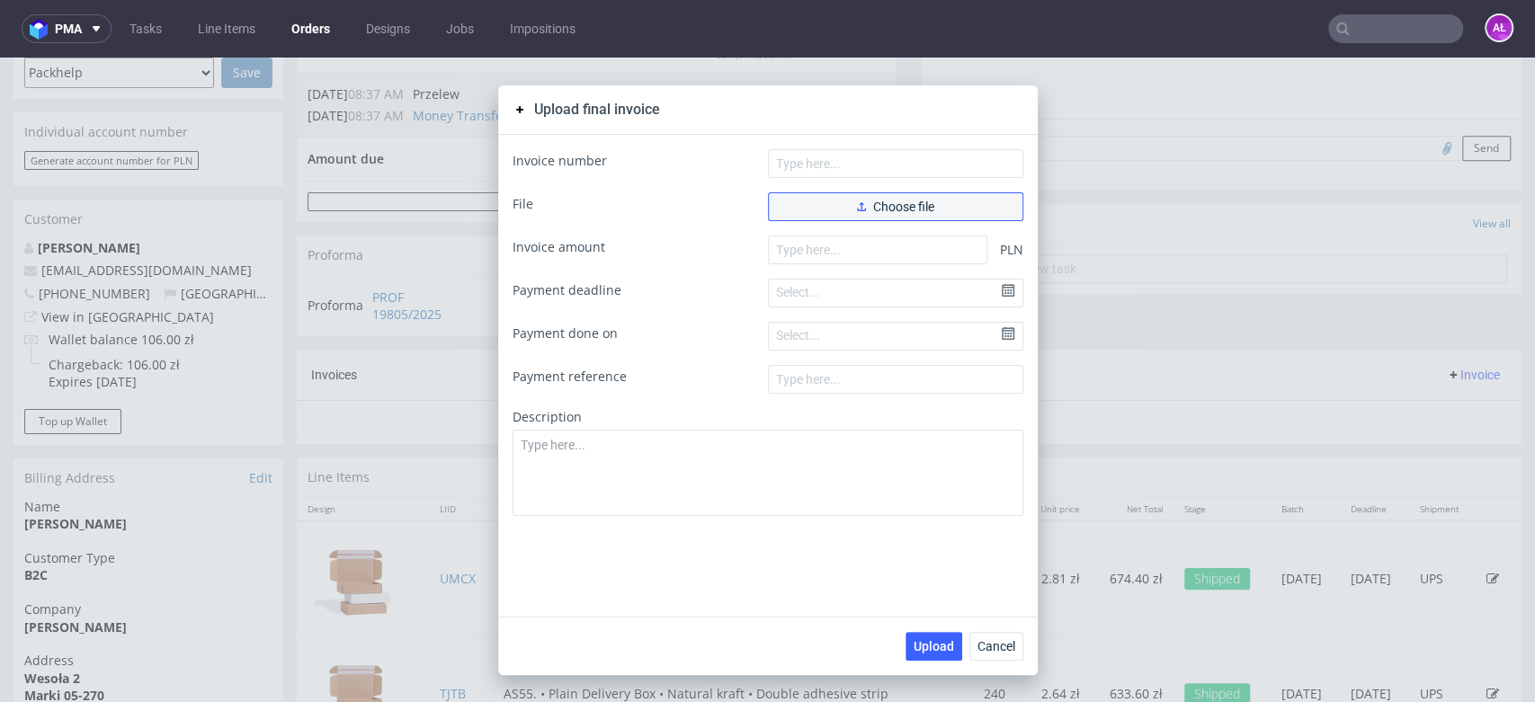
click at [952, 207] on button "Choose file" at bounding box center [895, 206] width 255 height 29
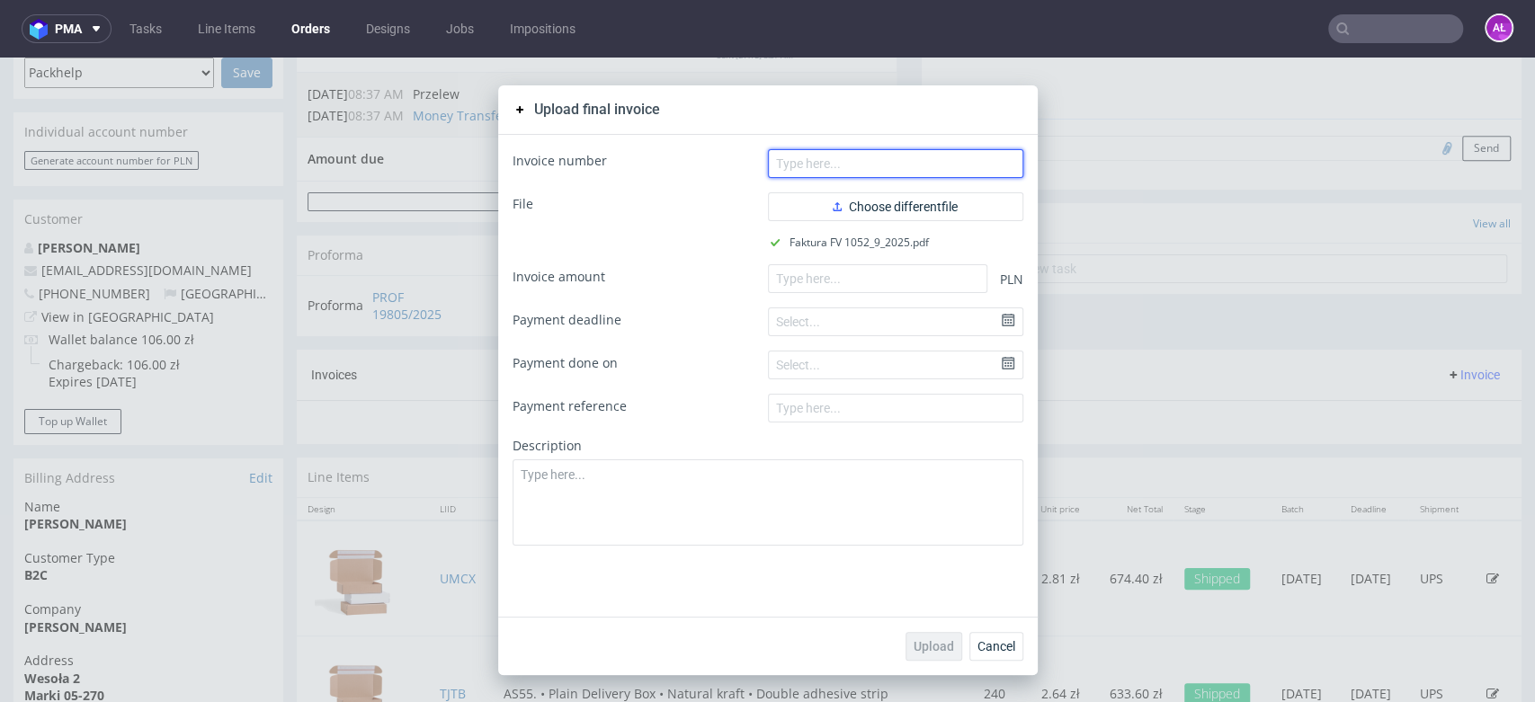
click at [863, 163] on input "text" at bounding box center [895, 163] width 255 height 29
paste input "FV 1052/9/2025"
type input "FV 1052/9/2025"
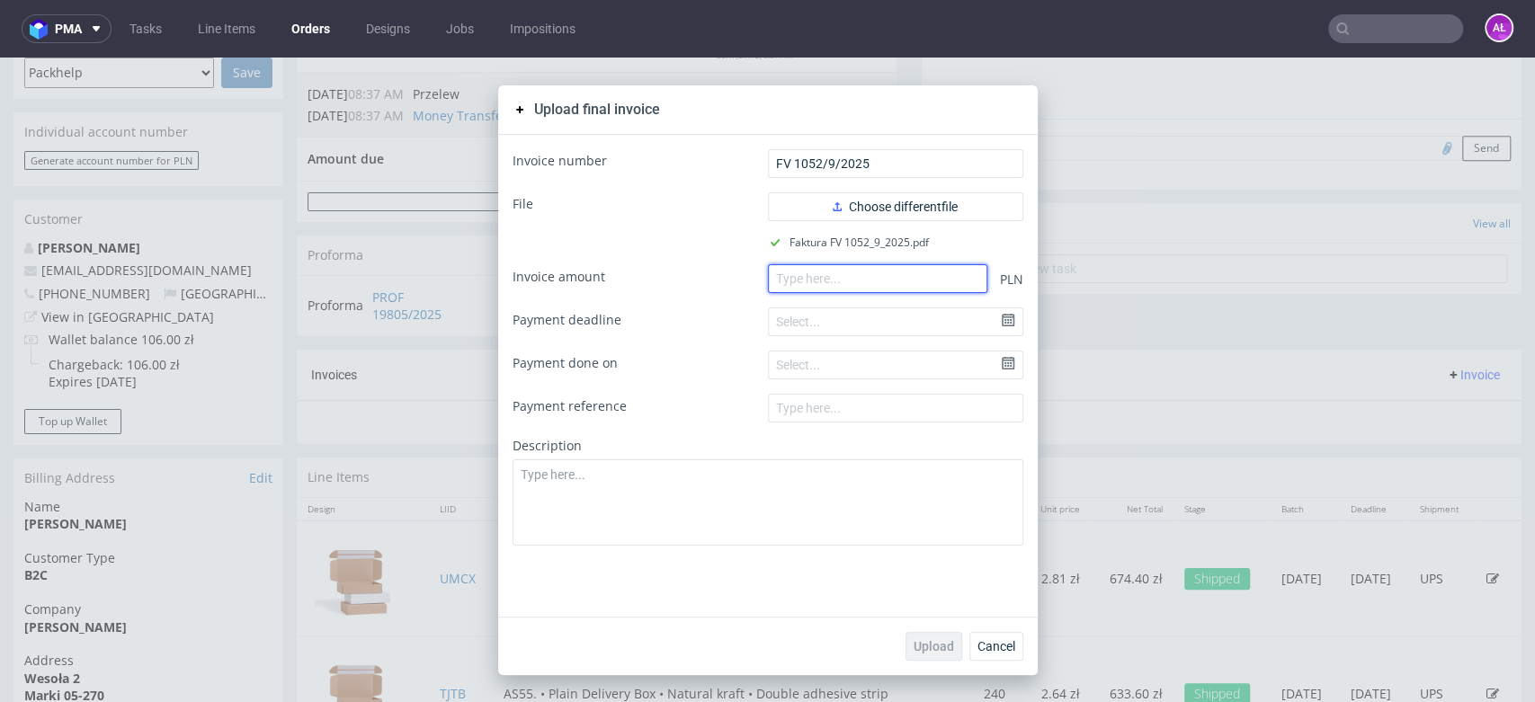
drag, startPoint x: 879, startPoint y: 272, endPoint x: 879, endPoint y: 300, distance: 28.8
click at [879, 272] on input "number" at bounding box center [877, 278] width 219 height 29
paste input "2126.40"
type input "2126.40"
drag, startPoint x: 932, startPoint y: 640, endPoint x: 705, endPoint y: 445, distance: 299.0
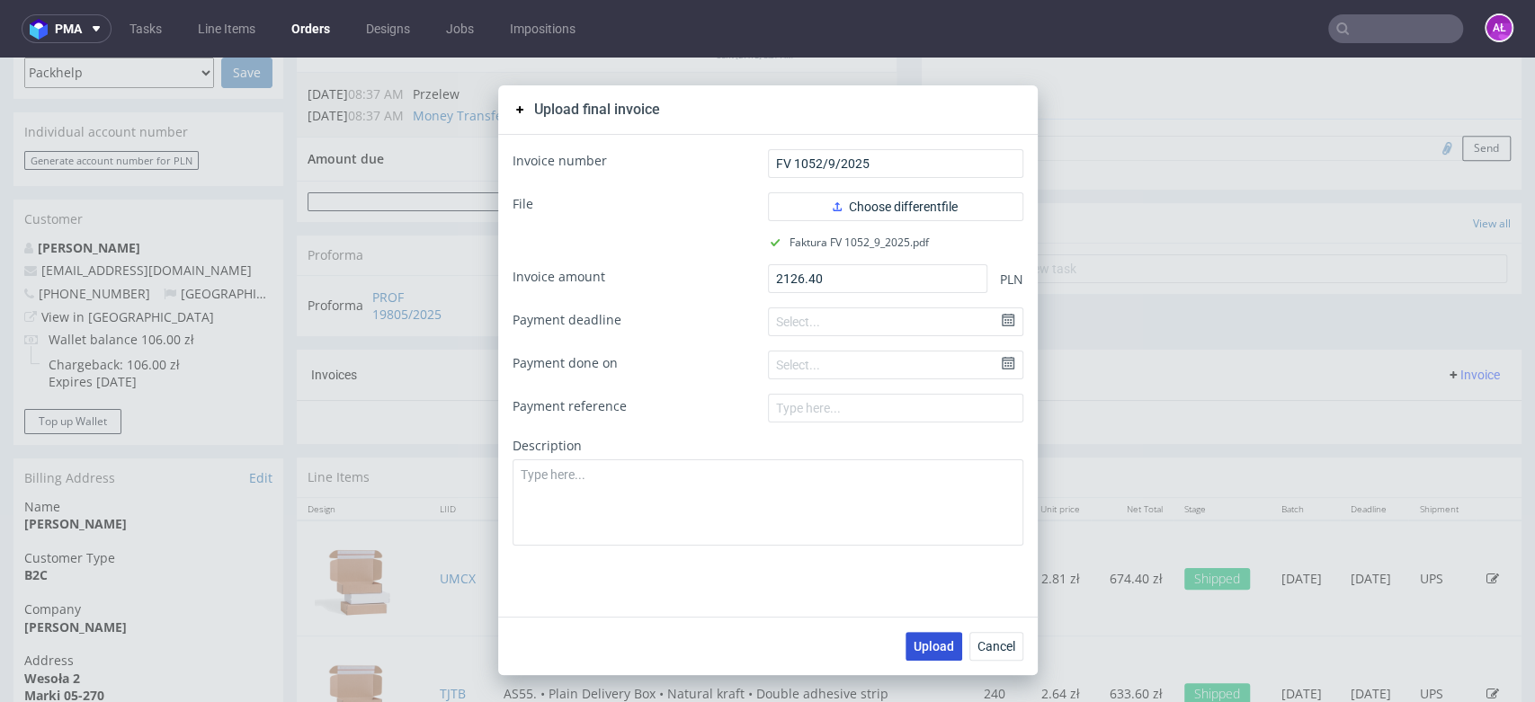
click at [928, 634] on button "Upload" at bounding box center [934, 646] width 57 height 29
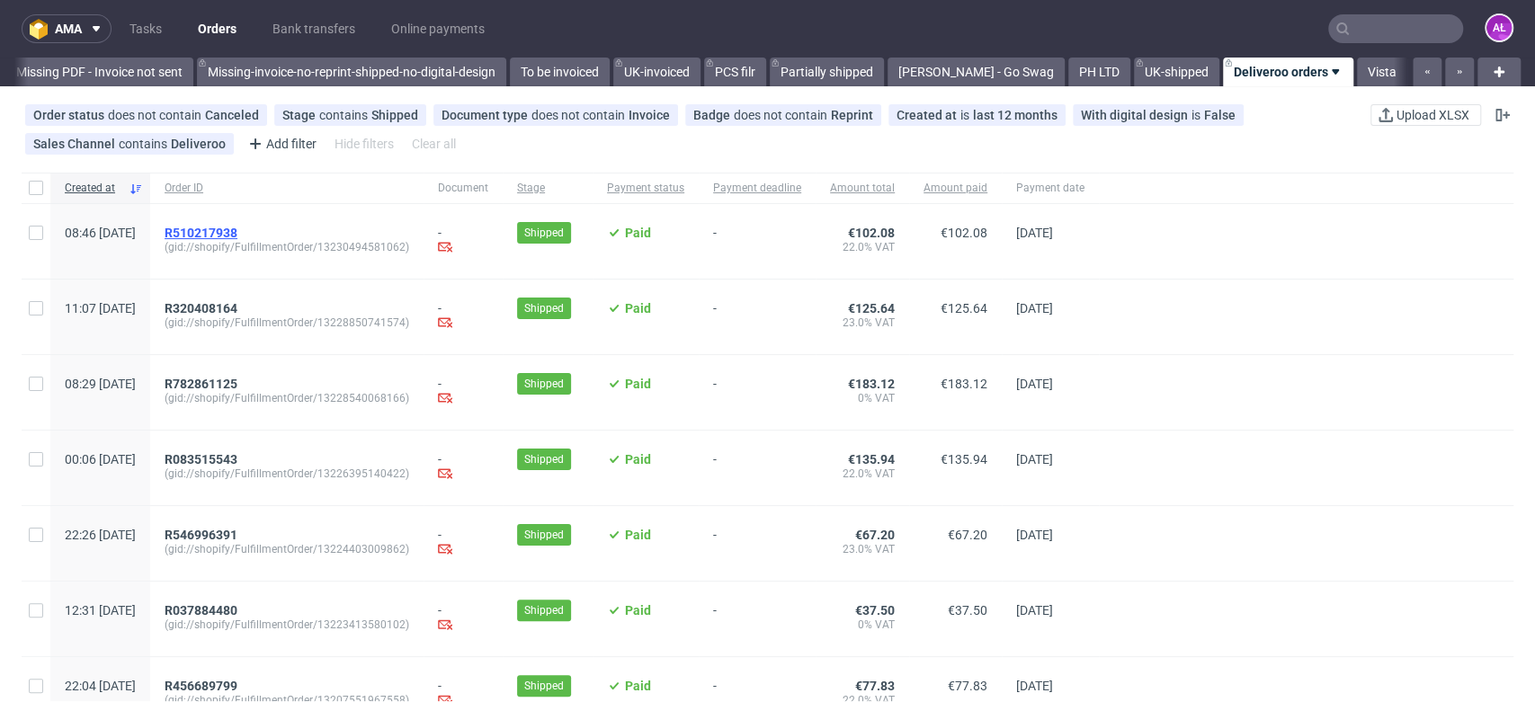
scroll to position [0, 3133]
click at [237, 226] on span "R510217938" at bounding box center [201, 233] width 73 height 14
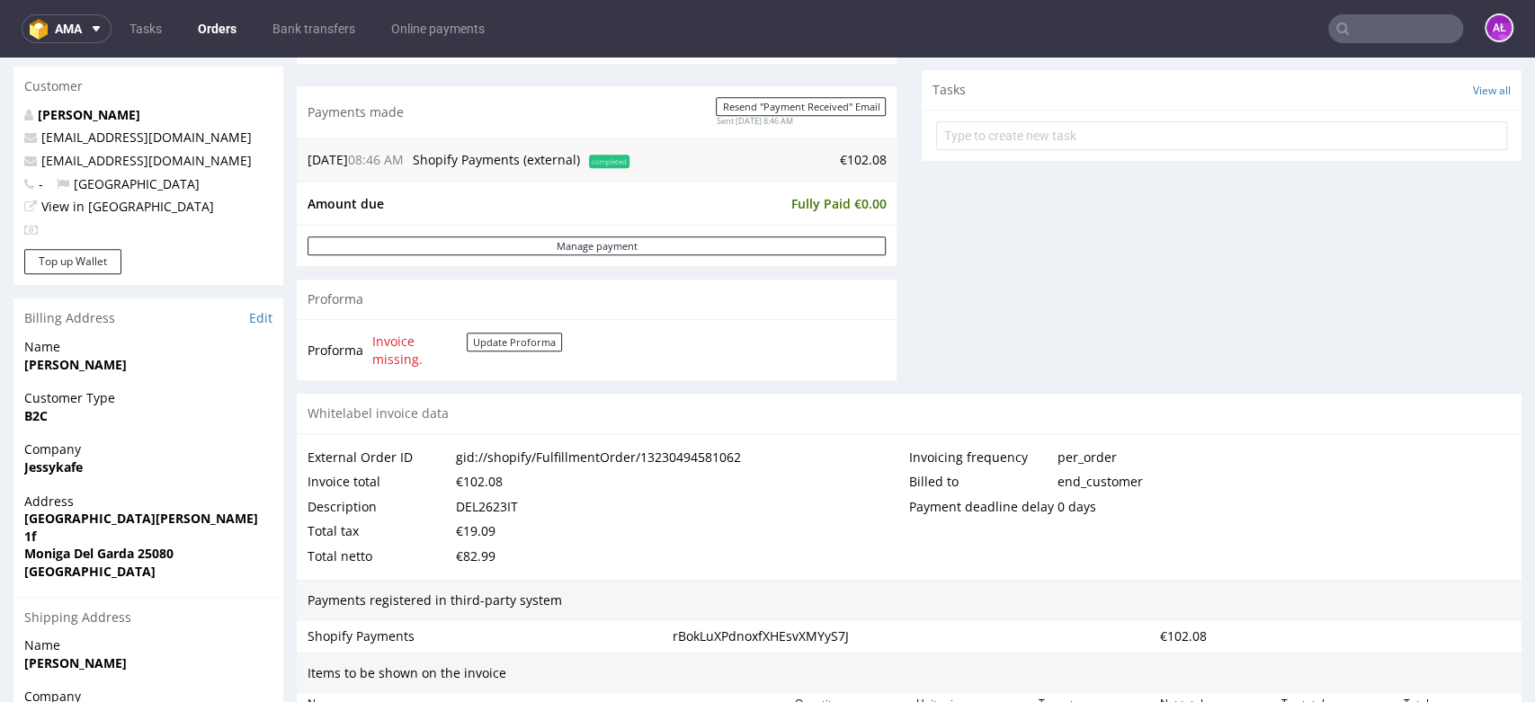
scroll to position [399, 0]
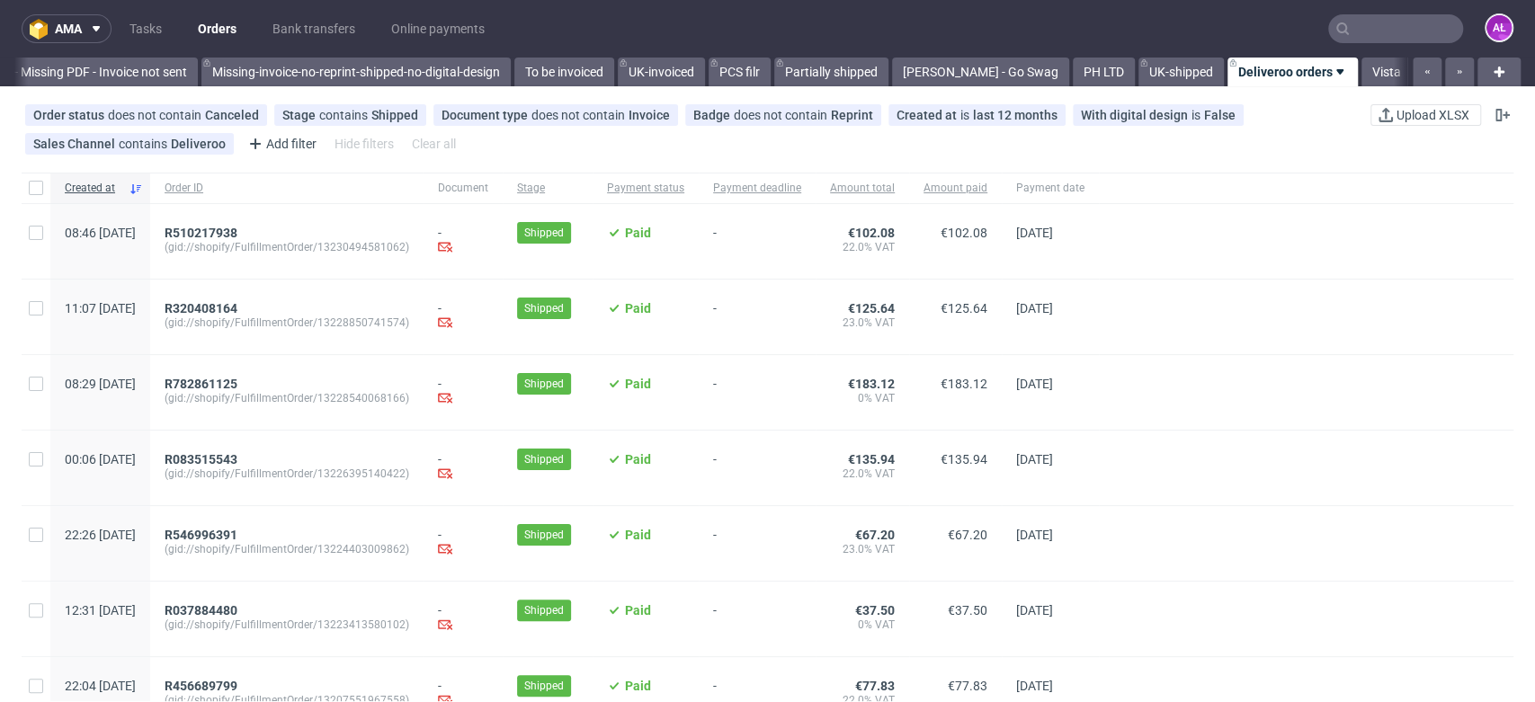
scroll to position [0, 3133]
click at [237, 379] on span "R782861125" at bounding box center [201, 384] width 73 height 14
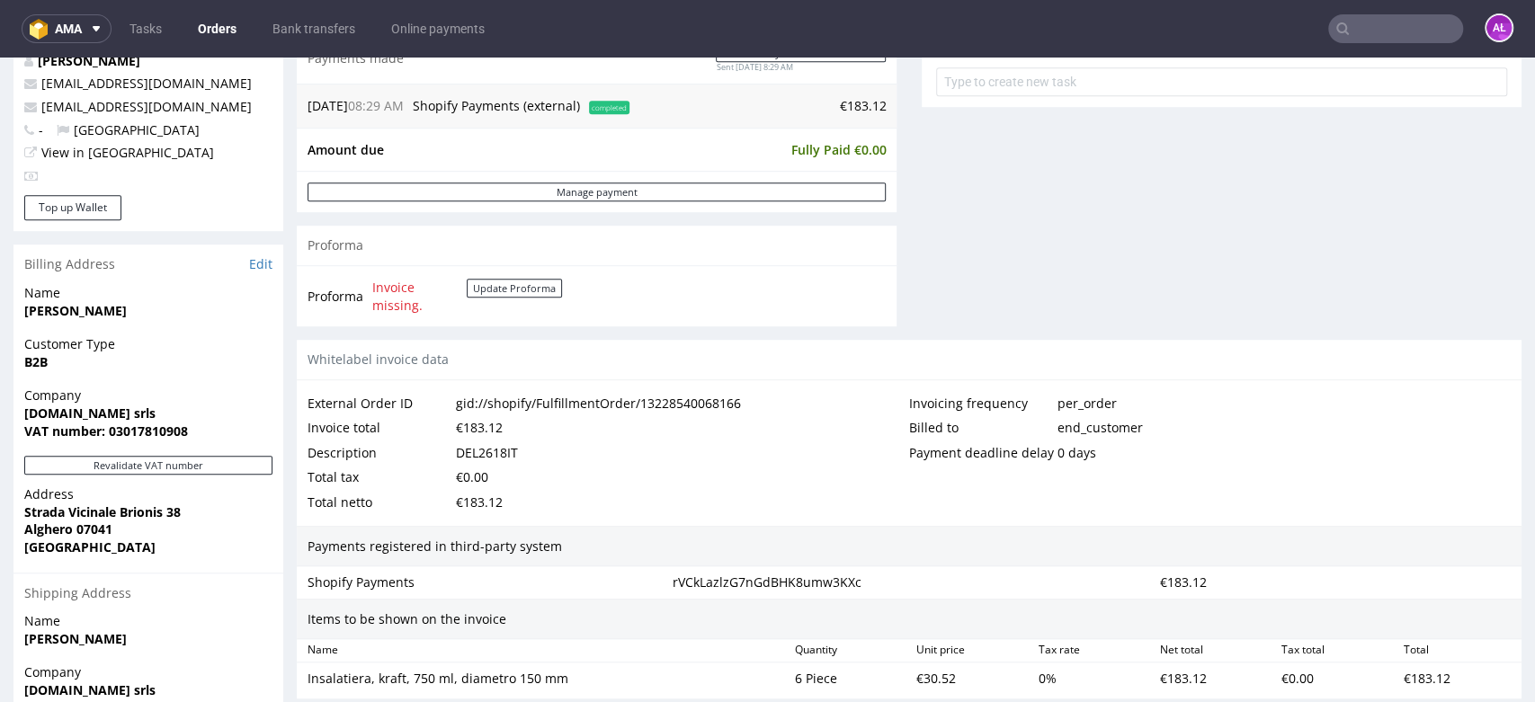
scroll to position [798, 0]
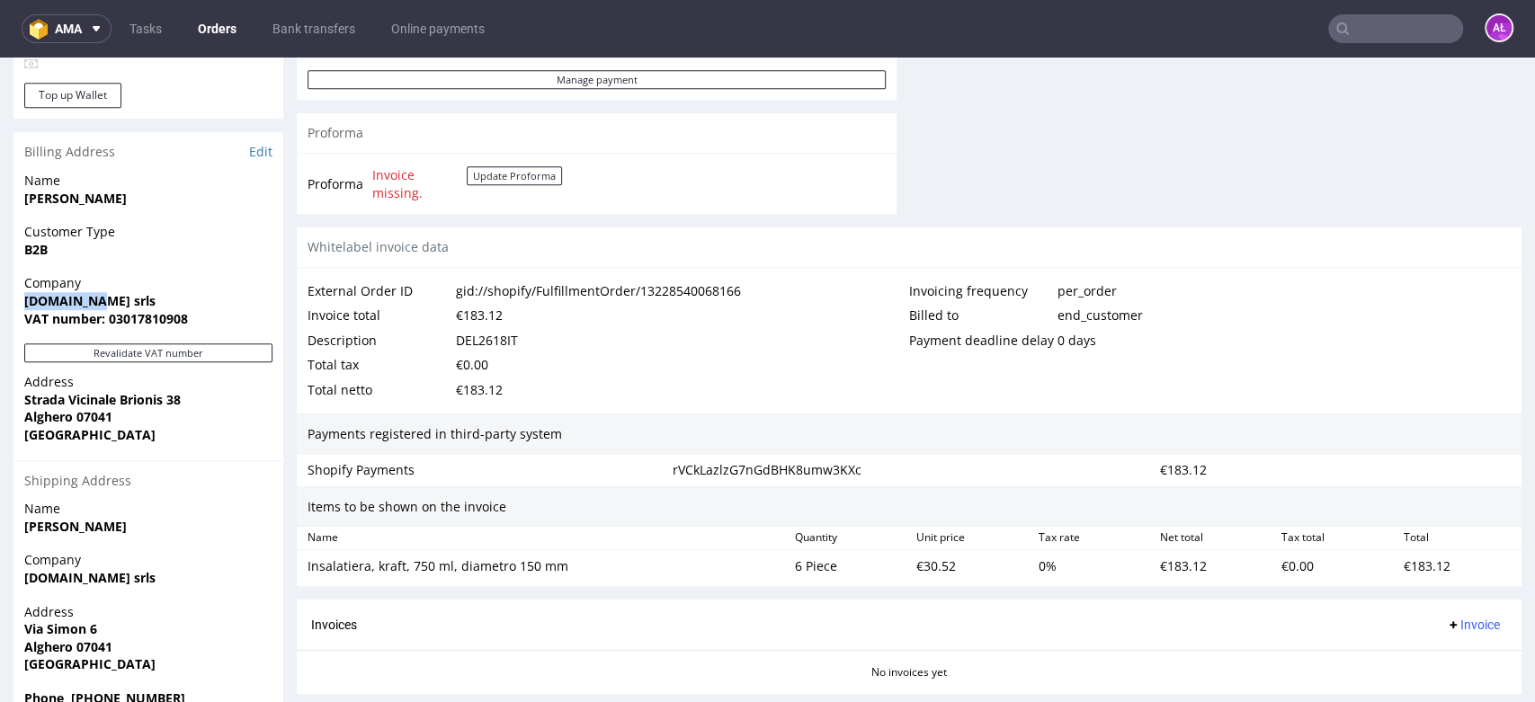
drag, startPoint x: 22, startPoint y: 302, endPoint x: 95, endPoint y: 296, distance: 73.1
click at [95, 296] on div "Company [DOMAIN_NAME] srls VAT number: 03017810908" at bounding box center [148, 308] width 270 height 69
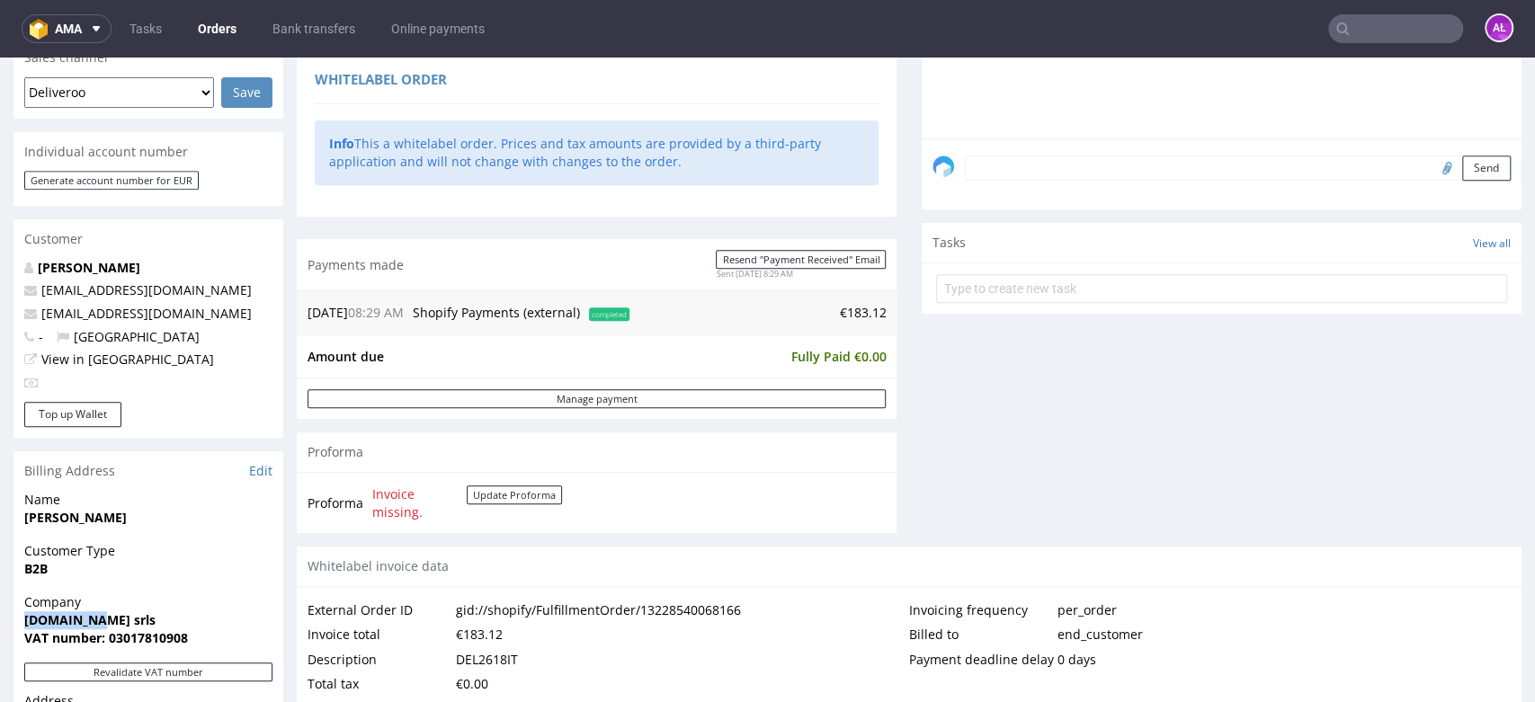
scroll to position [734, 0]
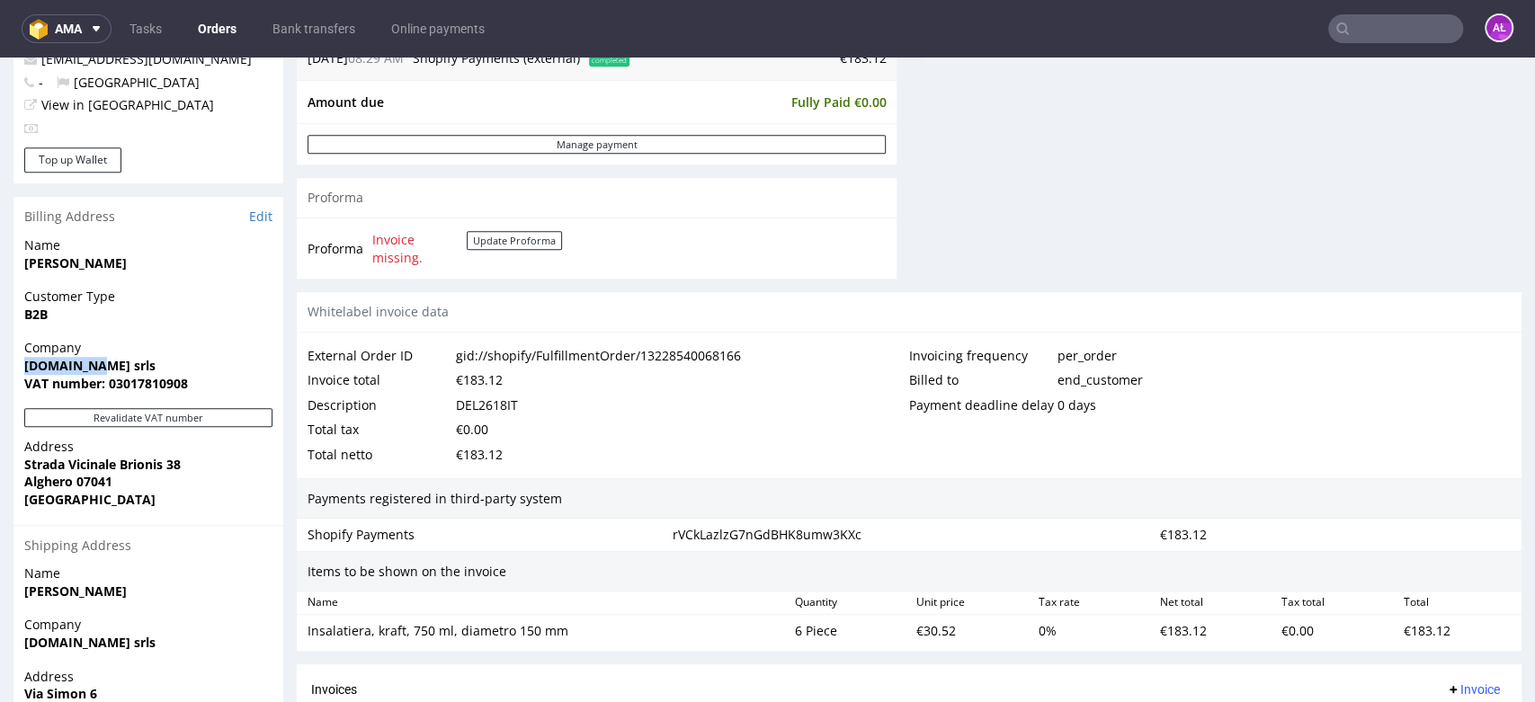
click at [65, 364] on strong "[DOMAIN_NAME] srls" at bounding box center [89, 365] width 131 height 17
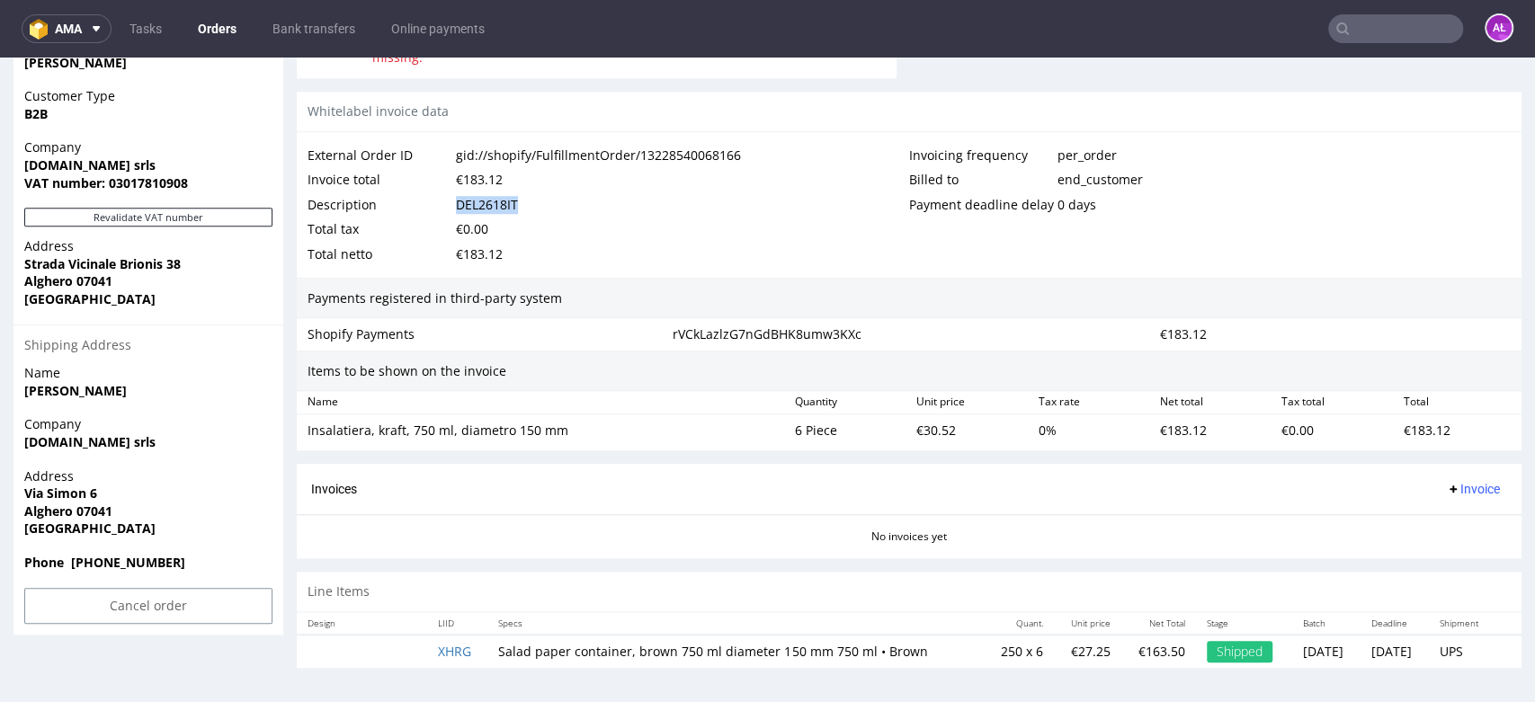
drag, startPoint x: 453, startPoint y: 207, endPoint x: 528, endPoint y: 201, distance: 74.9
click at [528, 201] on div "Description DEL2618IT" at bounding box center [609, 204] width 602 height 25
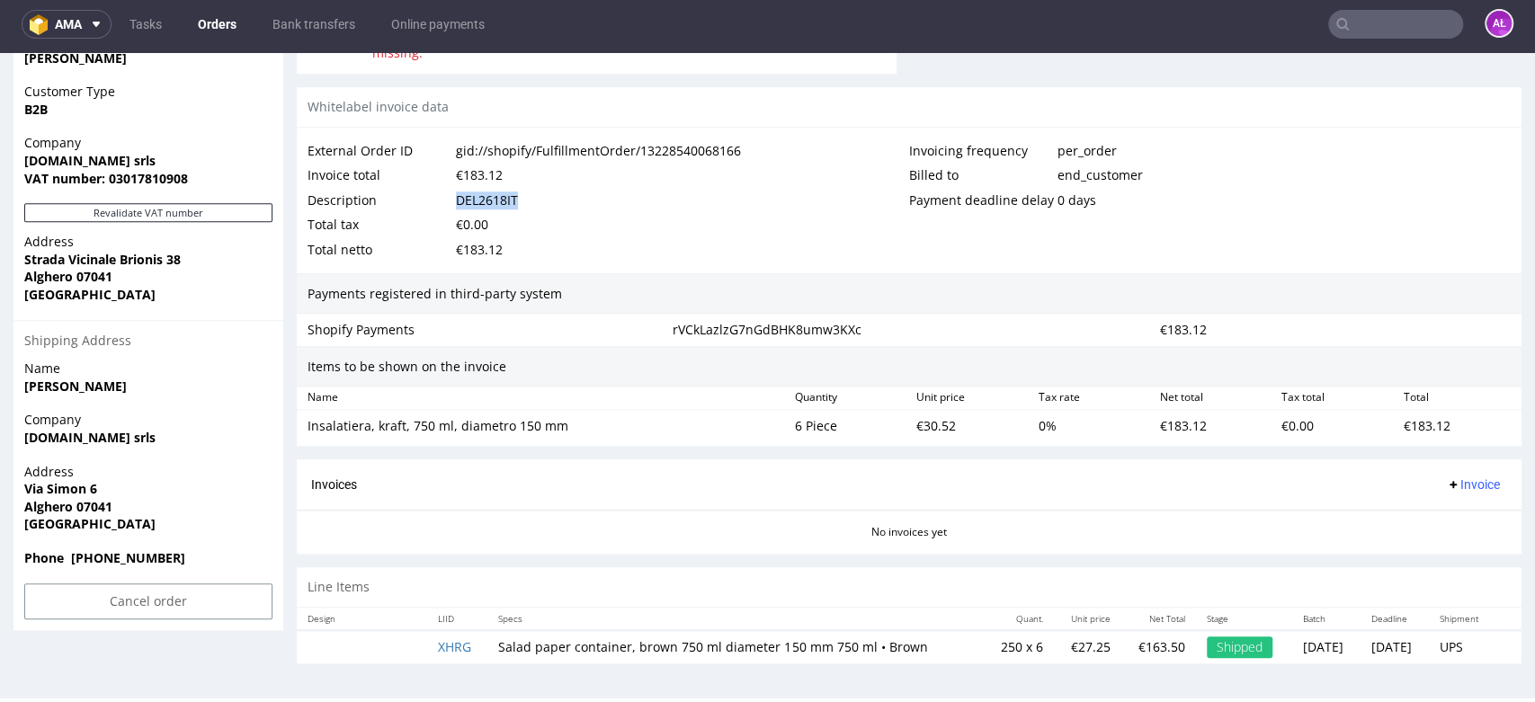
click at [520, 202] on div "Description DEL2618IT" at bounding box center [609, 200] width 602 height 25
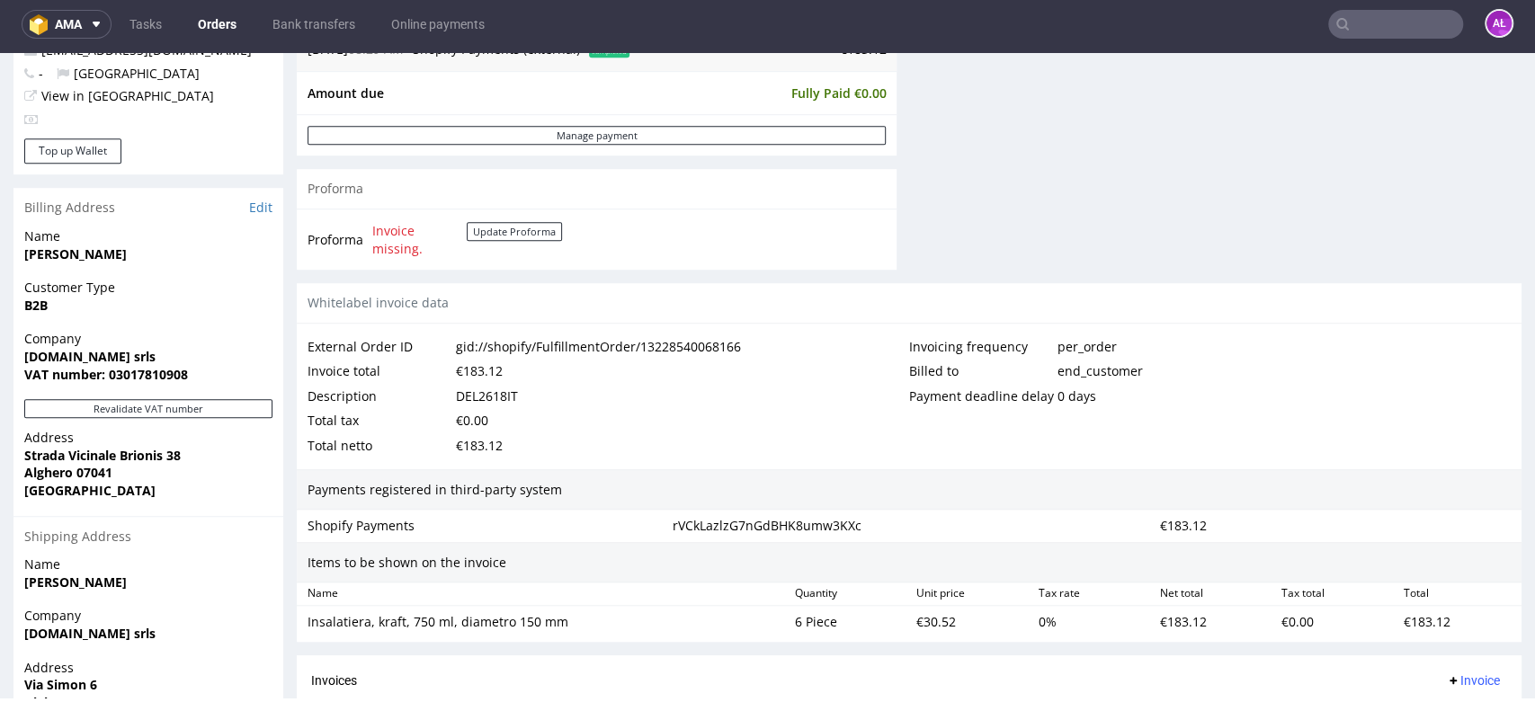
scroll to position [734, 0]
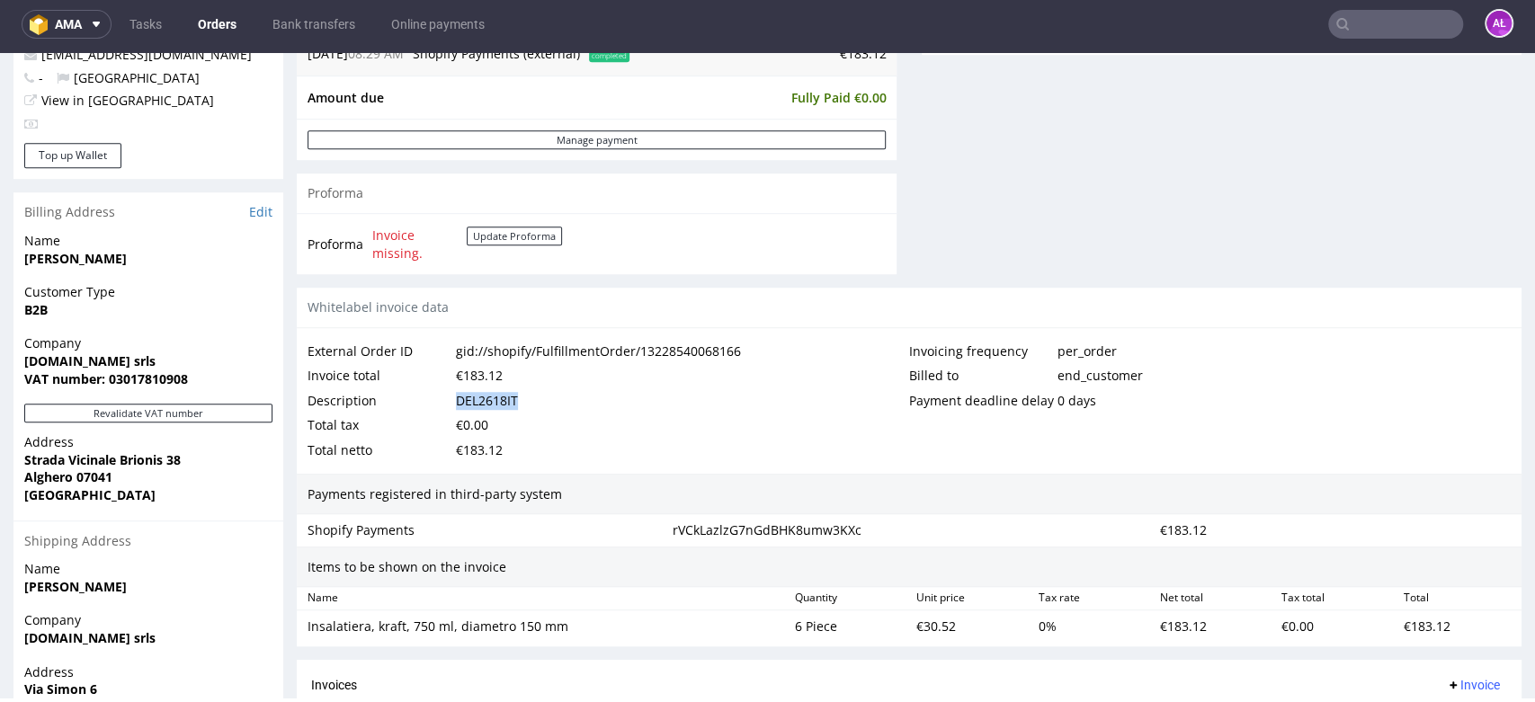
drag, startPoint x: 526, startPoint y: 397, endPoint x: 446, endPoint y: 398, distance: 80.0
click at [446, 398] on div "Description DEL2618IT" at bounding box center [609, 400] width 602 height 25
click at [548, 433] on div "Total tax €0.00" at bounding box center [609, 425] width 602 height 25
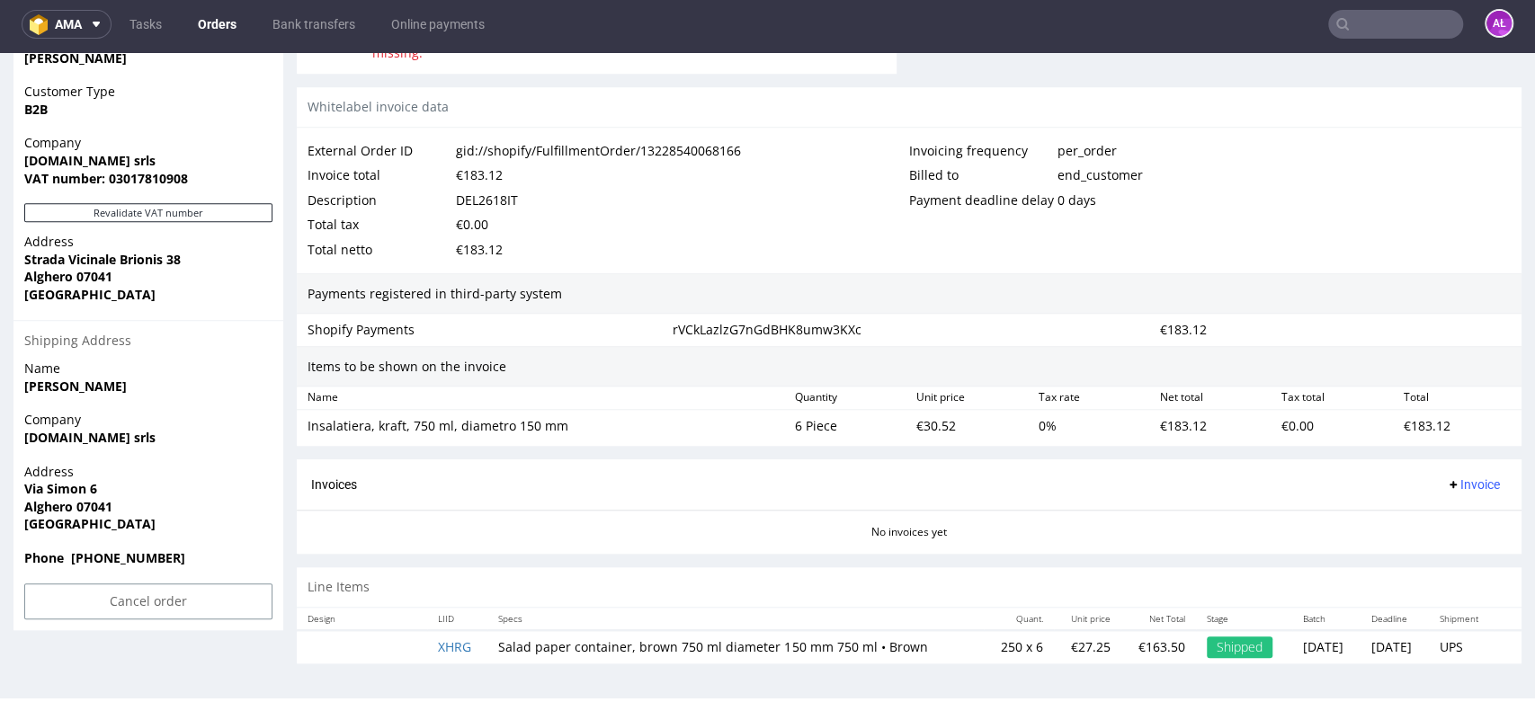
scroll to position [634, 0]
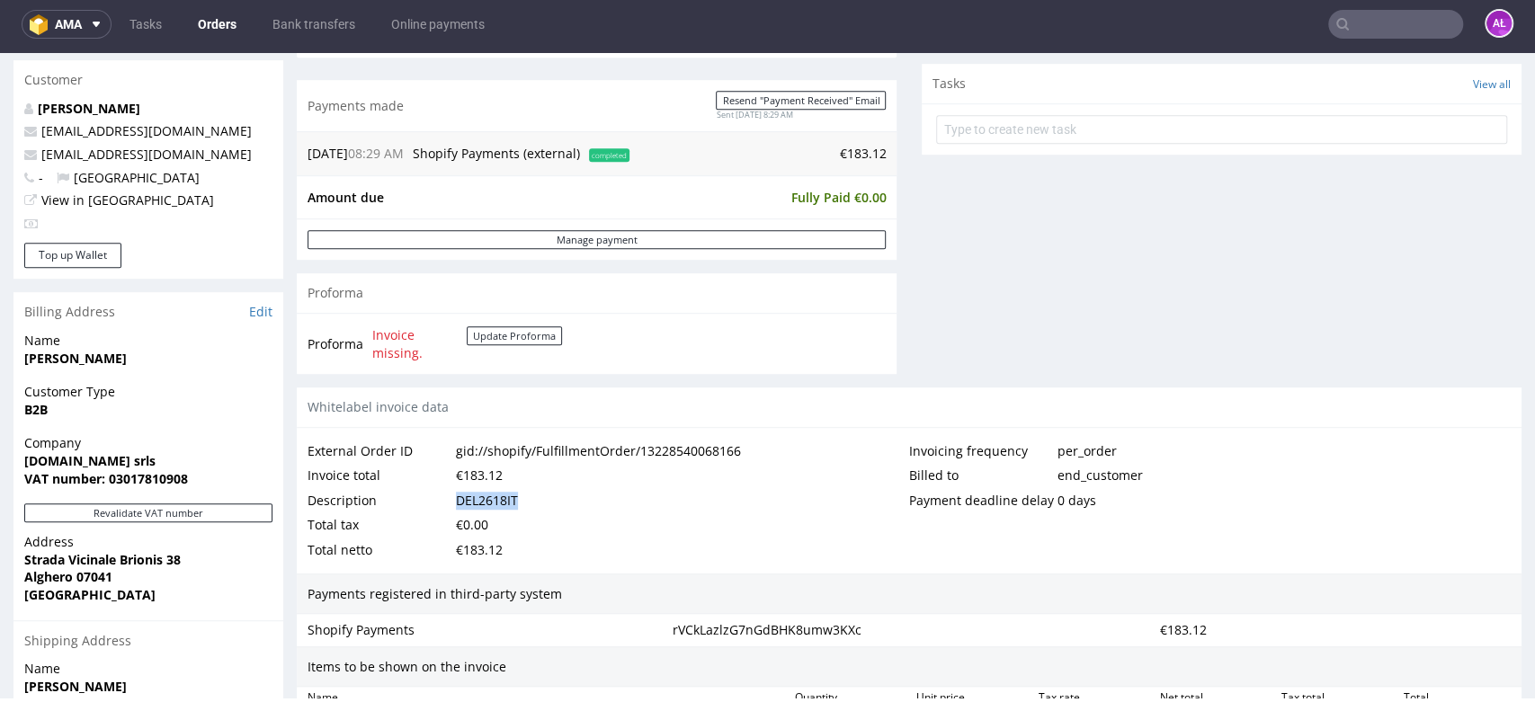
drag, startPoint x: 453, startPoint y: 500, endPoint x: 543, endPoint y: 499, distance: 89.9
click at [543, 499] on div "Description DEL2618IT" at bounding box center [609, 500] width 602 height 25
click at [493, 500] on div "DEL2618IT" at bounding box center [487, 500] width 62 height 25
click at [446, 488] on div "Description" at bounding box center [382, 500] width 148 height 25
drag, startPoint x: 525, startPoint y: 500, endPoint x: 449, endPoint y: 498, distance: 76.5
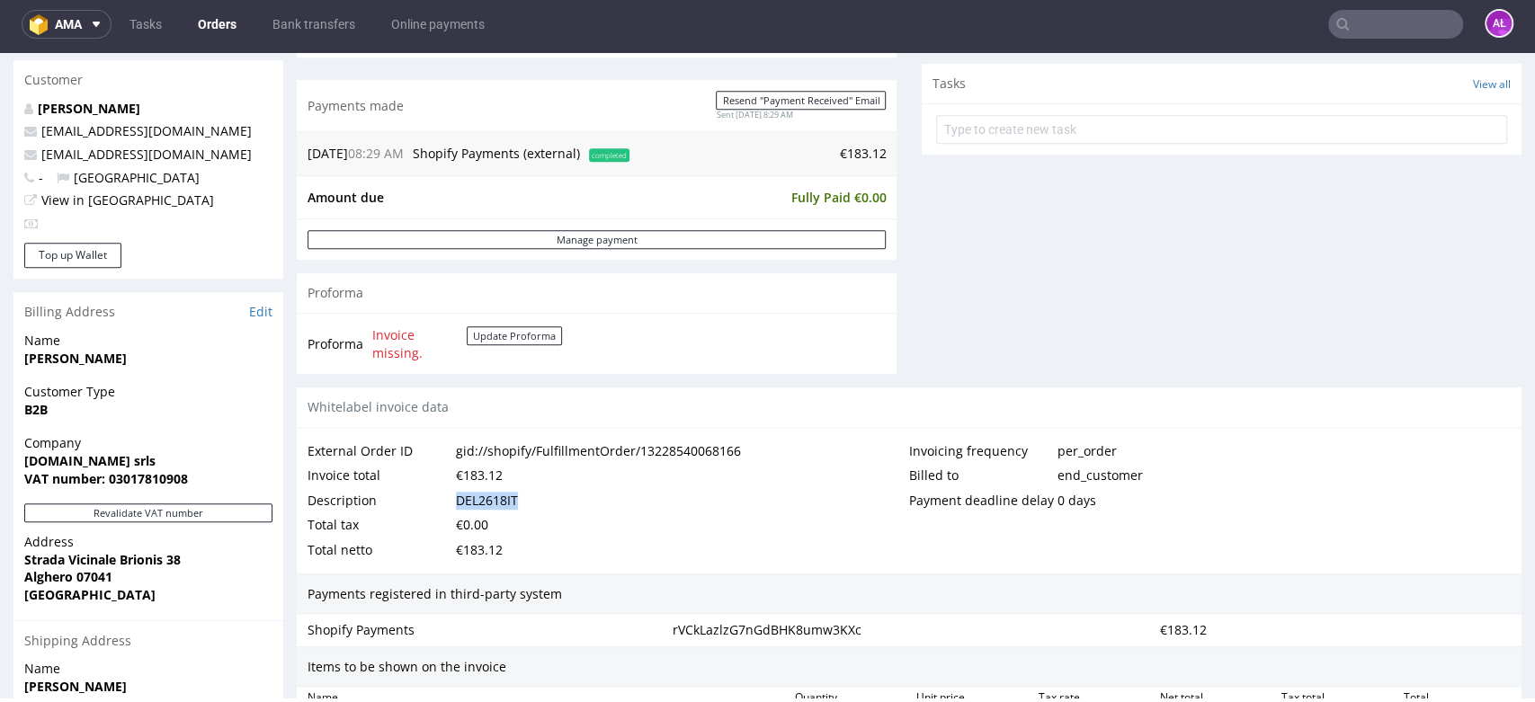
click at [449, 498] on div "Description DEL2618IT" at bounding box center [609, 500] width 602 height 25
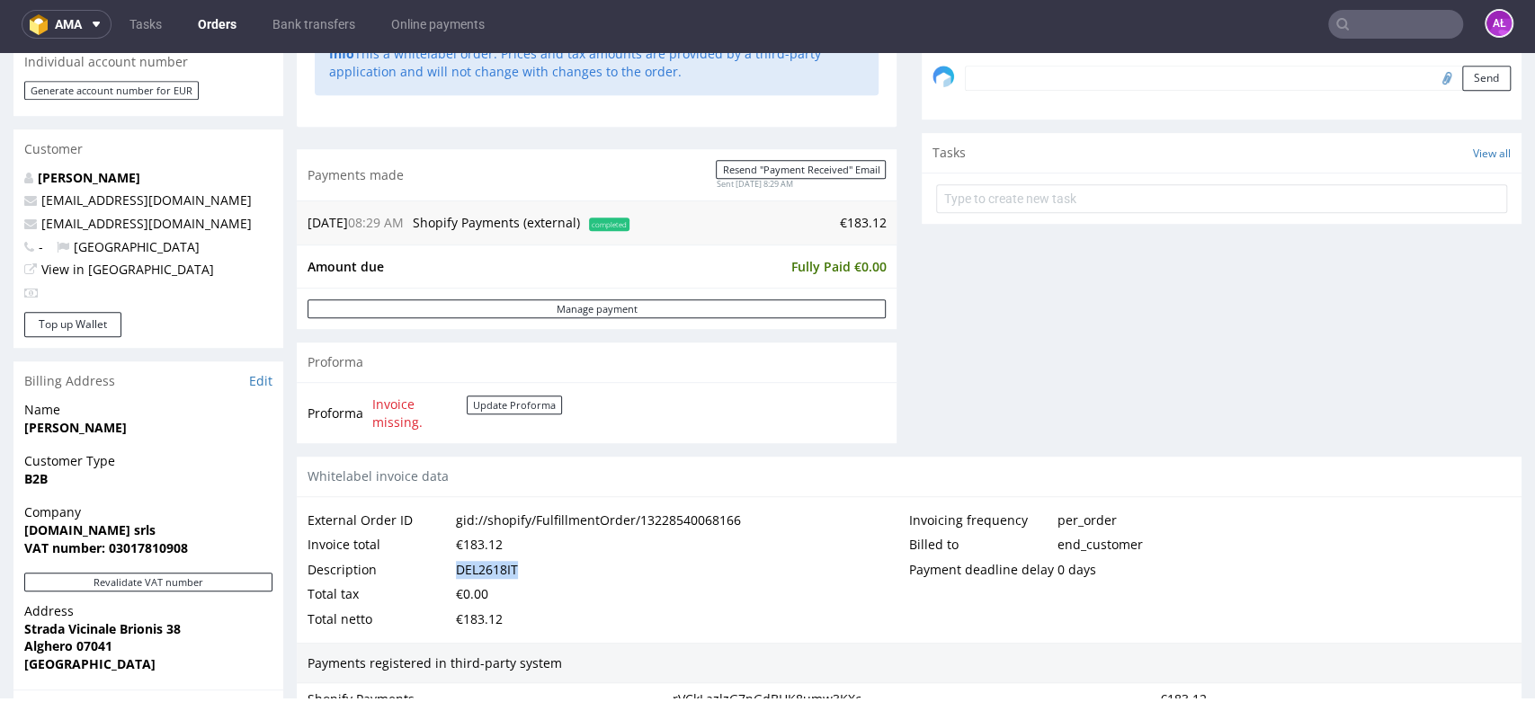
scroll to position [599, 0]
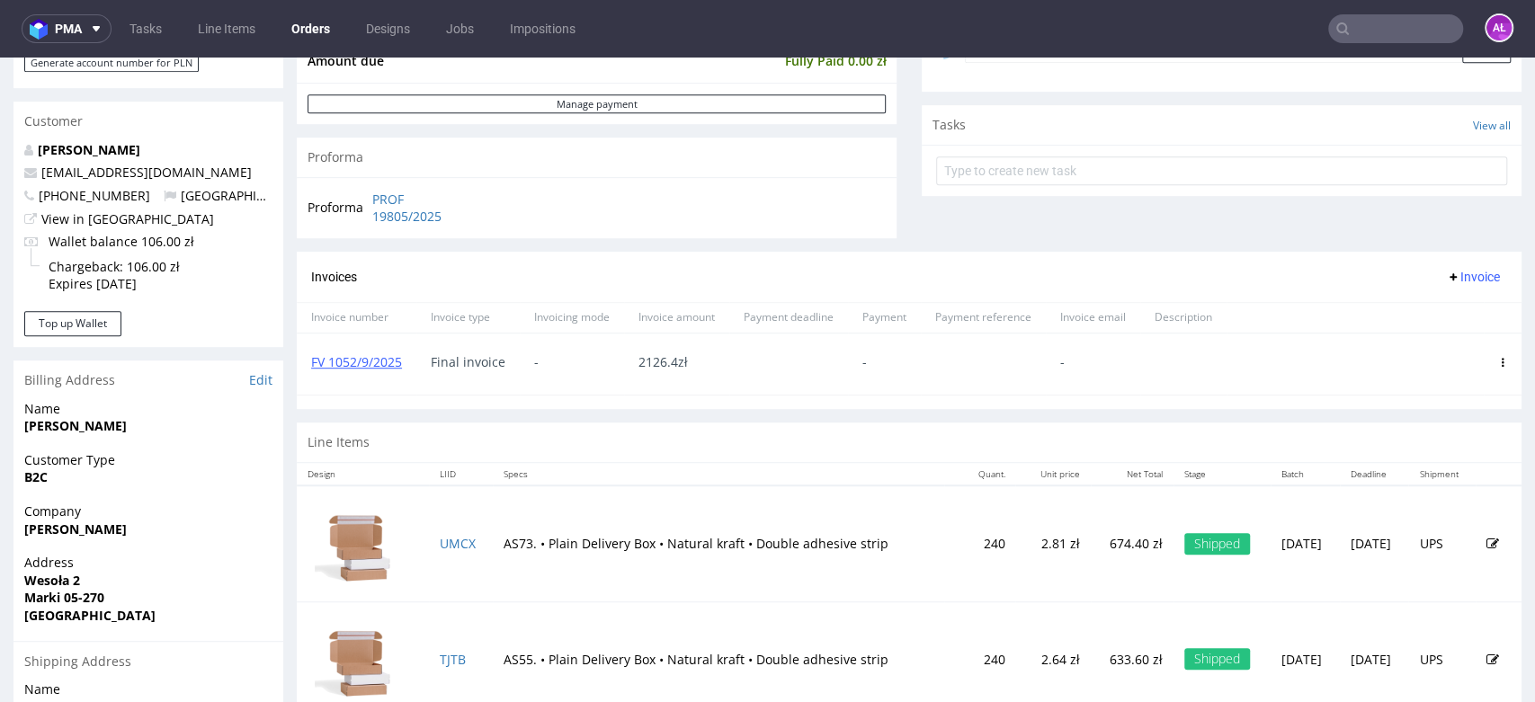
scroll to position [599, 0]
click at [364, 358] on link "FV 1052/9/2025" at bounding box center [356, 360] width 91 height 17
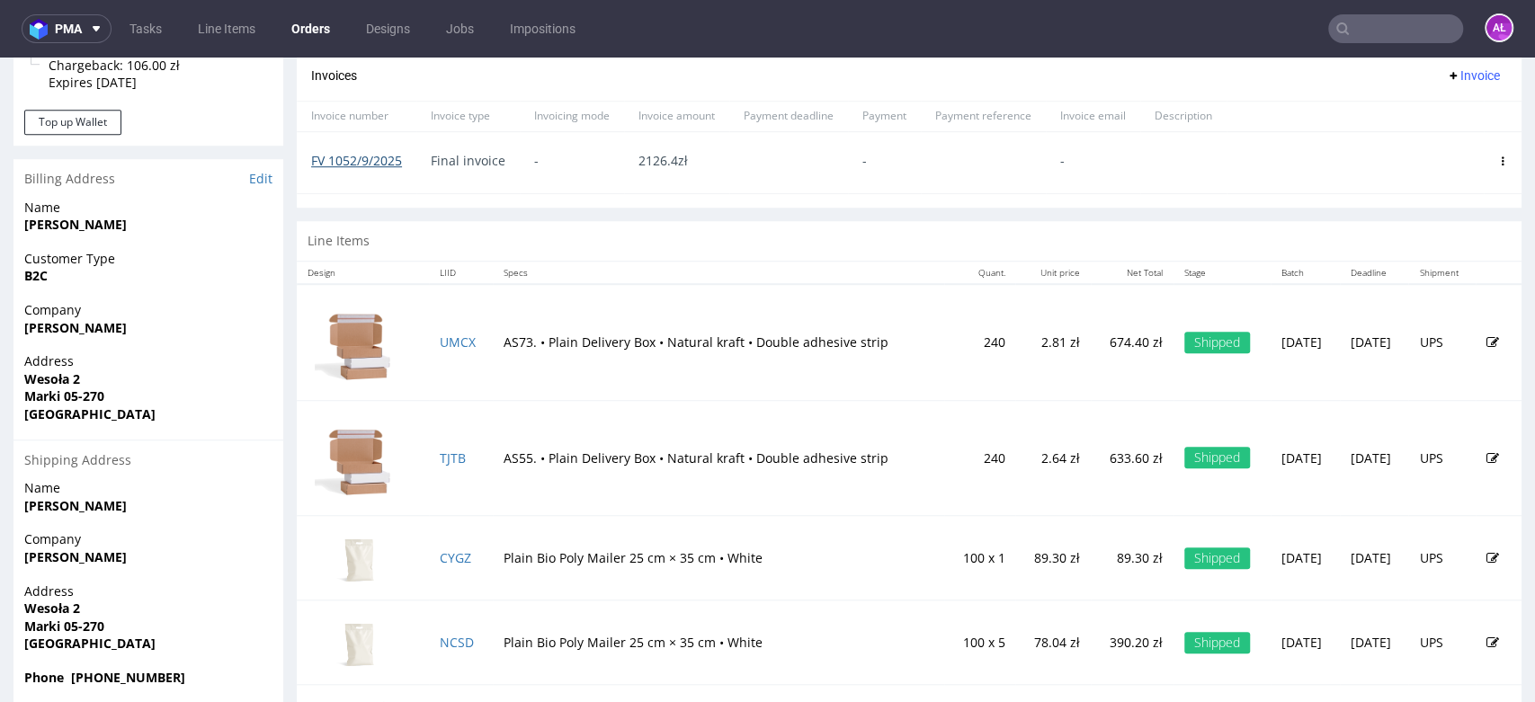
scroll to position [887, 0]
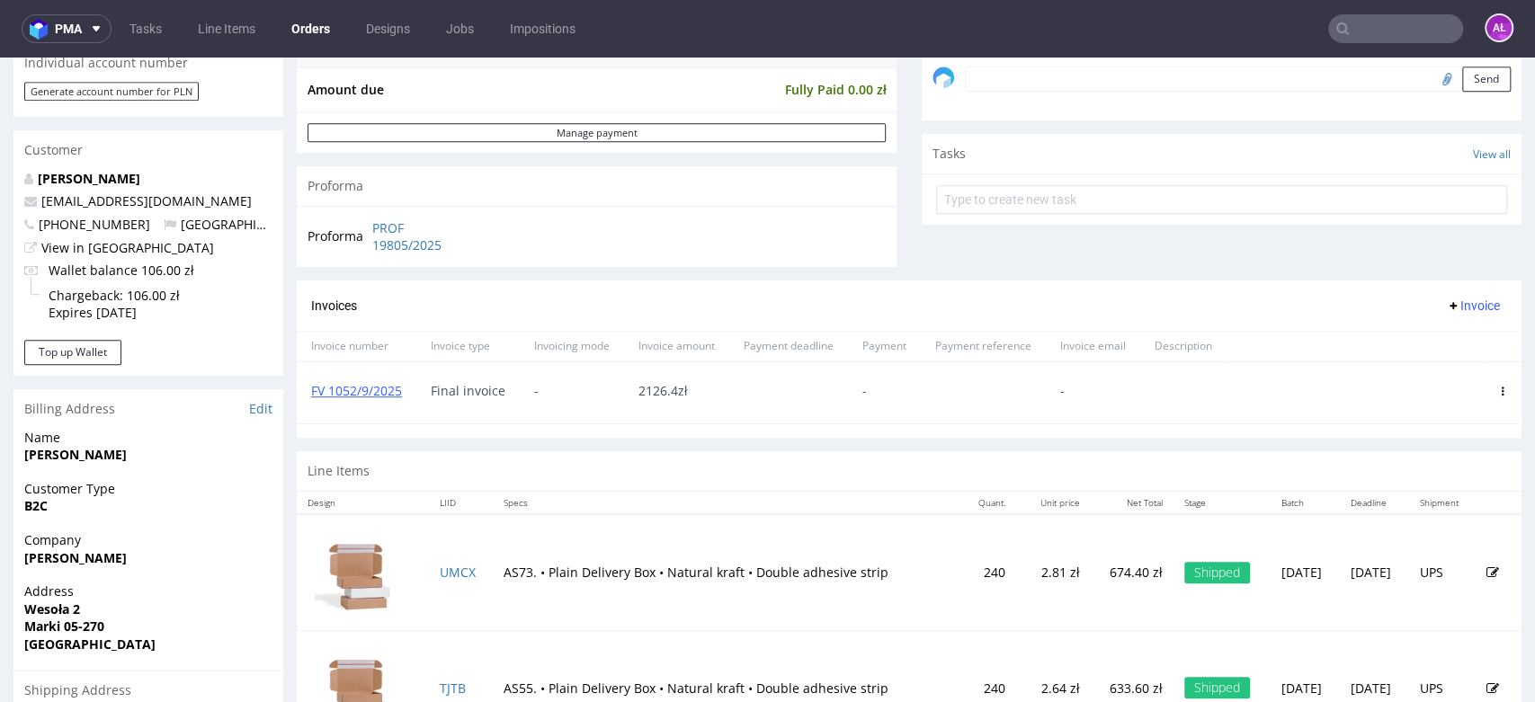
scroll to position [587, 0]
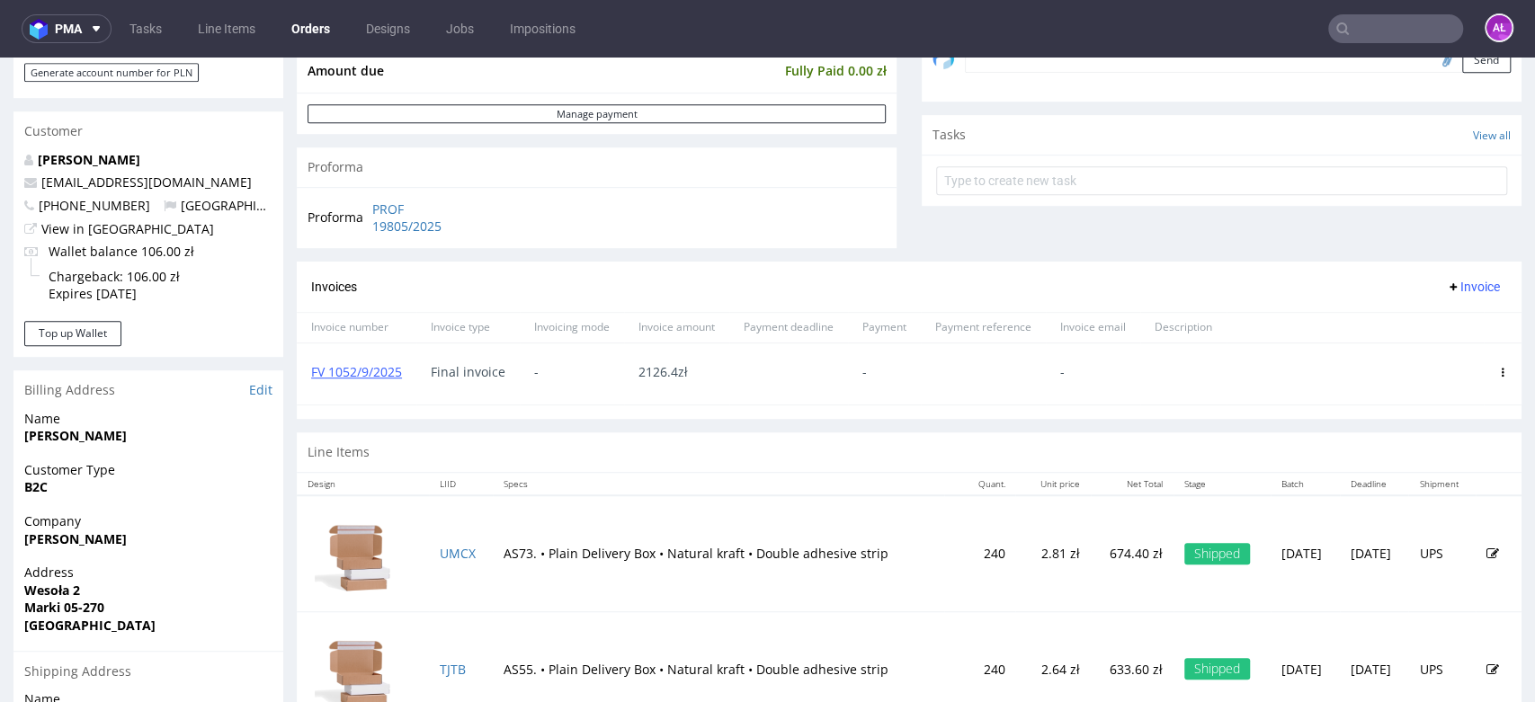
click at [1498, 370] on icon at bounding box center [1502, 372] width 9 height 9
click at [1411, 537] on span "Delete invoice" at bounding box center [1429, 535] width 109 height 18
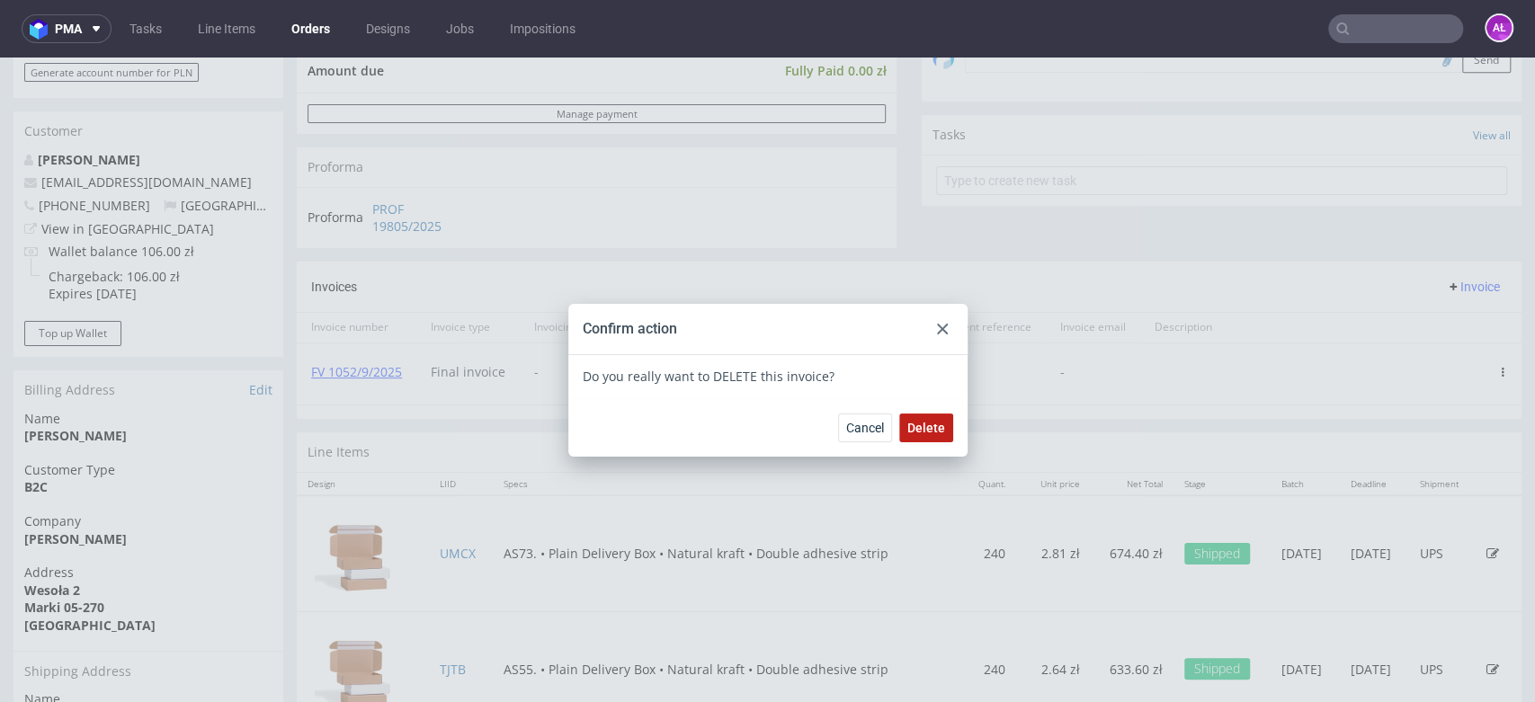
click at [928, 430] on span "Delete" at bounding box center [926, 428] width 38 height 13
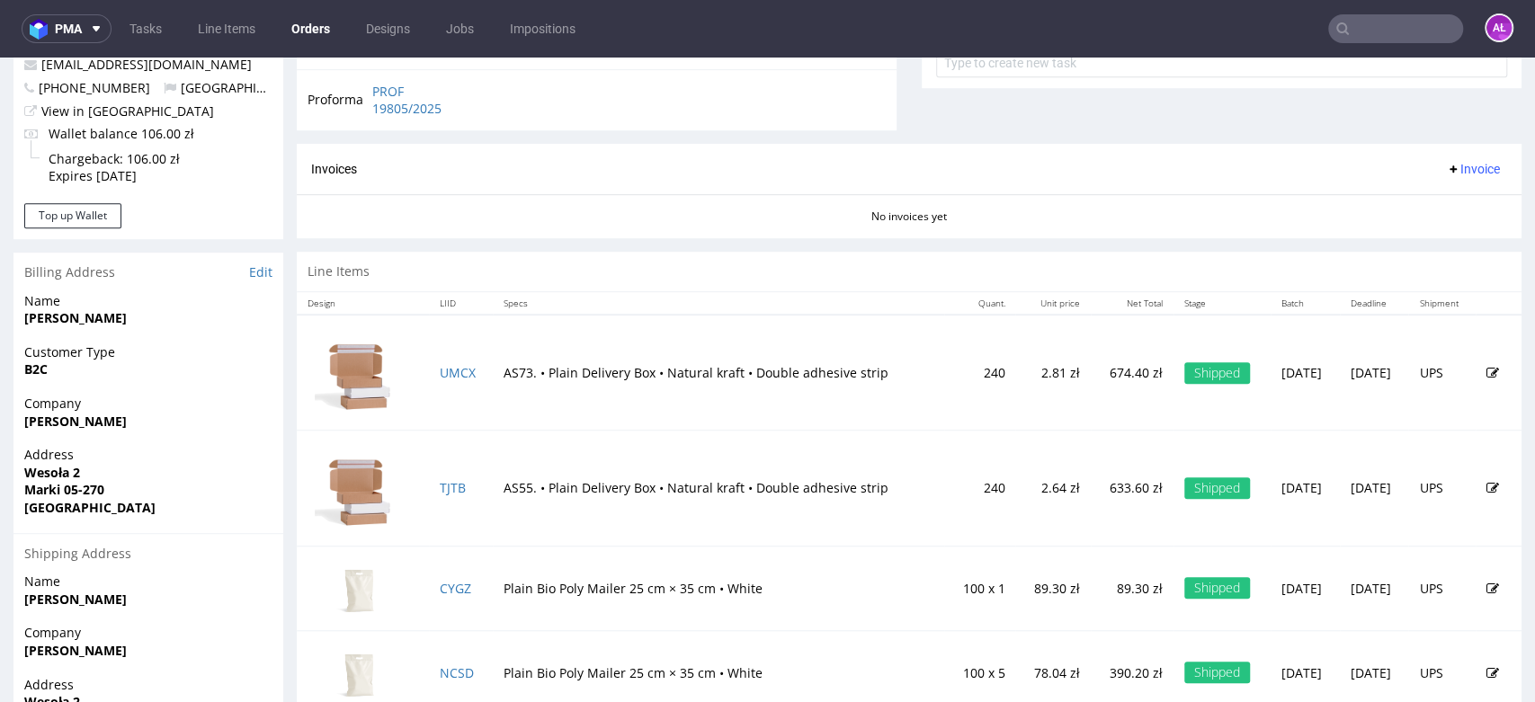
scroll to position [585, 0]
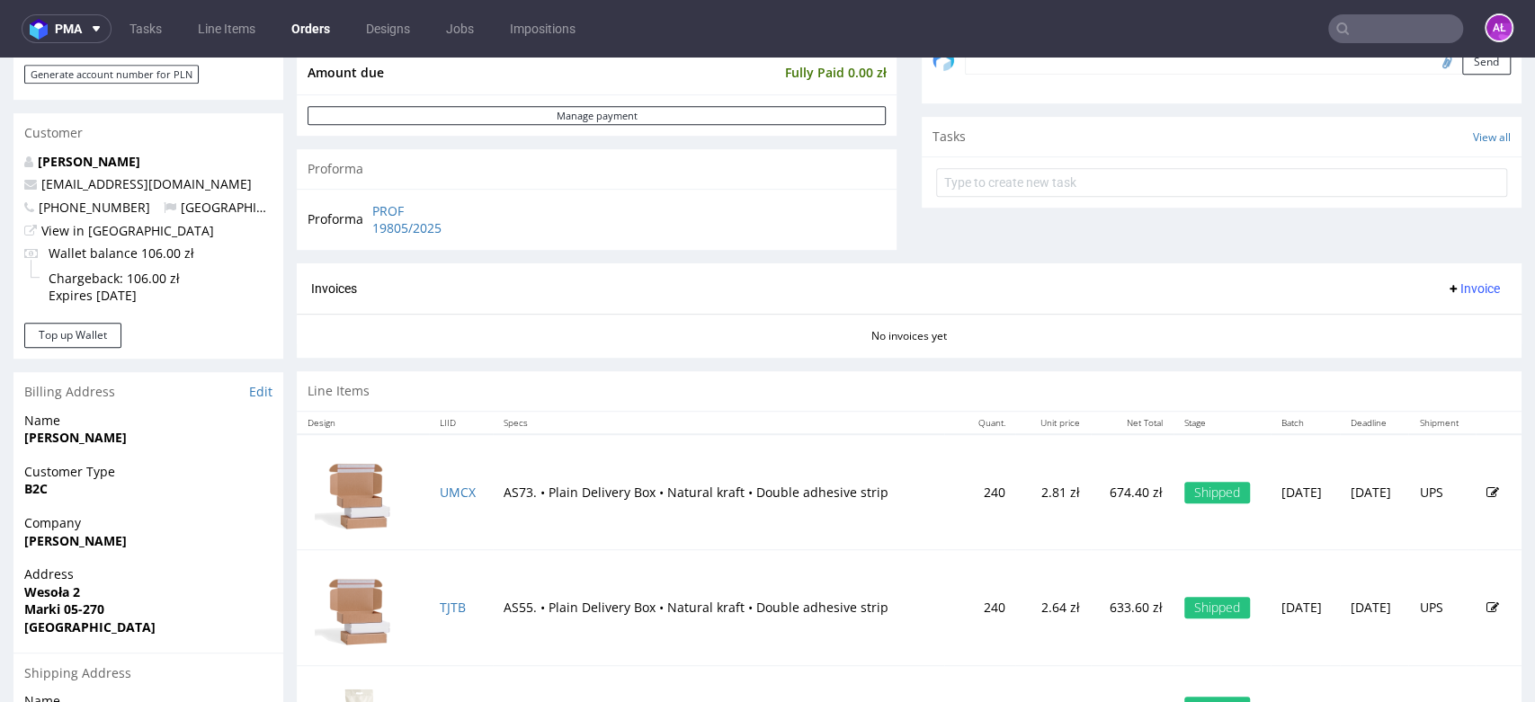
click at [1446, 293] on span "Invoice" at bounding box center [1473, 288] width 54 height 14
click at [1453, 357] on span "Upload" at bounding box center [1441, 359] width 87 height 18
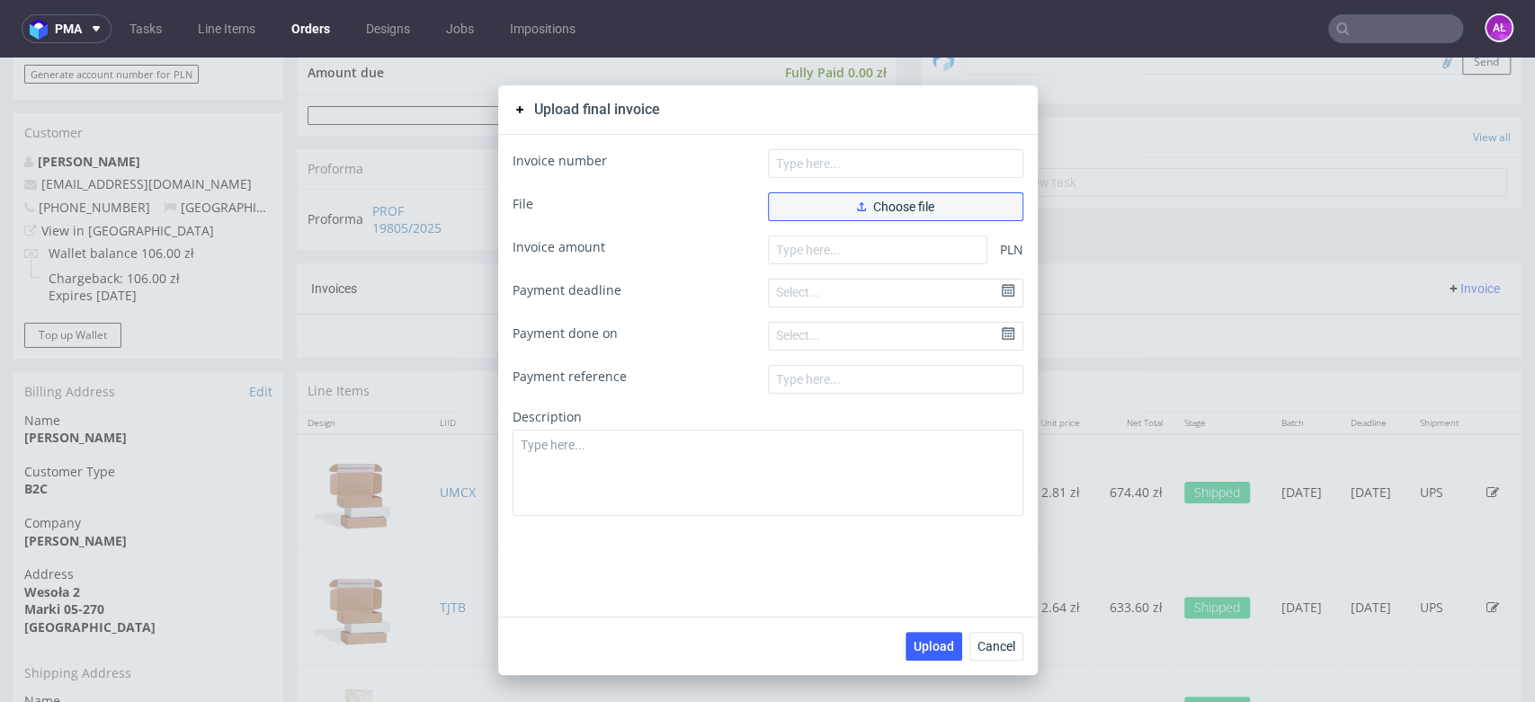
click at [867, 205] on span "Choose file" at bounding box center [895, 207] width 77 height 13
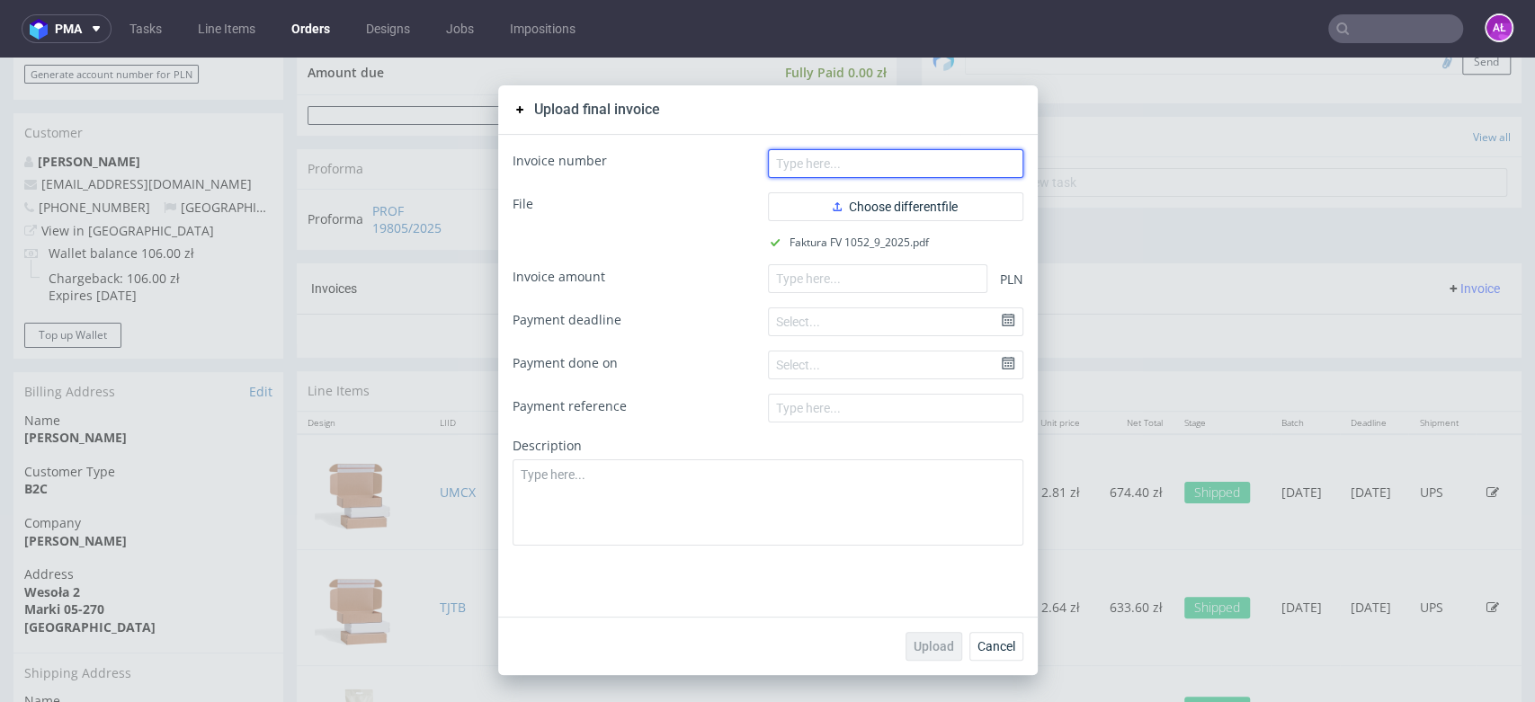
click at [974, 162] on input "text" at bounding box center [895, 163] width 255 height 29
paste input "FV 1052/9/2025"
type input "FV 1052/9/2025"
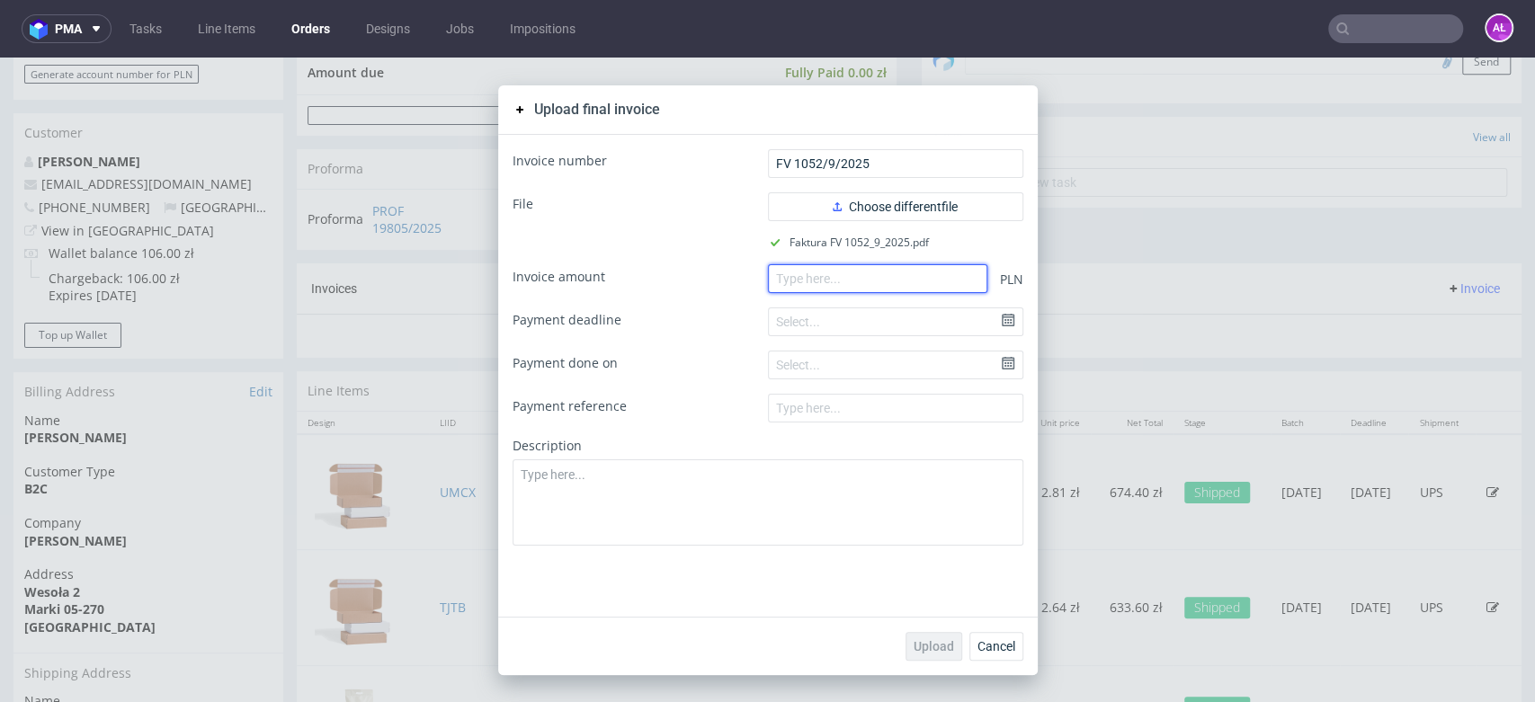
click at [848, 283] on input "number" at bounding box center [877, 278] width 219 height 29
paste input "2126.40"
type input "2126.40"
click at [930, 635] on button "Upload" at bounding box center [934, 646] width 57 height 29
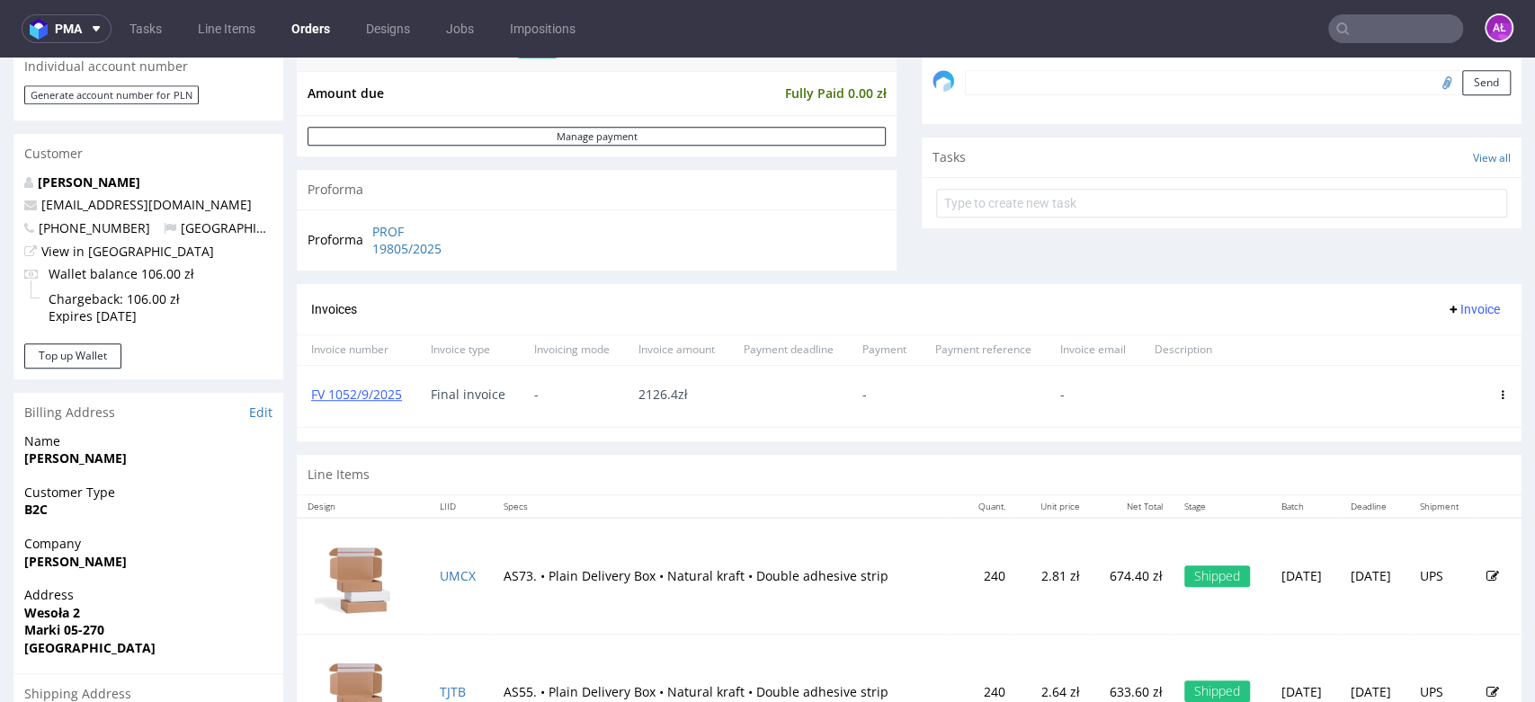
scroll to position [599, 0]
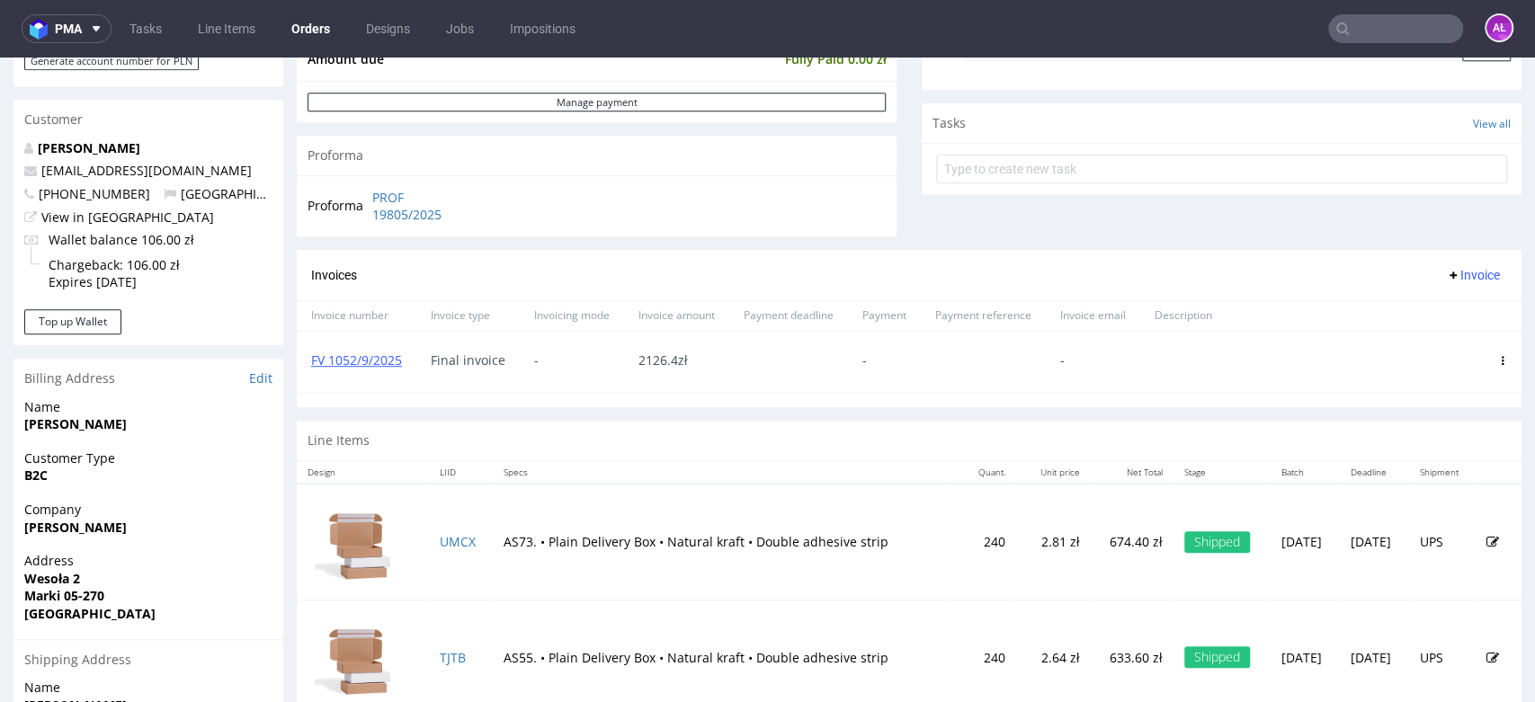
click at [380, 350] on div "FV 1052/9/2025" at bounding box center [357, 362] width 120 height 61
click at [379, 363] on link "FV 1052/9/2025" at bounding box center [356, 360] width 91 height 17
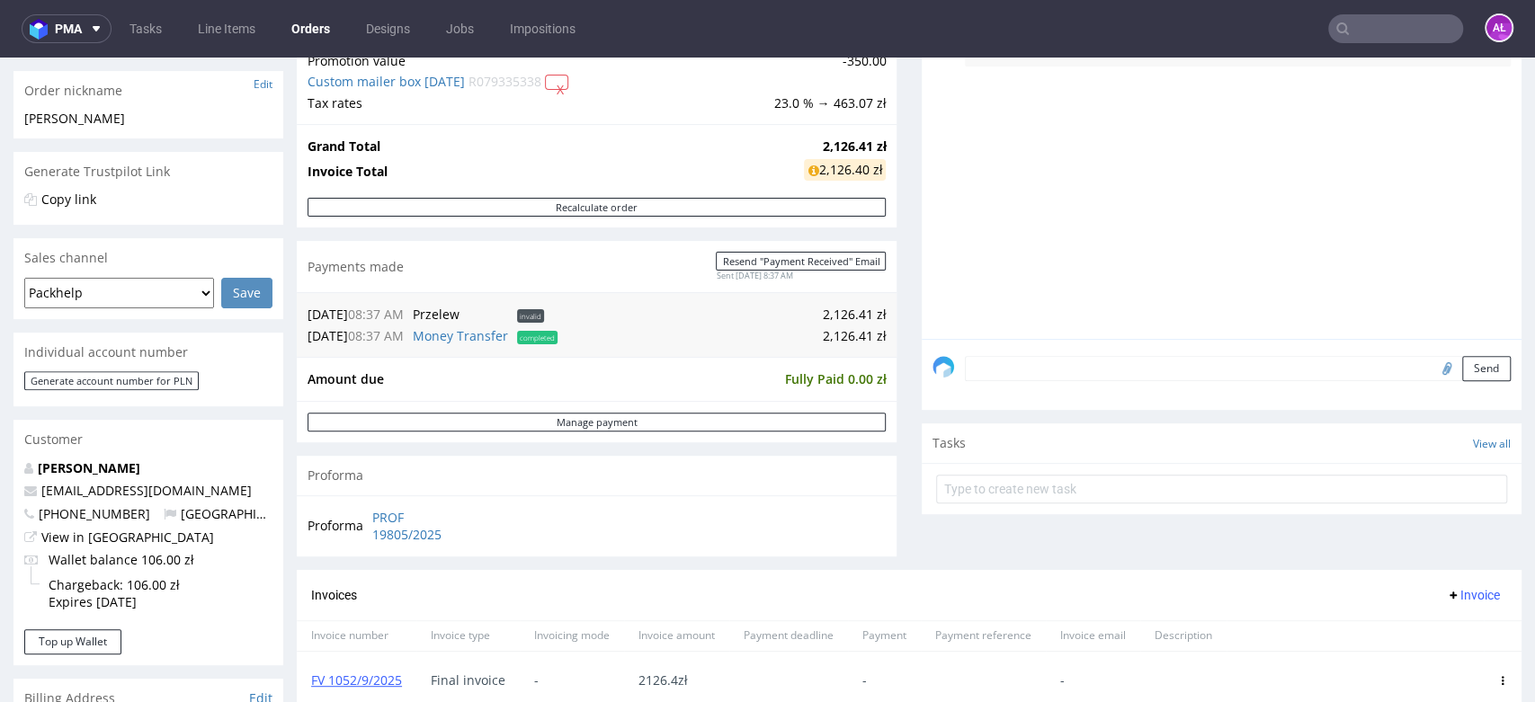
scroll to position [200, 0]
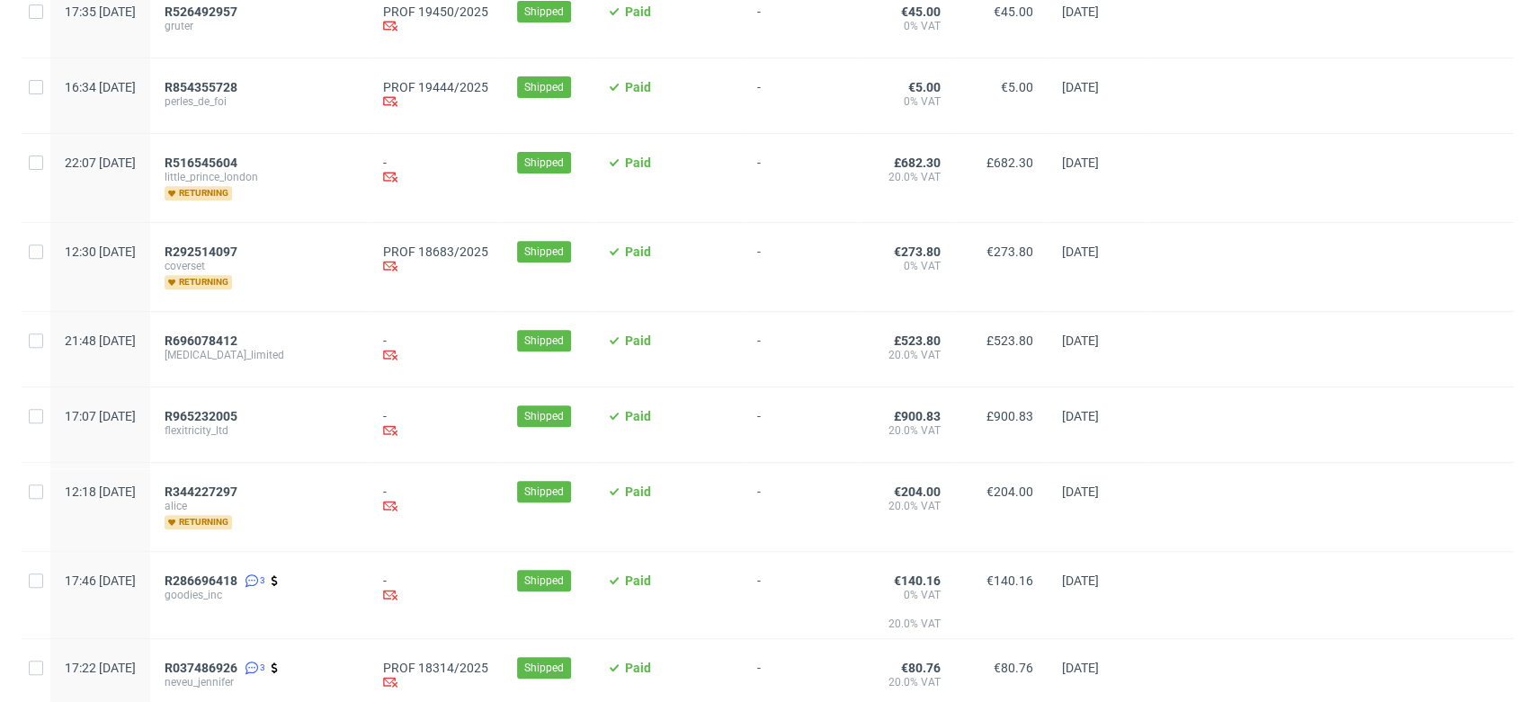
scroll to position [798, 0]
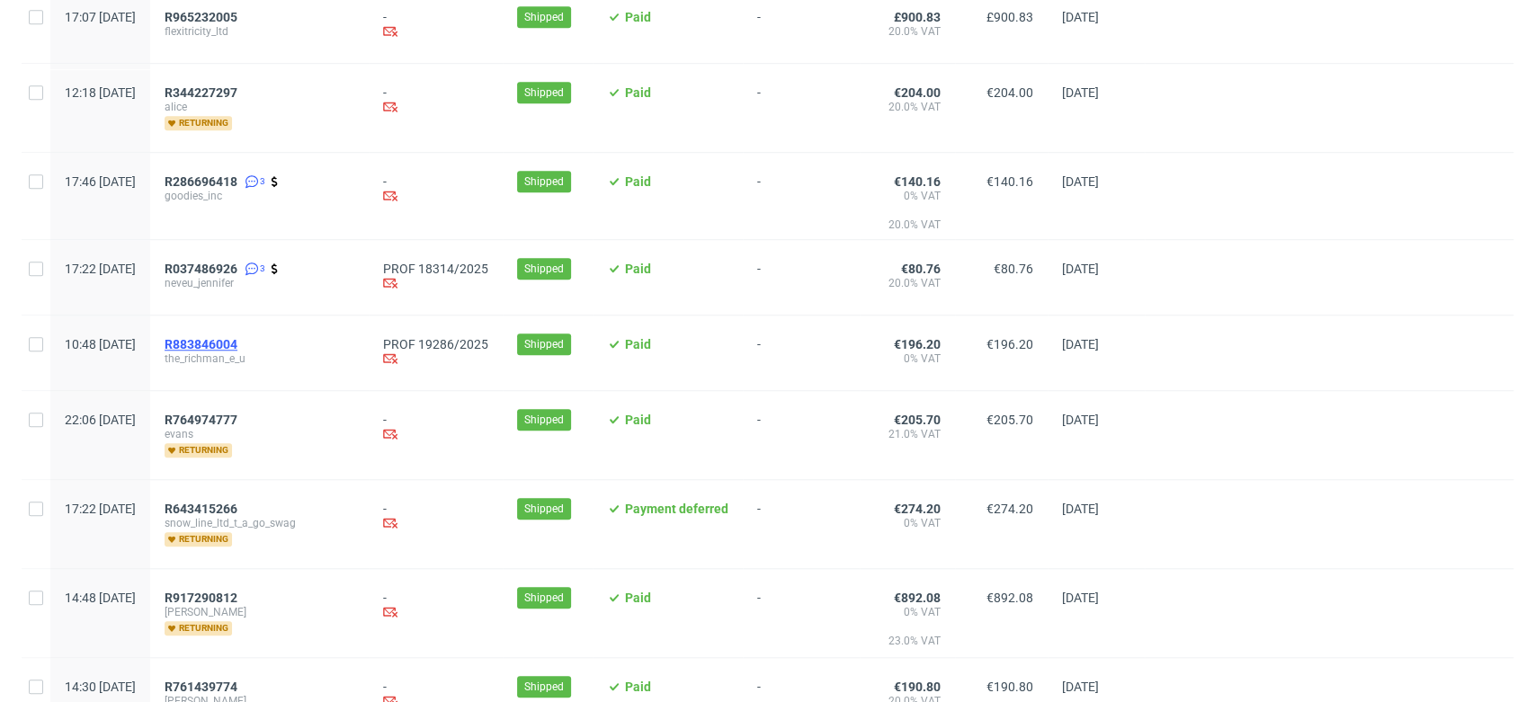
click at [237, 337] on span "R883846004" at bounding box center [201, 344] width 73 height 14
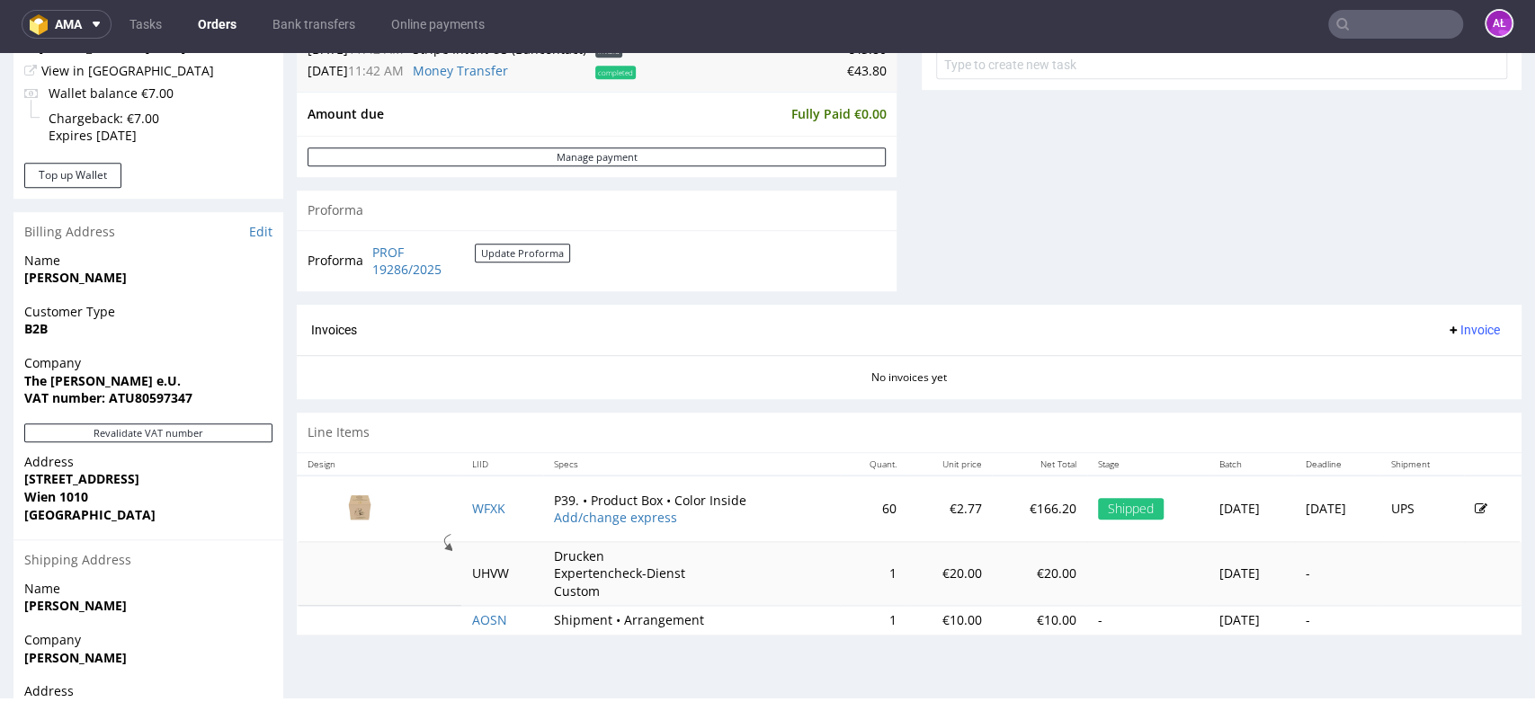
scroll to position [899, 0]
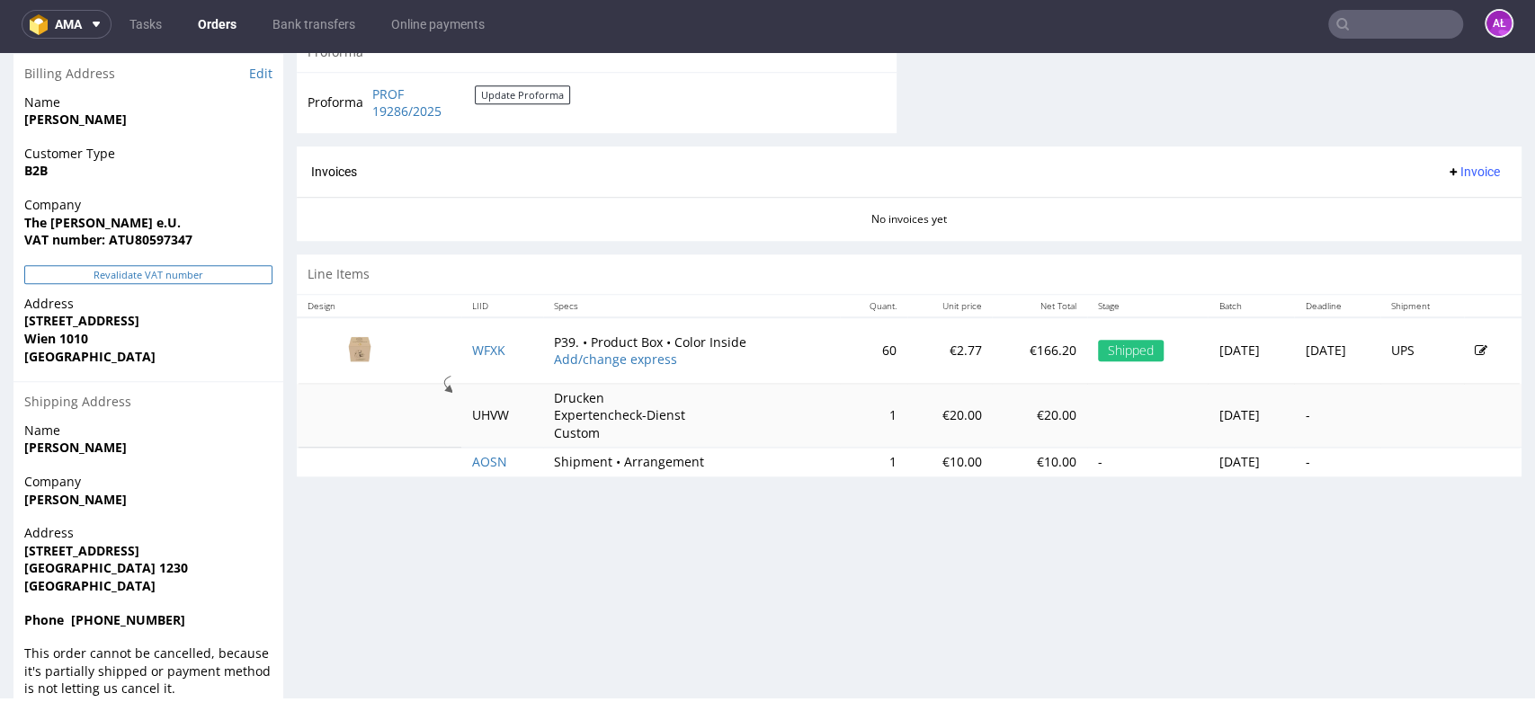
click at [217, 276] on button "Revalidate VAT number" at bounding box center [148, 274] width 248 height 19
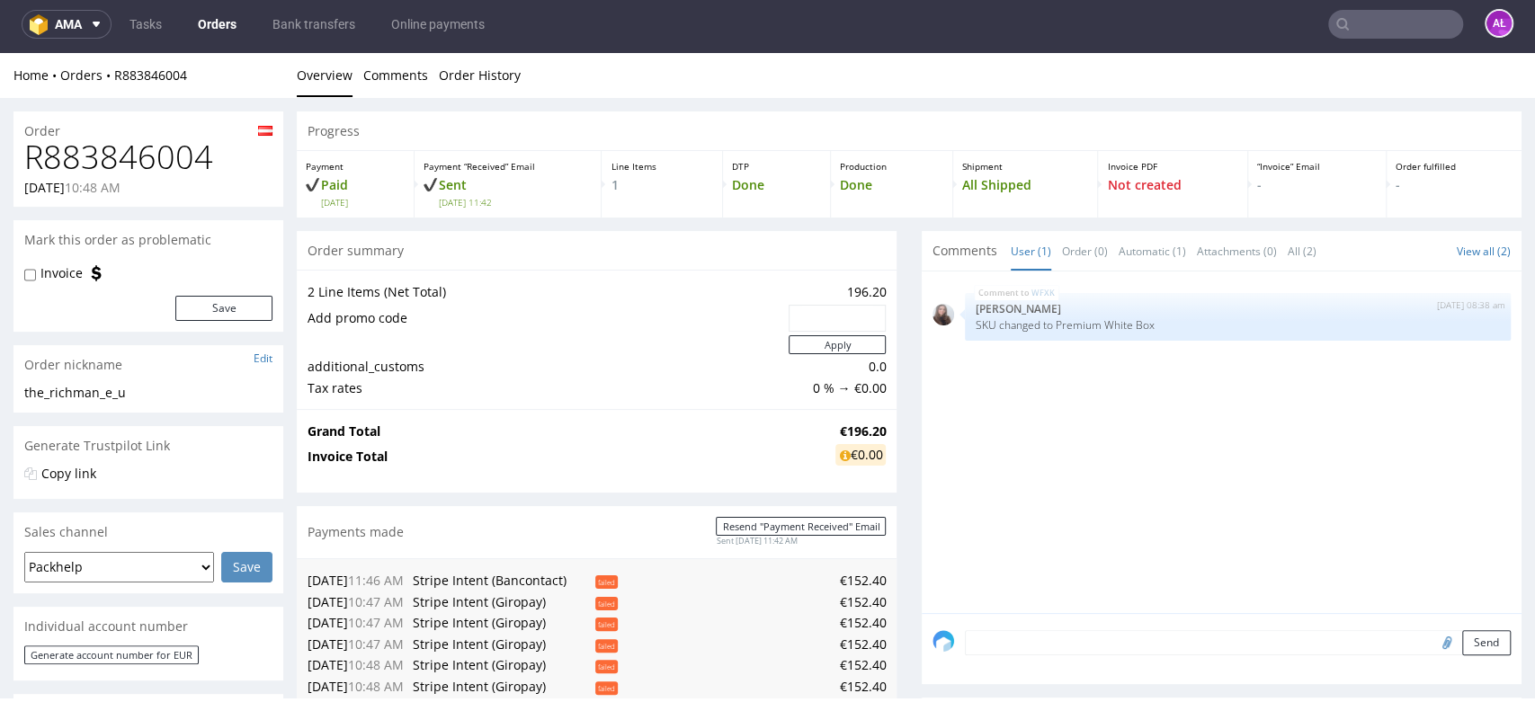
scroll to position [914, 0]
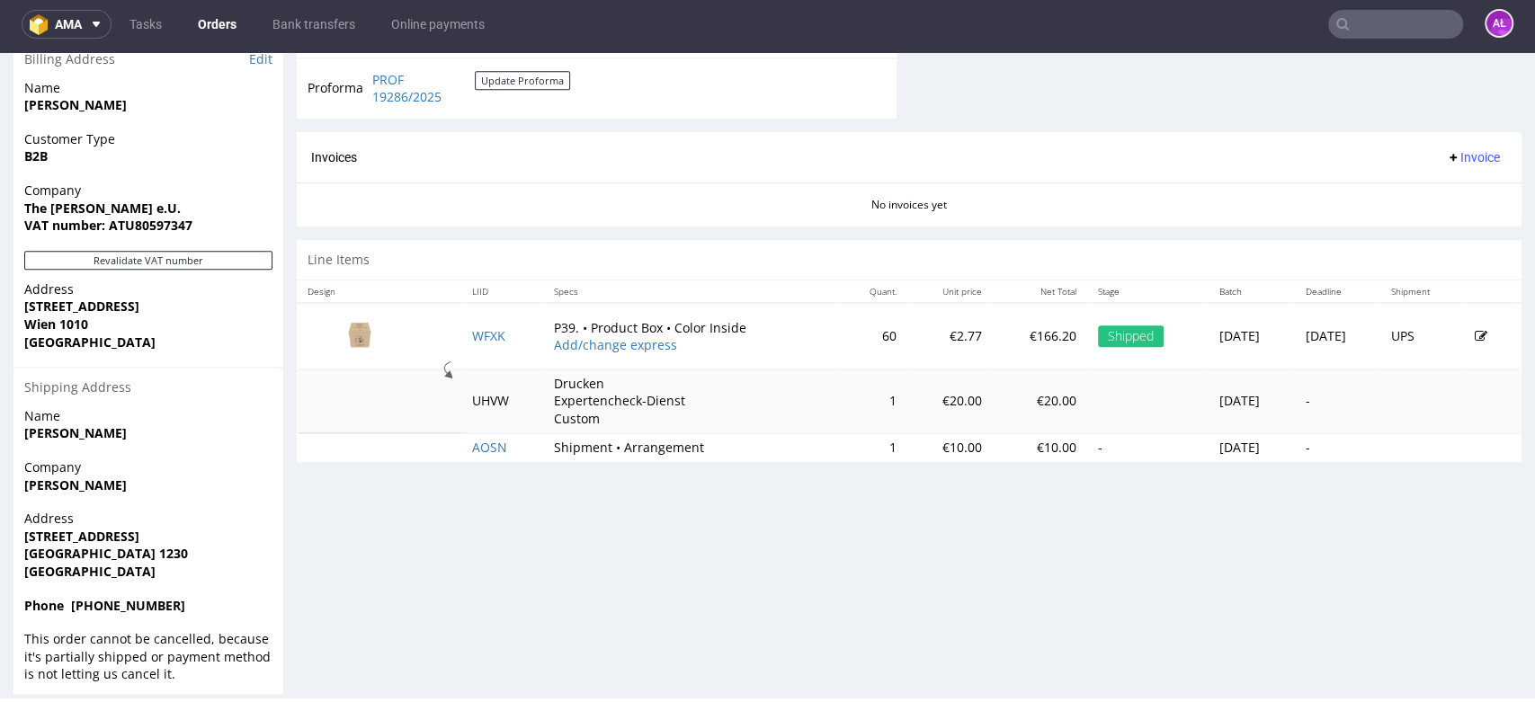
click at [1447, 159] on span "Invoice" at bounding box center [1473, 157] width 54 height 14
click at [1449, 203] on span "Generate" at bounding box center [1441, 202] width 87 height 18
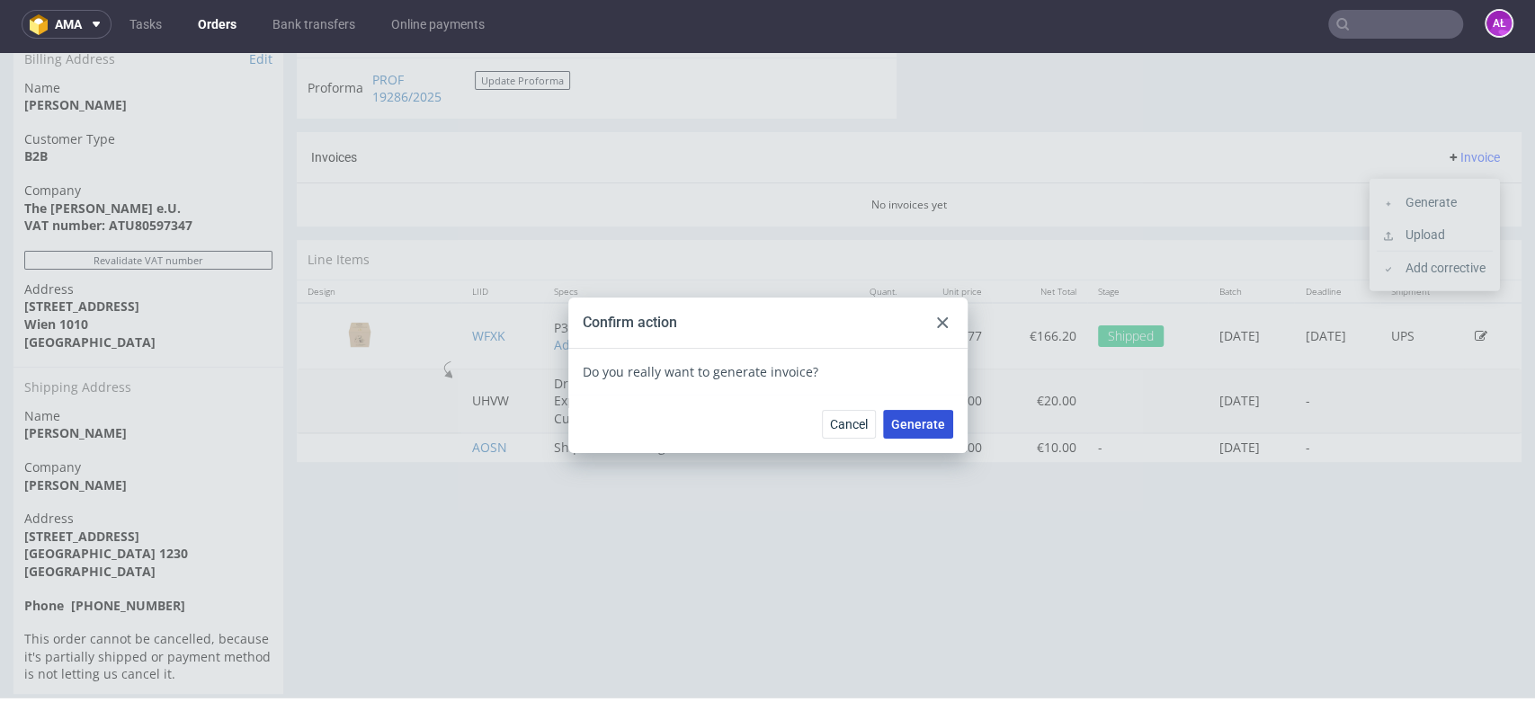
click at [934, 420] on span "Generate" at bounding box center [918, 424] width 54 height 13
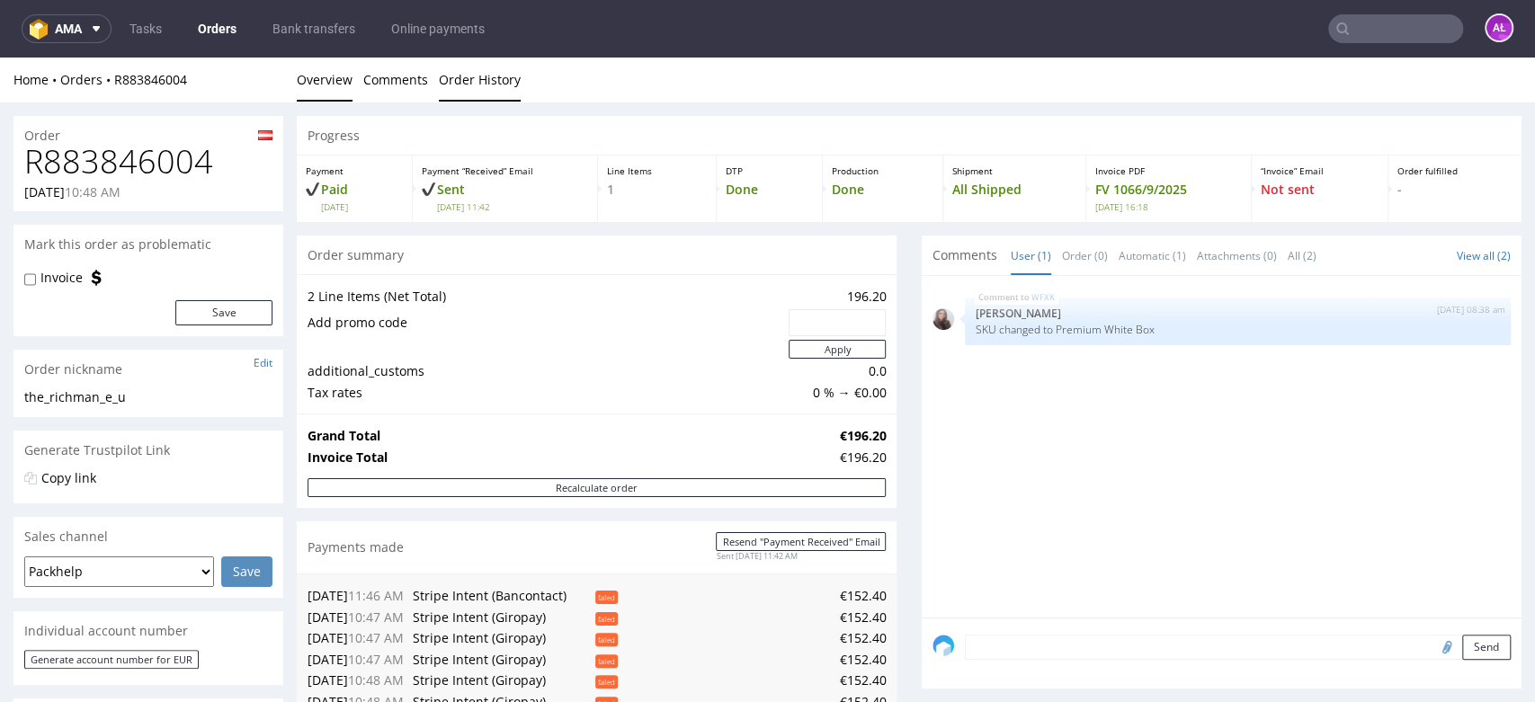
click at [461, 89] on link "Order History" at bounding box center [480, 80] width 82 height 44
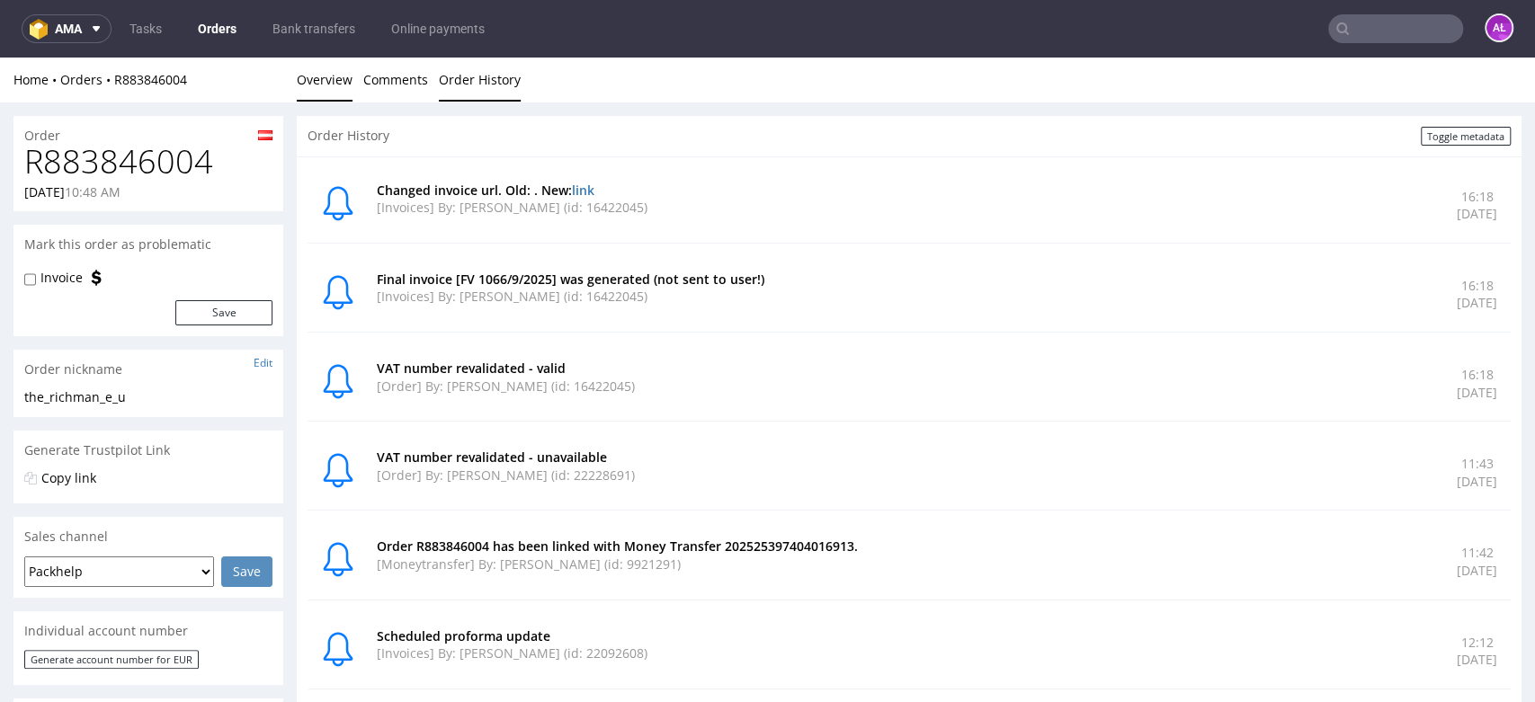
click at [319, 89] on link "Overview" at bounding box center [325, 80] width 56 height 44
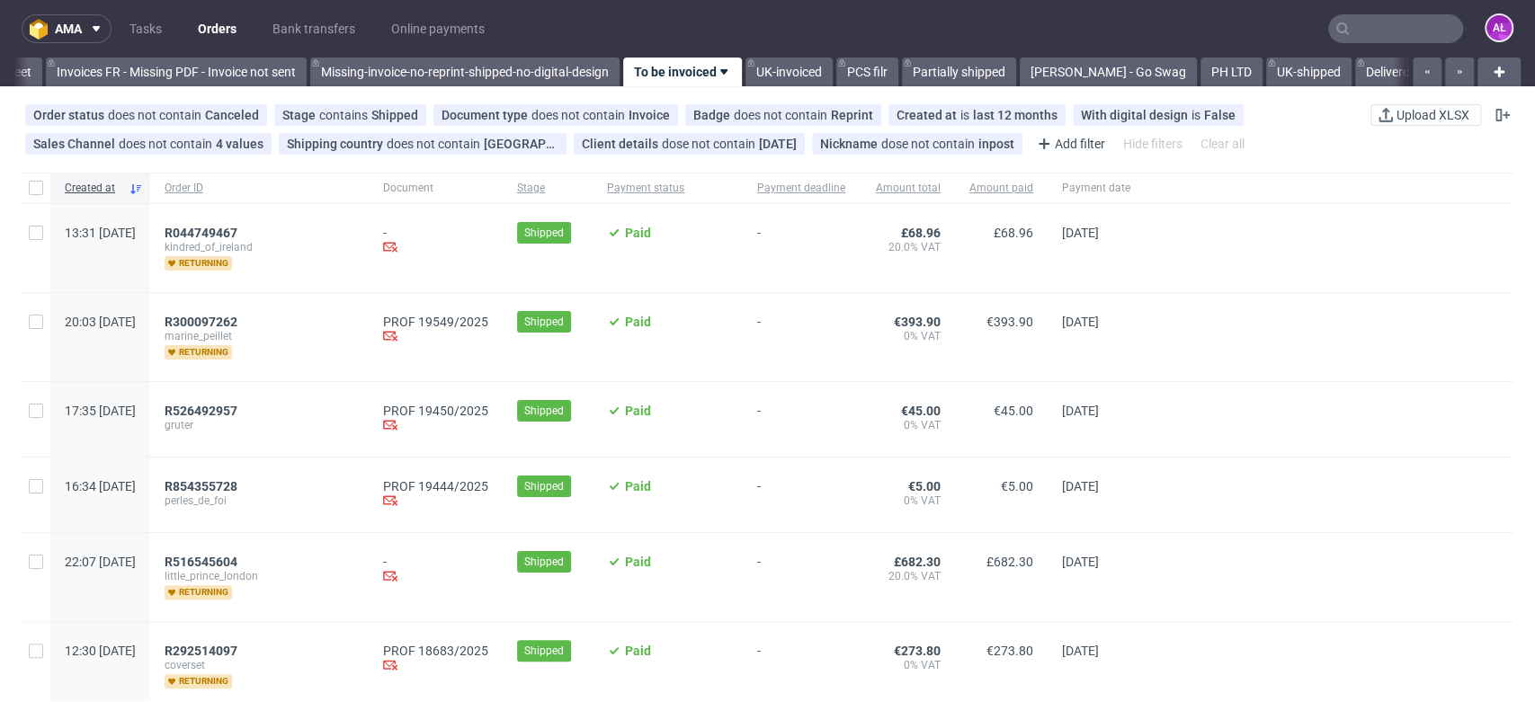
scroll to position [0, 3013]
click at [237, 484] on span "R854355728" at bounding box center [201, 486] width 73 height 14
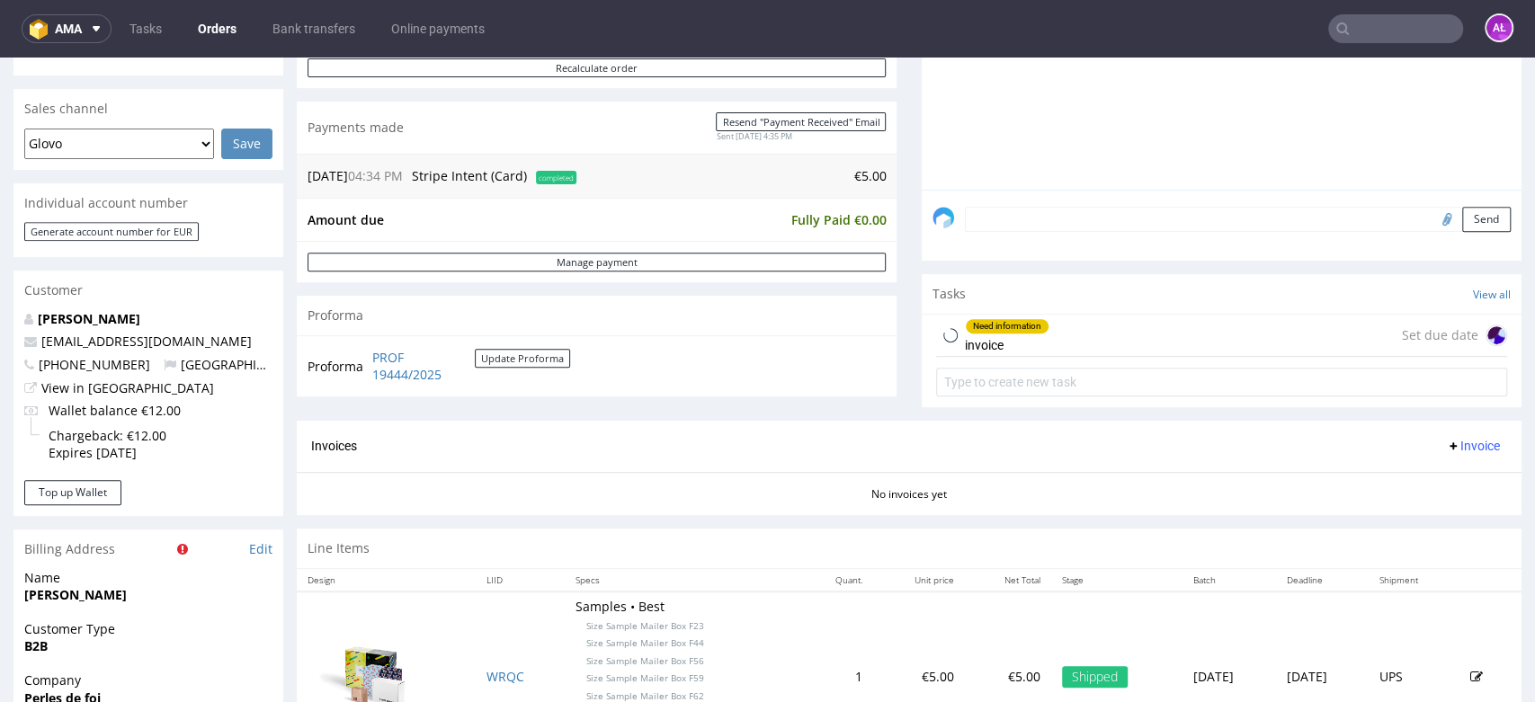
scroll to position [499, 0]
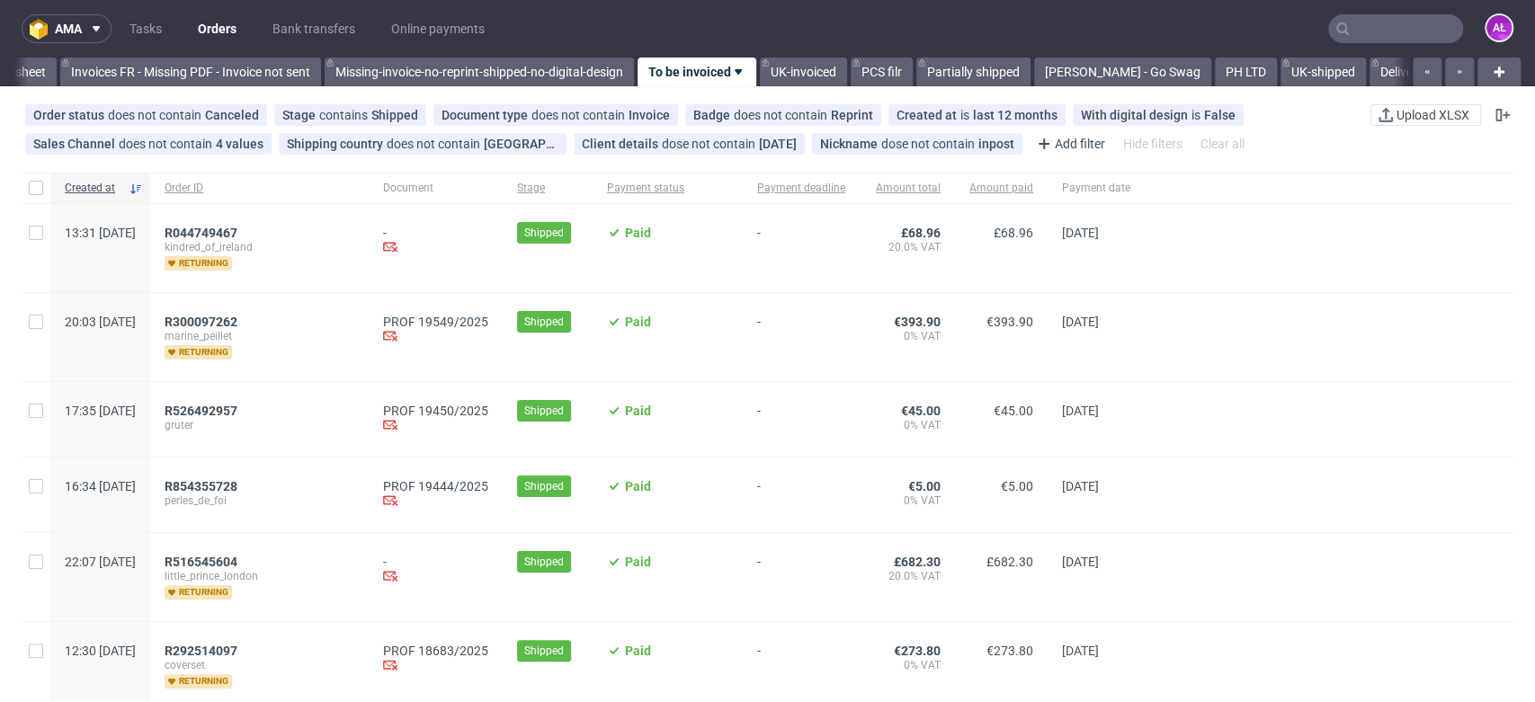
scroll to position [0, 3013]
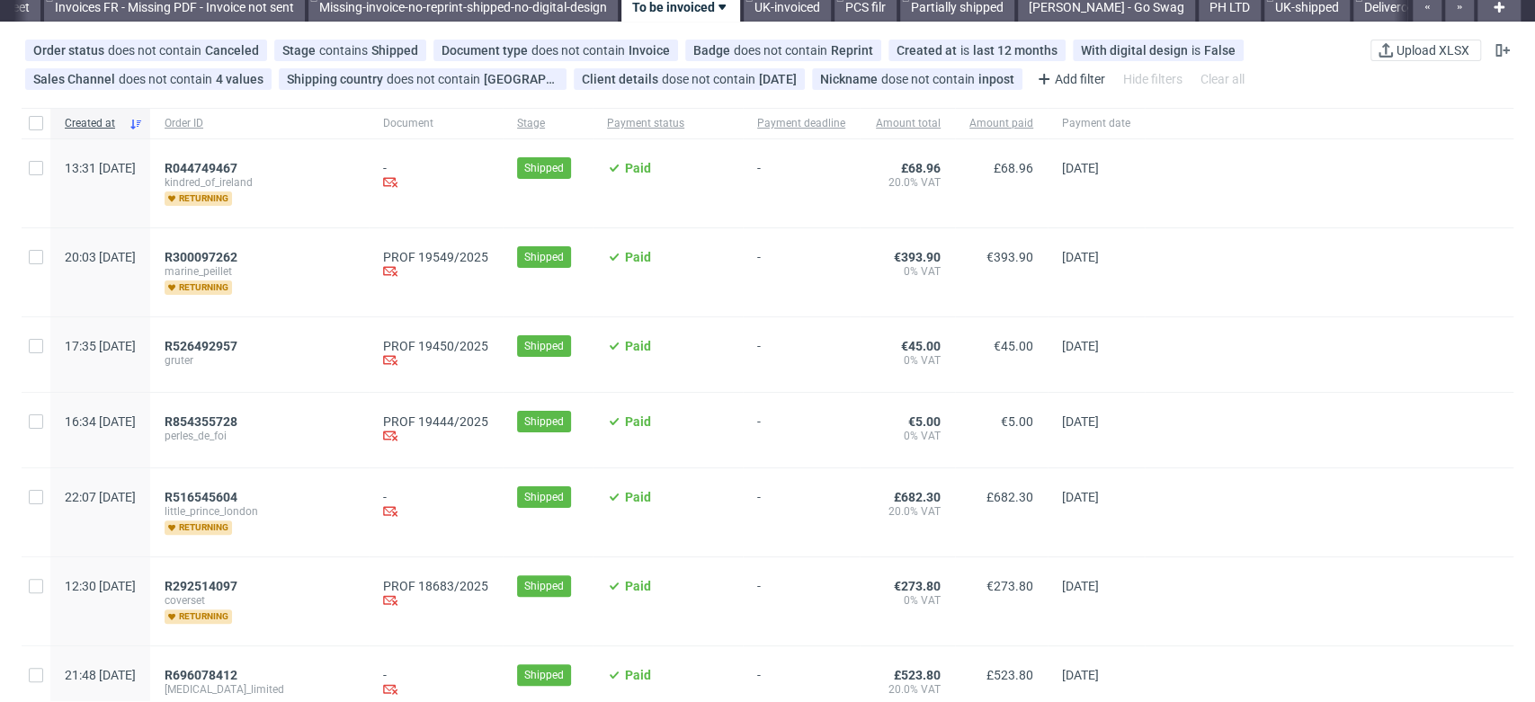
scroll to position [100, 0]
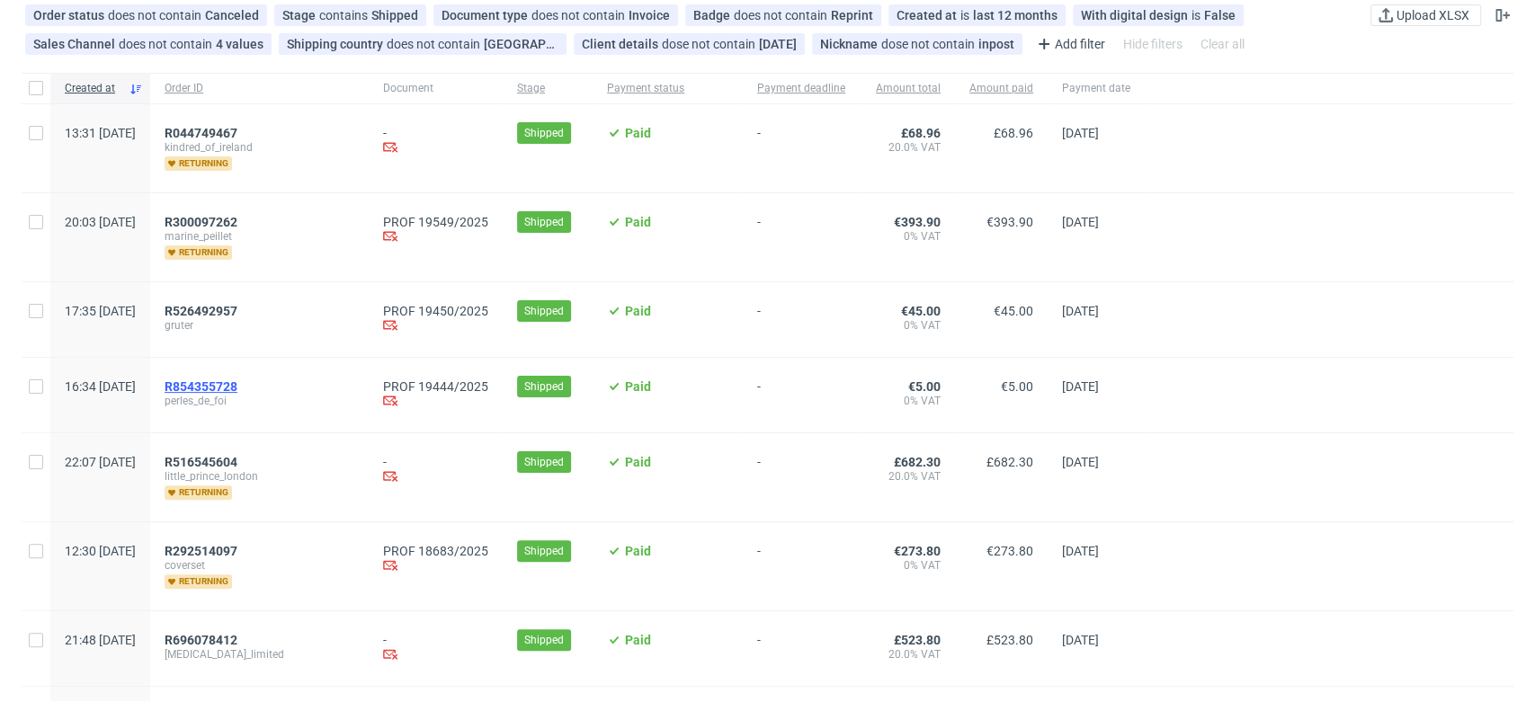
click at [237, 379] on span "R854355728" at bounding box center [201, 386] width 73 height 14
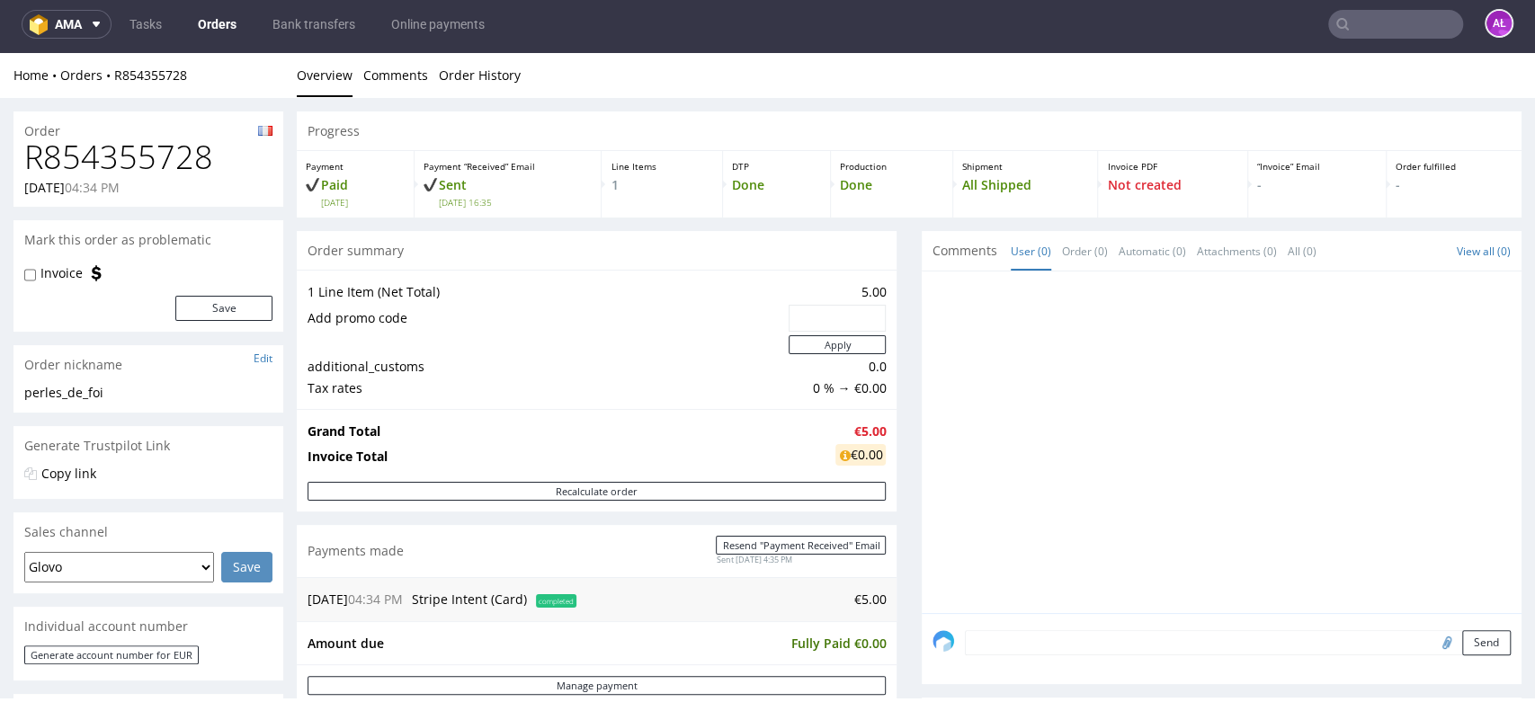
scroll to position [499, 0]
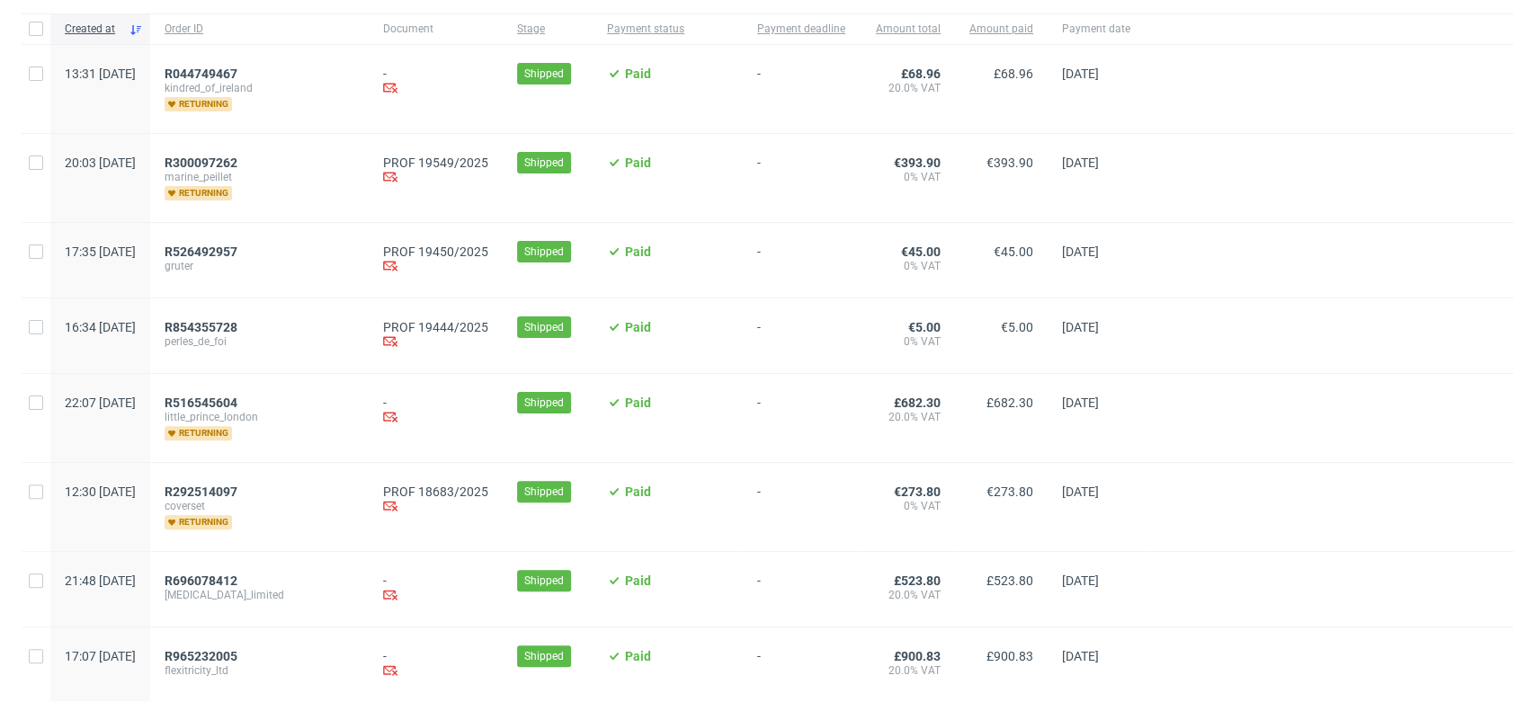
scroll to position [399, 0]
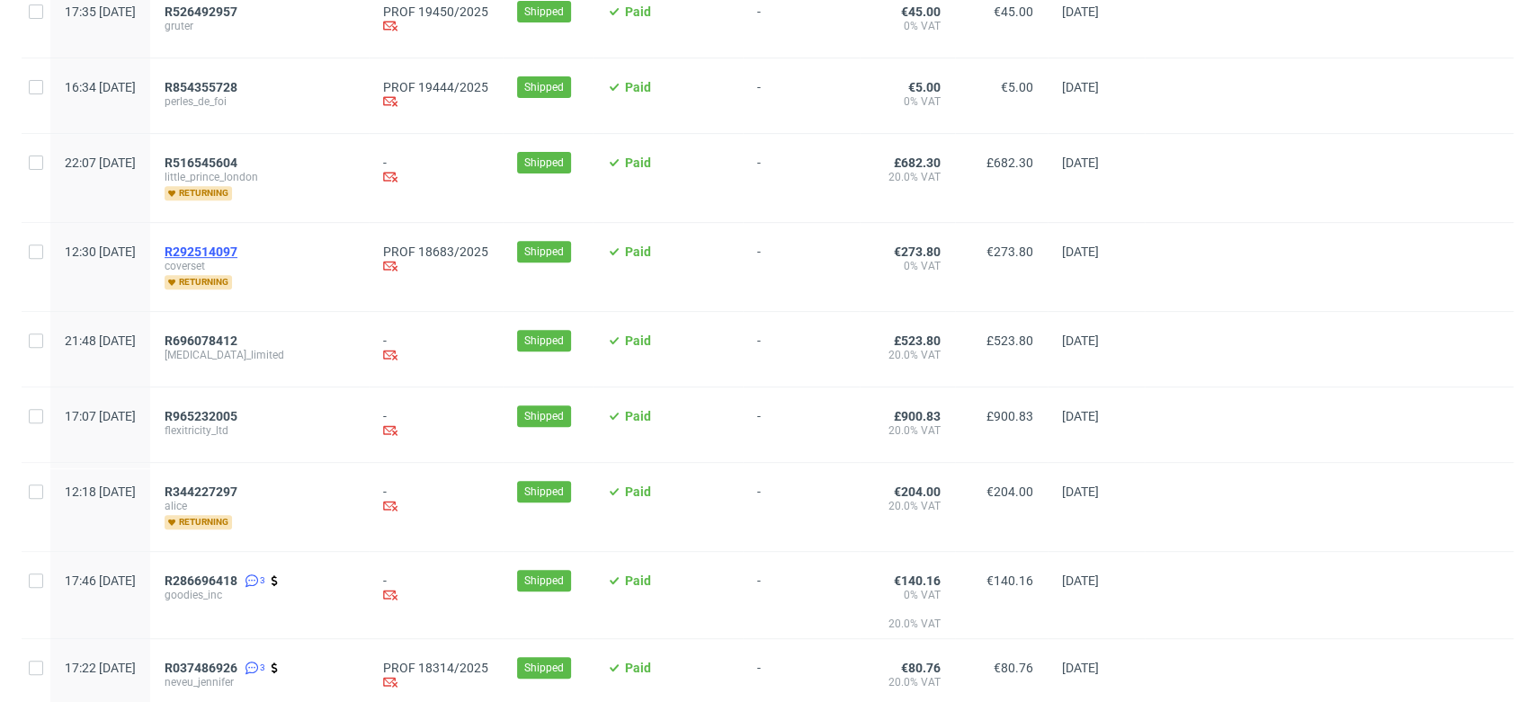
click at [237, 250] on span "R292514097" at bounding box center [201, 252] width 73 height 14
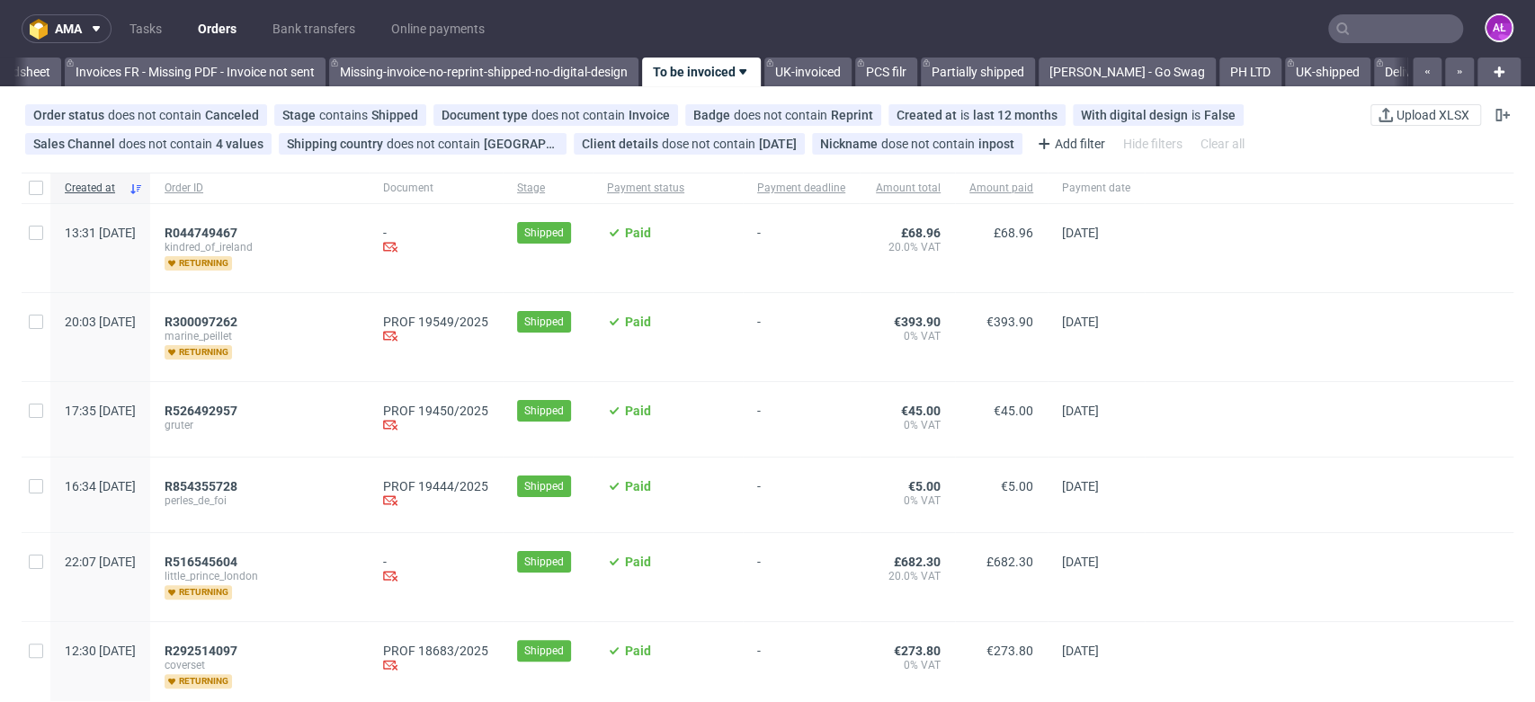
scroll to position [0, 3013]
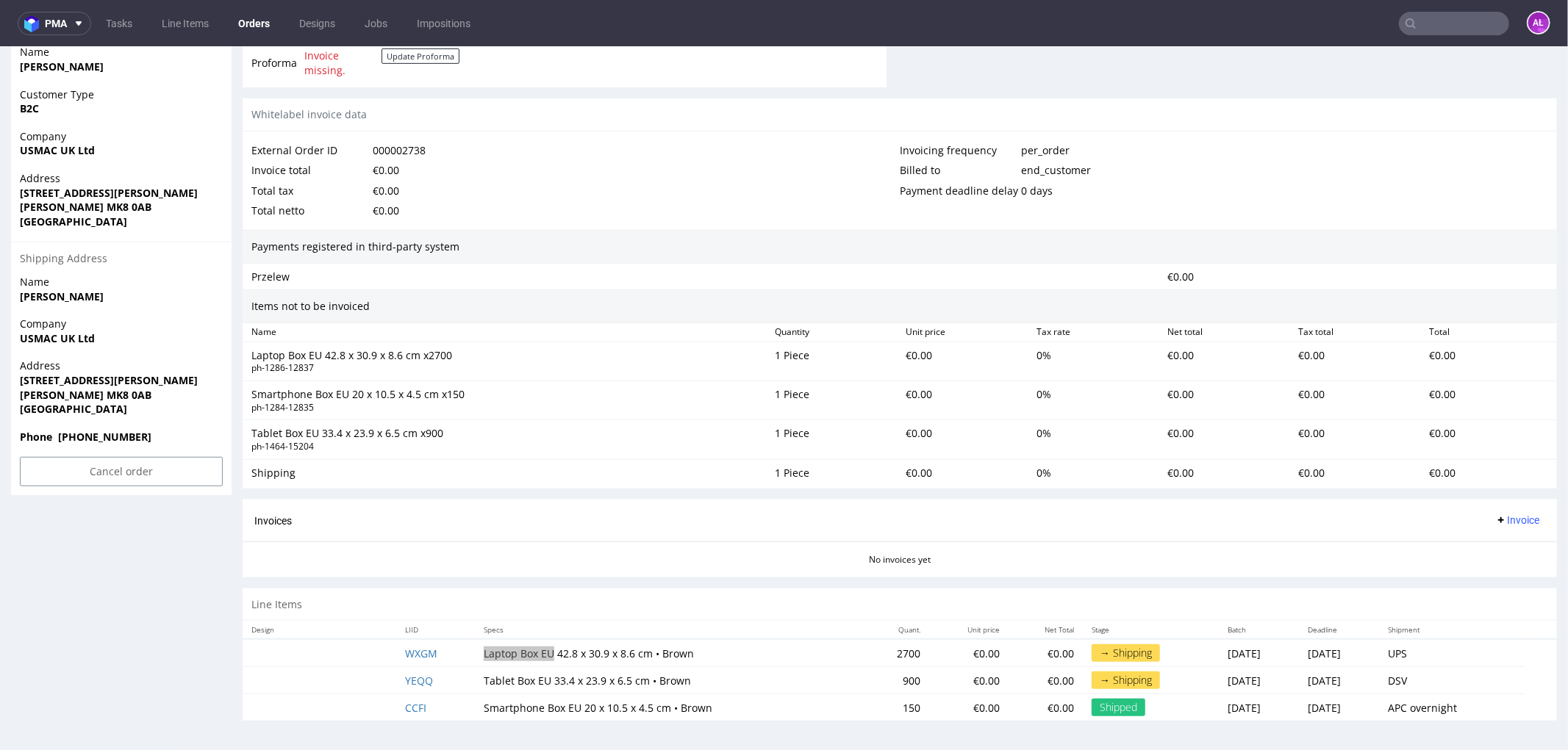
scroll to position [3, 0]
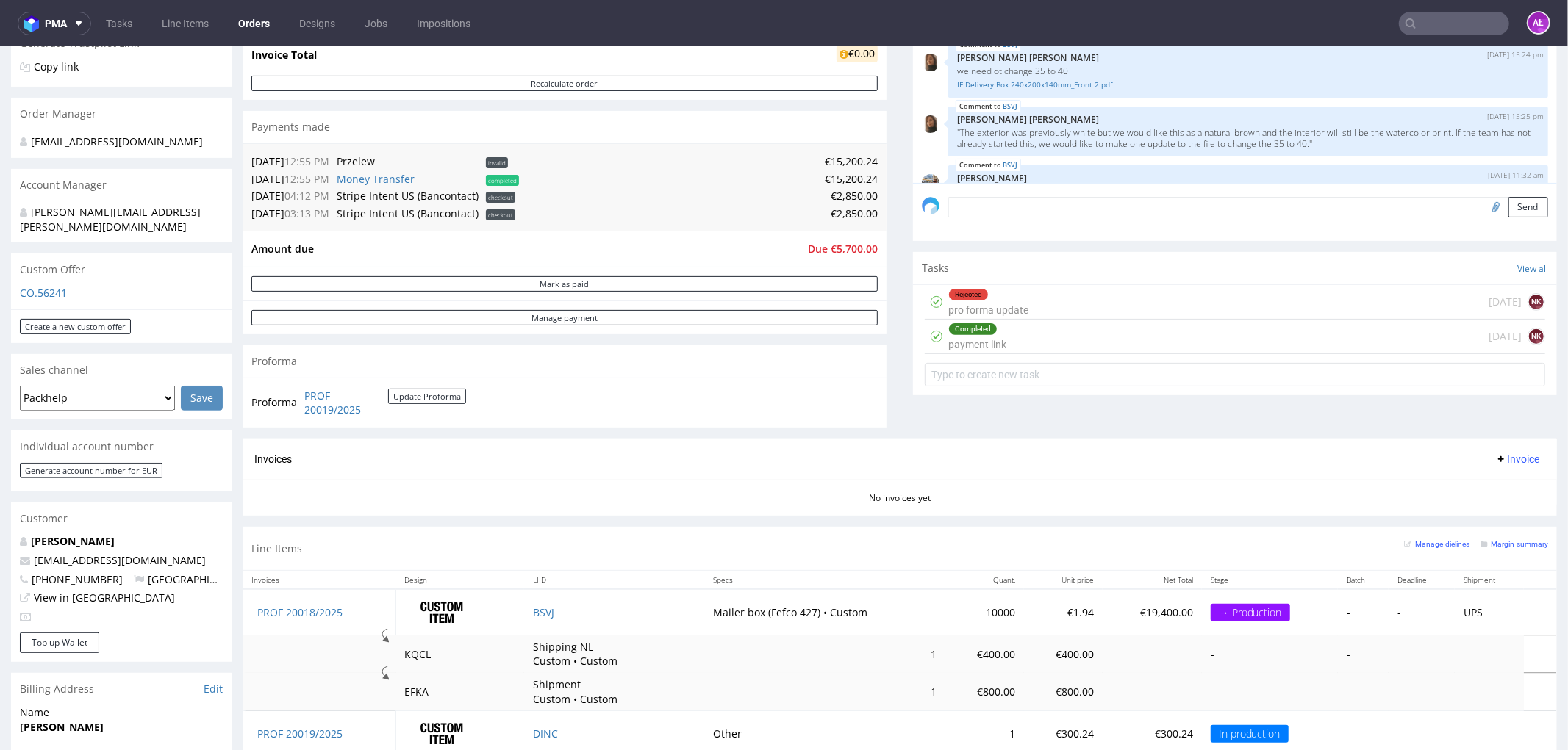
scroll to position [1081, 0]
